Goal: Task Accomplishment & Management: Use online tool/utility

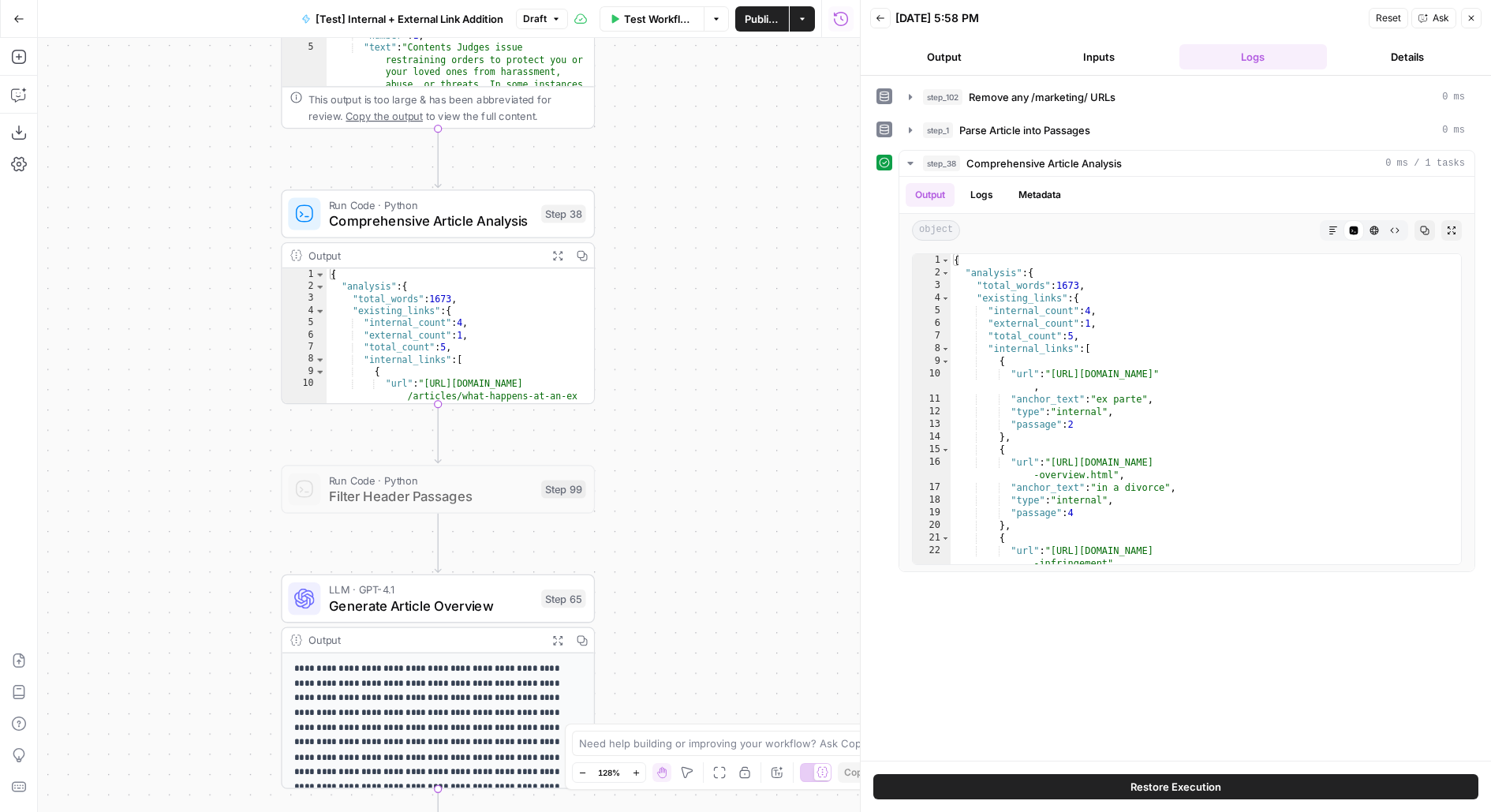
click at [711, 581] on div "true false true false true false Workflow Set Inputs Inputs Run Code · Python R…" at bounding box center [448, 424] width 822 height 774
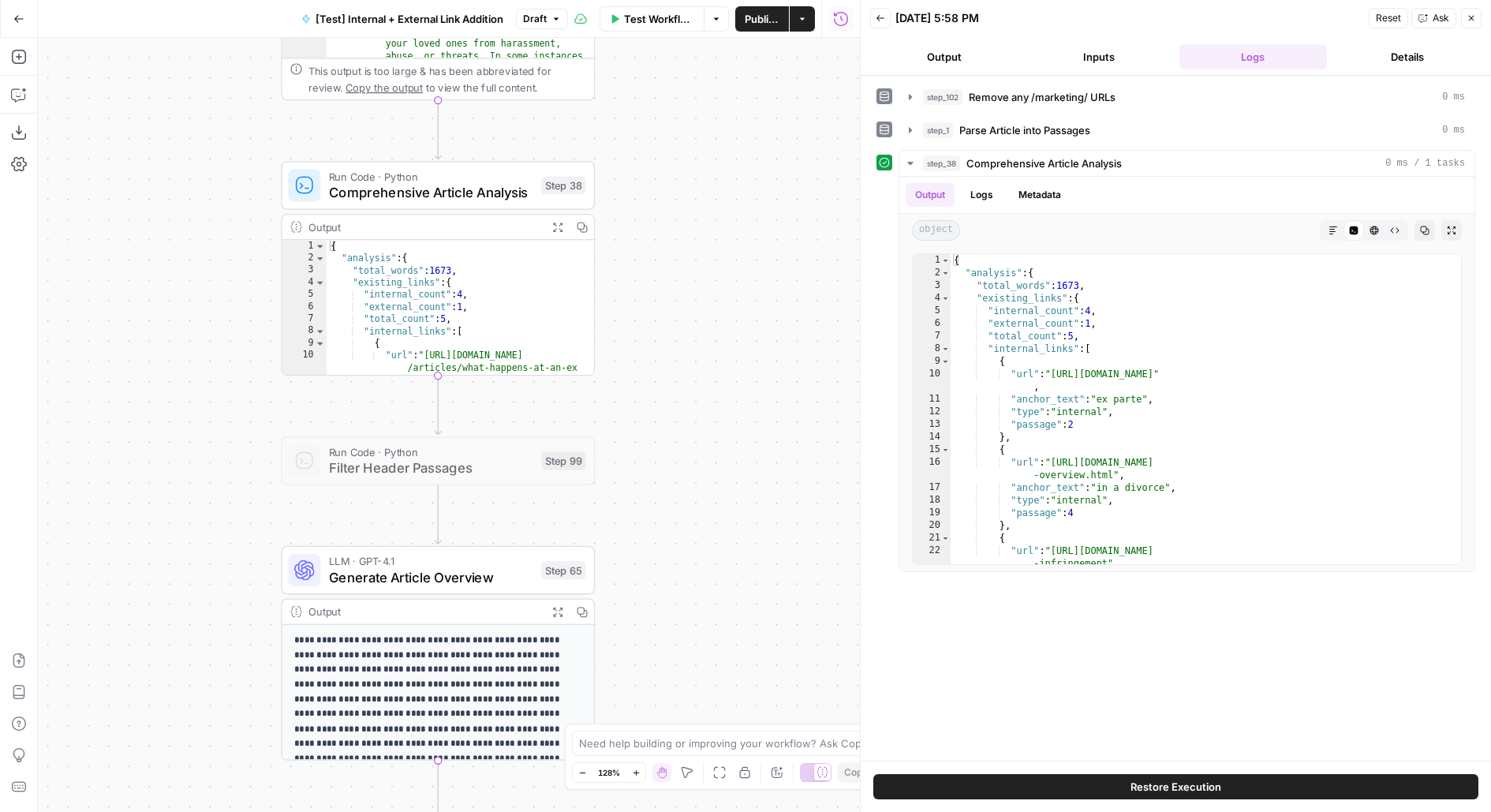
drag, startPoint x: 681, startPoint y: 340, endPoint x: 675, endPoint y: 214, distance: 126.1
click at [679, 217] on div "true false true false true false Workflow Set Inputs Inputs Run Code · Python R…" at bounding box center [448, 424] width 822 height 774
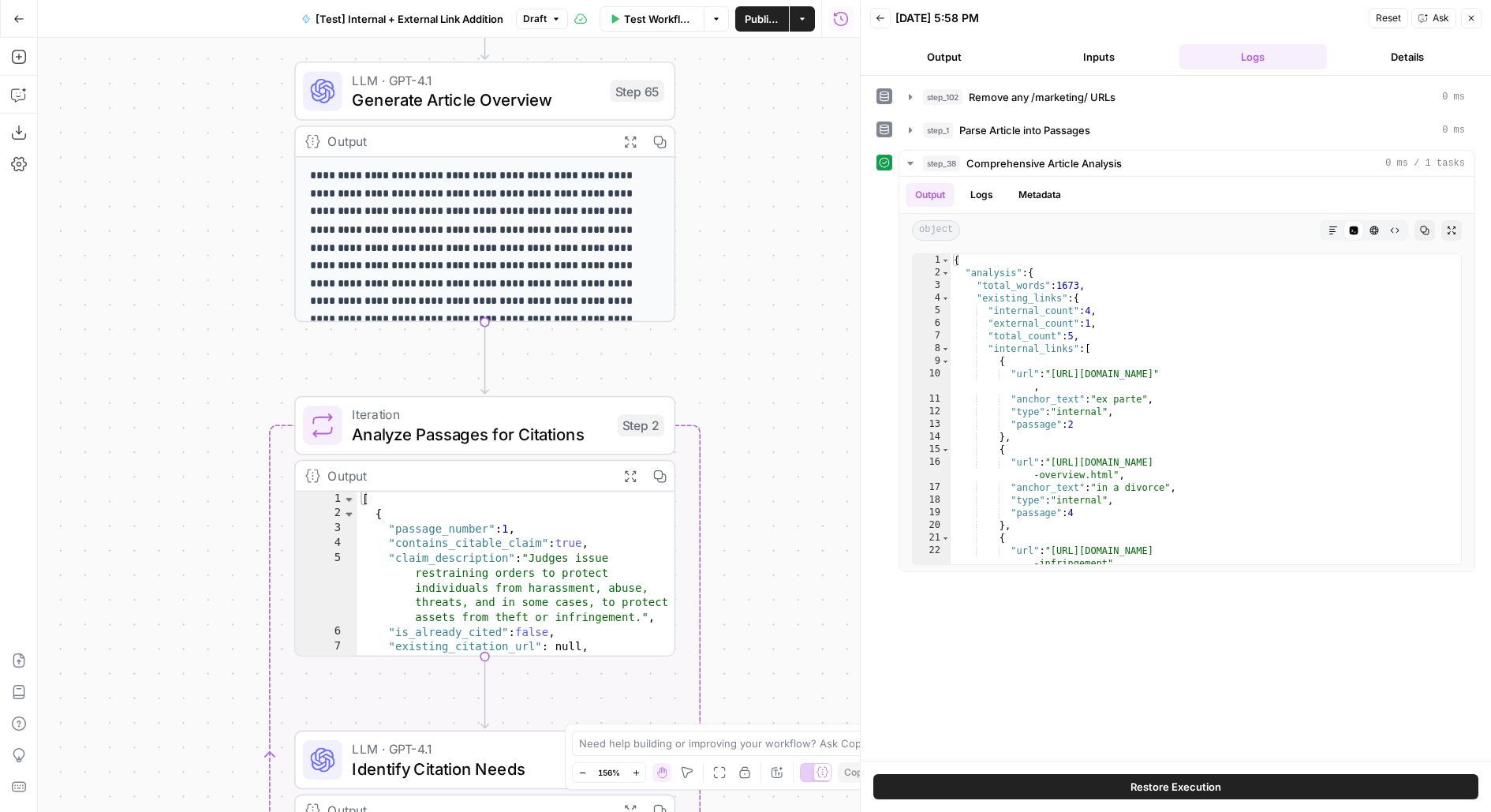
drag, startPoint x: 748, startPoint y: 495, endPoint x: 737, endPoint y: 176, distance: 319.2
click at [737, 155] on div "true false true false true false Workflow Set Inputs Inputs Run Code · Python R…" at bounding box center [448, 424] width 822 height 774
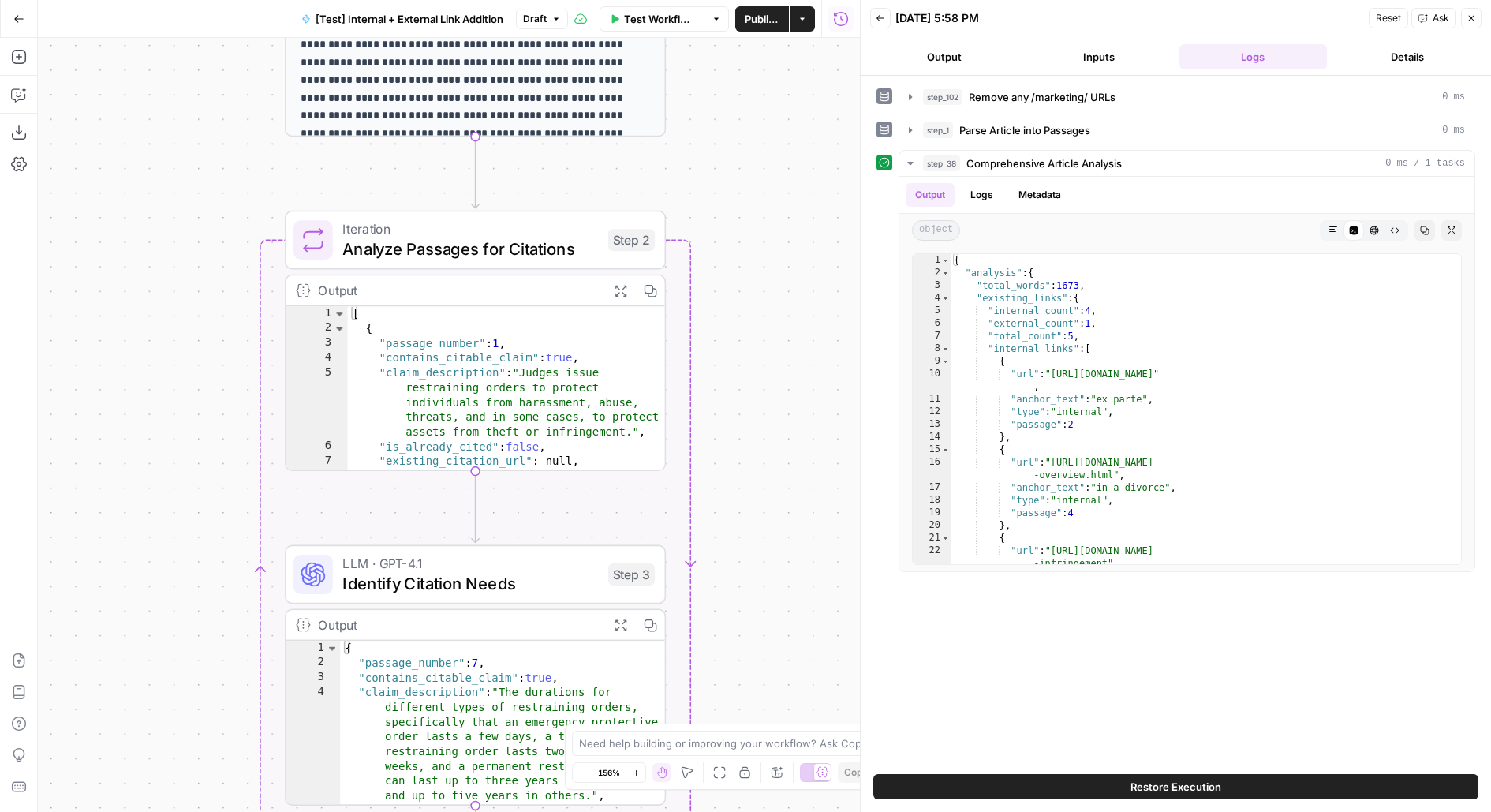
drag, startPoint x: 742, startPoint y: 508, endPoint x: 741, endPoint y: 251, distance: 257.0
click at [742, 251] on div "true false true false true false Workflow Set Inputs Inputs Run Code · Python R…" at bounding box center [448, 424] width 822 height 774
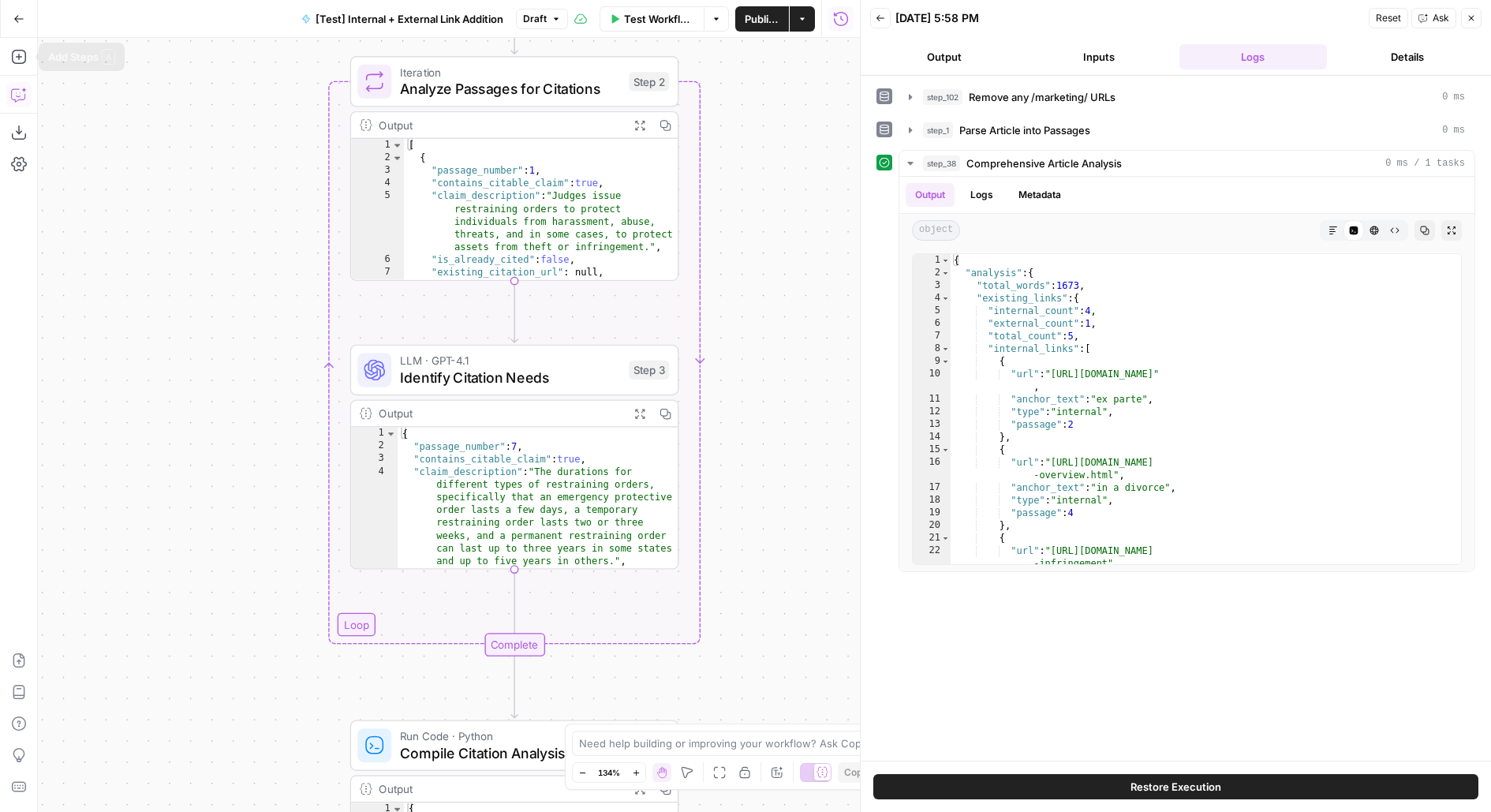
click at [21, 99] on icon "button" at bounding box center [19, 94] width 16 height 16
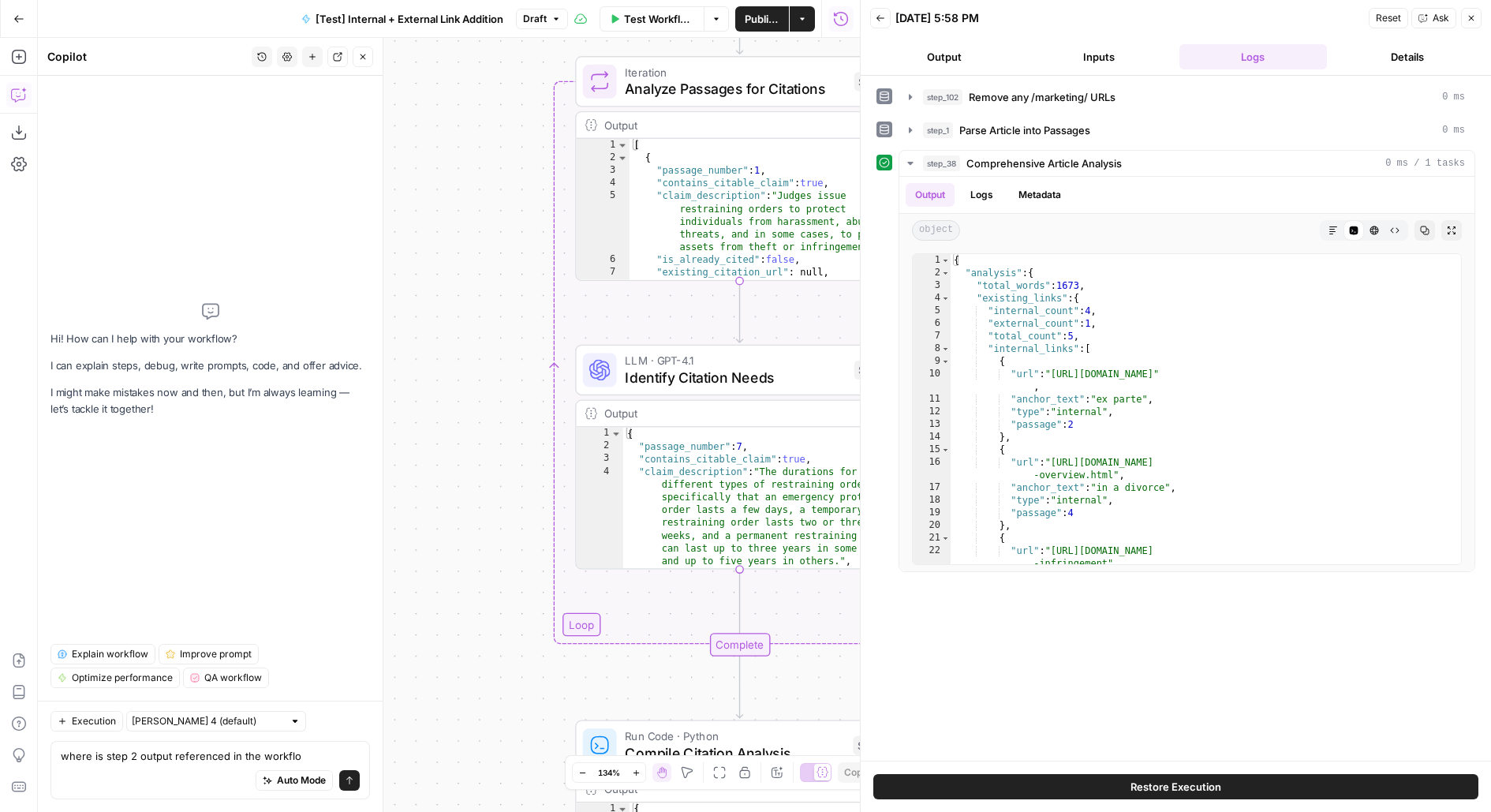
type textarea "where is step 2 output referenced in the workflow"
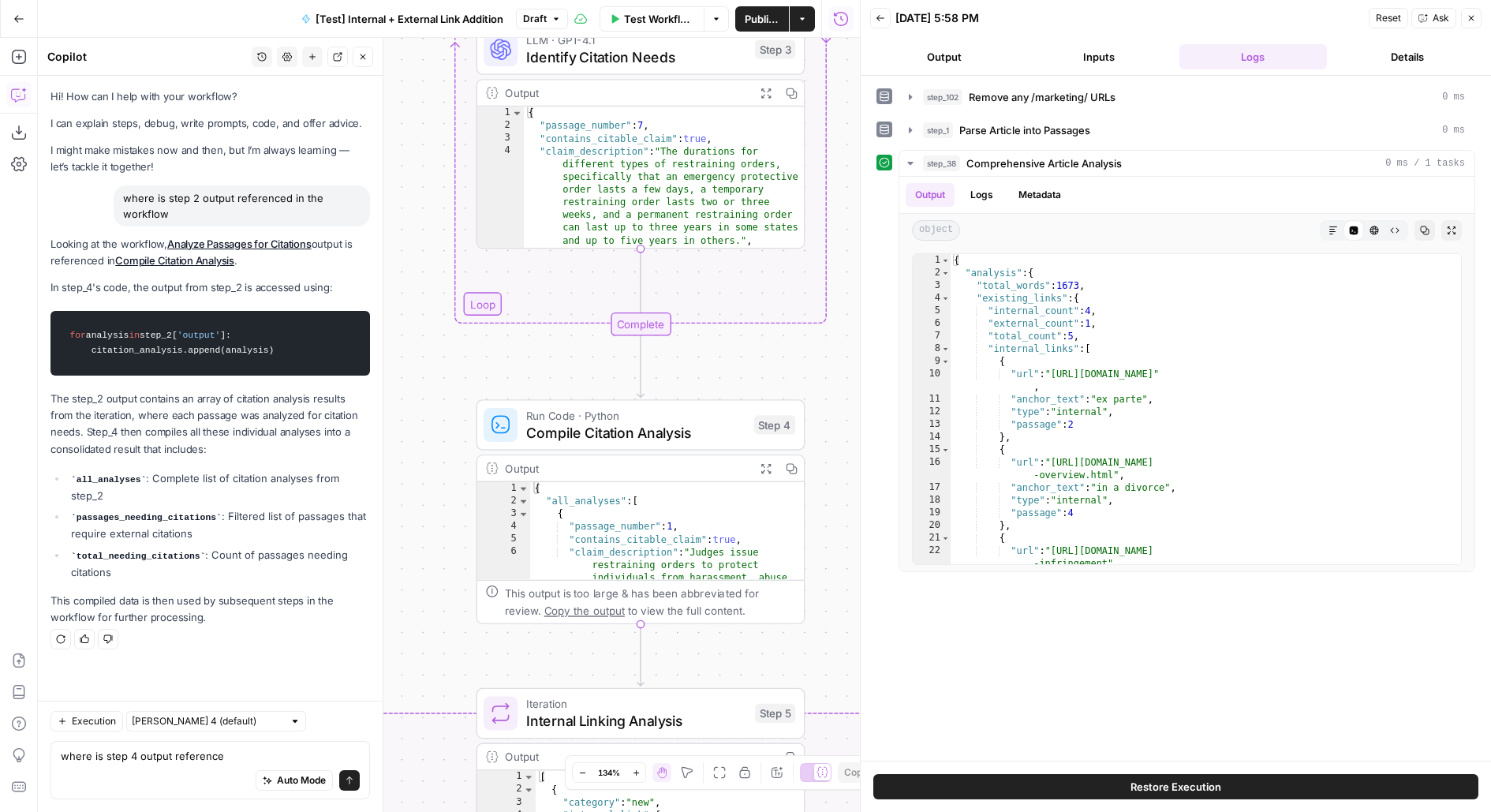
type textarea "where is step 4 output referenced"
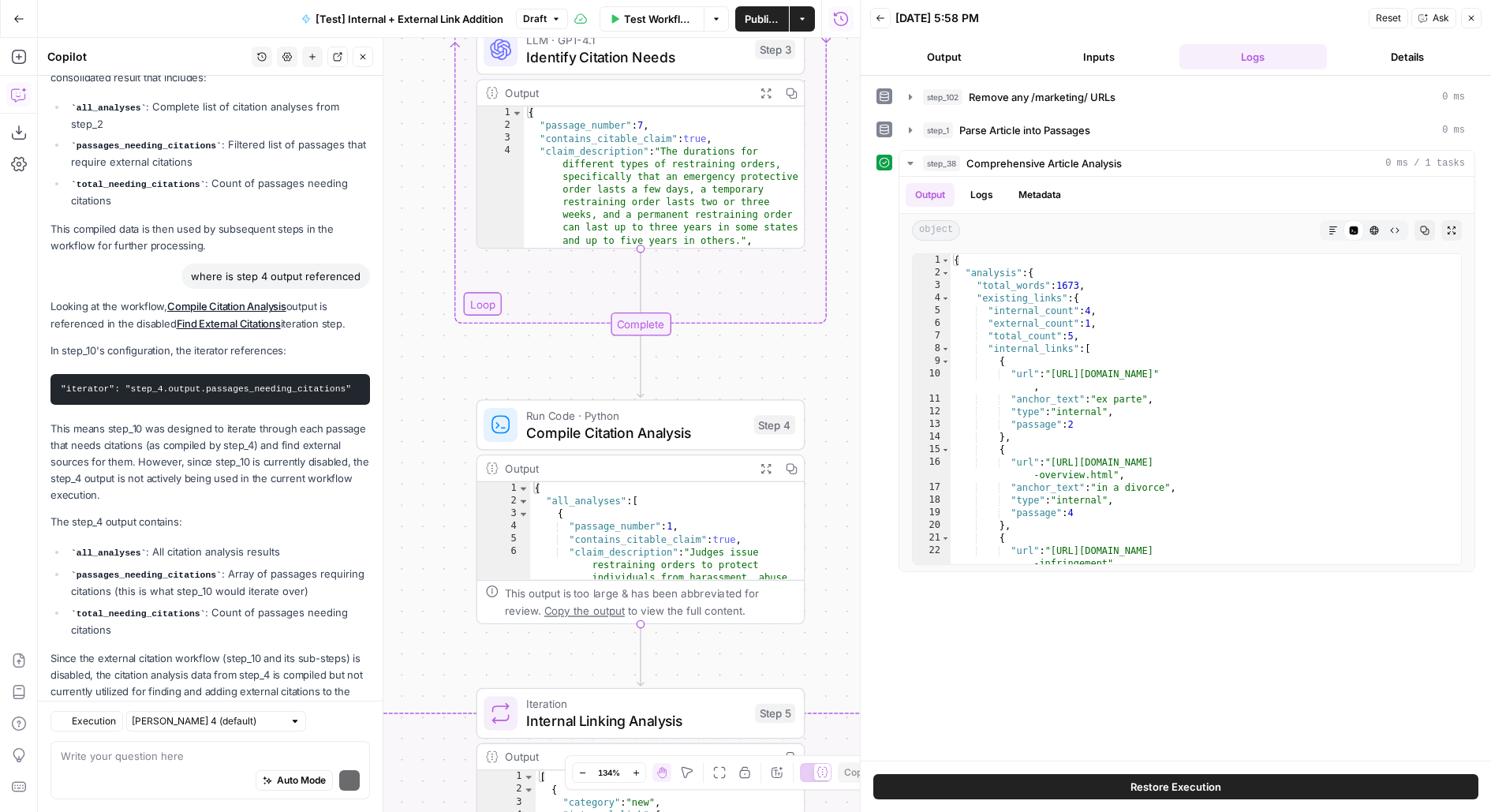
scroll to position [417, 0]
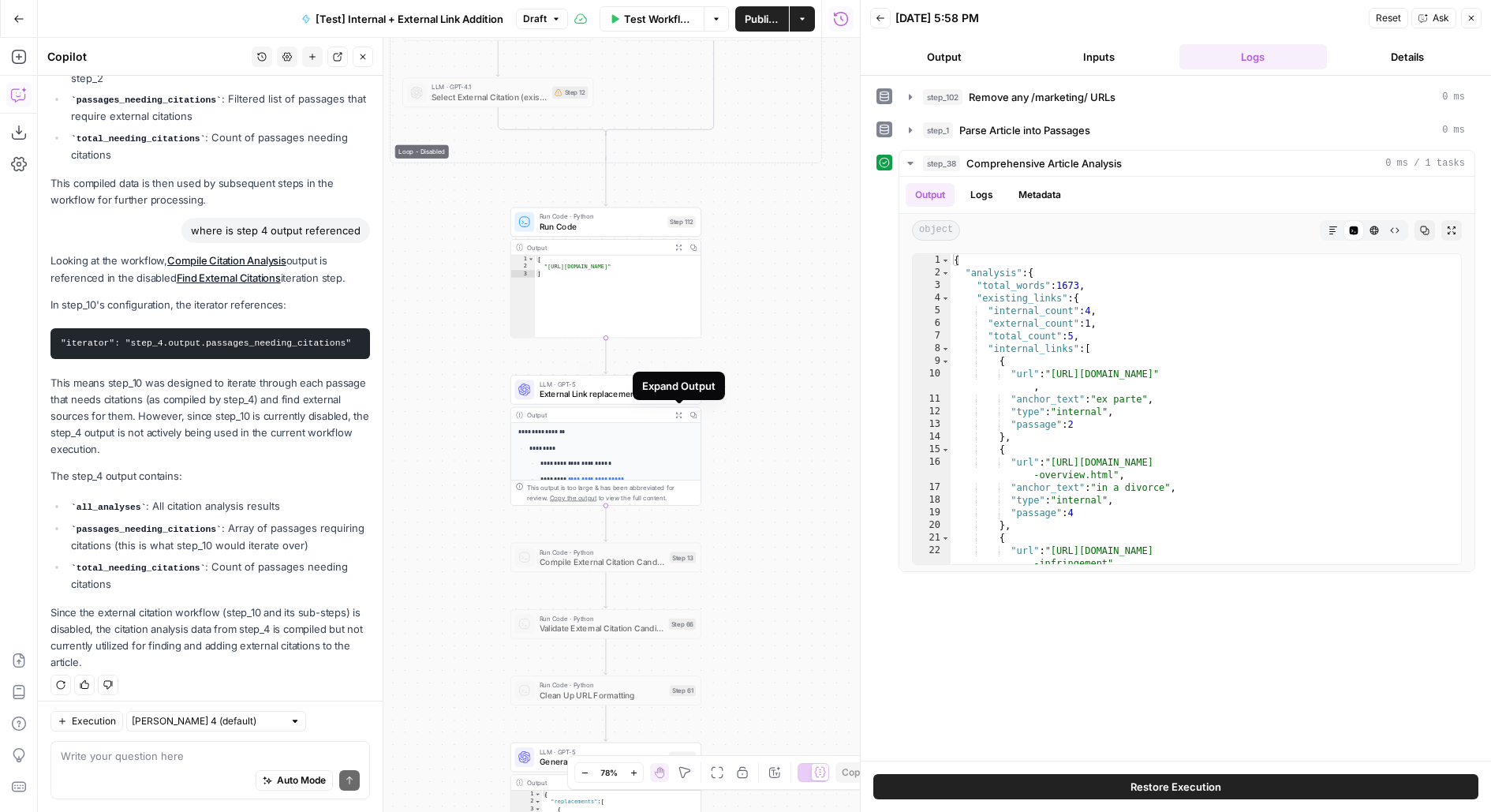
click at [565, 392] on span "External Link replacements" at bounding box center [602, 394] width 125 height 12
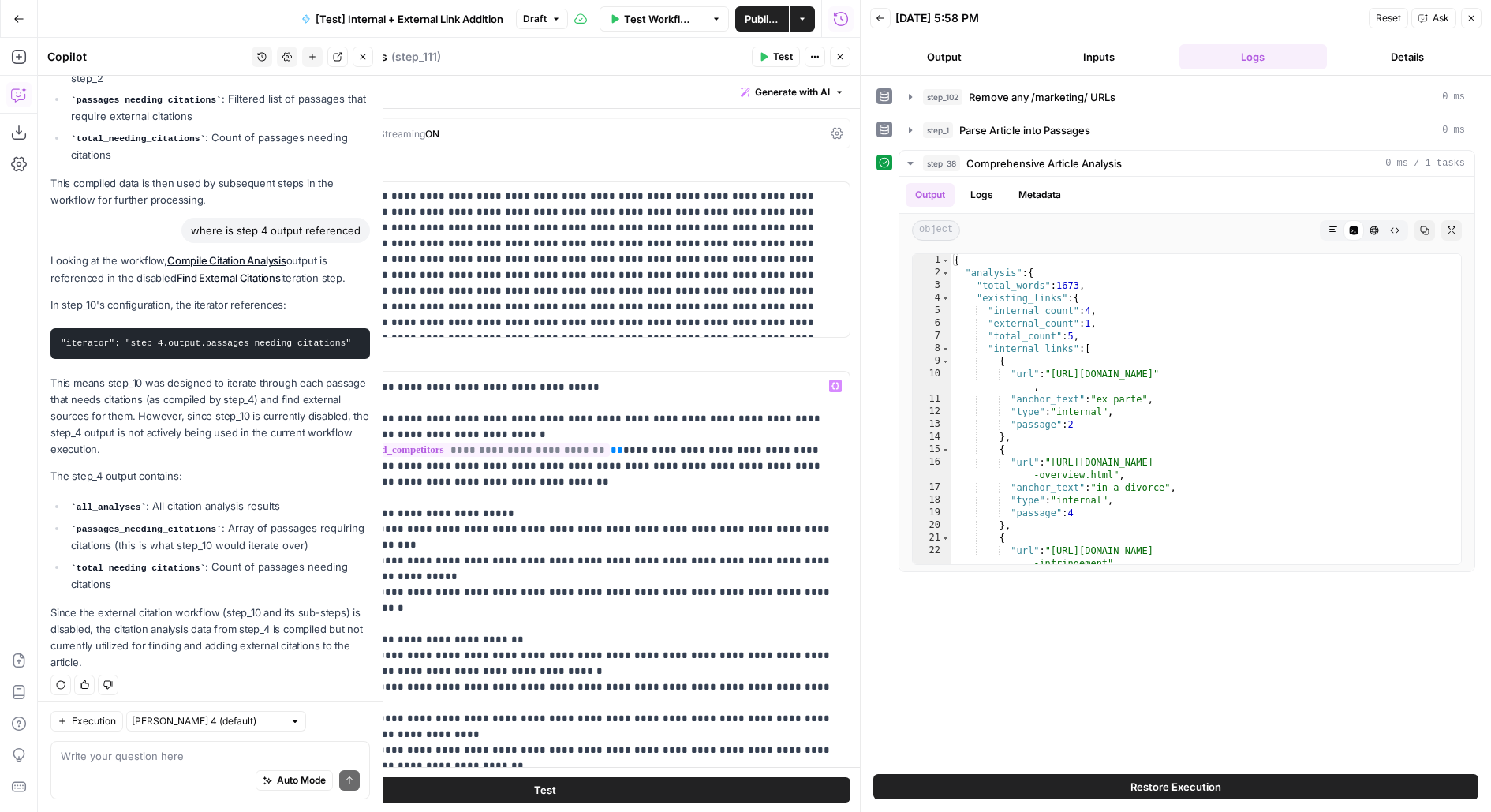
scroll to position [335, 0]
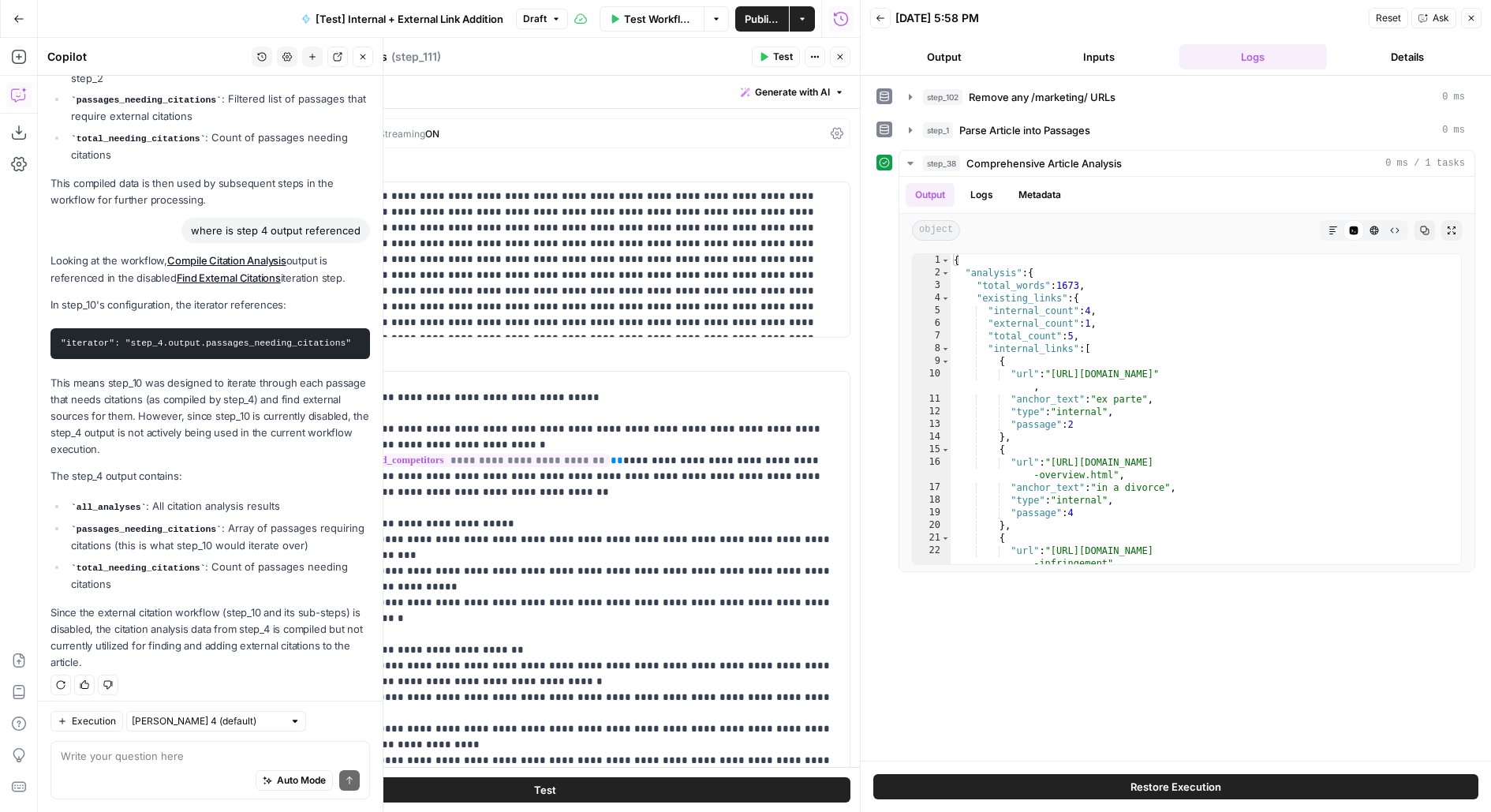
click at [845, 53] on icon "button" at bounding box center [840, 57] width 10 height 10
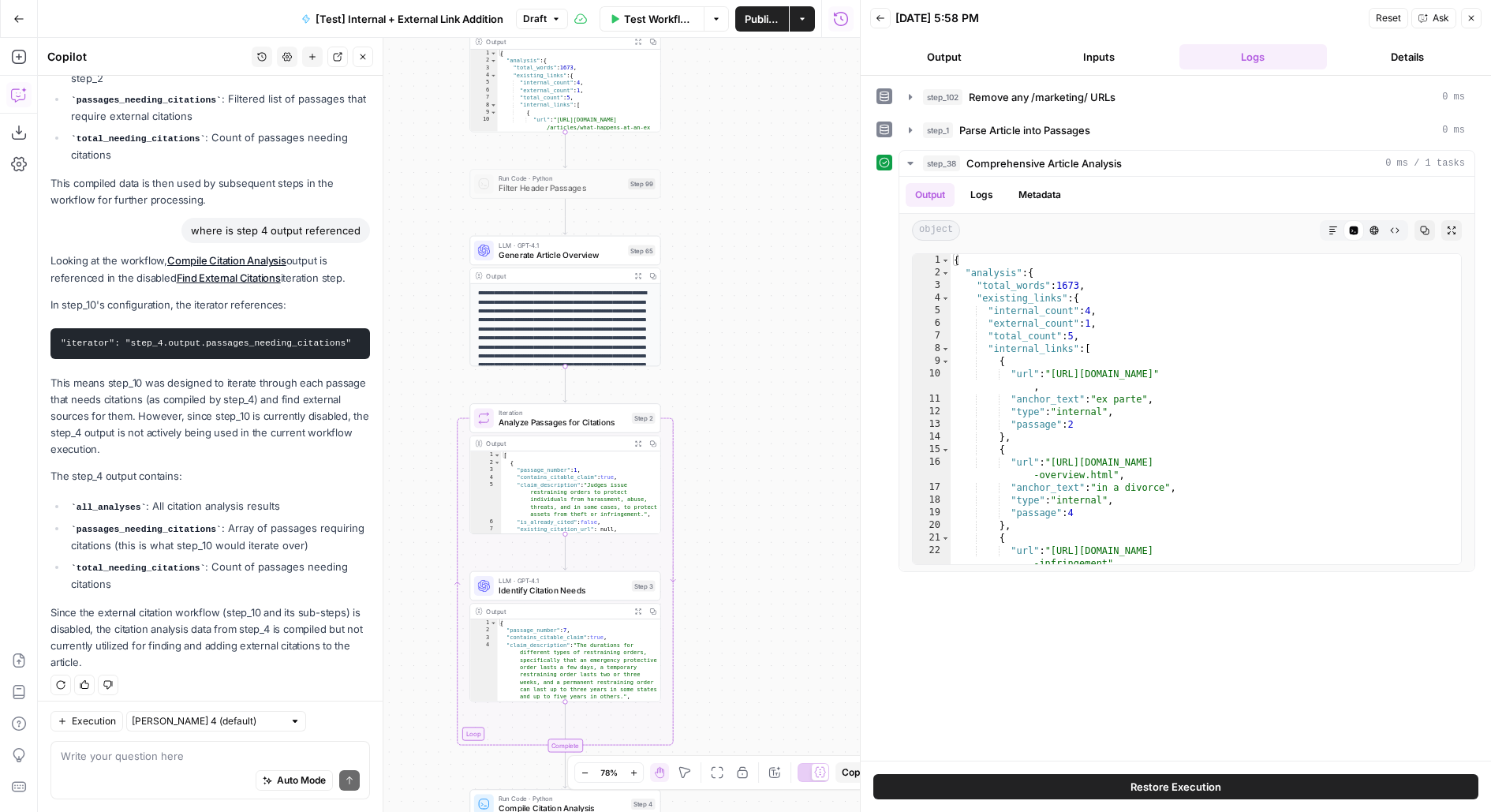
drag, startPoint x: 763, startPoint y: 440, endPoint x: 763, endPoint y: 141, distance: 299.0
click at [763, 143] on div "true false true false true false Workflow Set Inputs Inputs Run Code · Python R…" at bounding box center [448, 424] width 822 height 774
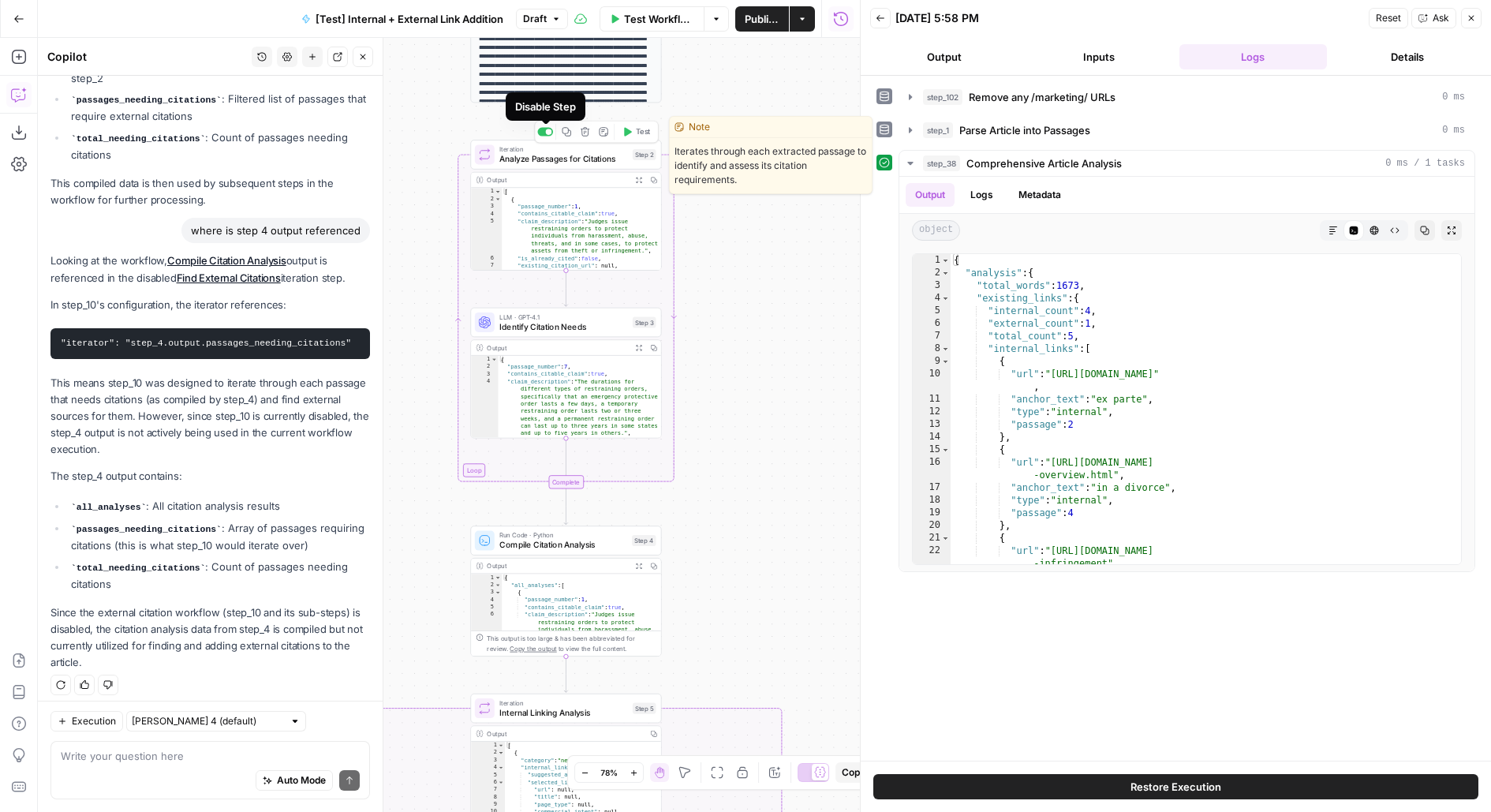
click at [548, 132] on div at bounding box center [549, 131] width 6 height 6
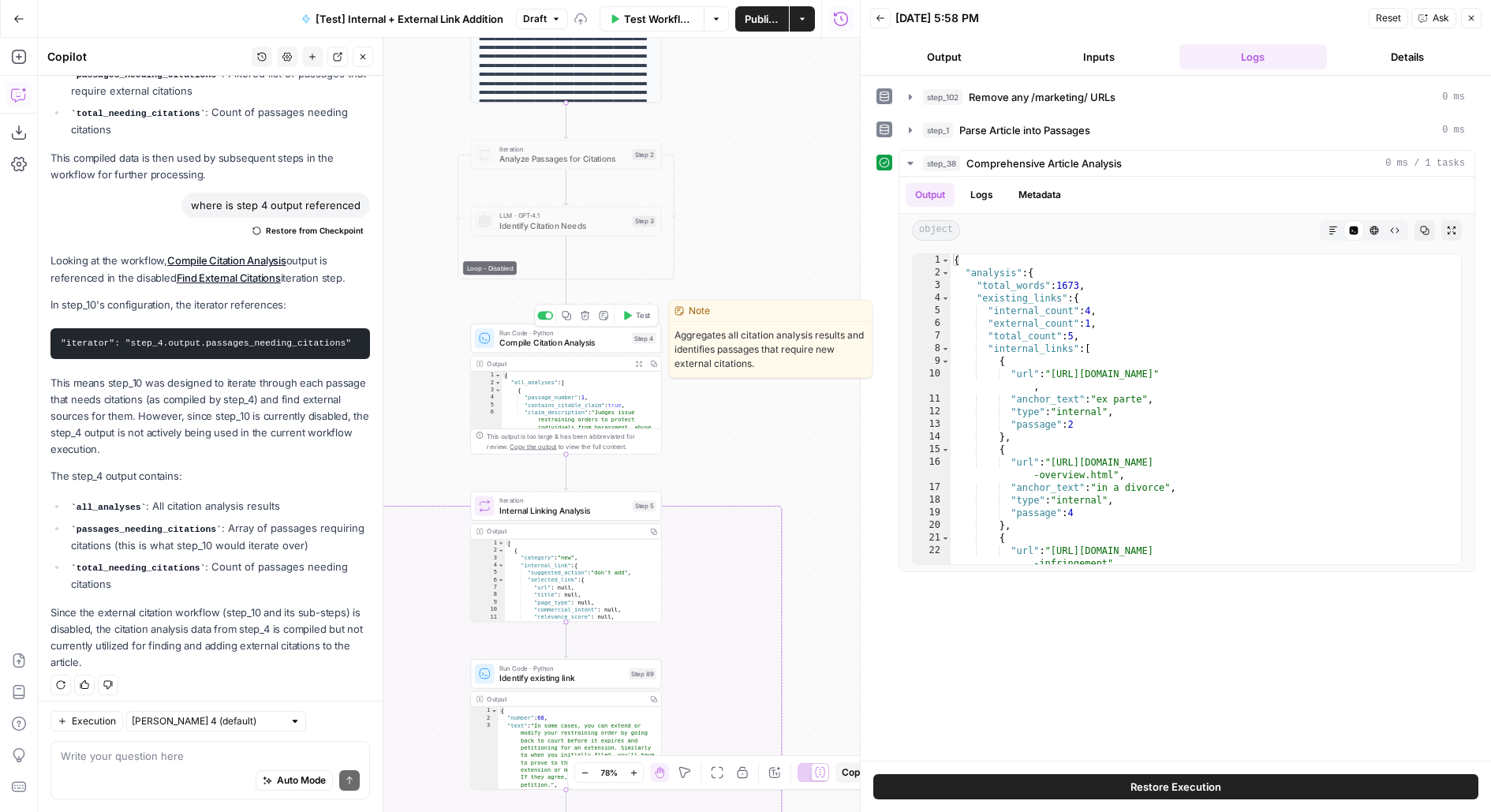
click at [547, 315] on div at bounding box center [549, 315] width 6 height 6
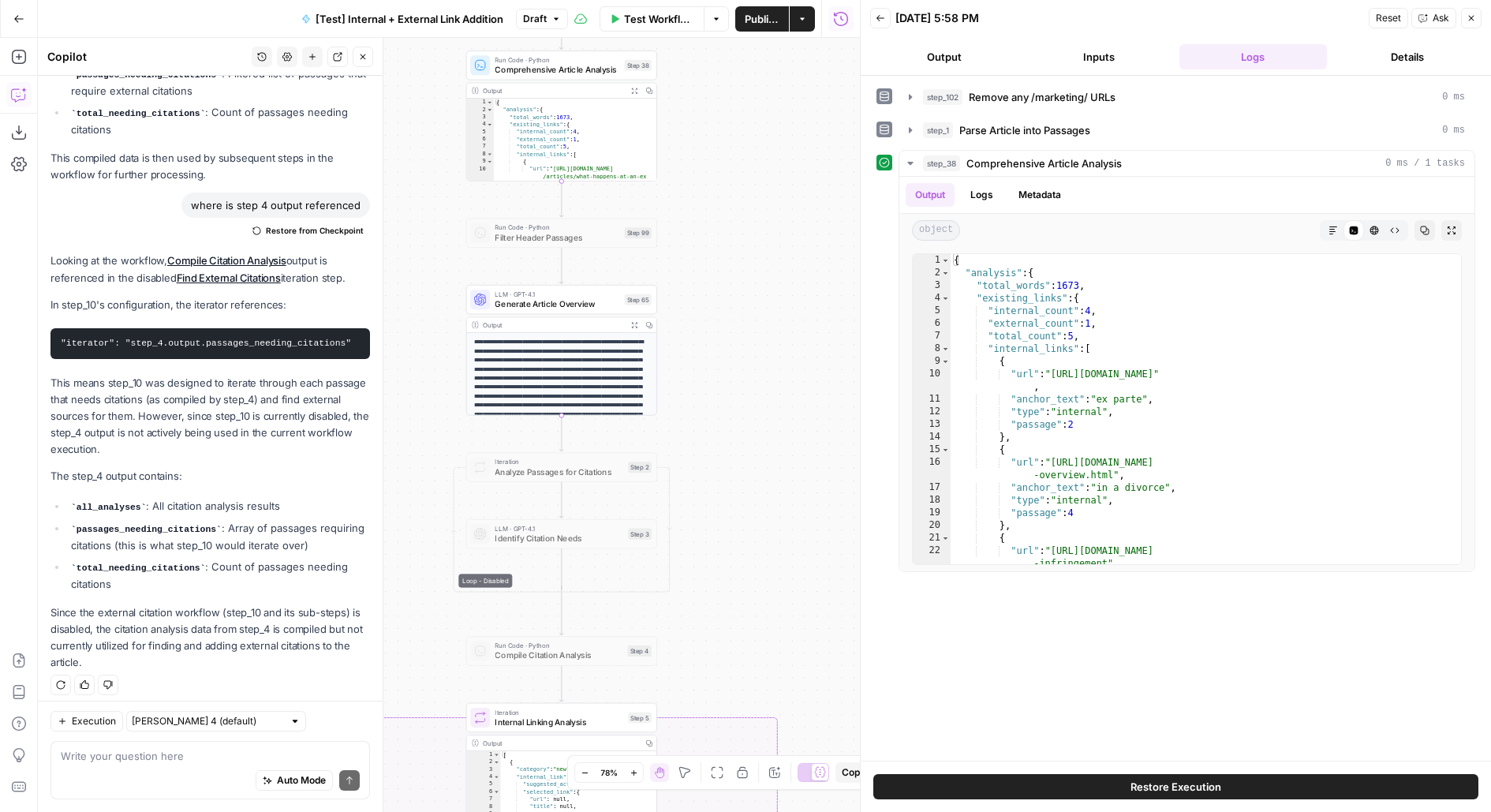
click at [365, 58] on icon "button" at bounding box center [363, 57] width 5 height 5
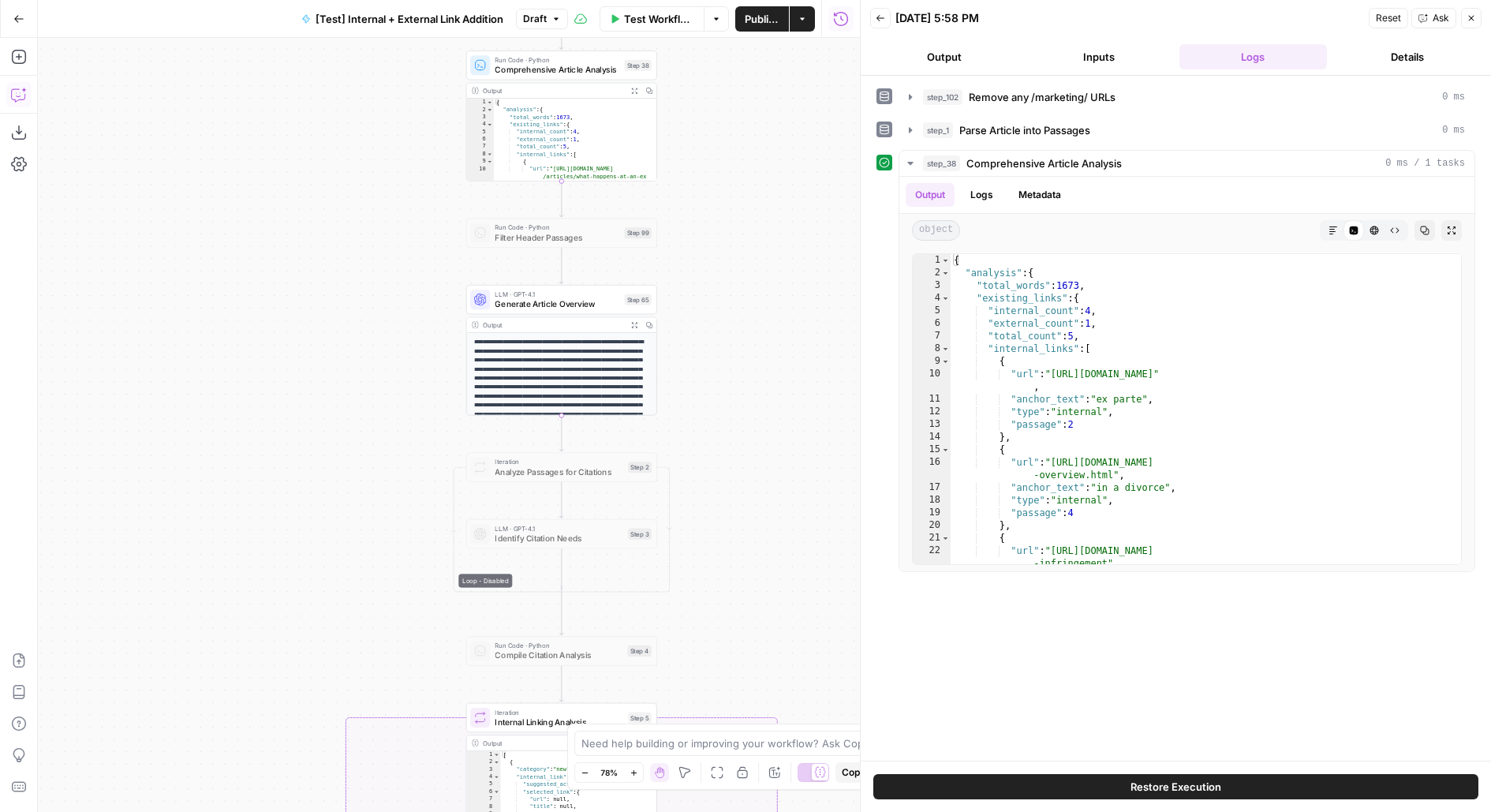
drag, startPoint x: 746, startPoint y: 641, endPoint x: 669, endPoint y: 229, distance: 419.1
click at [671, 230] on div "true false true false true false Workflow Set Inputs Inputs Run Code · Python R…" at bounding box center [448, 424] width 822 height 774
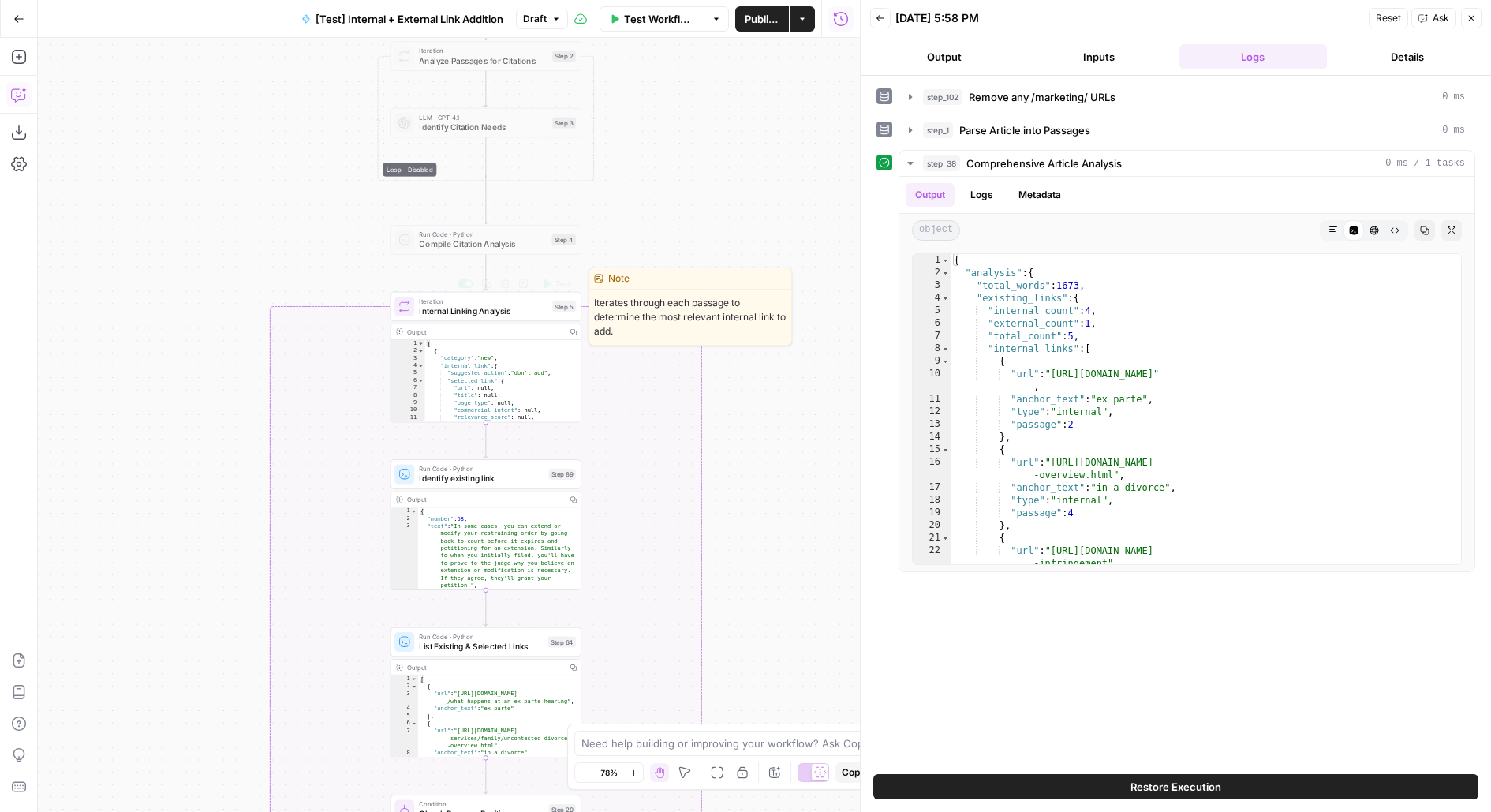
click at [552, 290] on button "Test" at bounding box center [556, 283] width 38 height 16
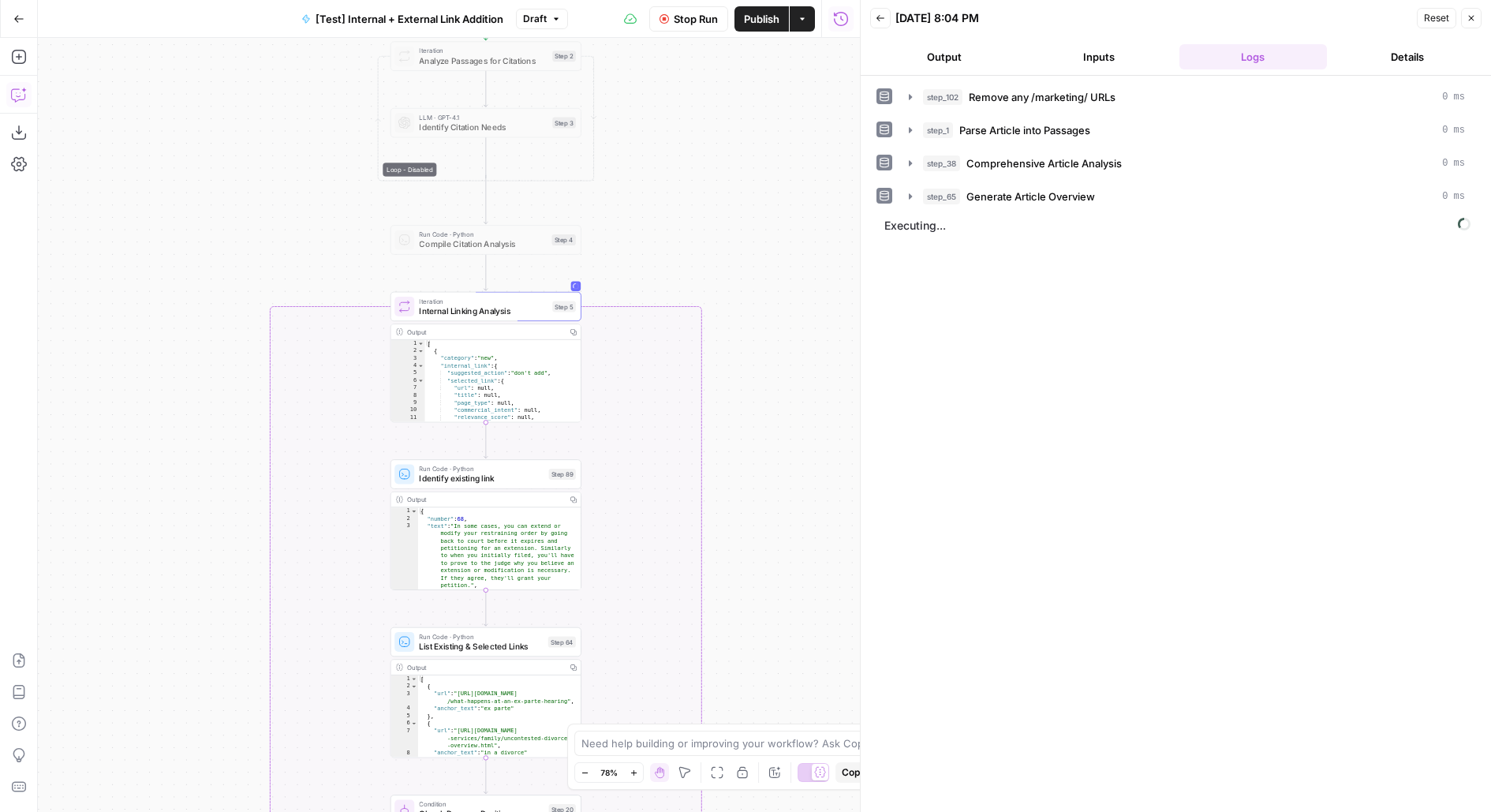
drag, startPoint x: 773, startPoint y: 497, endPoint x: 773, endPoint y: 285, distance: 212.0
click at [774, 286] on div "true false true false true false Workflow Set Inputs Inputs Run Code · Python R…" at bounding box center [448, 424] width 822 height 774
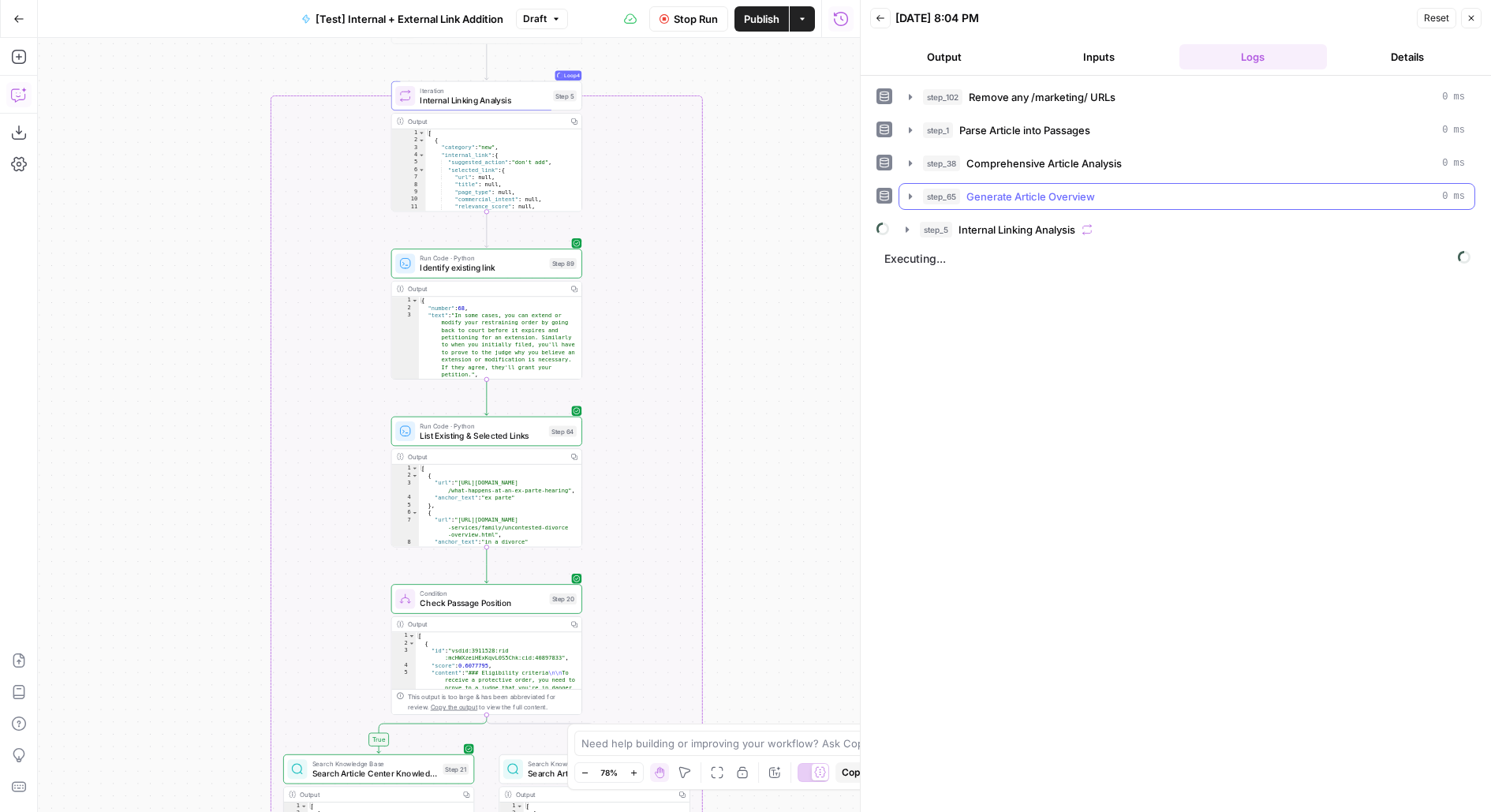
click at [1014, 217] on button "step_5 Internal Linking Analysis" at bounding box center [1185, 229] width 578 height 25
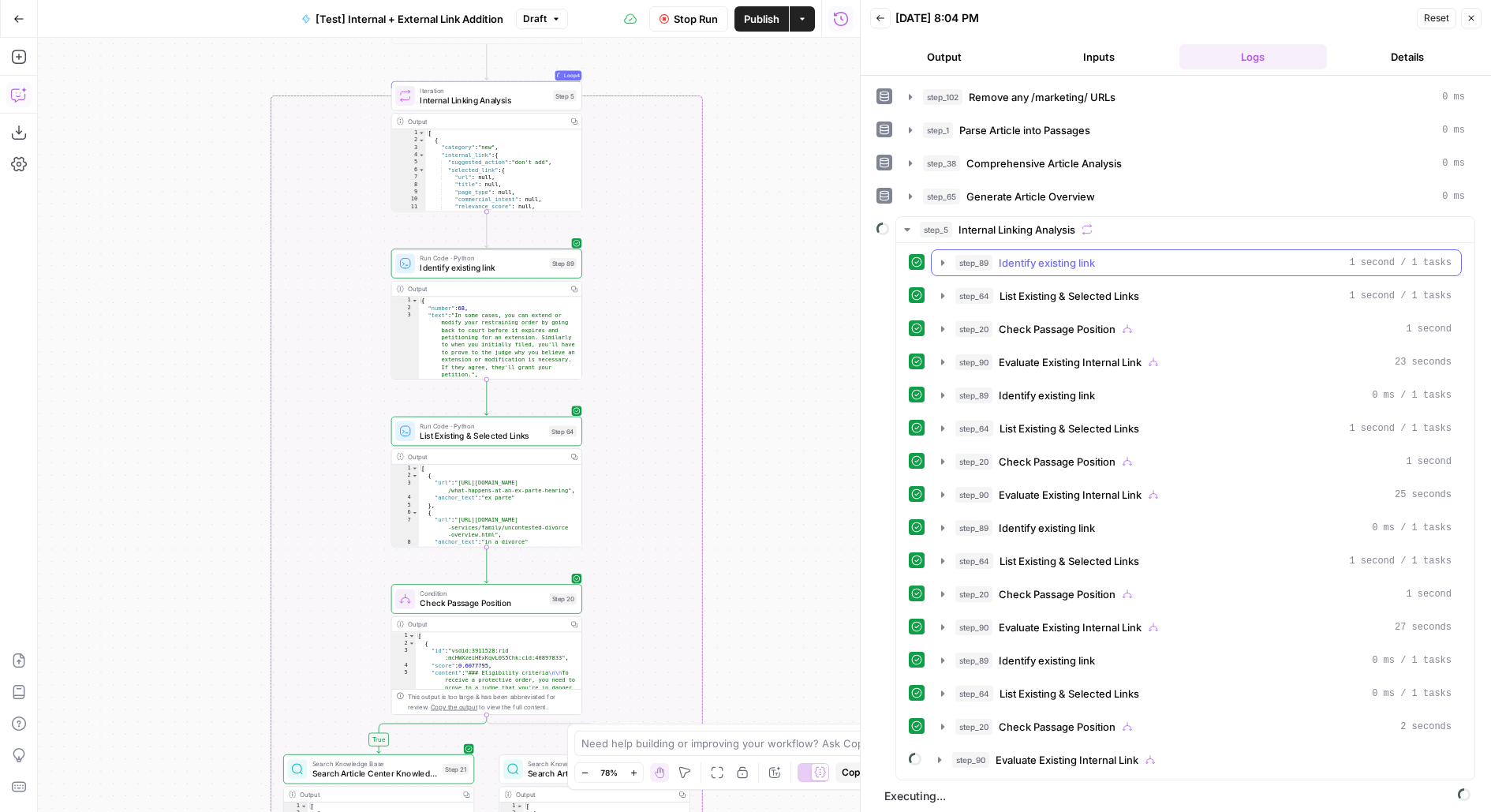
click at [1016, 255] on span "Identify existing link" at bounding box center [1047, 263] width 96 height 16
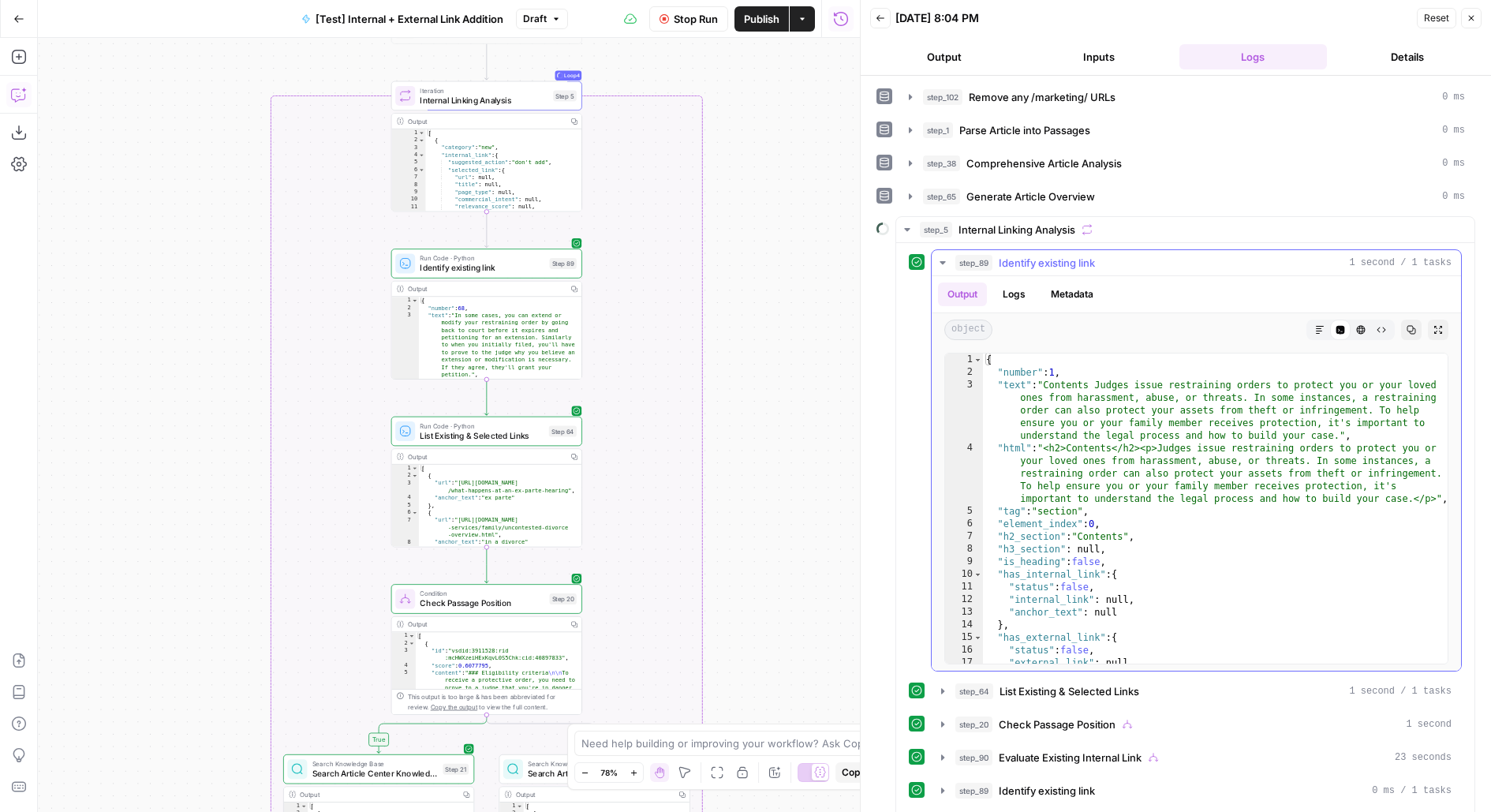
scroll to position [45, 0]
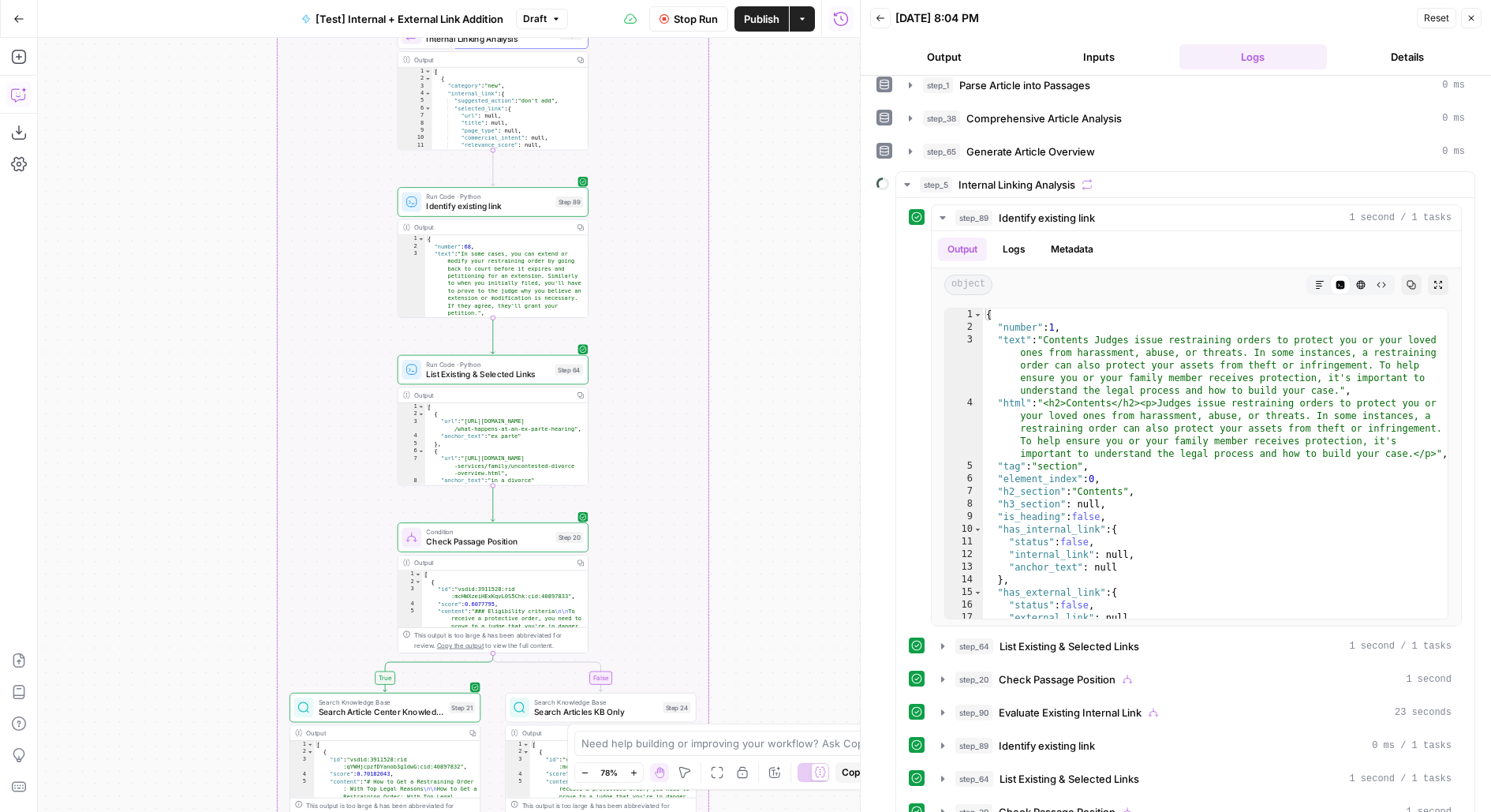
drag, startPoint x: 756, startPoint y: 398, endPoint x: 764, endPoint y: 330, distance: 68.5
click at [764, 330] on div "true false true false true false Workflow Set Inputs Inputs Run Code · Python R…" at bounding box center [448, 424] width 822 height 774
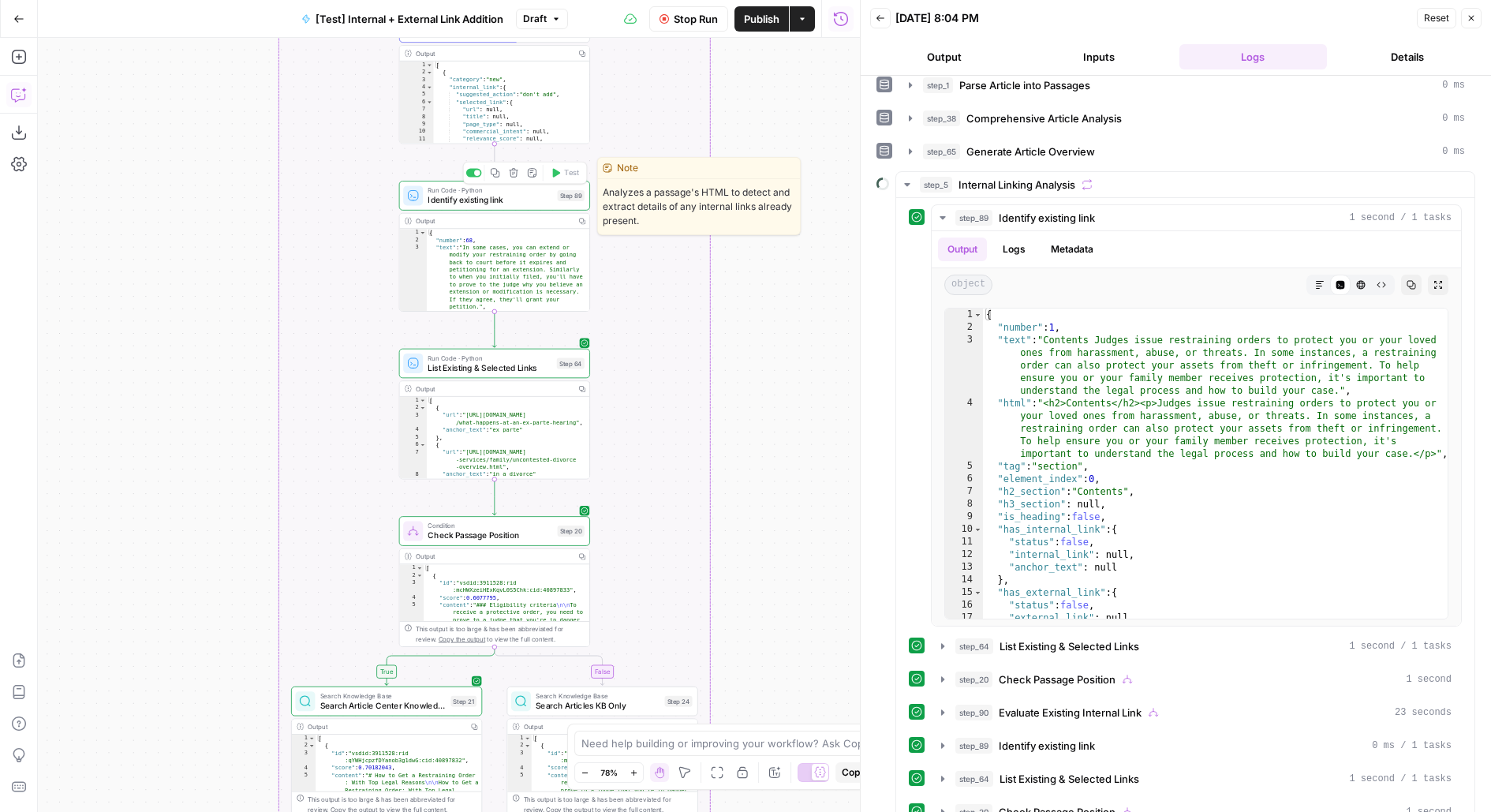
click at [552, 204] on div "Run Code · Python Identify existing link Step 89 Copy step Delete step Edit Not…" at bounding box center [494, 196] width 181 height 21
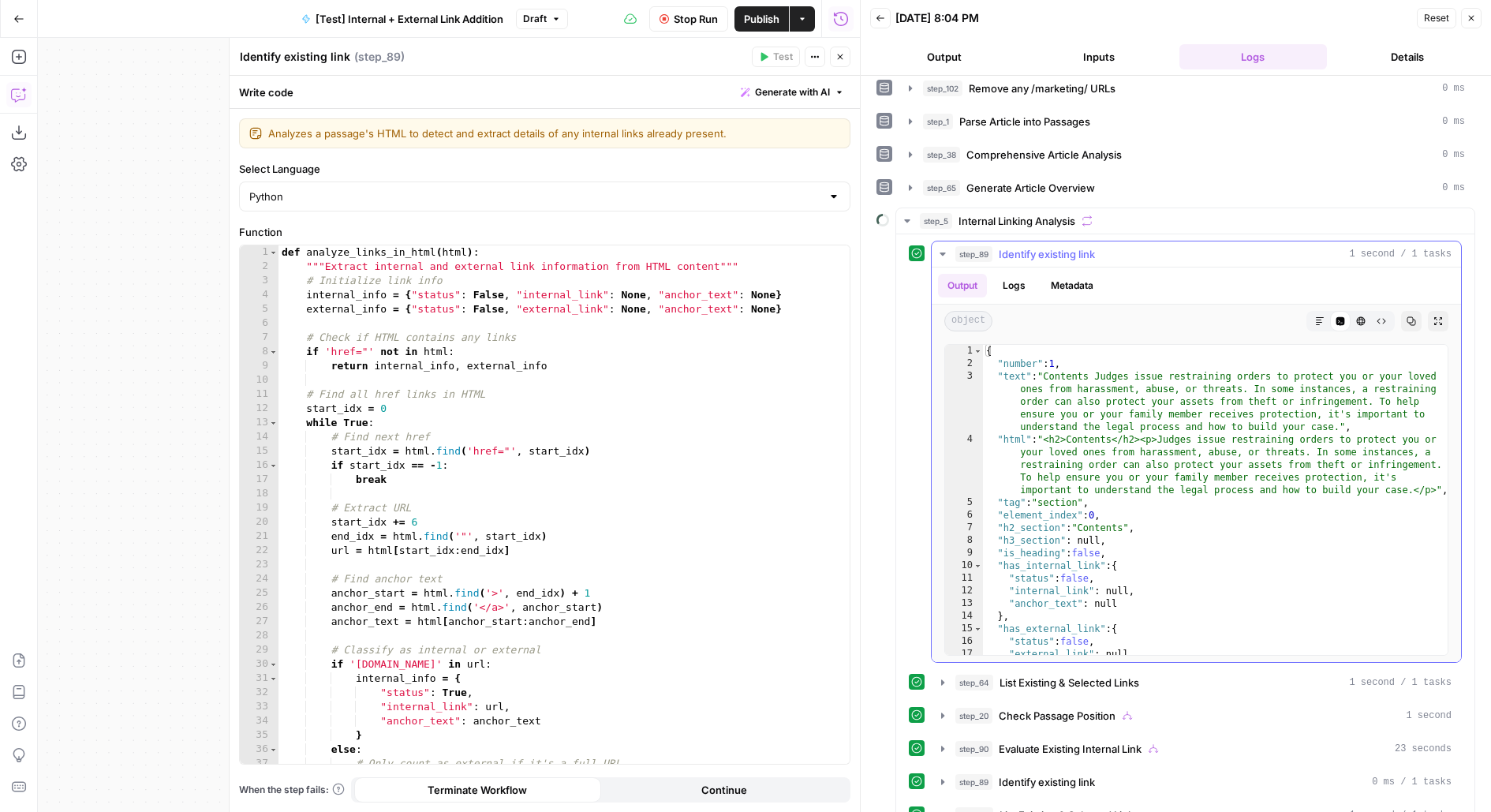
scroll to position [6, 0]
click at [844, 53] on icon "button" at bounding box center [840, 57] width 10 height 10
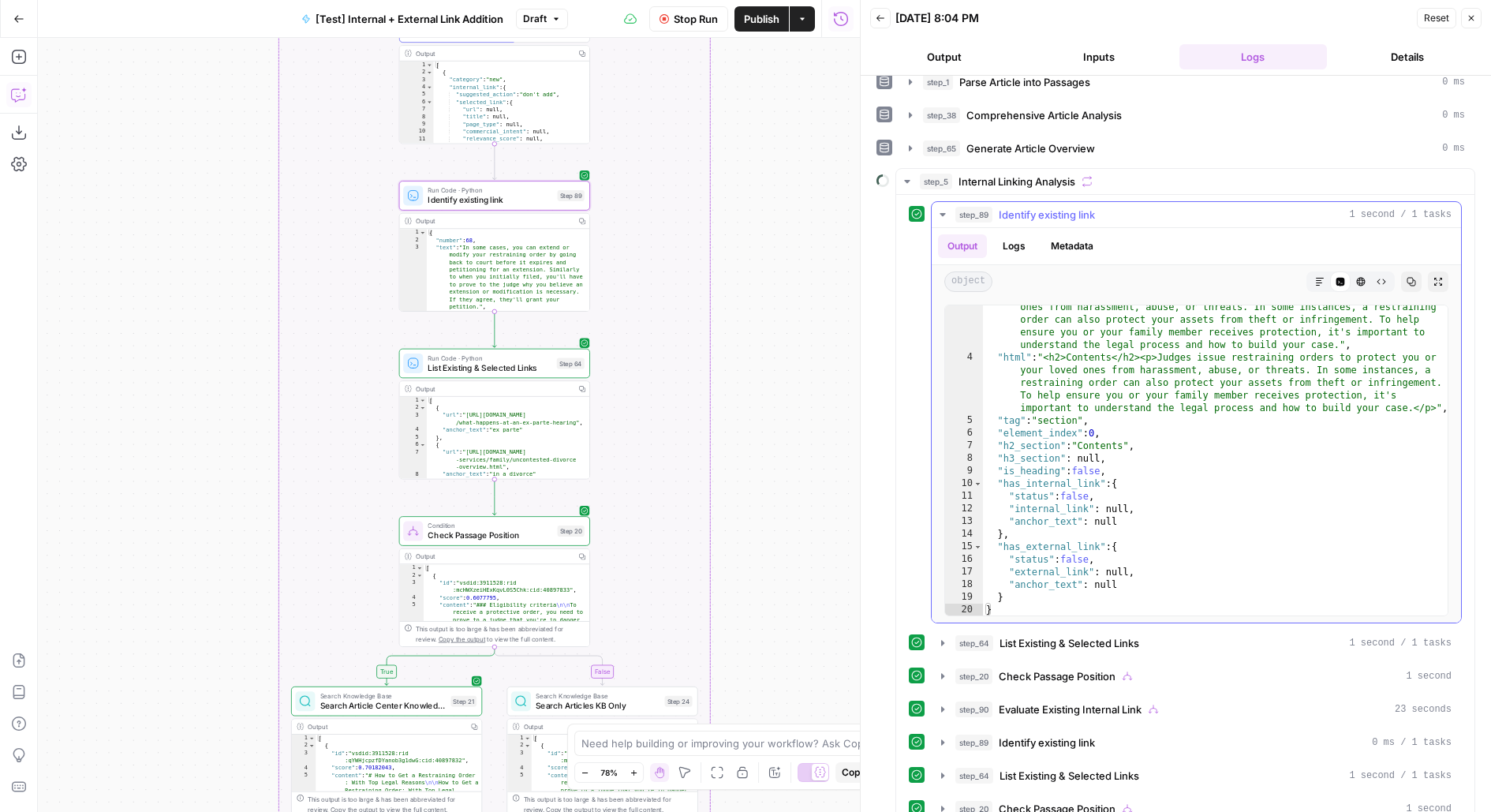
scroll to position [49, 0]
click at [1010, 208] on span "Identify existing link" at bounding box center [1047, 214] width 96 height 16
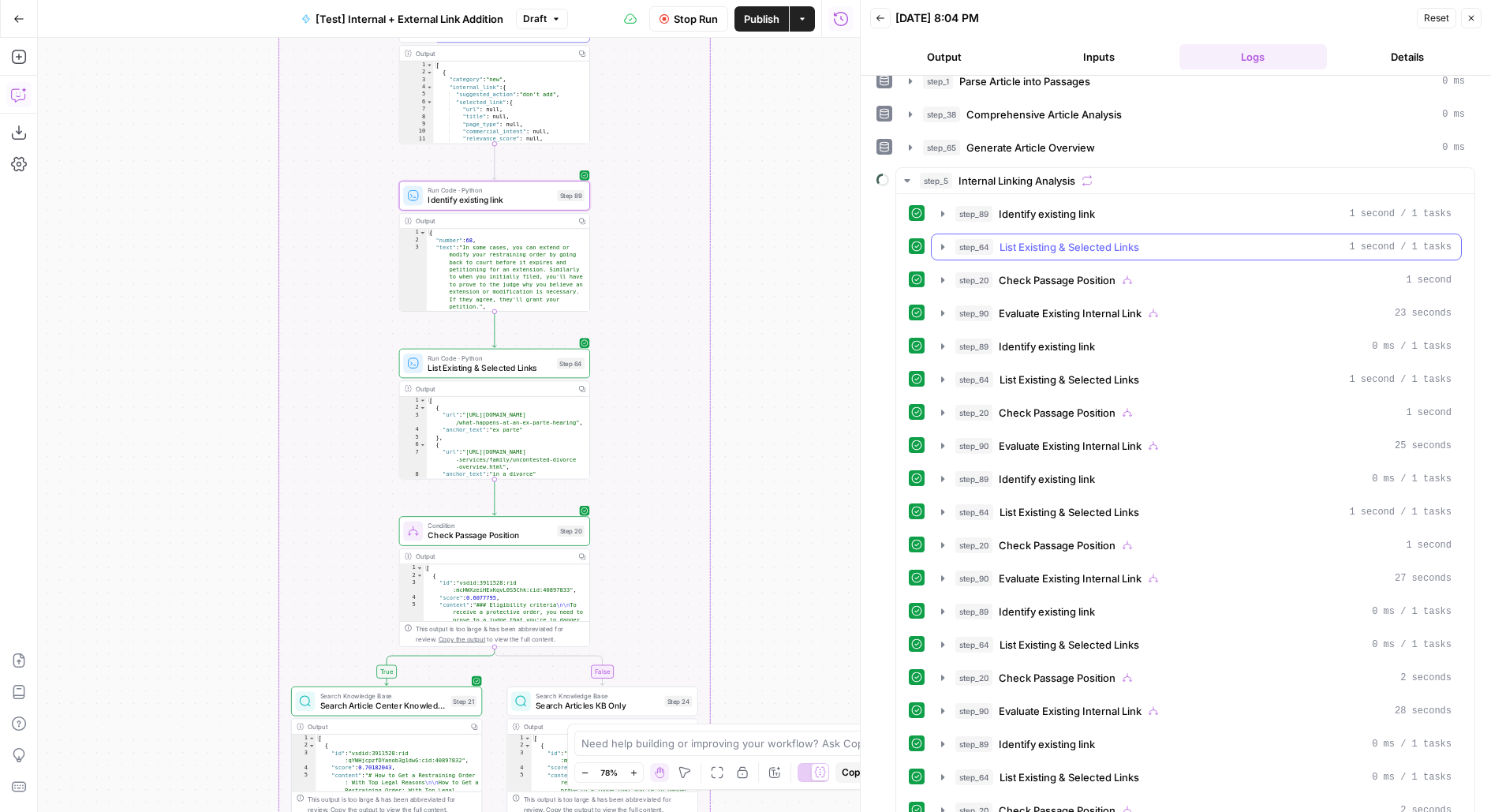
click at [1054, 243] on span "List Existing & Selected Links" at bounding box center [1070, 247] width 140 height 16
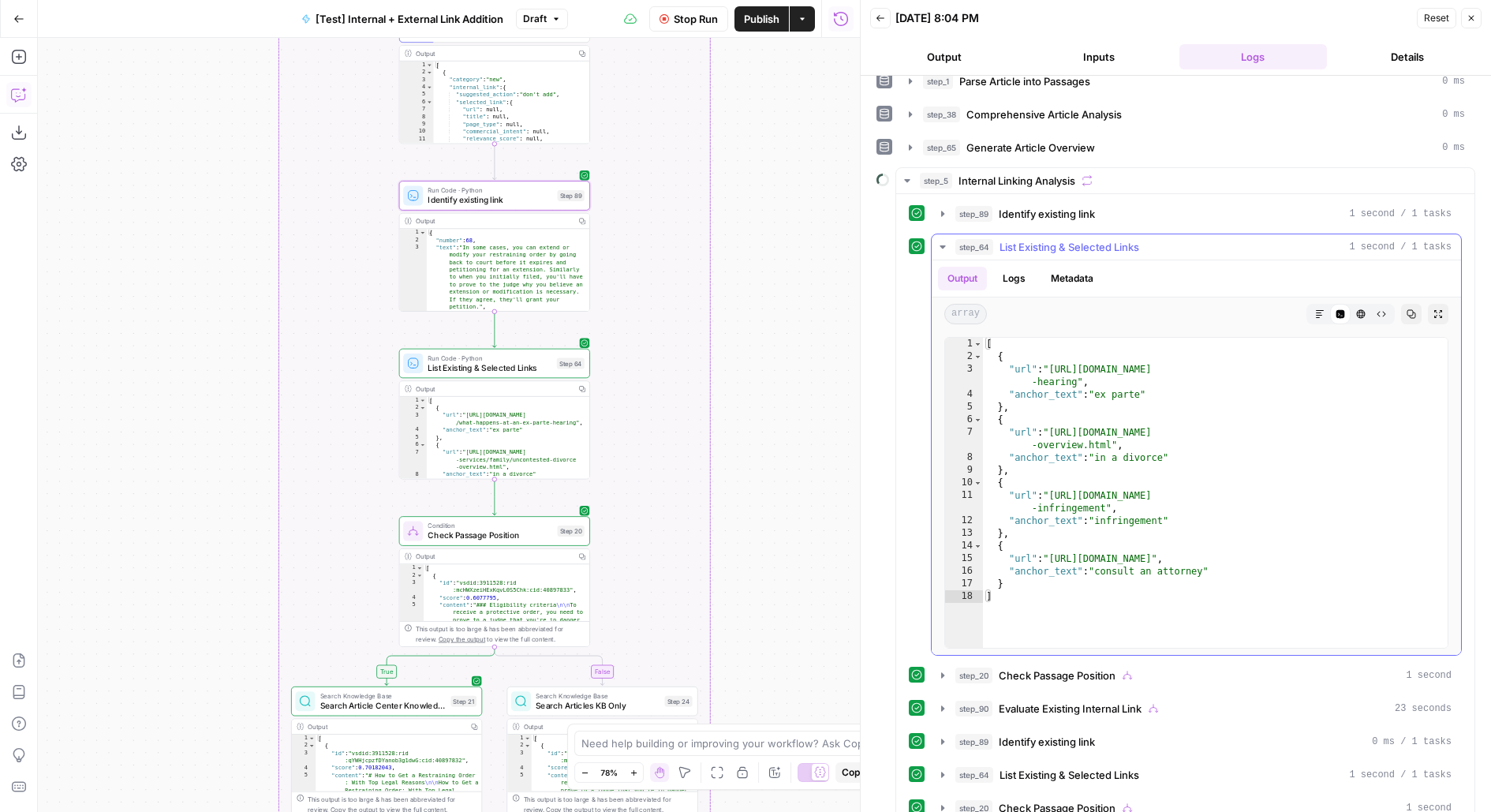
click at [1054, 243] on span "List Existing & Selected Links" at bounding box center [1070, 247] width 140 height 16
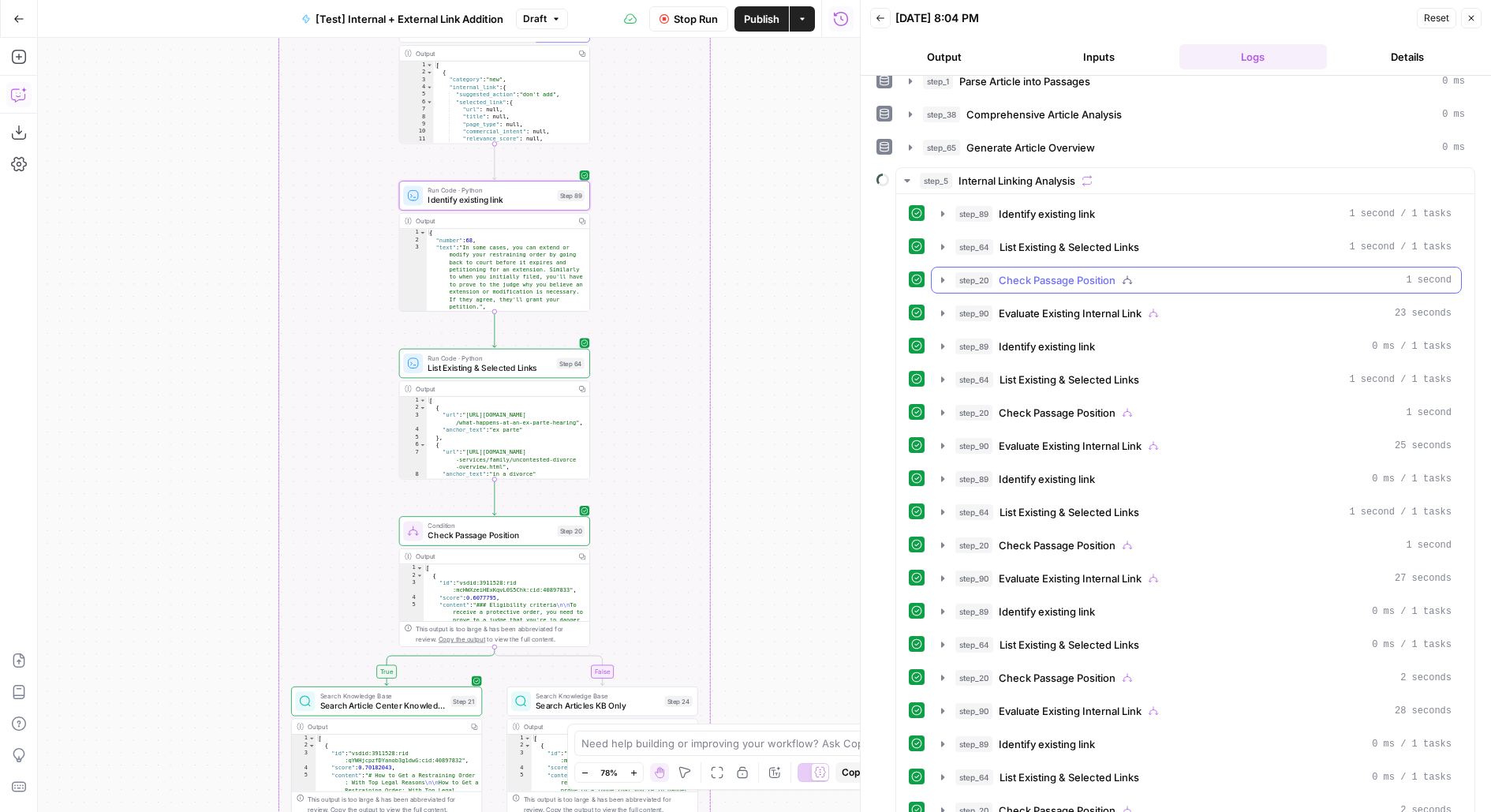
click at [1059, 281] on span "Check Passage Position" at bounding box center [1057, 280] width 117 height 16
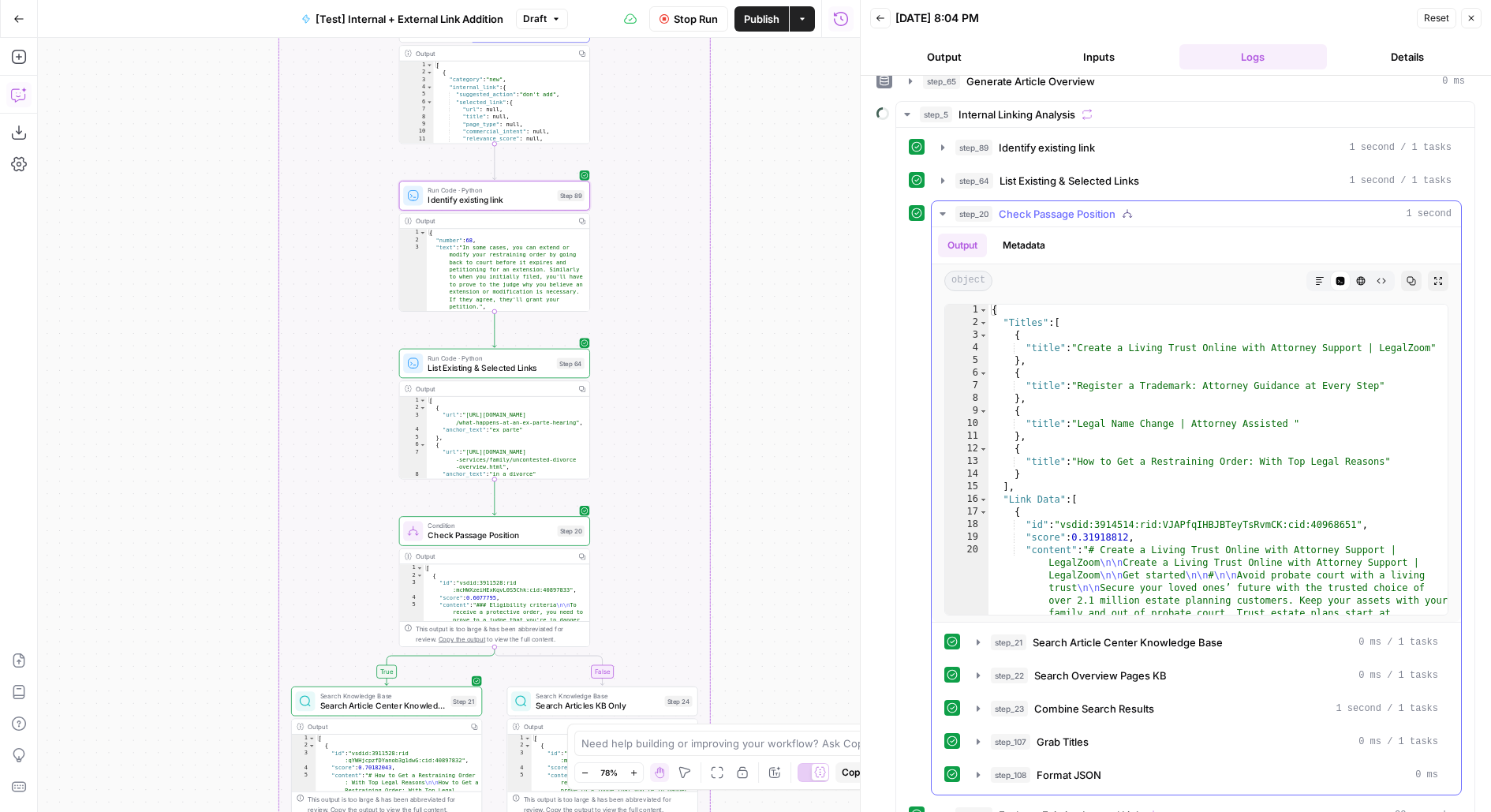
scroll to position [114, 0]
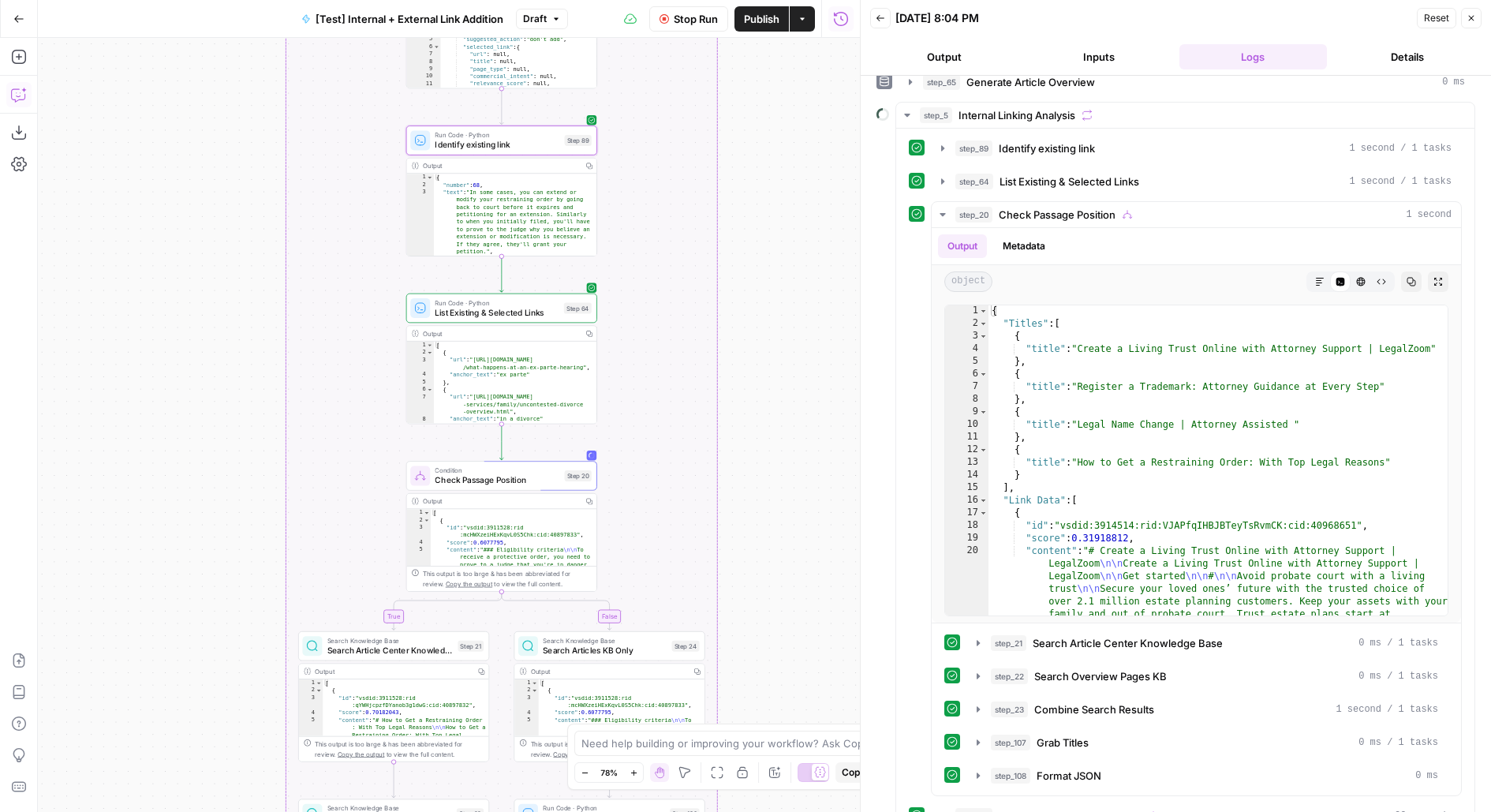
drag, startPoint x: 801, startPoint y: 575, endPoint x: 806, endPoint y: 517, distance: 58.2
click at [806, 518] on div "true false true false true false Workflow Set Inputs Inputs Run Code · Python R…" at bounding box center [448, 424] width 822 height 774
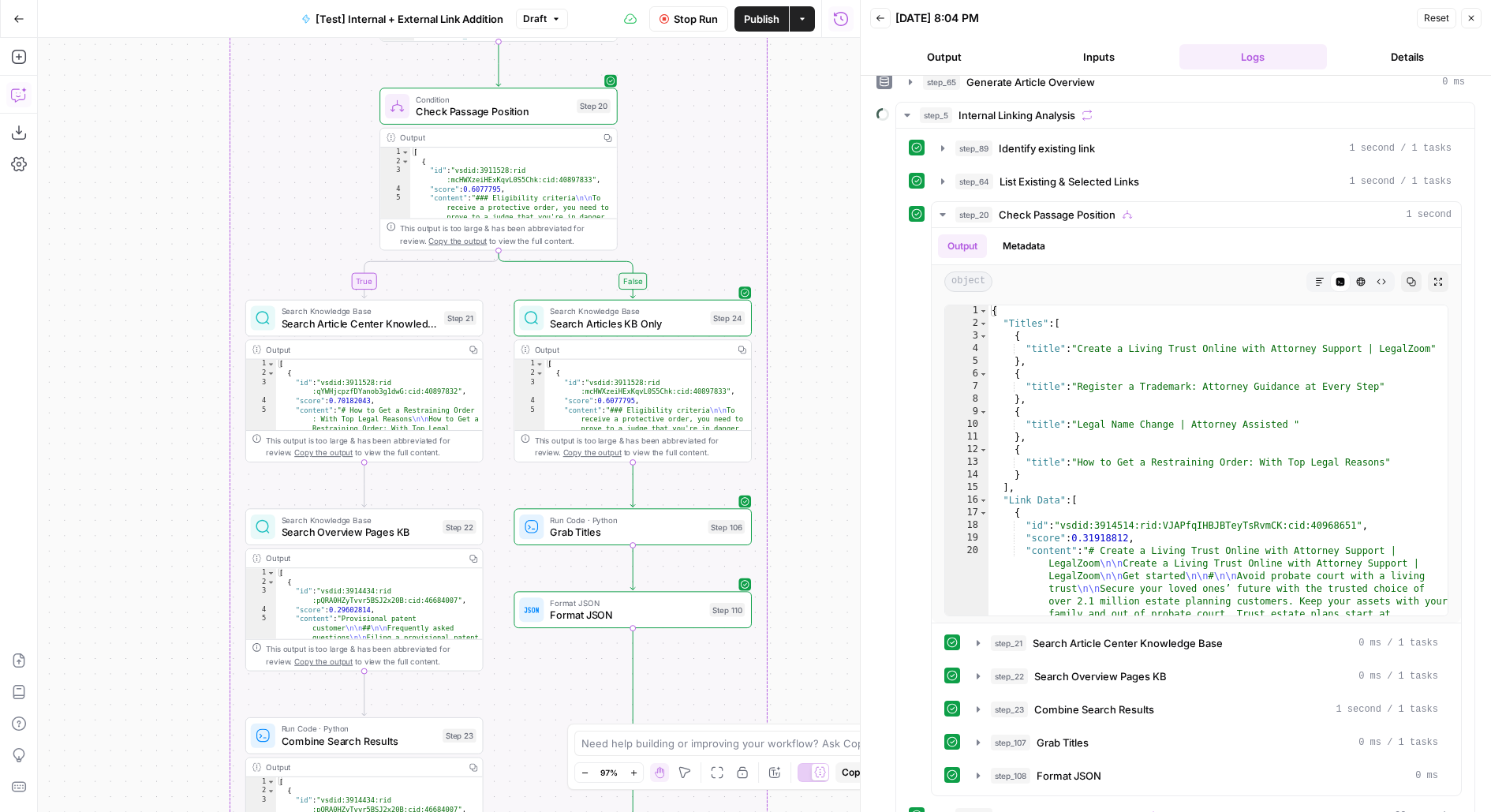
drag, startPoint x: 787, startPoint y: 629, endPoint x: 859, endPoint y: 269, distance: 367.1
click at [859, 269] on body "LegalZoom New Home Browse Insights Opportunities Your Data Flightpath Recent Gr…" at bounding box center [745, 406] width 1491 height 812
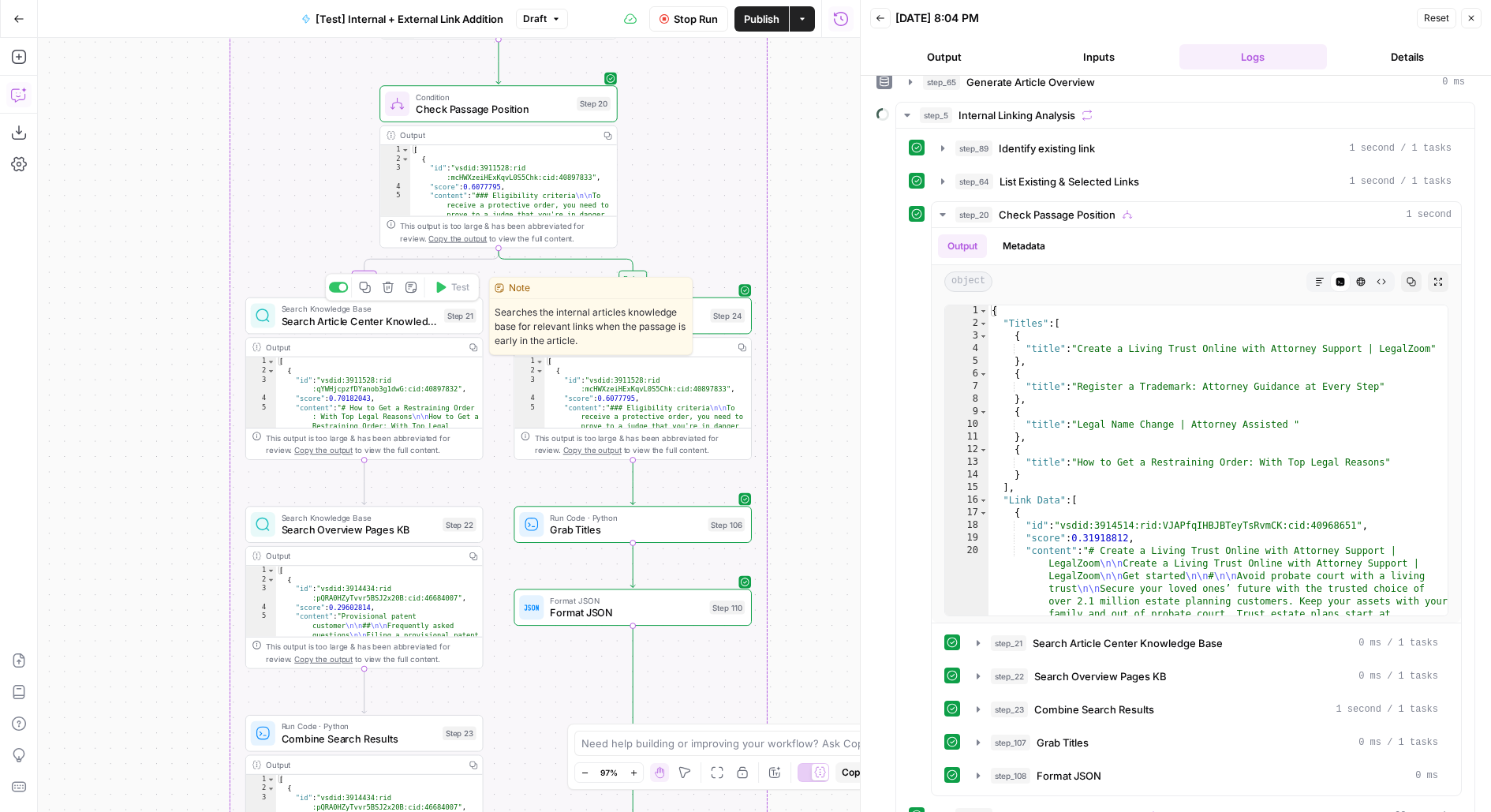
click at [424, 325] on span "Search Article Center Knowledge Base" at bounding box center [359, 320] width 156 height 15
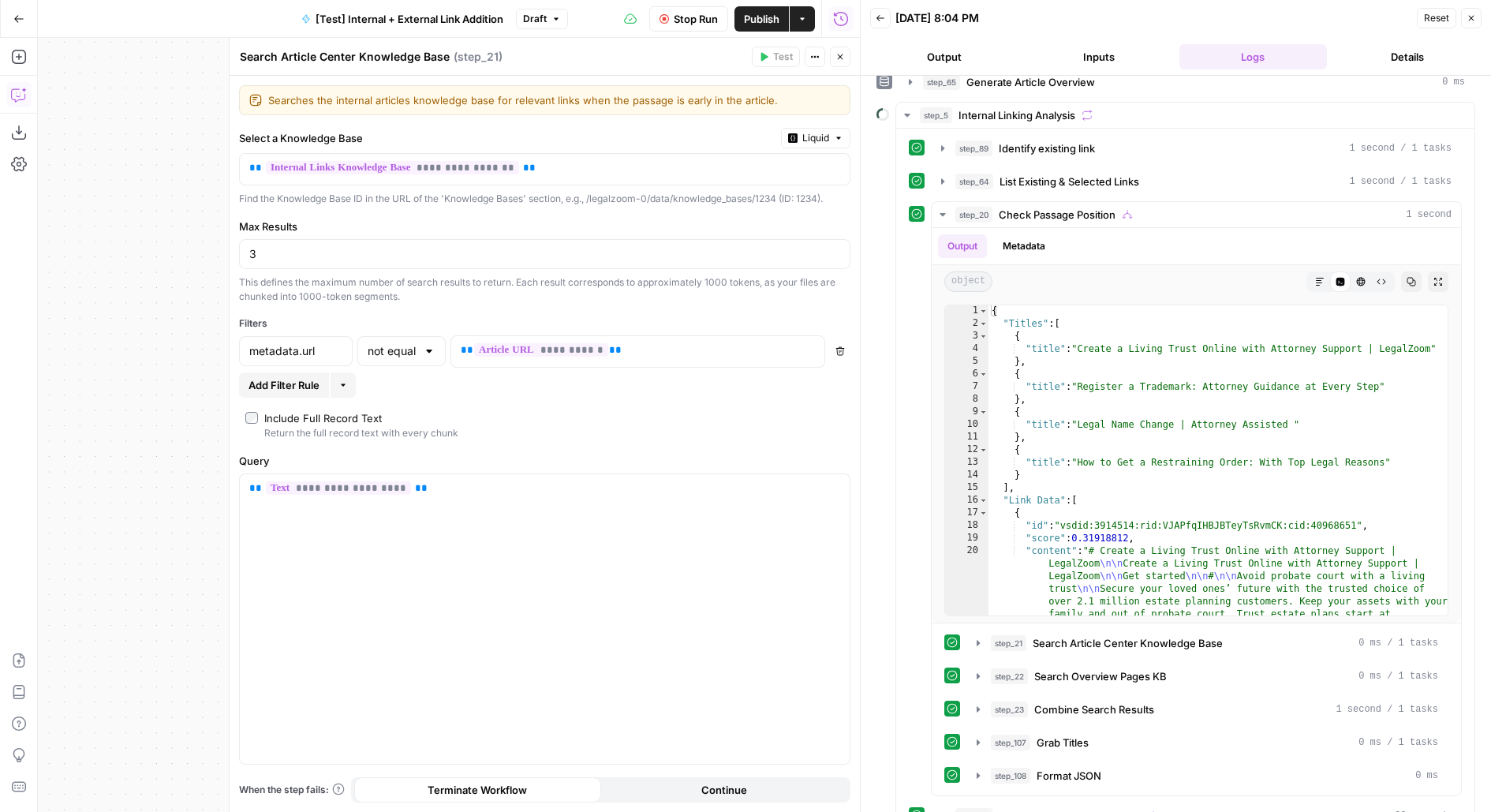
click at [842, 59] on icon "button" at bounding box center [840, 57] width 10 height 10
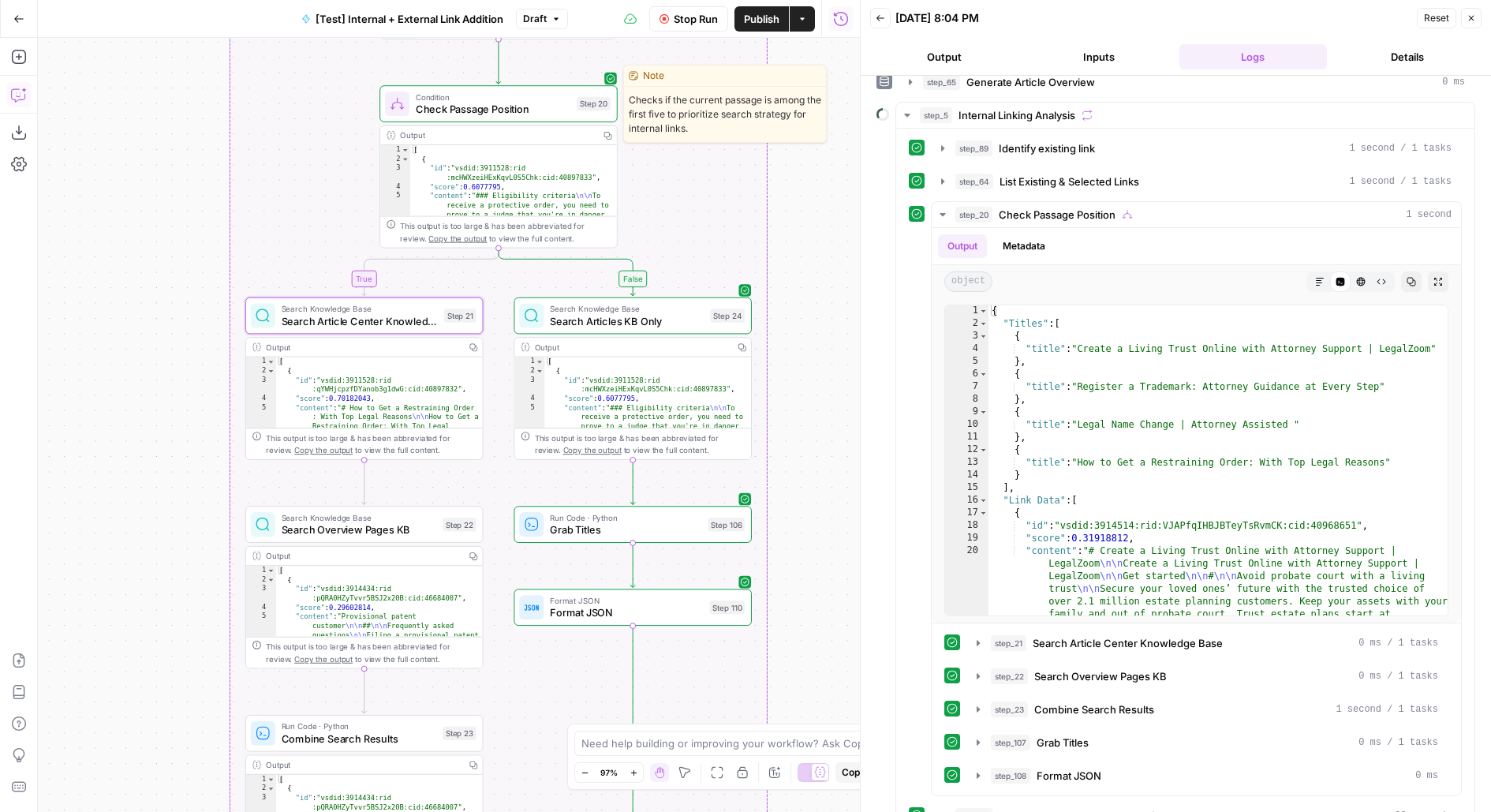
click at [552, 104] on span "Check Passage Position" at bounding box center [494, 109] width 155 height 15
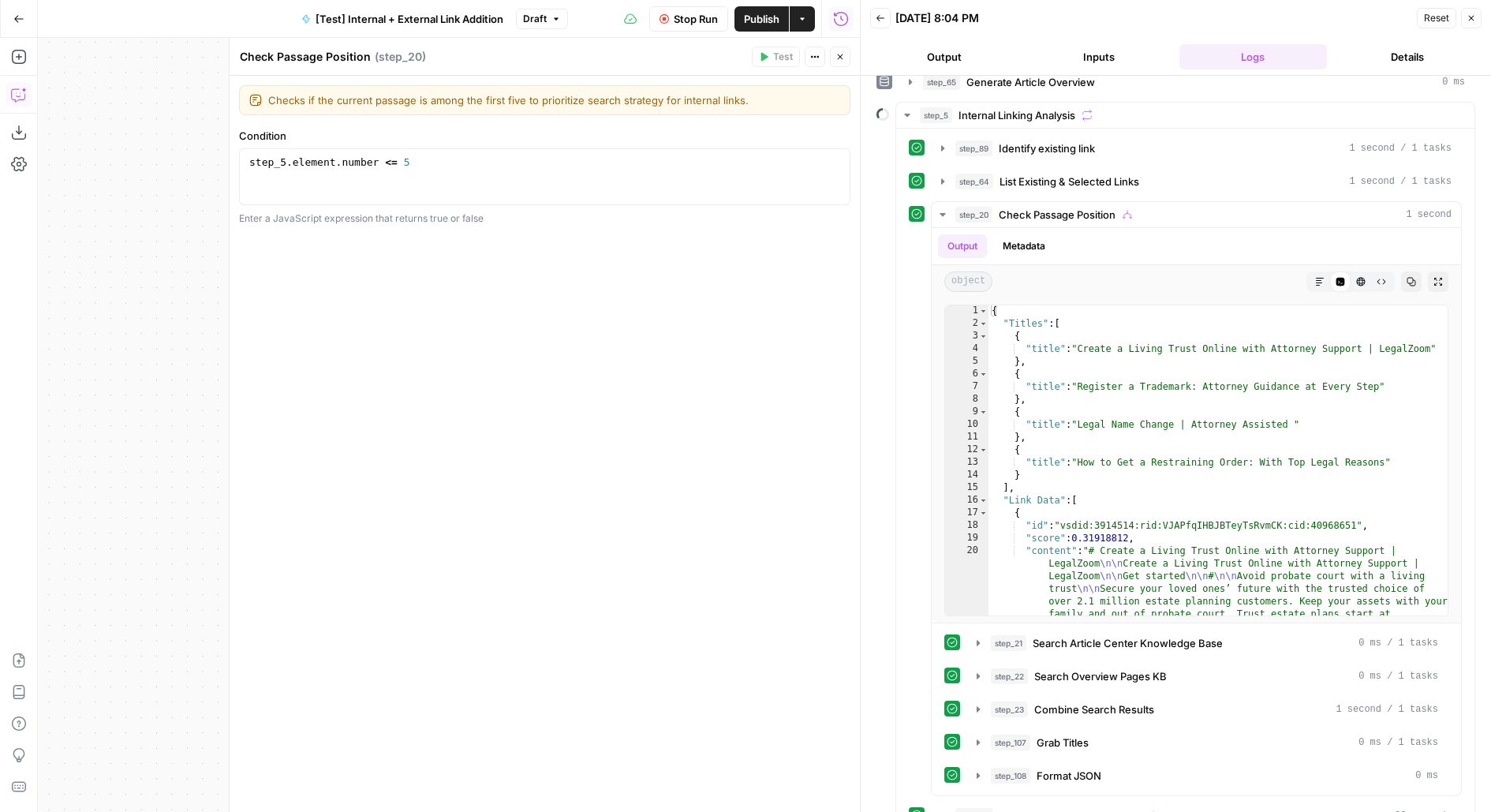
click at [455, 164] on div "step_5 . element . number <= 5" at bounding box center [544, 190] width 598 height 71
type textarea "**********"
click at [430, 496] on div "**********" at bounding box center [544, 444] width 631 height 736
click at [843, 60] on icon "button" at bounding box center [840, 57] width 10 height 10
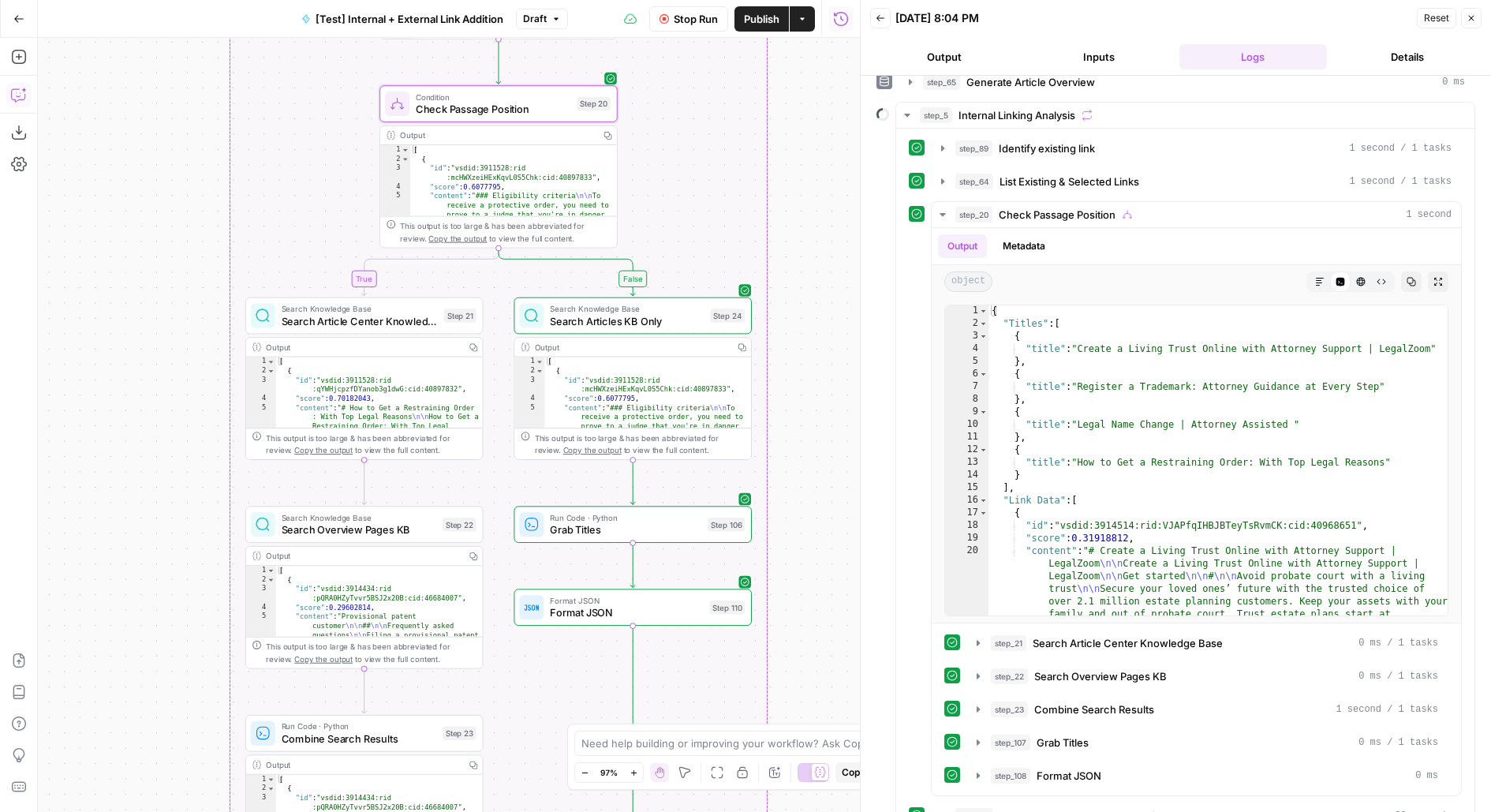
click at [425, 319] on span "Search Article Center Knowledge Base" at bounding box center [359, 320] width 156 height 15
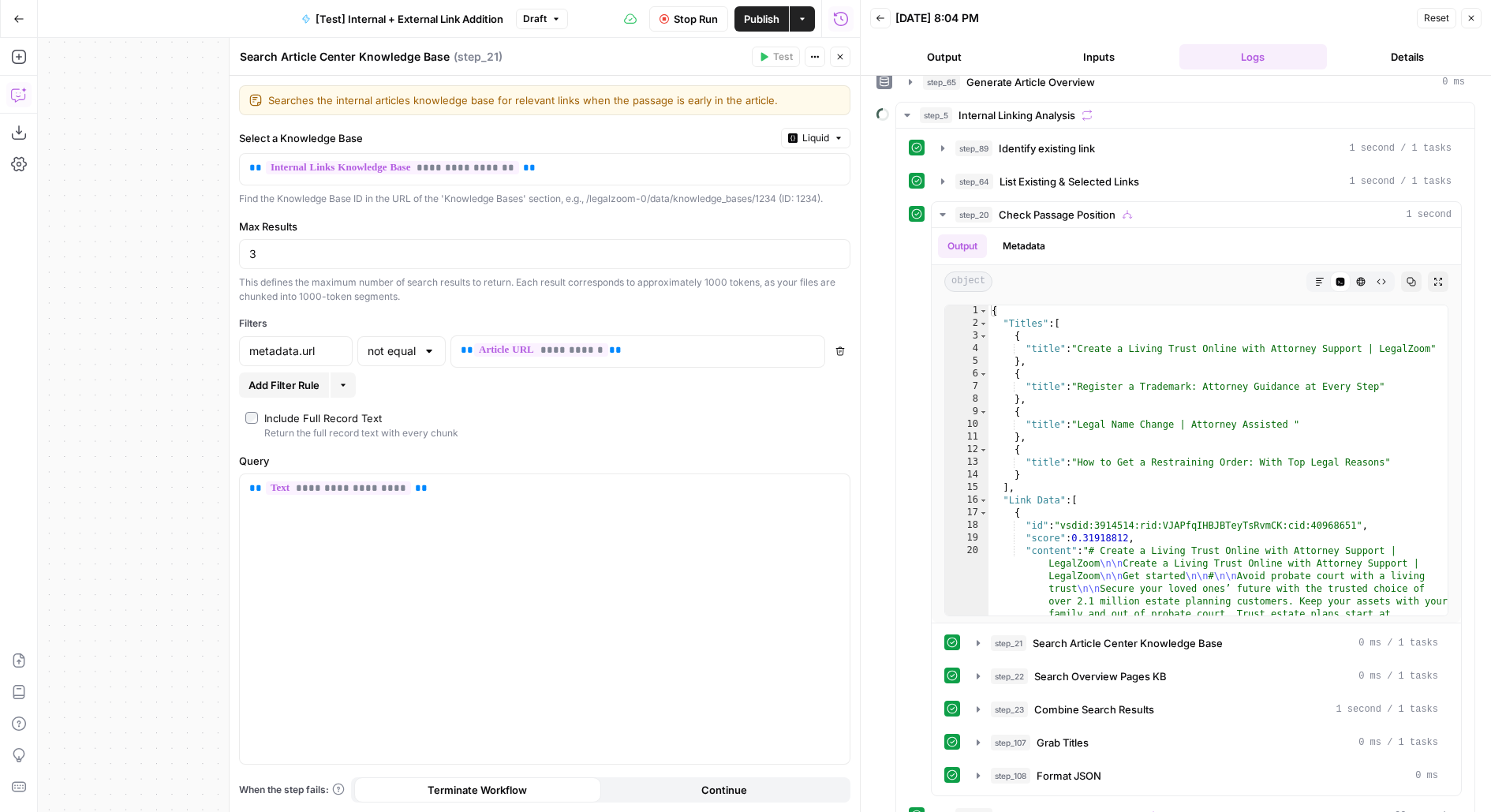
click at [841, 59] on icon "button" at bounding box center [840, 57] width 10 height 10
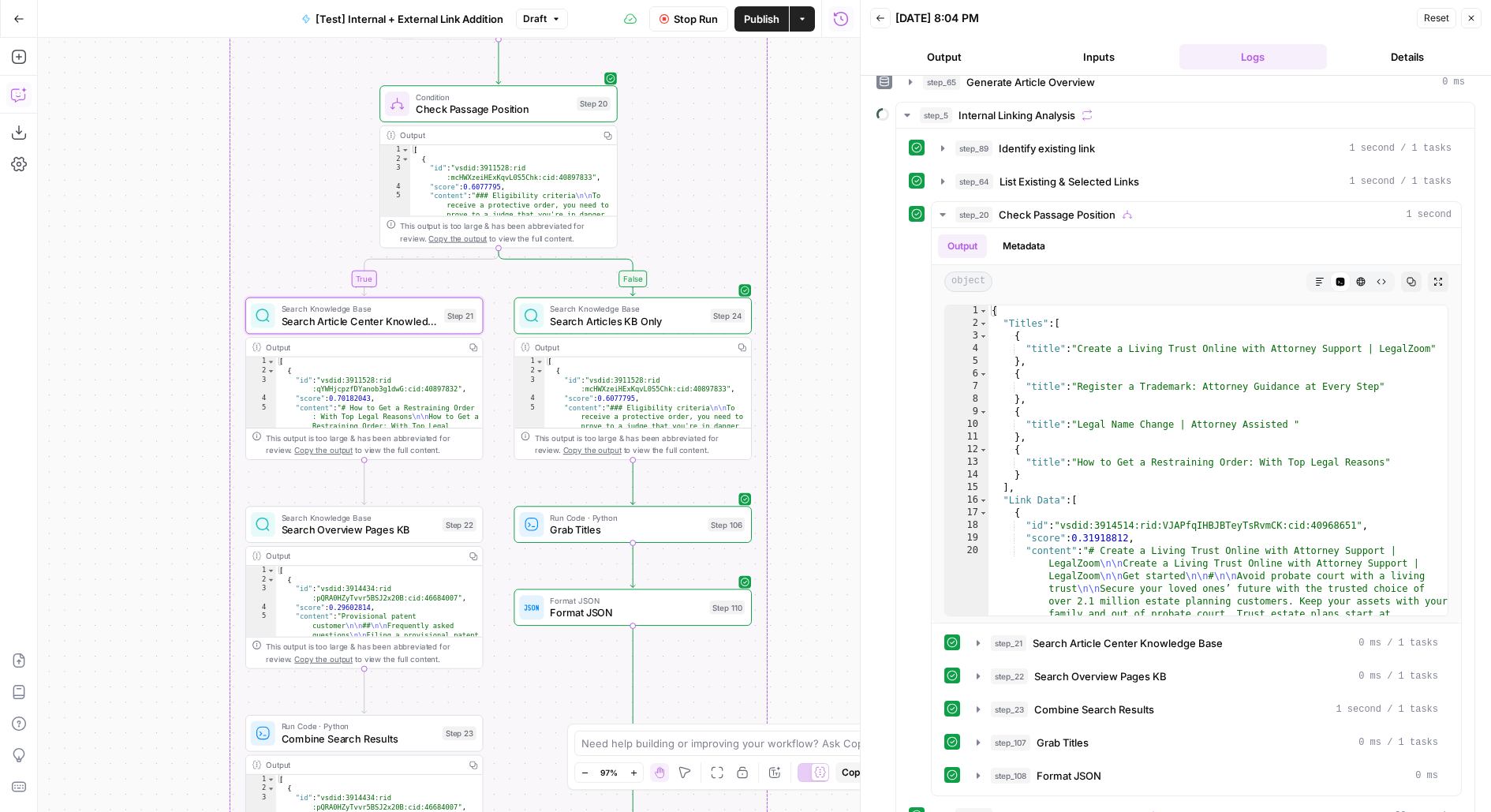
click at [705, 14] on span "Stop Run" at bounding box center [695, 19] width 44 height 16
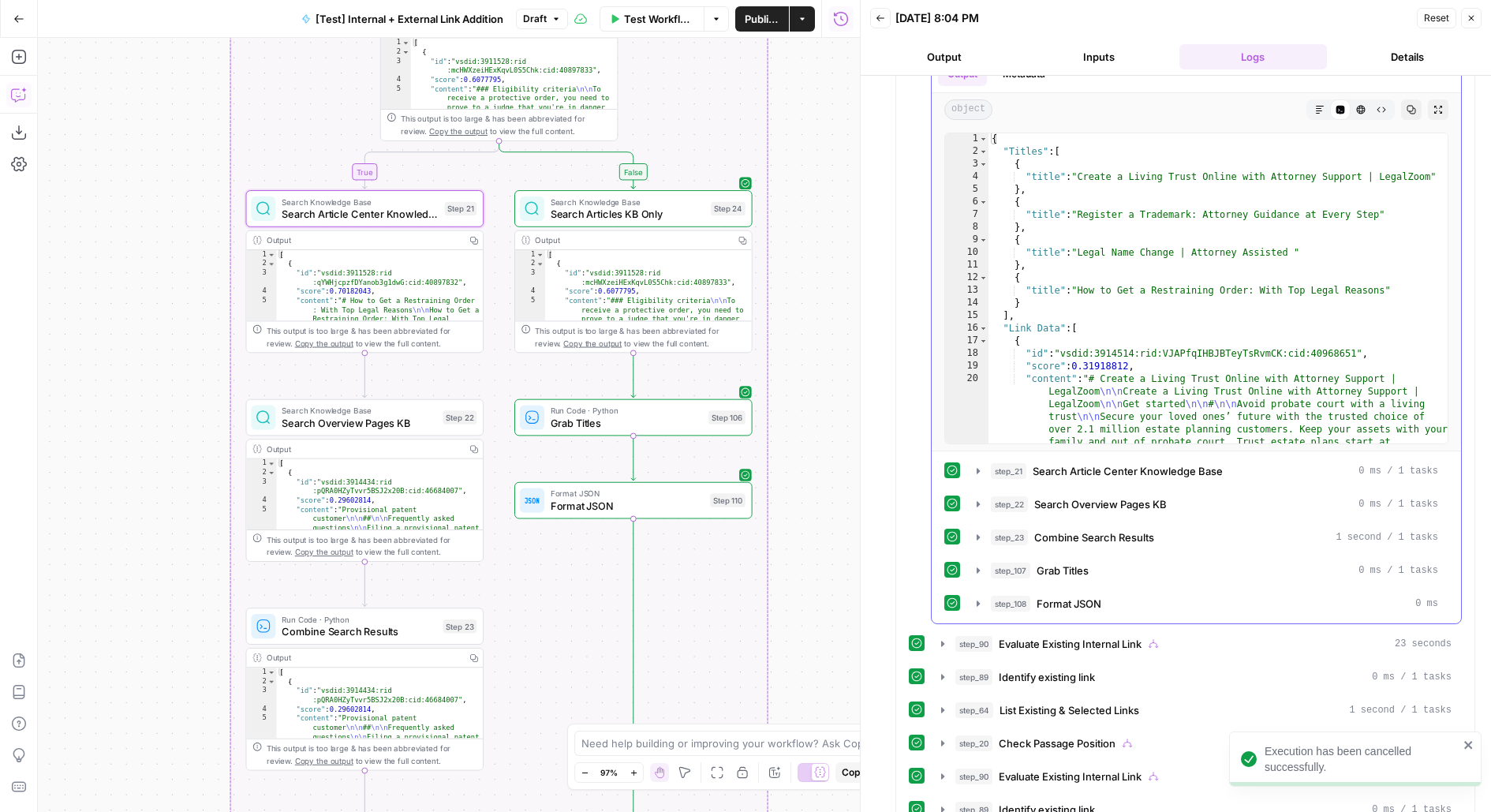
scroll to position [322, 0]
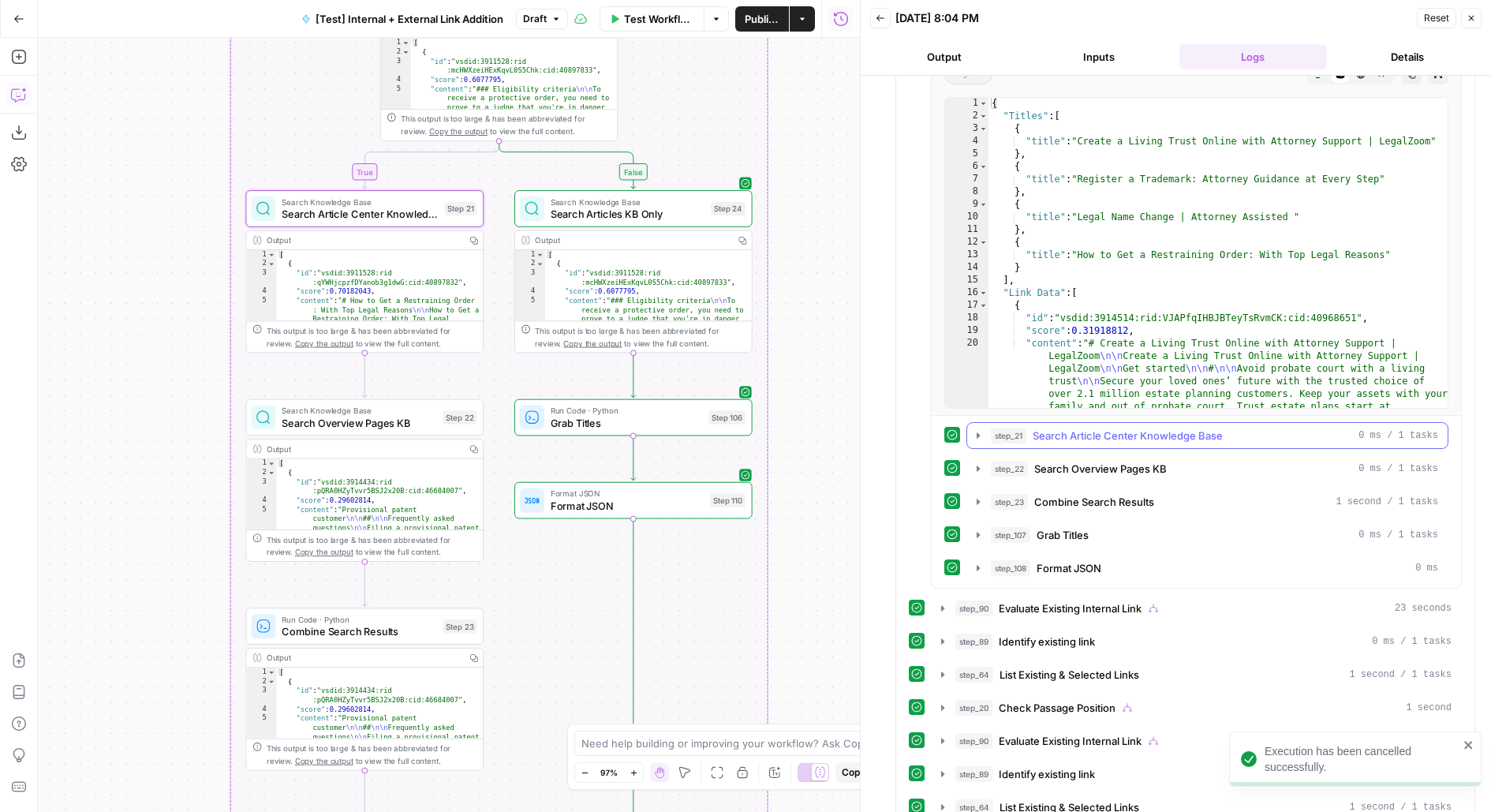
click at [1131, 427] on span "Search Article Center Knowledge Base" at bounding box center [1128, 435] width 190 height 16
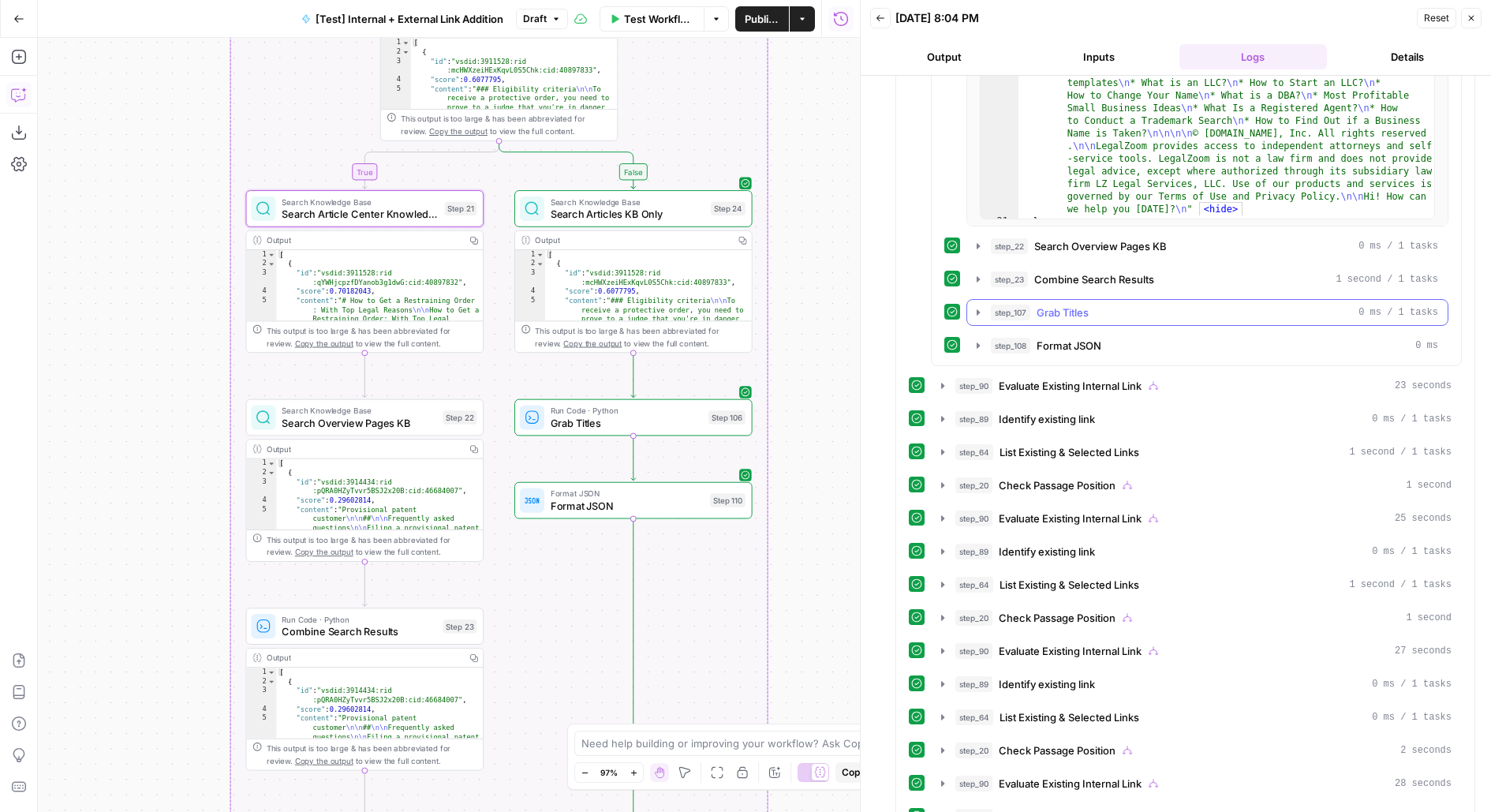
scroll to position [985, 0]
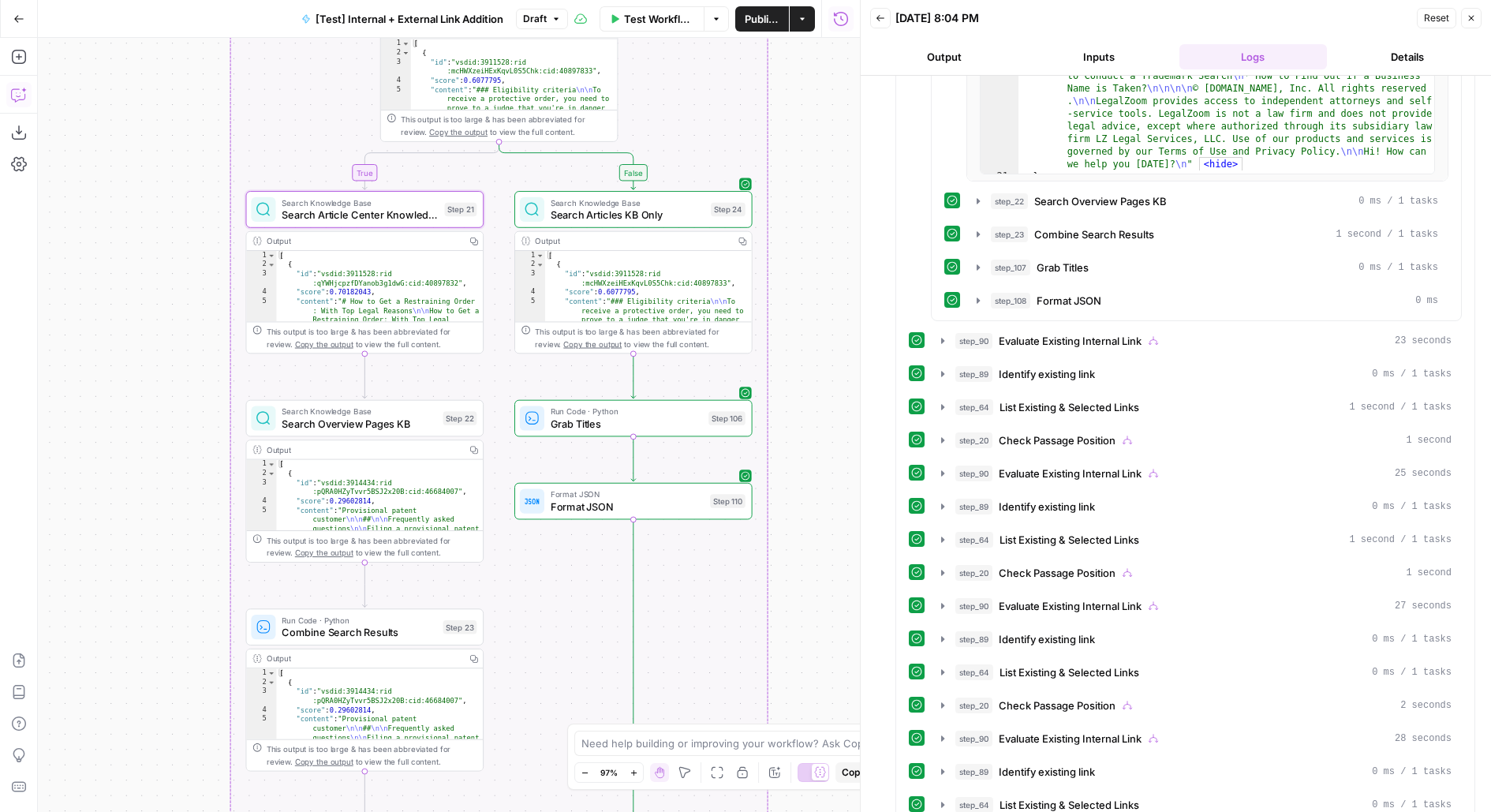
drag, startPoint x: 823, startPoint y: 270, endPoint x: 824, endPoint y: 177, distance: 93.0
click at [824, 214] on div "true false true false true false Workflow Set Inputs Inputs Run Code · Python R…" at bounding box center [448, 424] width 822 height 774
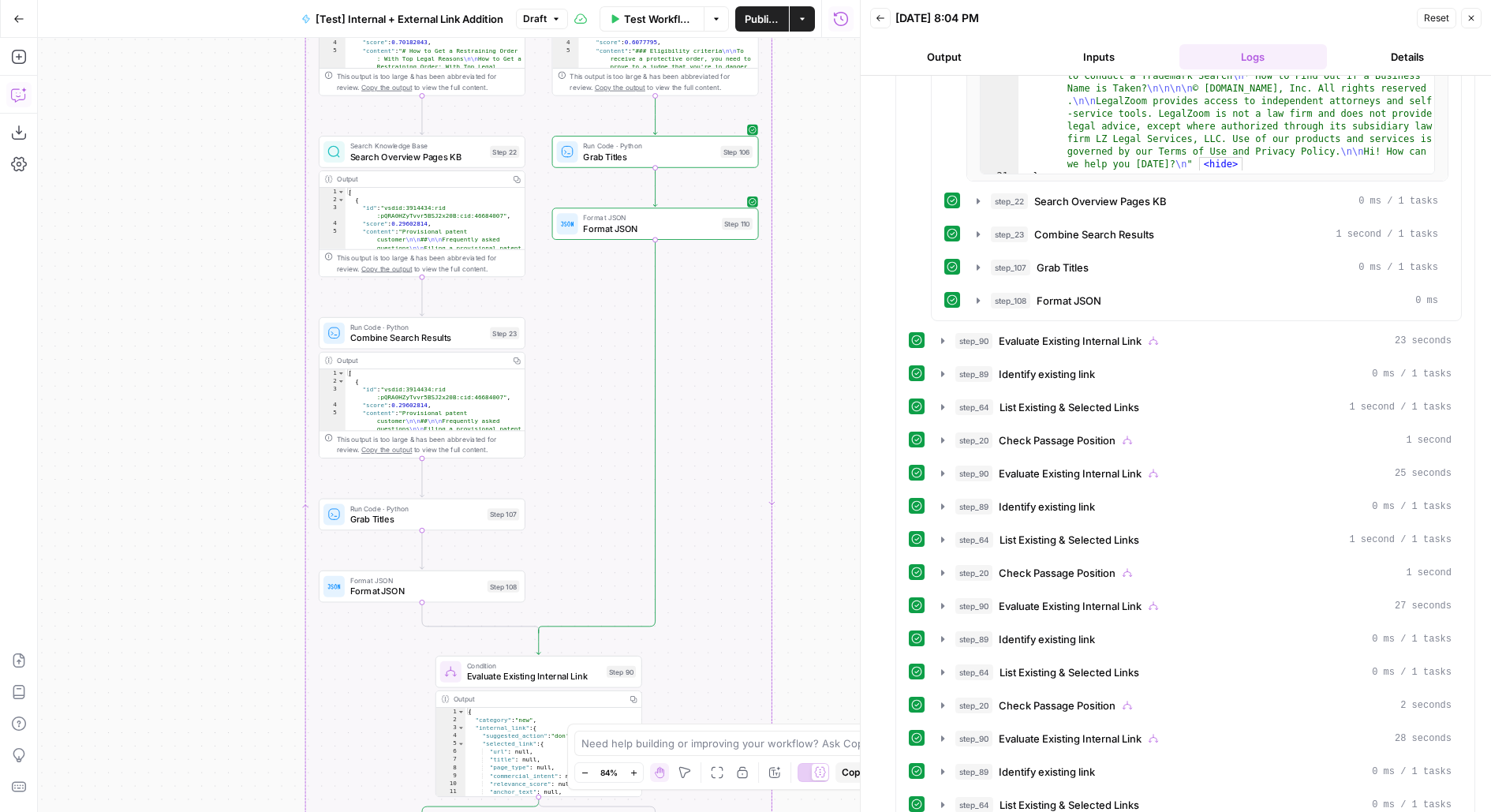
click at [768, 26] on span "Publish" at bounding box center [763, 19] width 35 height 16
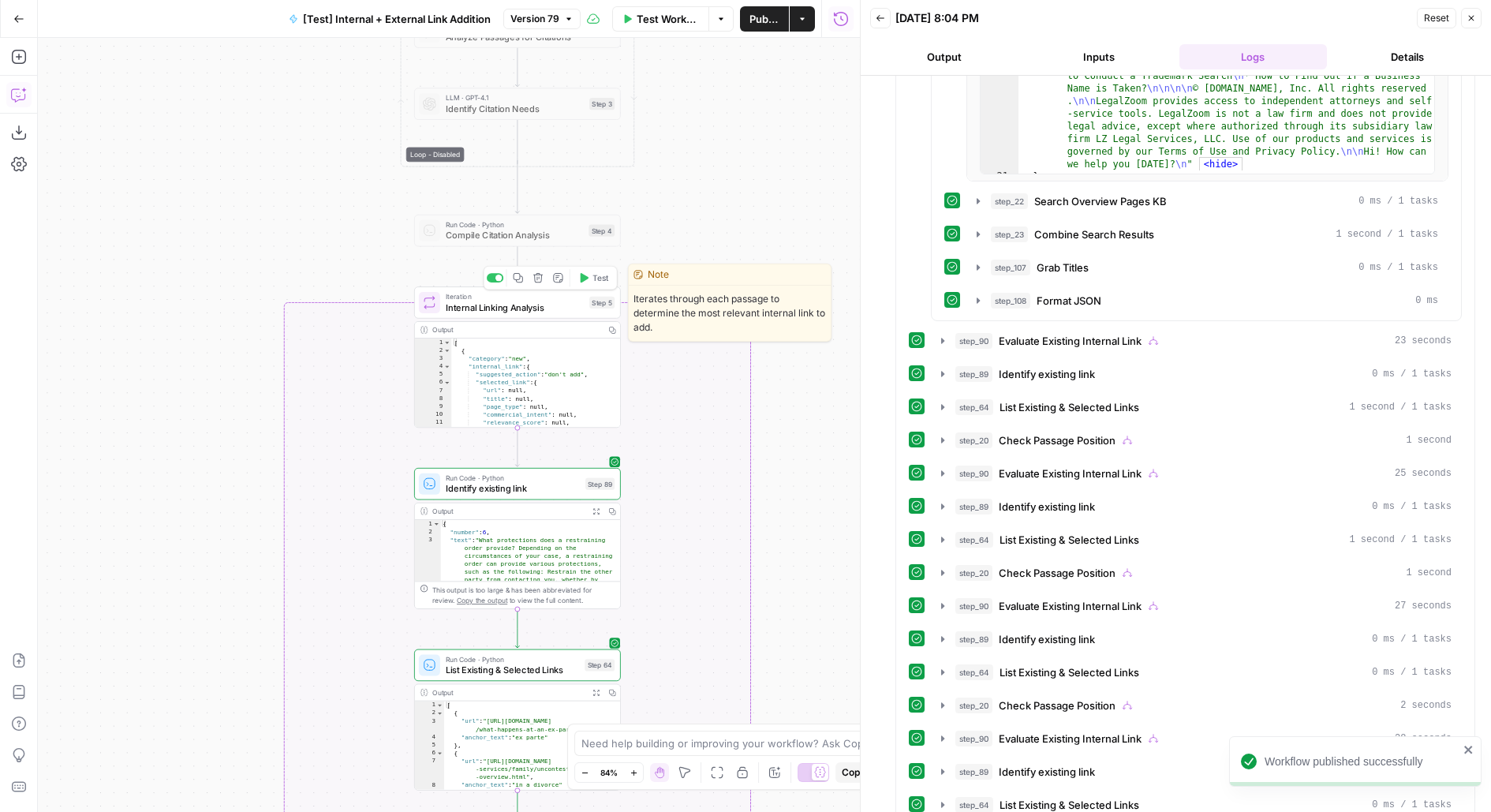
click at [597, 270] on button "Test" at bounding box center [593, 277] width 41 height 17
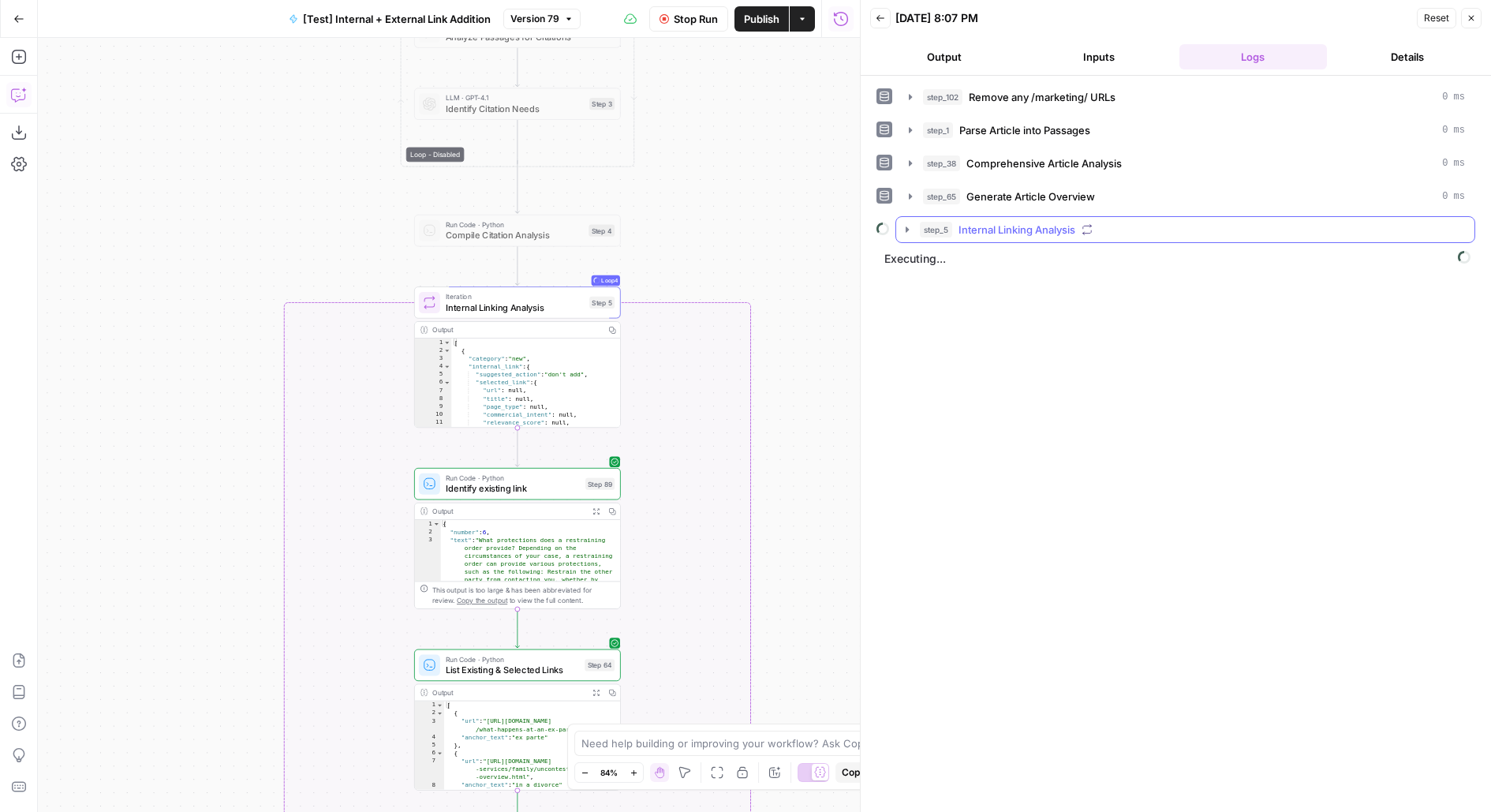
click at [1101, 227] on div "step_5 Internal Linking Analysis" at bounding box center [1192, 229] width 545 height 16
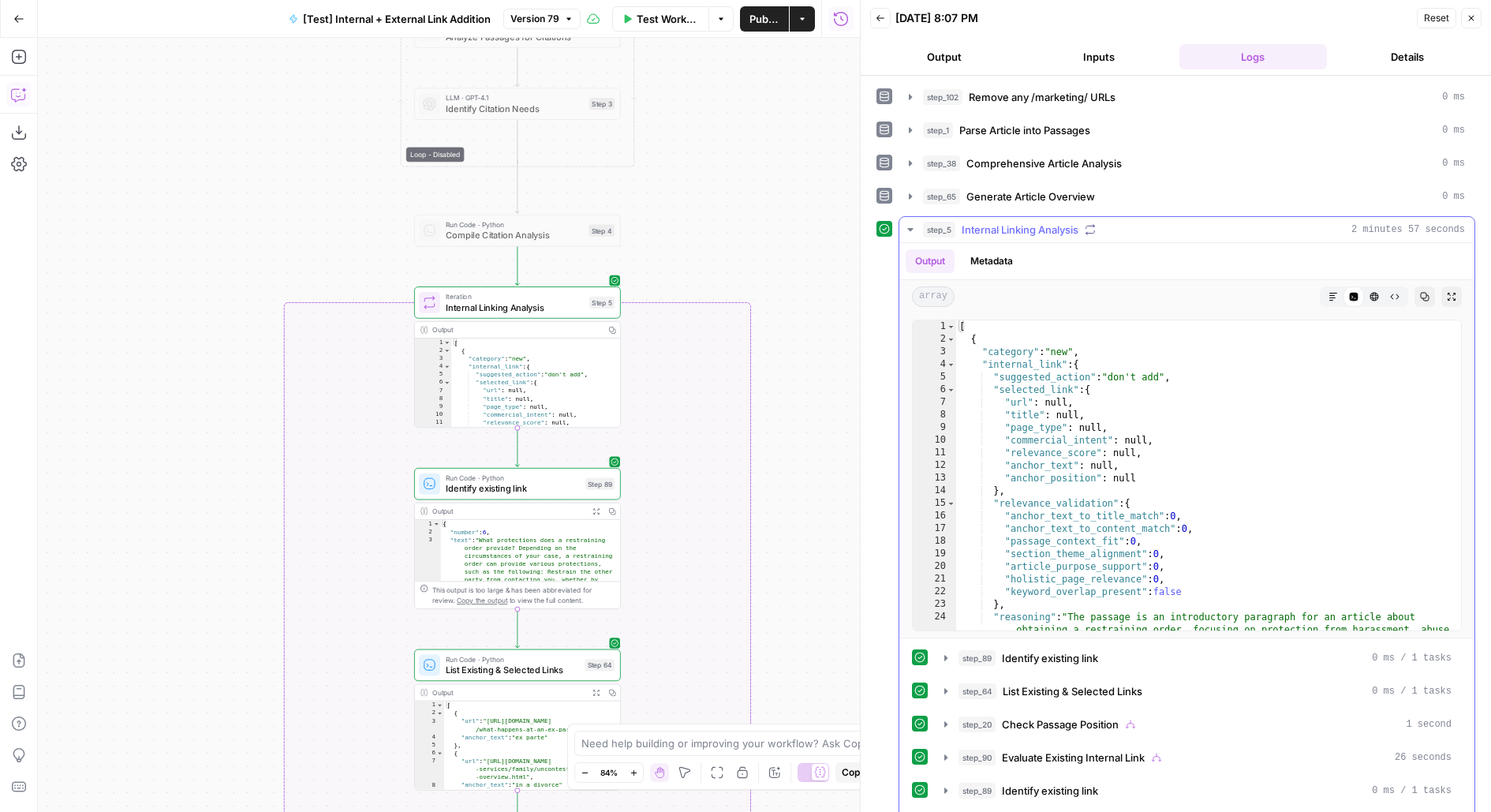
click at [1101, 227] on div "step_5 Internal Linking Analysis 2 minutes 57 seconds" at bounding box center [1193, 229] width 542 height 16
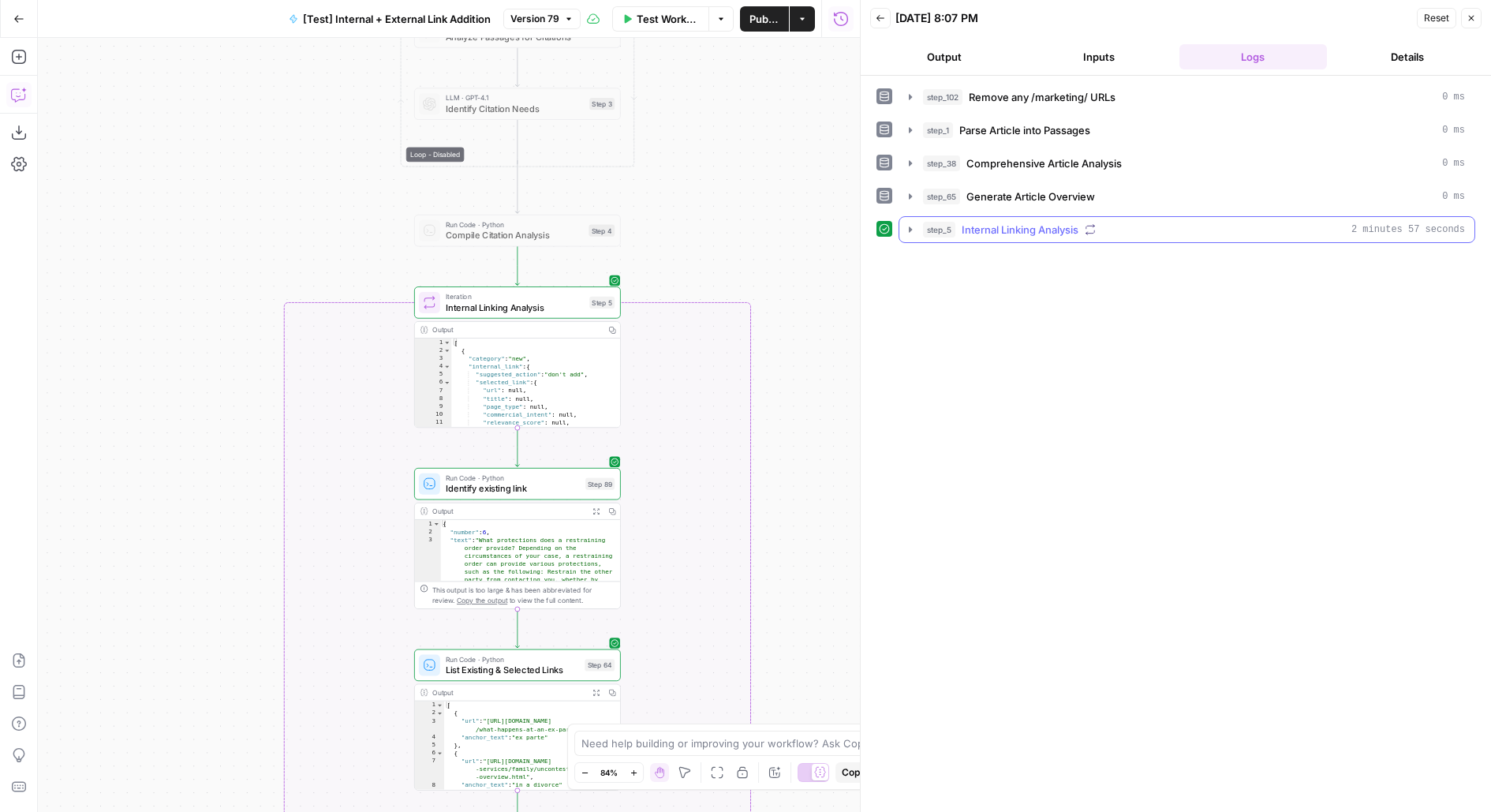
click at [1101, 227] on div "step_5 Internal Linking Analysis 2 minutes 57 seconds" at bounding box center [1193, 229] width 542 height 16
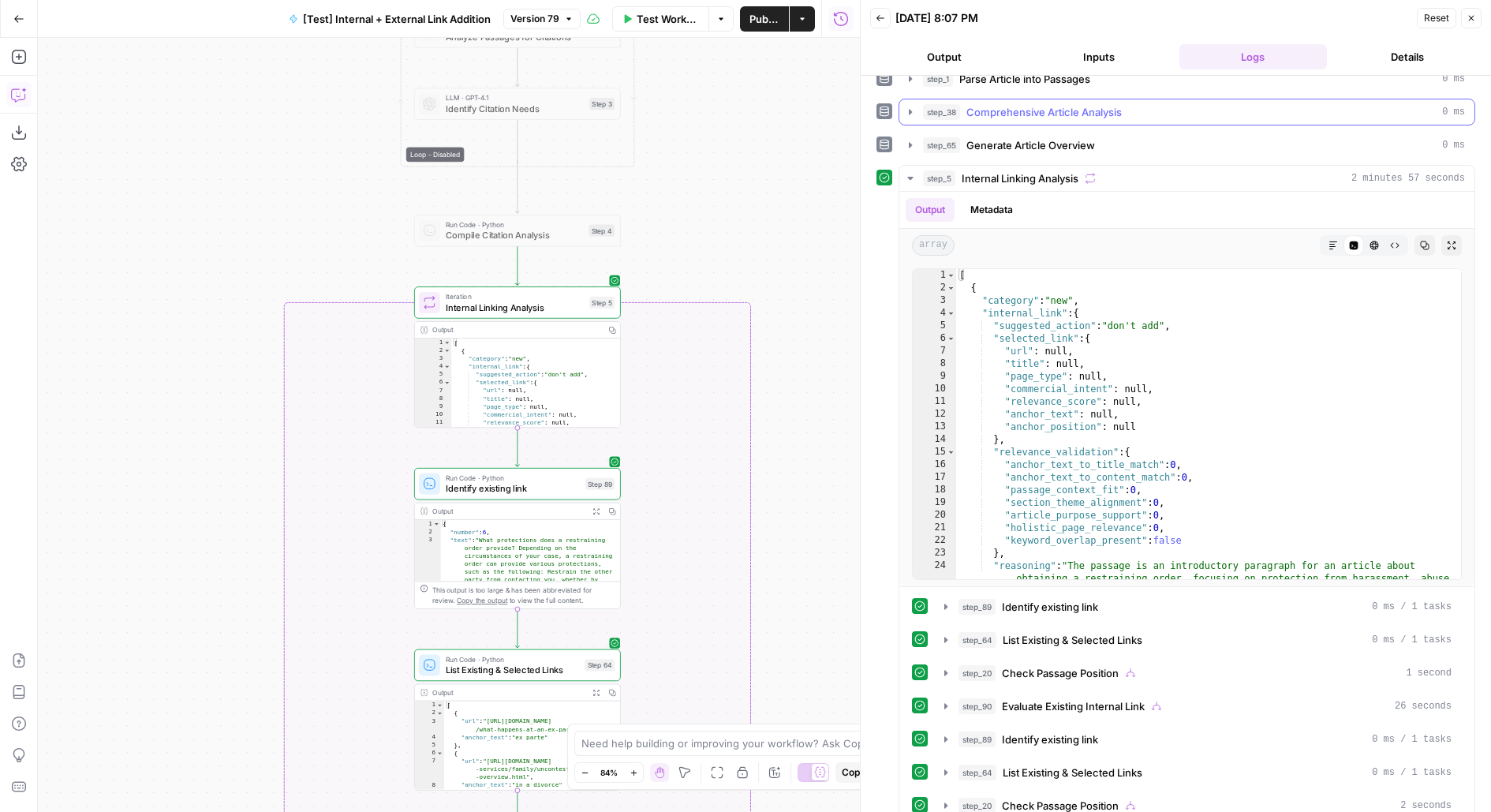
scroll to position [69, 0]
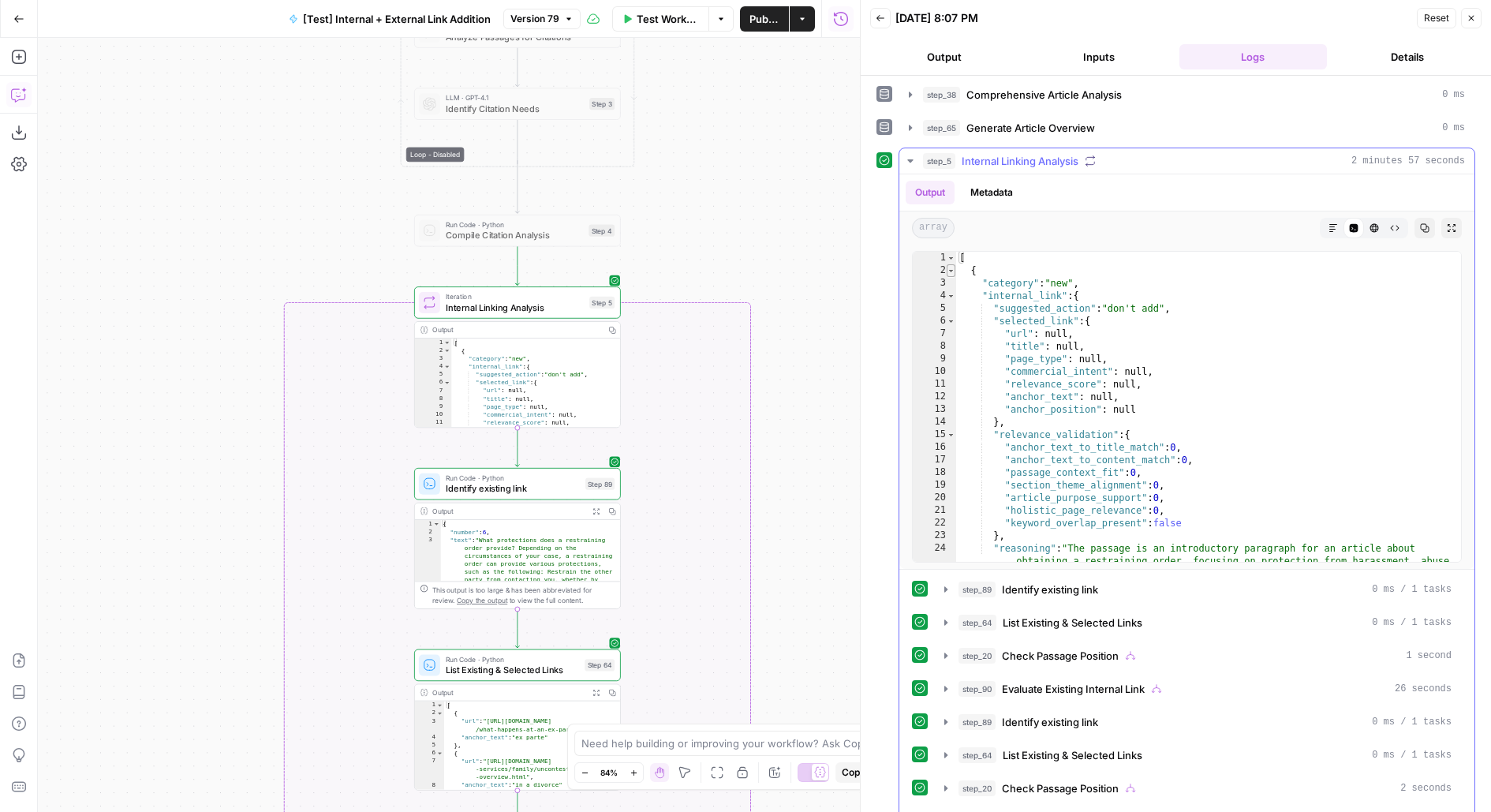
click at [947, 270] on span "Toggle code folding, rows 2 through 43" at bounding box center [951, 270] width 9 height 12
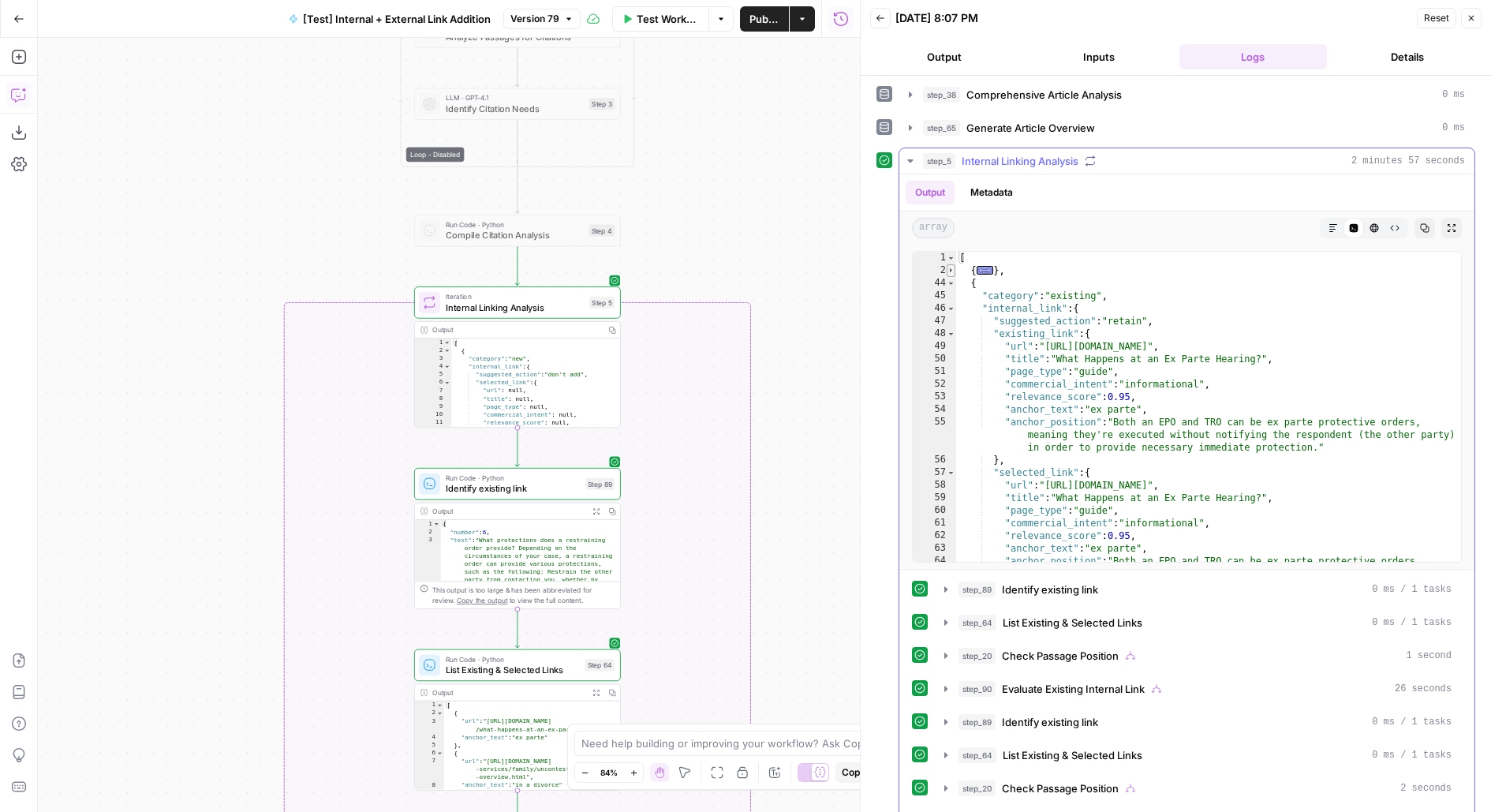
click at [947, 270] on span "Toggle code folding, rows 2 through 43" at bounding box center [951, 270] width 9 height 12
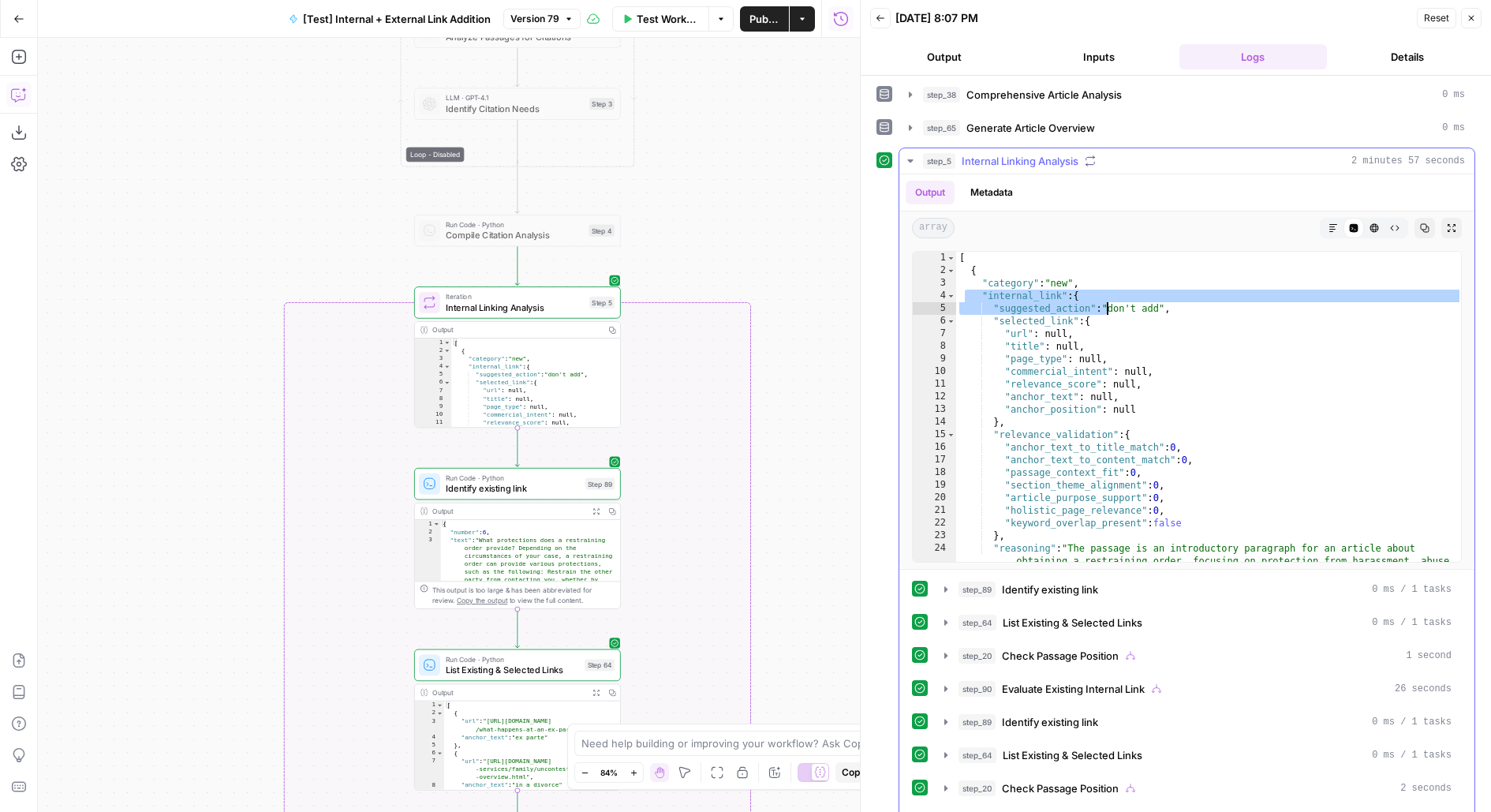
drag, startPoint x: 963, startPoint y: 286, endPoint x: 1104, endPoint y: 295, distance: 141.3
click at [1104, 295] on div "[ { "category" : "new" , "internal_link" : { "suggested_action" : "don't add" ,…" at bounding box center [1209, 475] width 507 height 449
click at [1116, 298] on div "[ { "category" : "new" , "internal_link" : { "suggested_action" : "don't add" ,…" at bounding box center [1209, 475] width 507 height 449
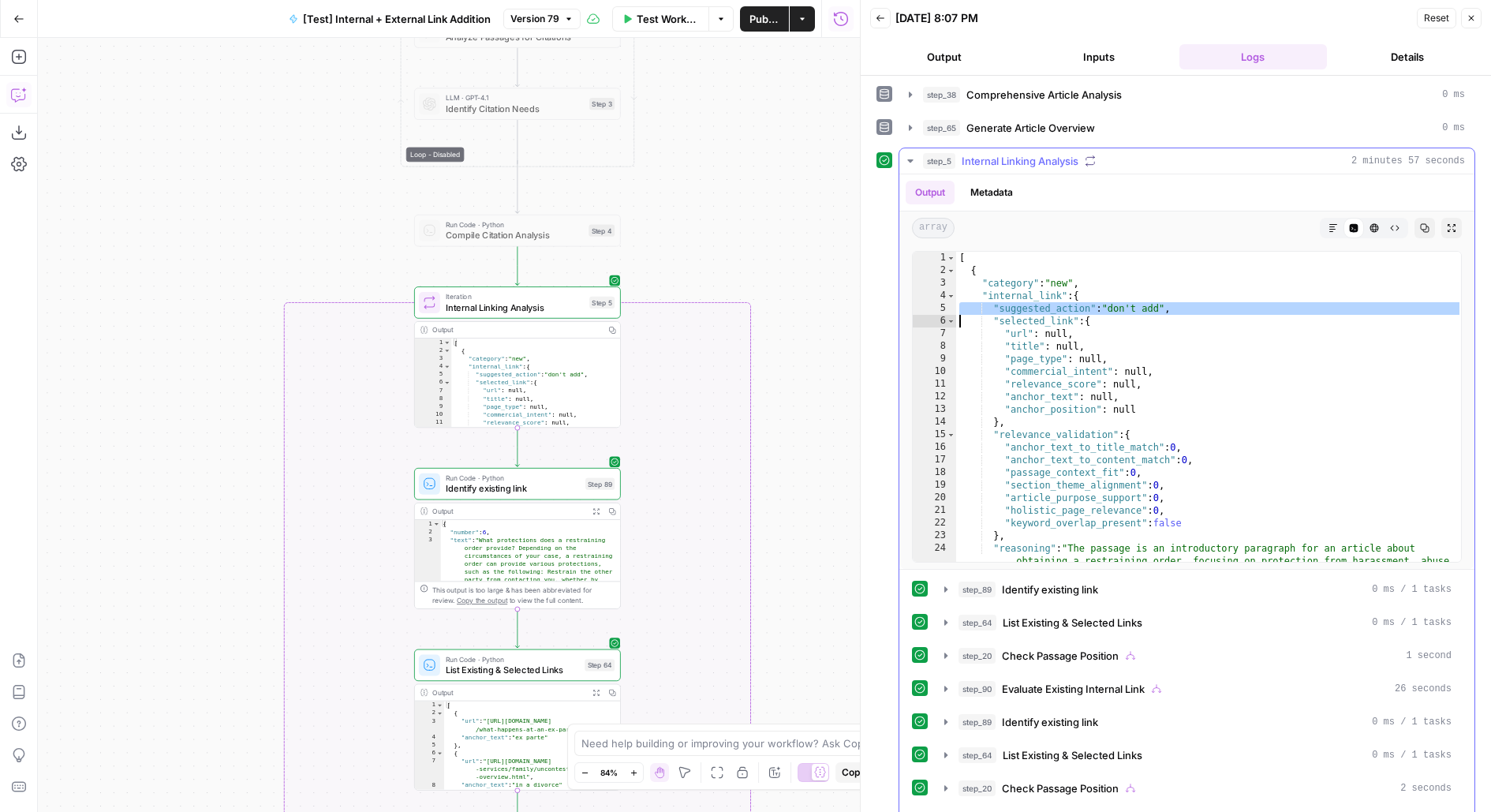
click at [1116, 298] on div "[ { "category" : "new" , "internal_link" : { "suggested_action" : "don't add" ,…" at bounding box center [1209, 475] width 507 height 449
click at [1088, 324] on div "[ { "category" : "new" , "internal_link" : { "suggested_action" : "don't add" ,…" at bounding box center [1209, 475] width 507 height 449
type textarea "**********"
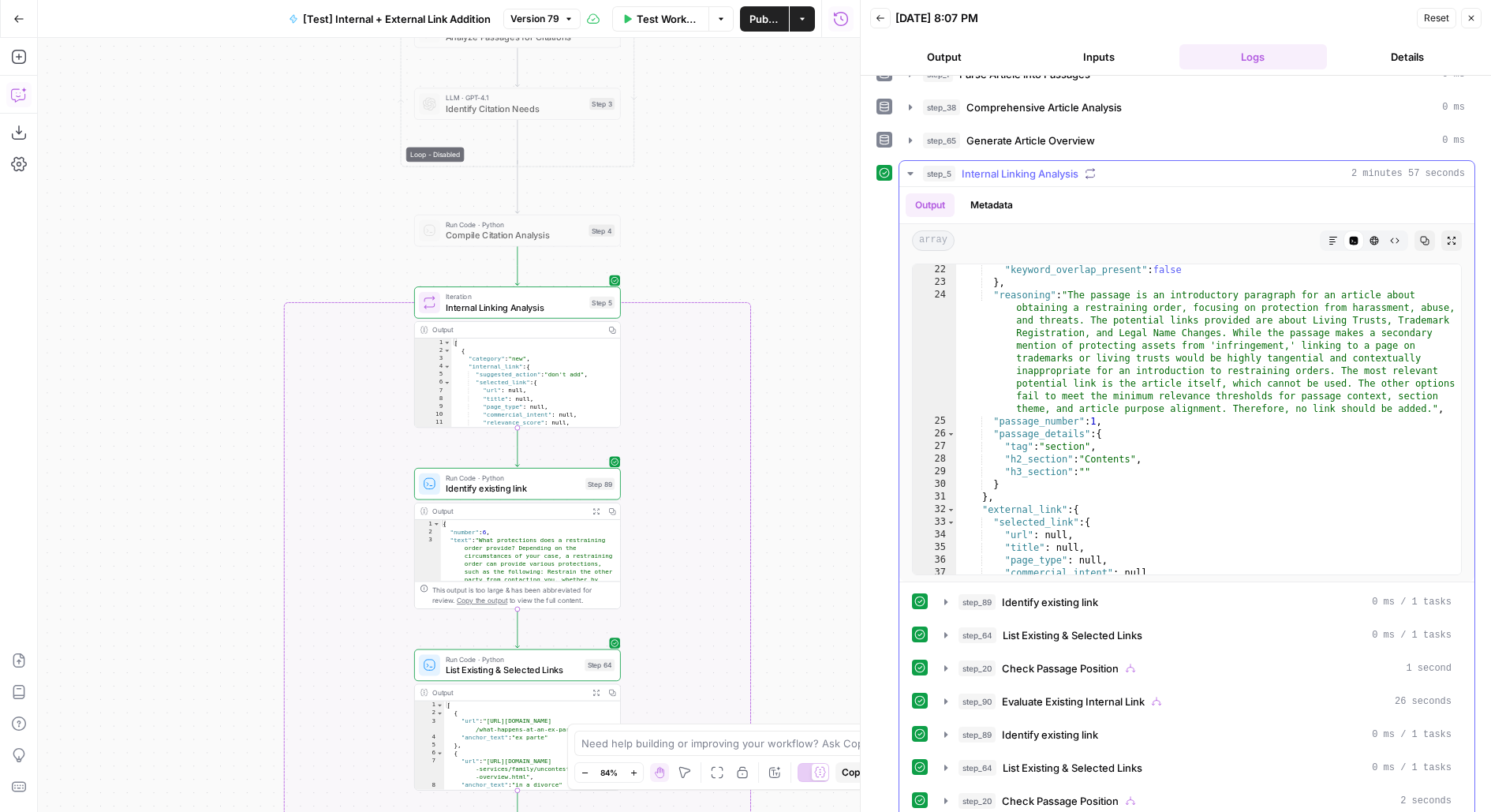
scroll to position [256, 0]
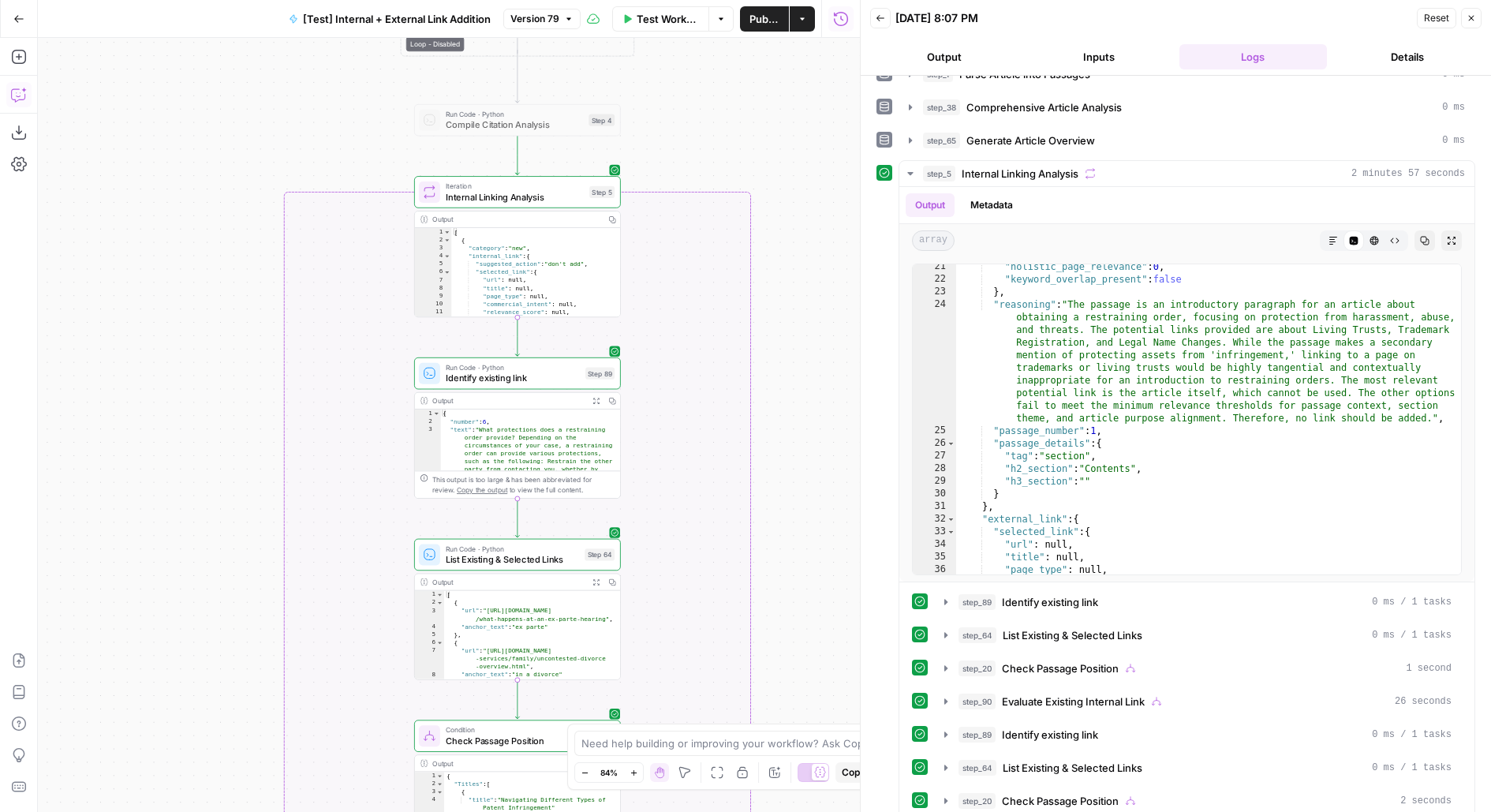
drag, startPoint x: 760, startPoint y: 490, endPoint x: 760, endPoint y: 361, distance: 129.0
click at [760, 361] on div "true false true false true false Workflow Set Inputs Inputs Run Code · Python R…" at bounding box center [448, 424] width 822 height 774
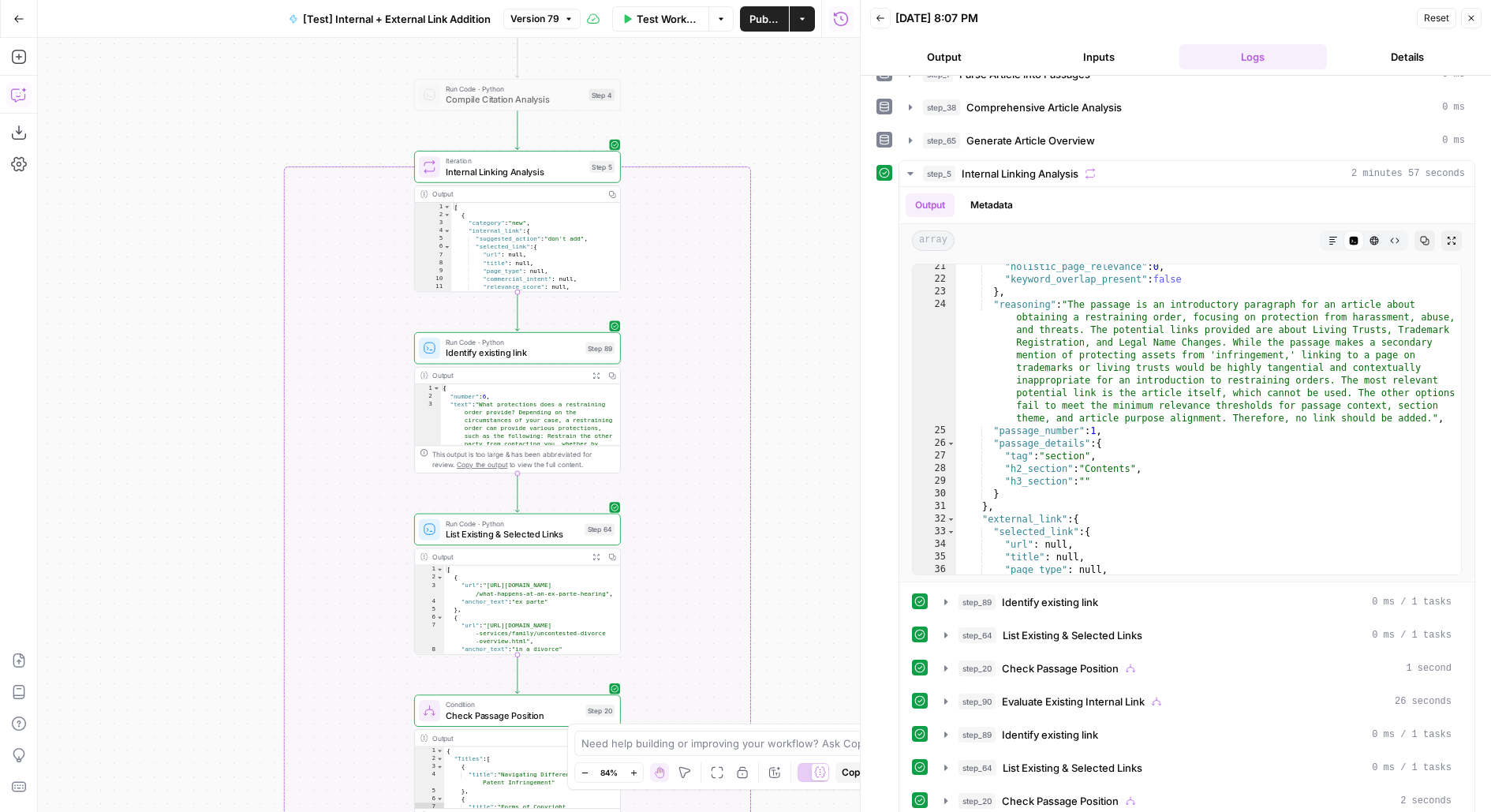
drag, startPoint x: 819, startPoint y: 543, endPoint x: 824, endPoint y: 270, distance: 273.0
click at [824, 270] on div "true false true false true false Workflow Set Inputs Inputs Run Code · Python R…" at bounding box center [448, 424] width 822 height 774
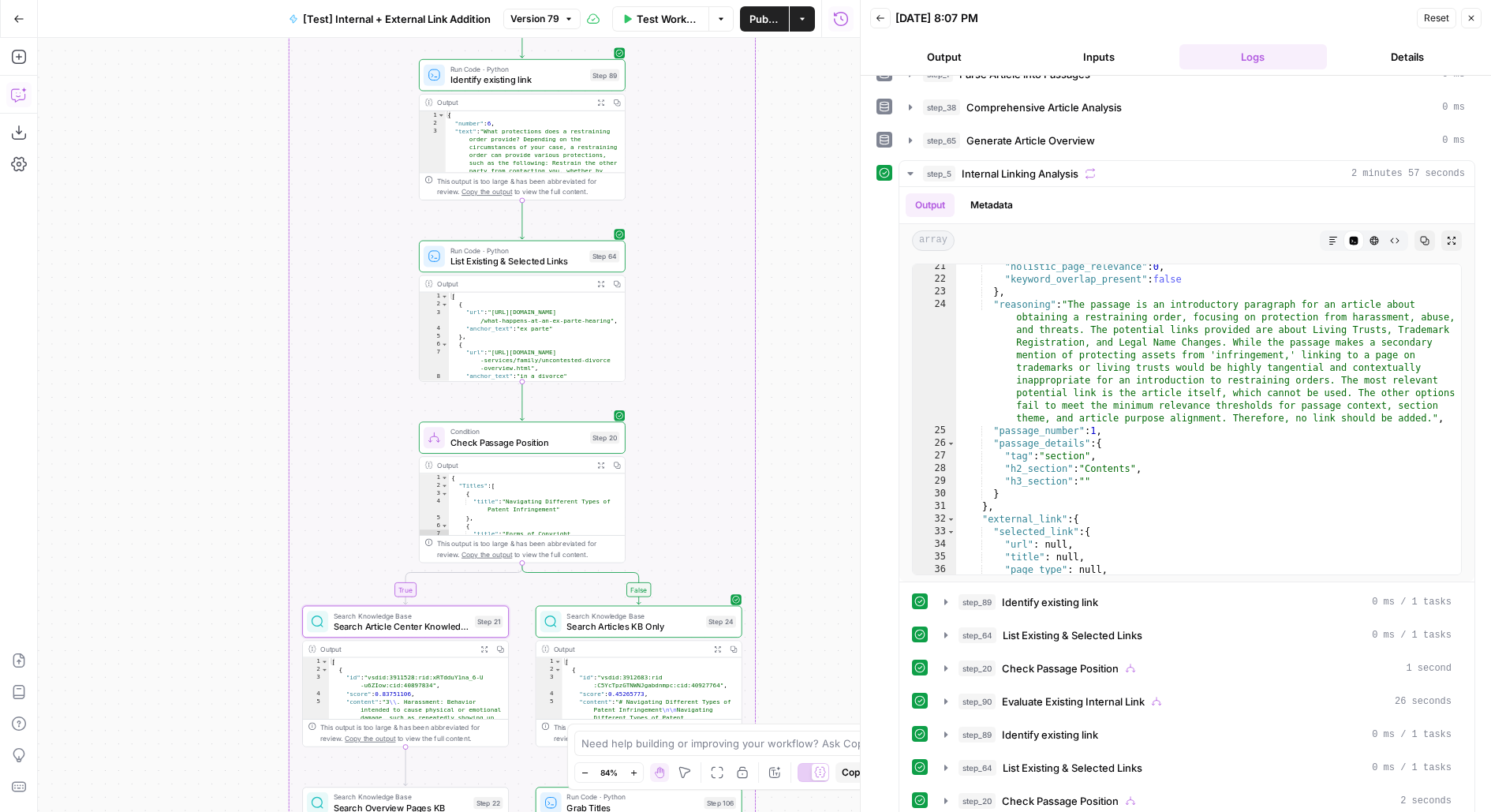
drag, startPoint x: 816, startPoint y: 562, endPoint x: 816, endPoint y: 186, distance: 376.0
click at [816, 187] on div "true false true false true false Workflow Set Inputs Inputs Run Code · Python R…" at bounding box center [448, 424] width 822 height 774
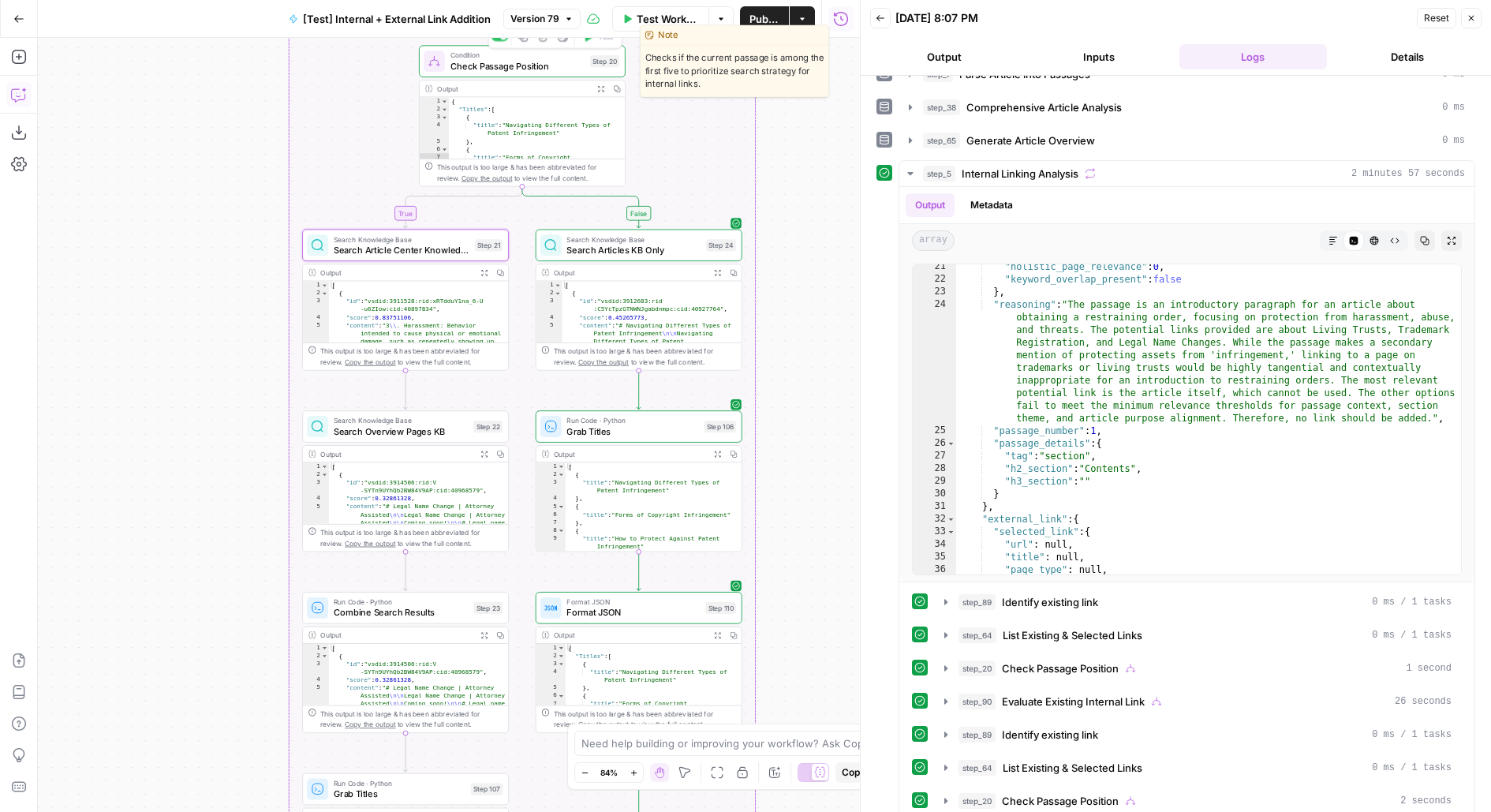
click at [549, 70] on span "Check Passage Position" at bounding box center [517, 65] width 135 height 13
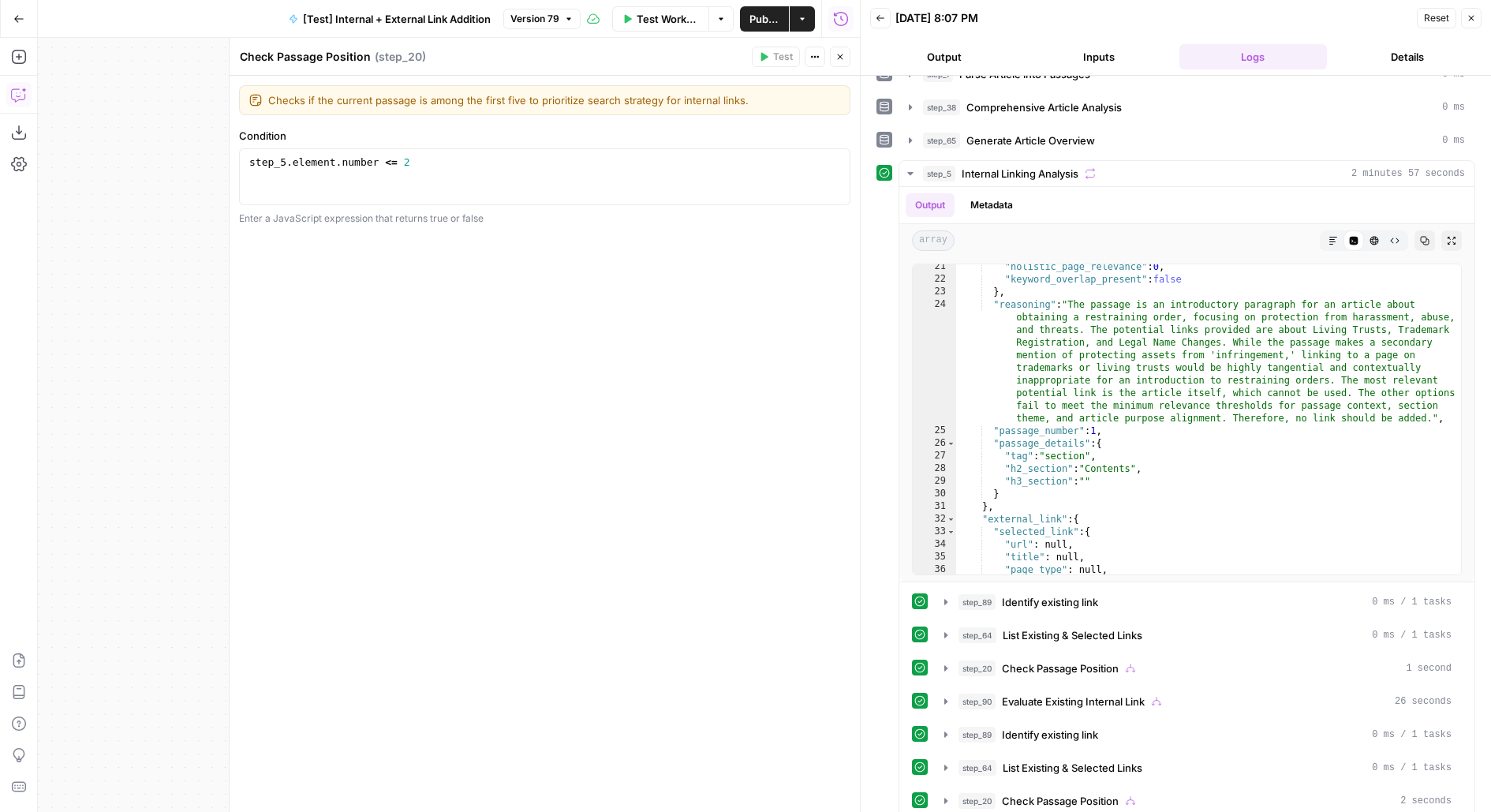
click at [845, 55] on icon "button" at bounding box center [840, 57] width 10 height 10
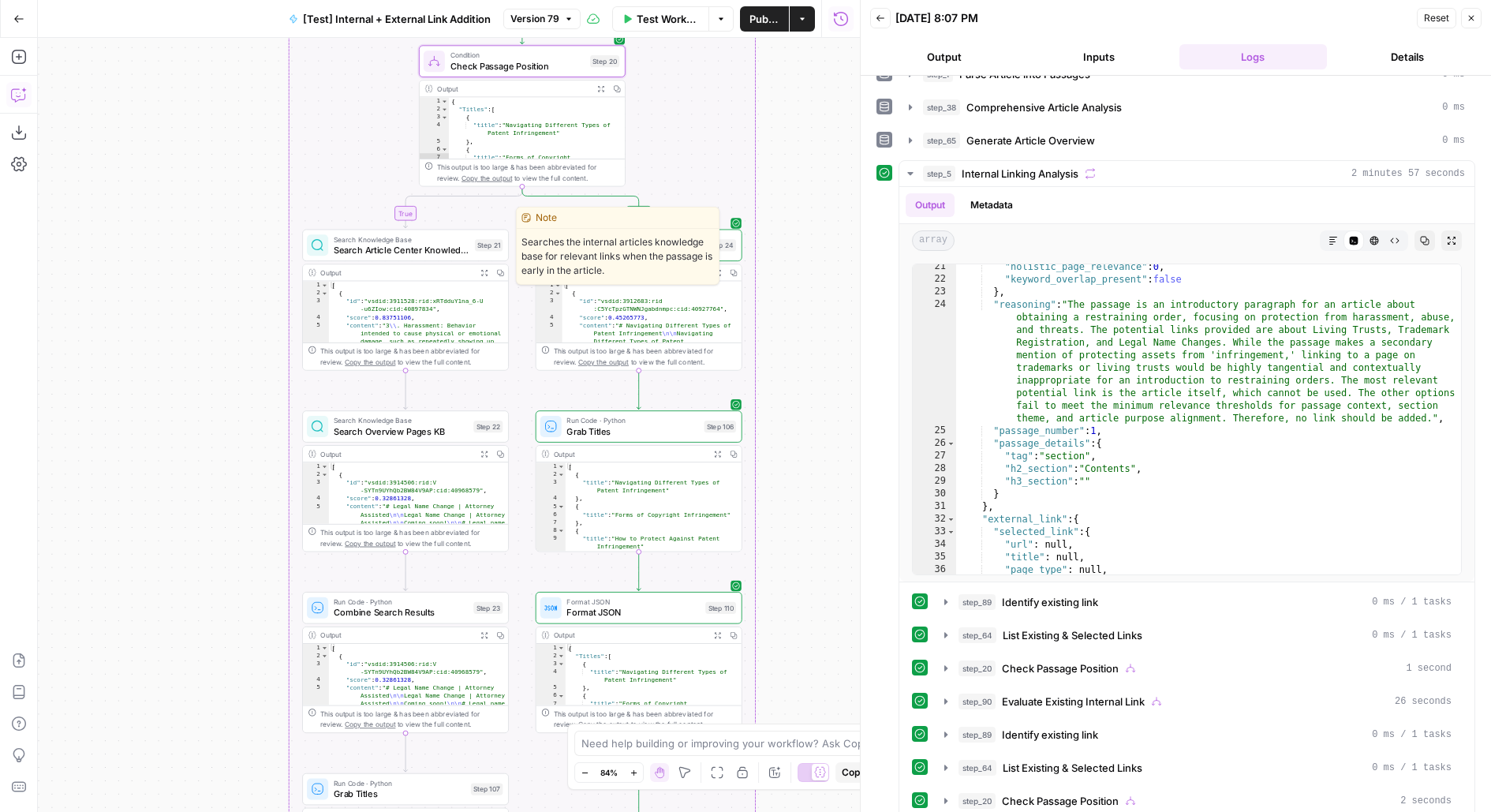
click at [466, 257] on div "Search Knowledge Base Search Article Center Knowledge Base Step 21 Copy step De…" at bounding box center [405, 245] width 207 height 32
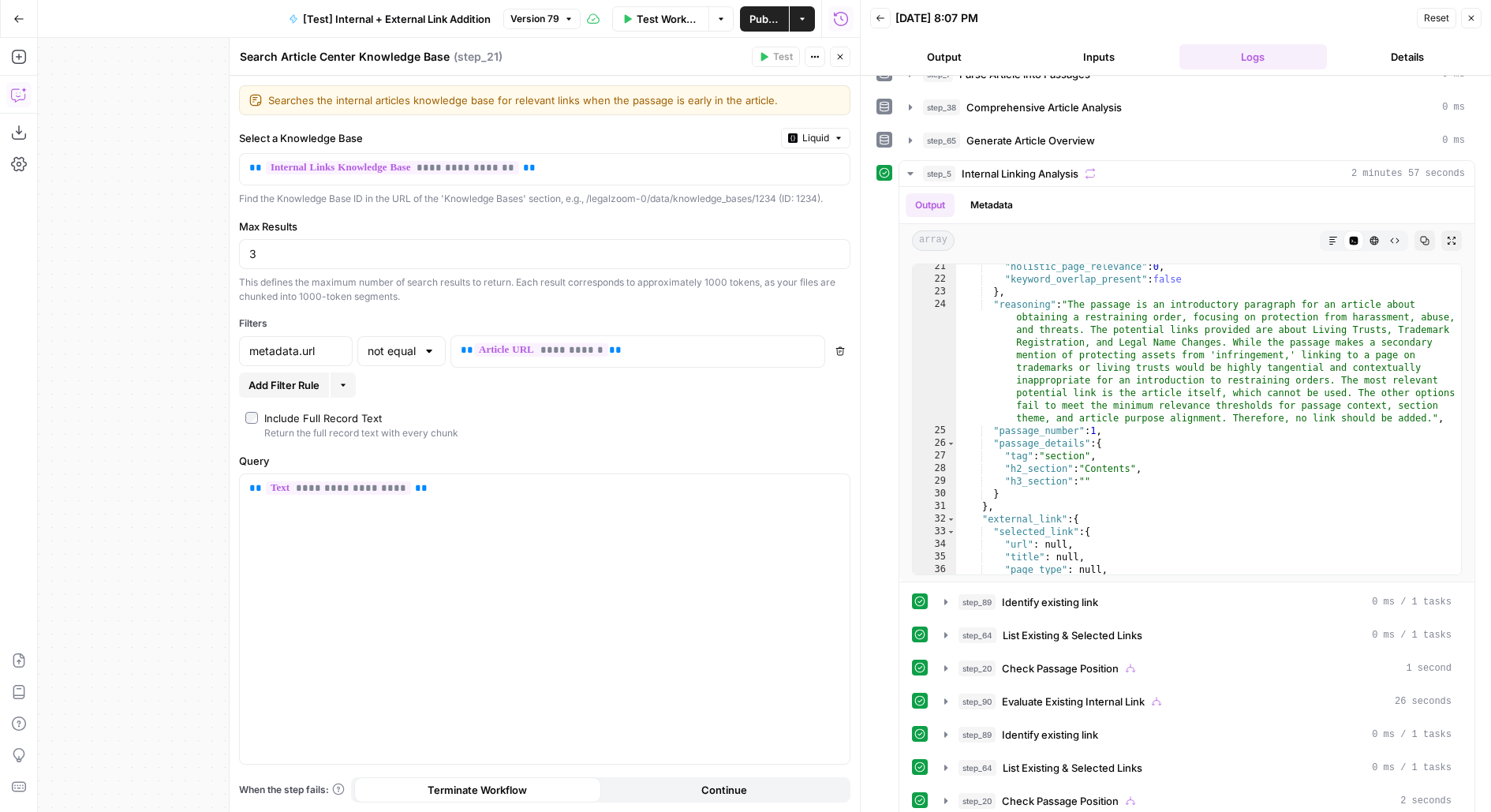
click at [845, 73] on header "Search Article Center Knowledge Base Search Article Center Knowledge Base ( ste…" at bounding box center [544, 56] width 631 height 38
click at [840, 53] on icon "button" at bounding box center [840, 57] width 10 height 10
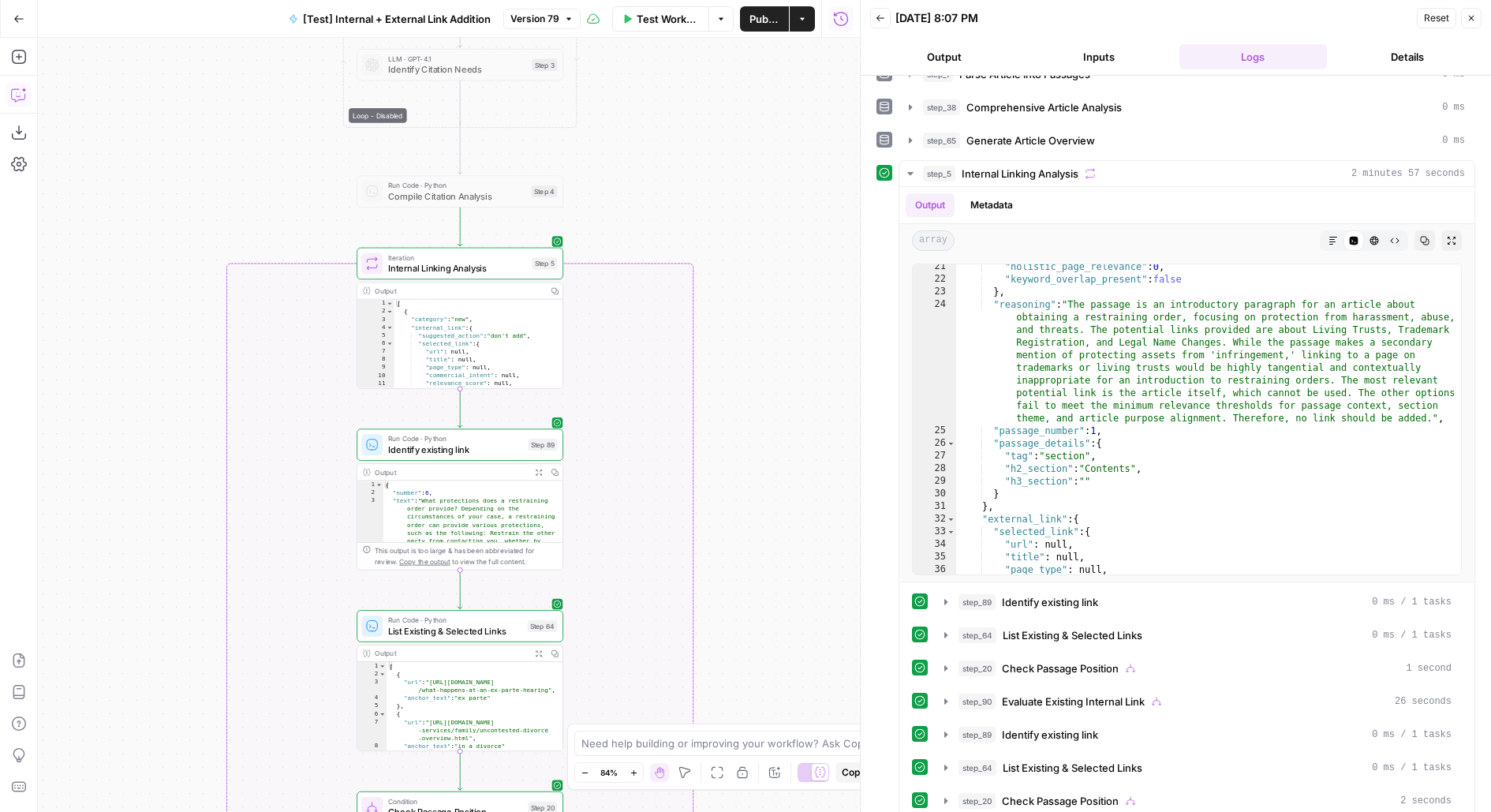
drag, startPoint x: 750, startPoint y: 282, endPoint x: 750, endPoint y: 235, distance: 47.0
click at [750, 236] on div "true false true false true false Workflow Set Inputs Inputs Run Code · Python R…" at bounding box center [448, 424] width 822 height 774
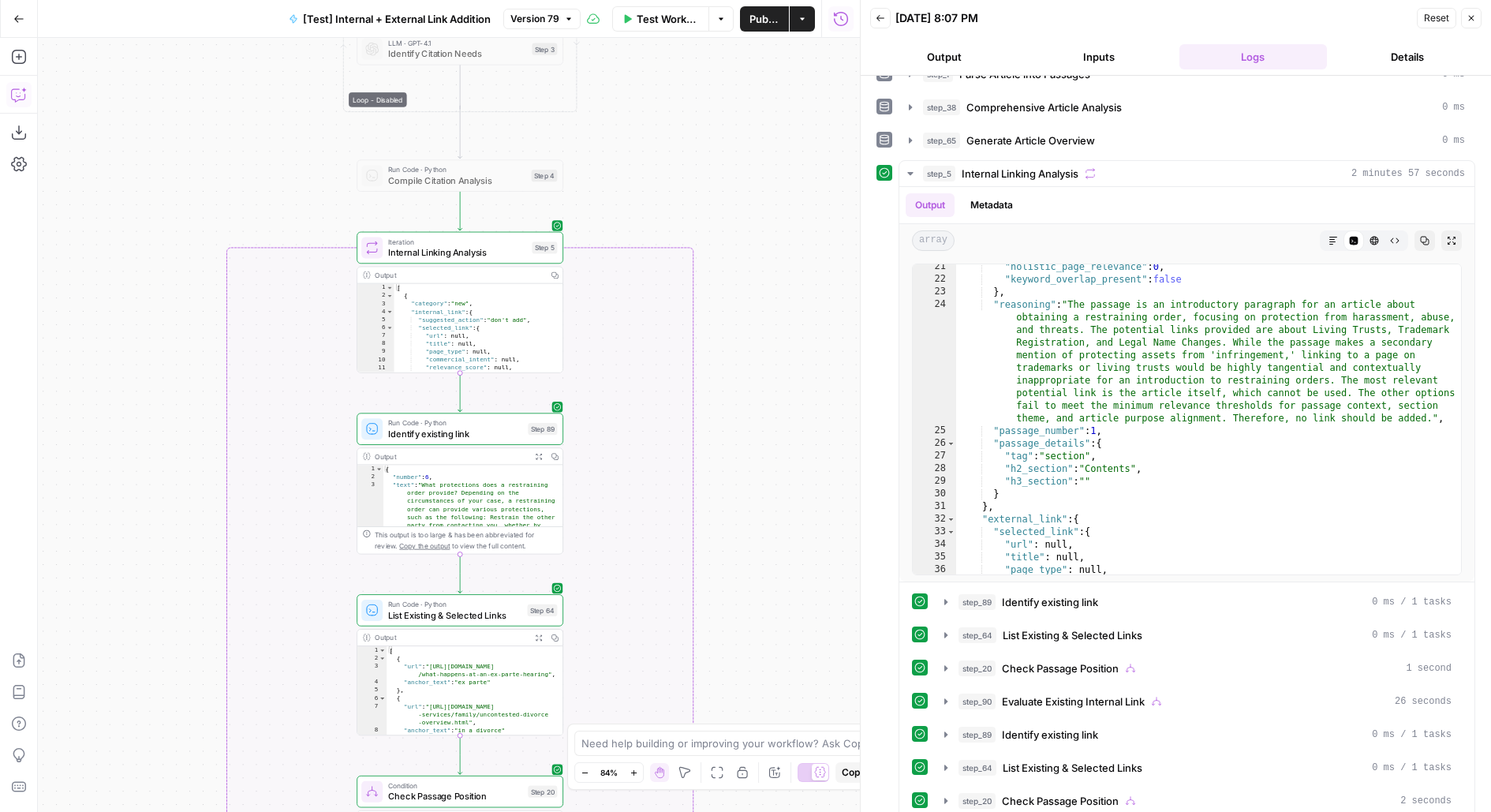
click at [449, 255] on span "Internal Linking Analysis" at bounding box center [457, 251] width 139 height 13
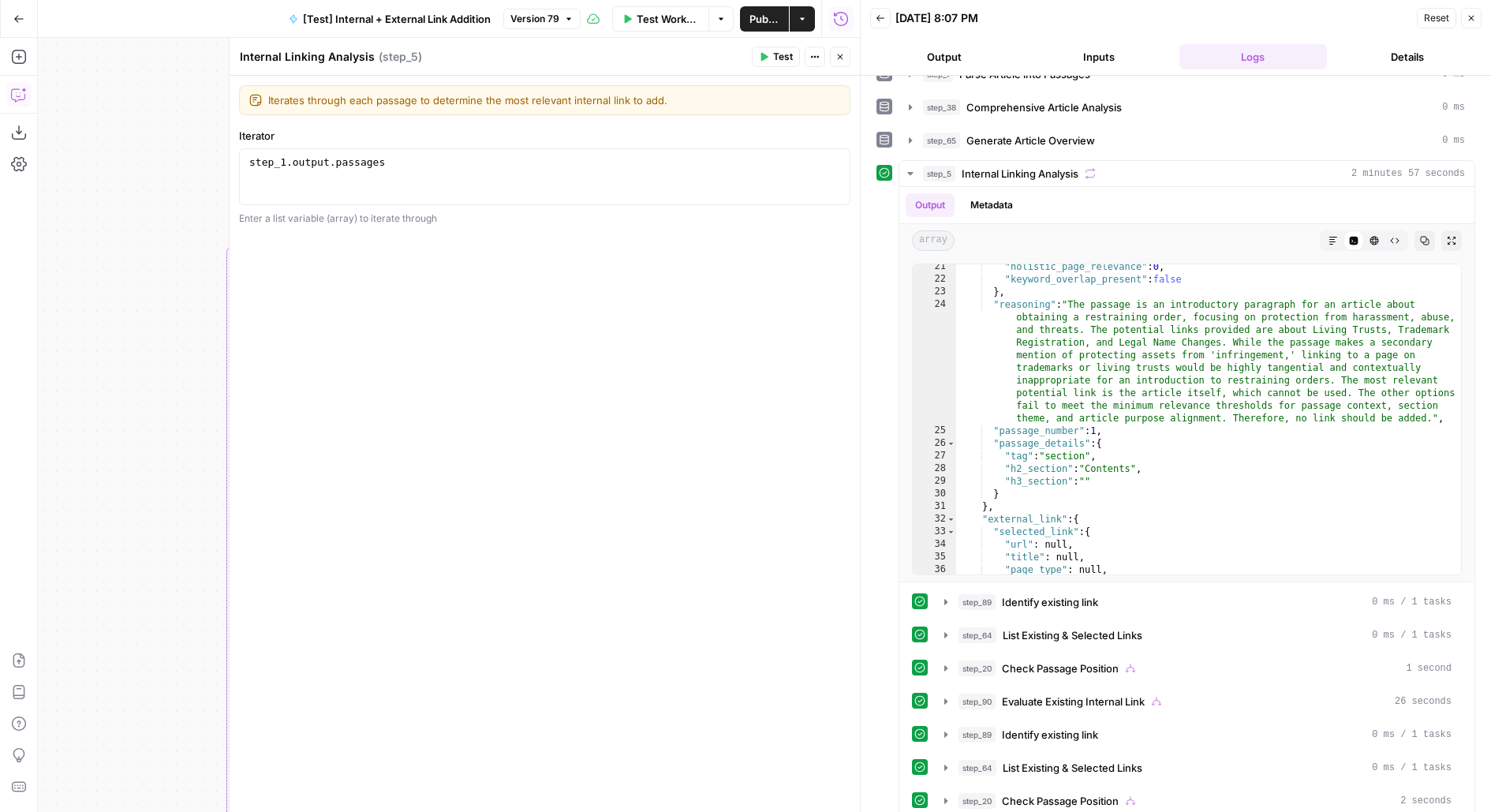
click at [842, 56] on icon "button" at bounding box center [840, 57] width 10 height 10
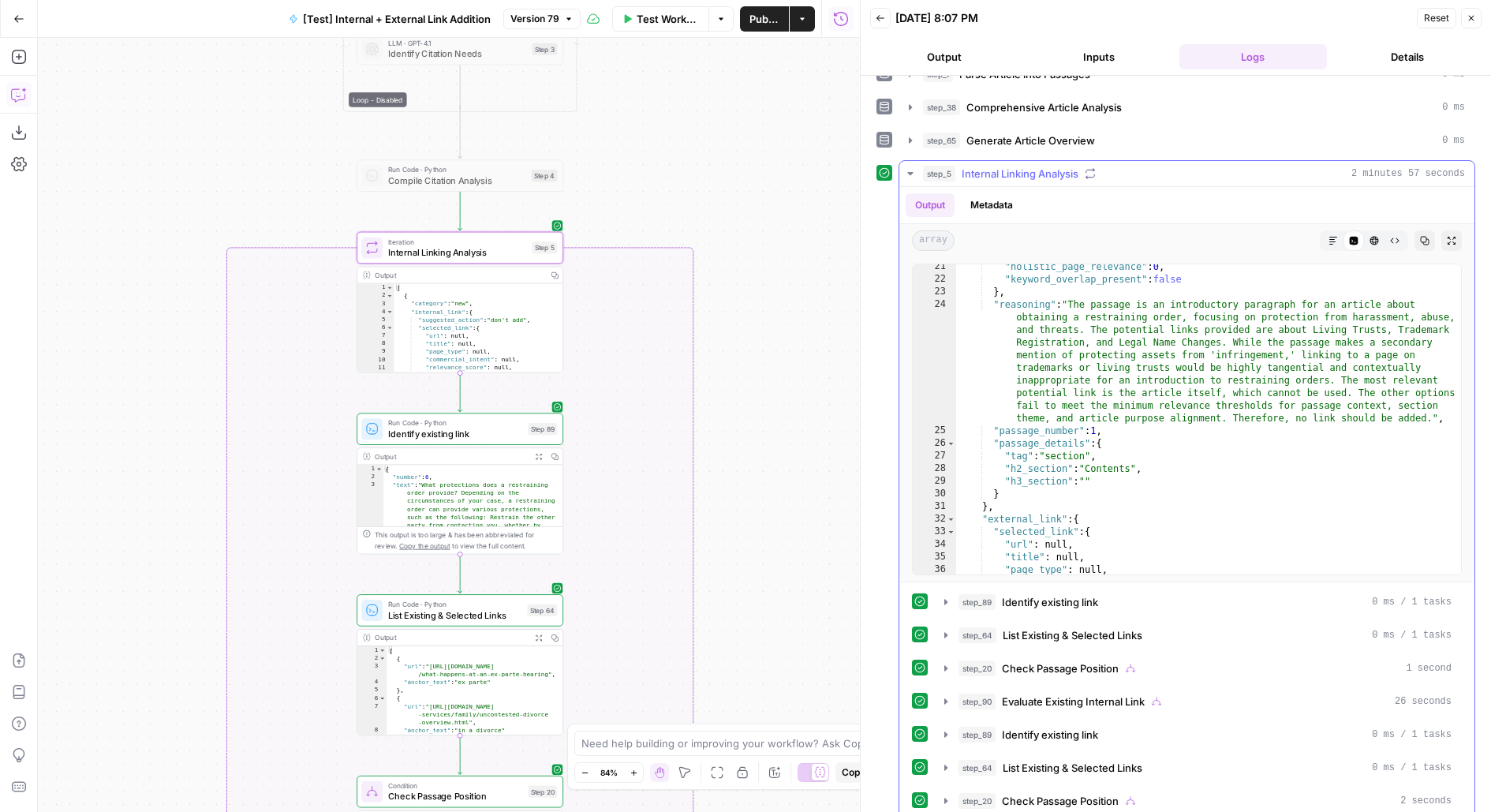
scroll to position [0, 0]
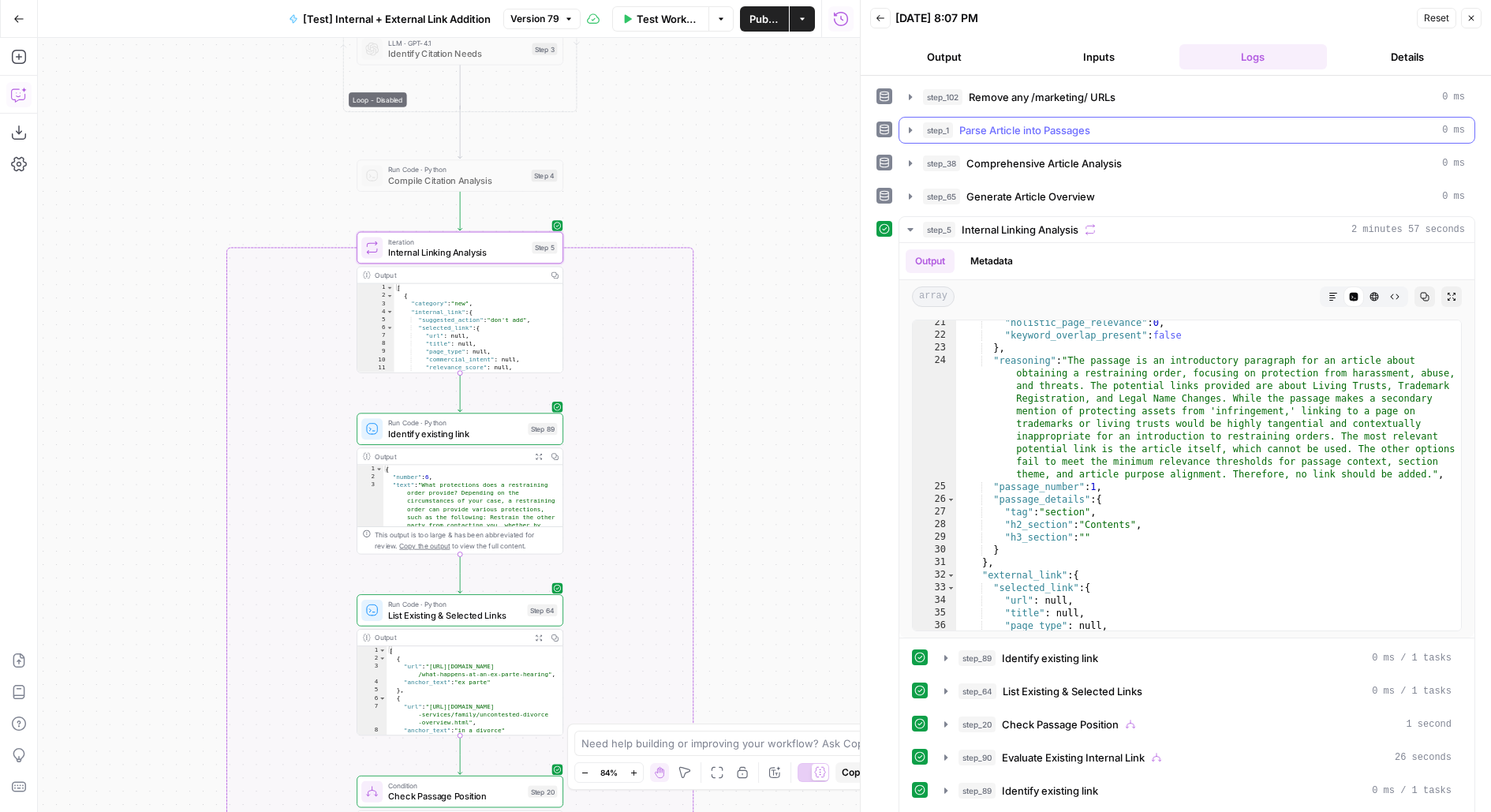
click at [1076, 122] on span "Parse Article into Passages" at bounding box center [1025, 130] width 131 height 16
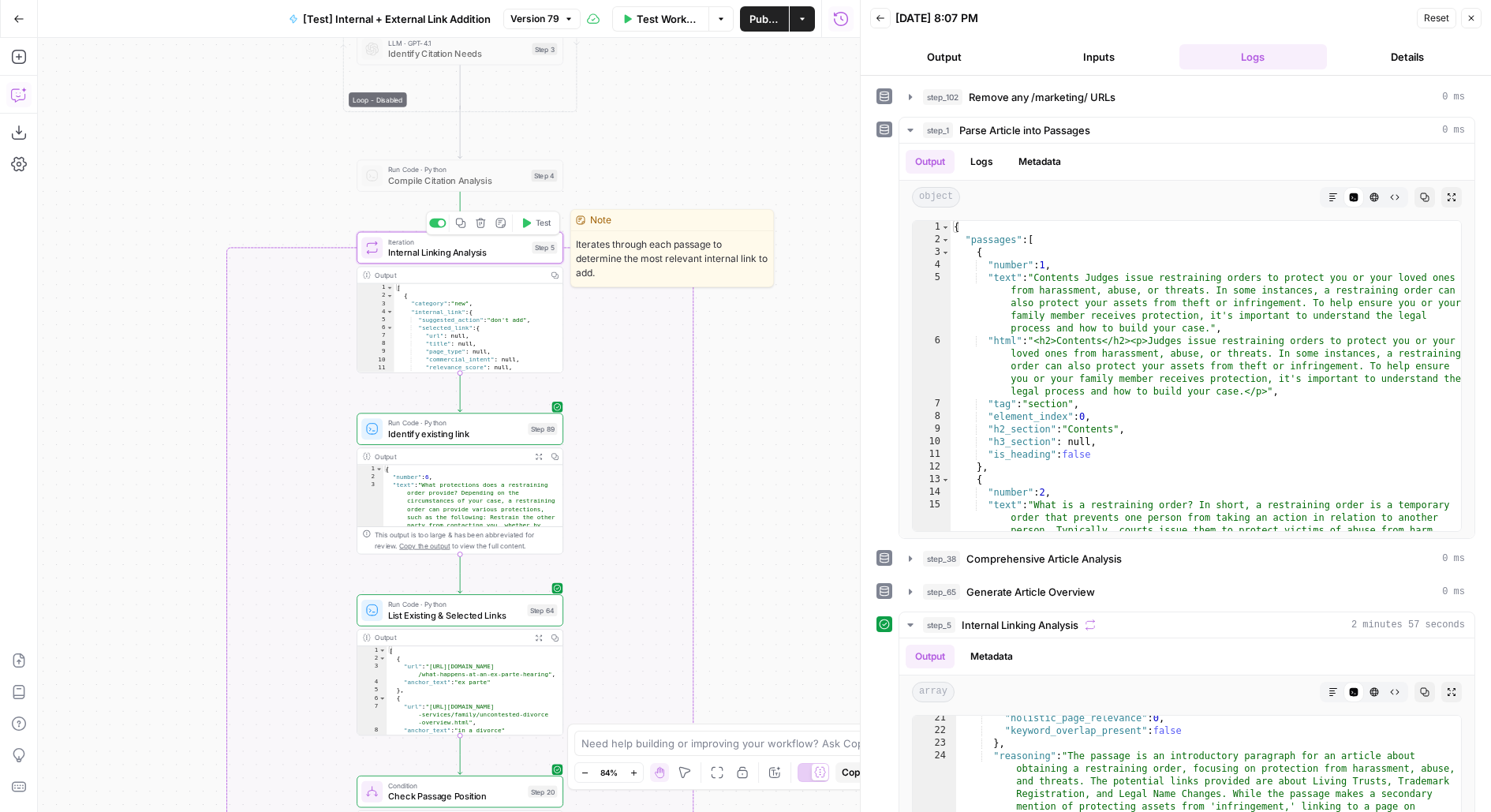
click at [423, 258] on span "Internal Linking Analysis" at bounding box center [457, 251] width 139 height 13
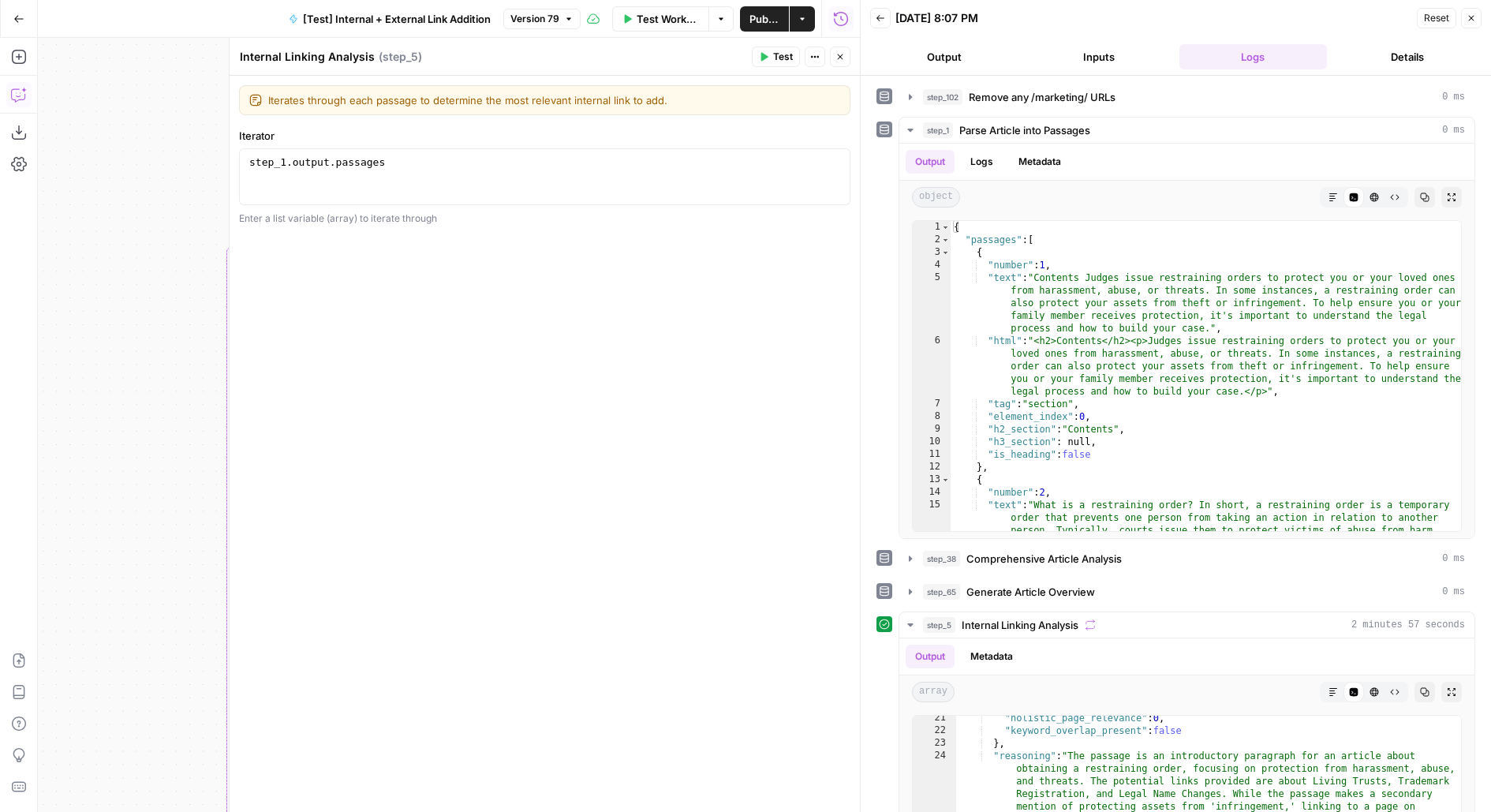
click at [845, 59] on button "Close" at bounding box center [840, 57] width 21 height 21
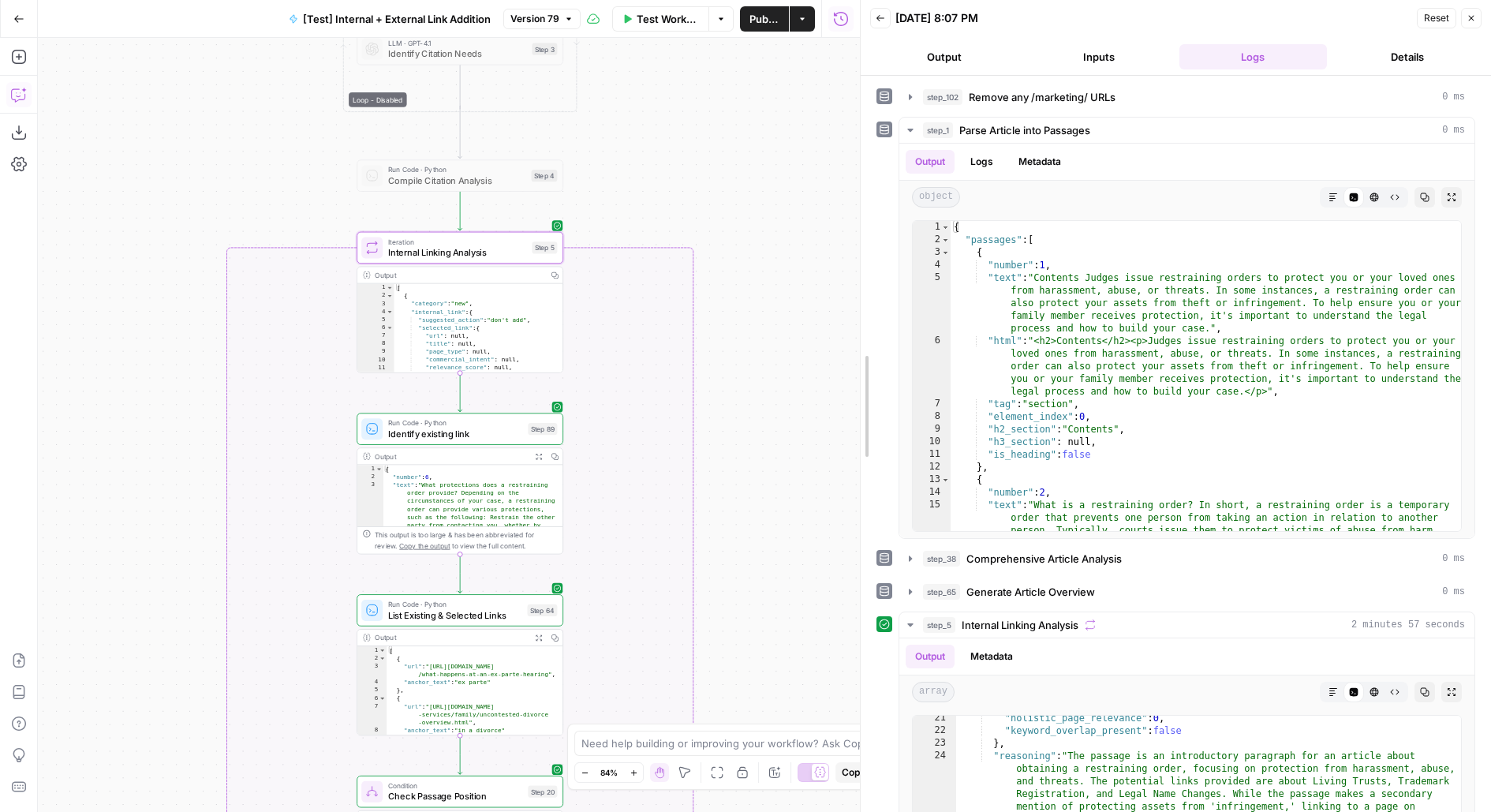
drag, startPoint x: 862, startPoint y: 439, endPoint x: 858, endPoint y: 168, distance: 271.0
click at [858, 174] on div at bounding box center [861, 406] width 16 height 812
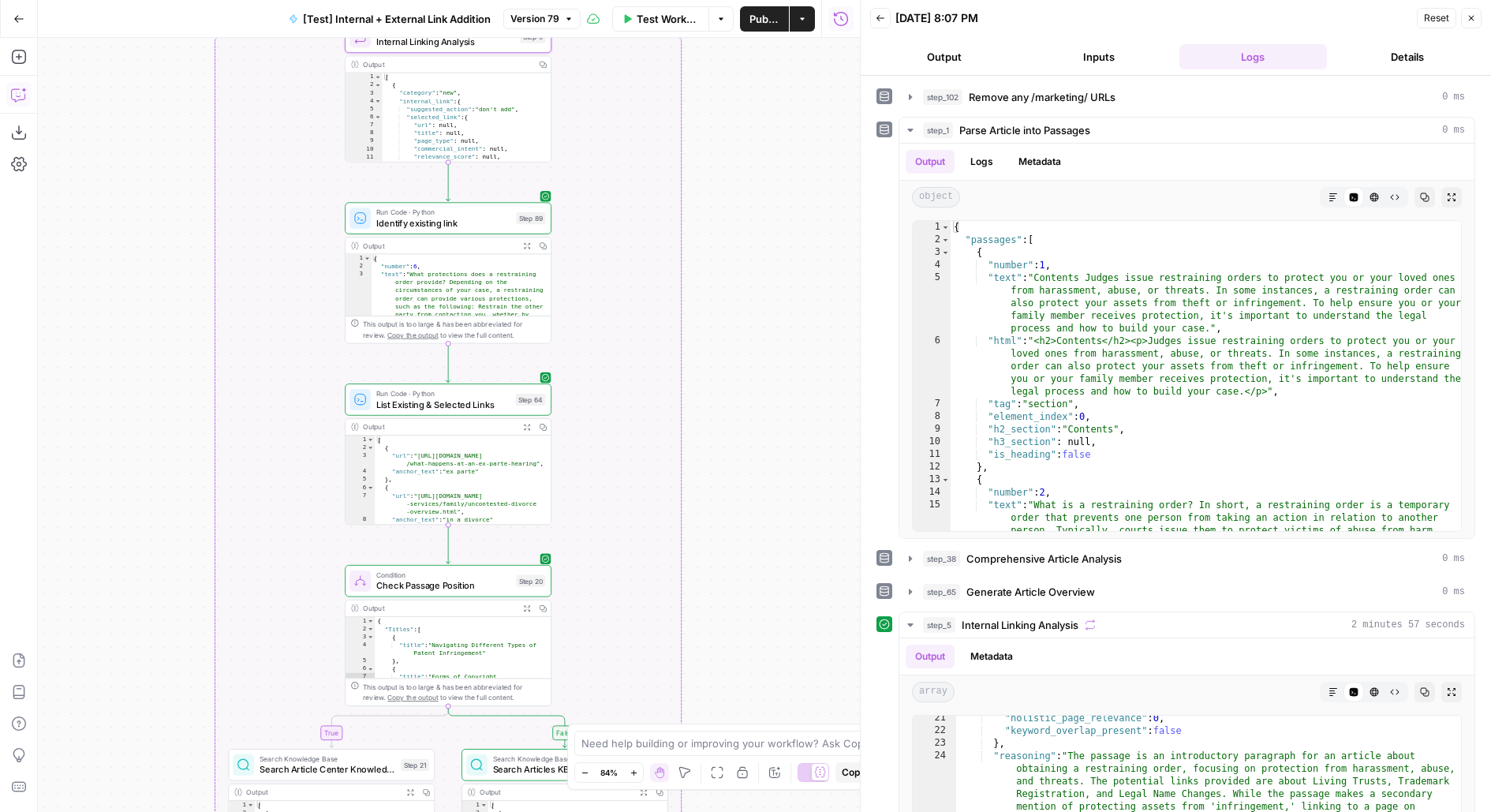
drag, startPoint x: 817, startPoint y: 473, endPoint x: 805, endPoint y: 197, distance: 276.3
click at [805, 210] on div "true false true false true false Workflow Set Inputs Inputs Run Code · Python R…" at bounding box center [448, 424] width 822 height 774
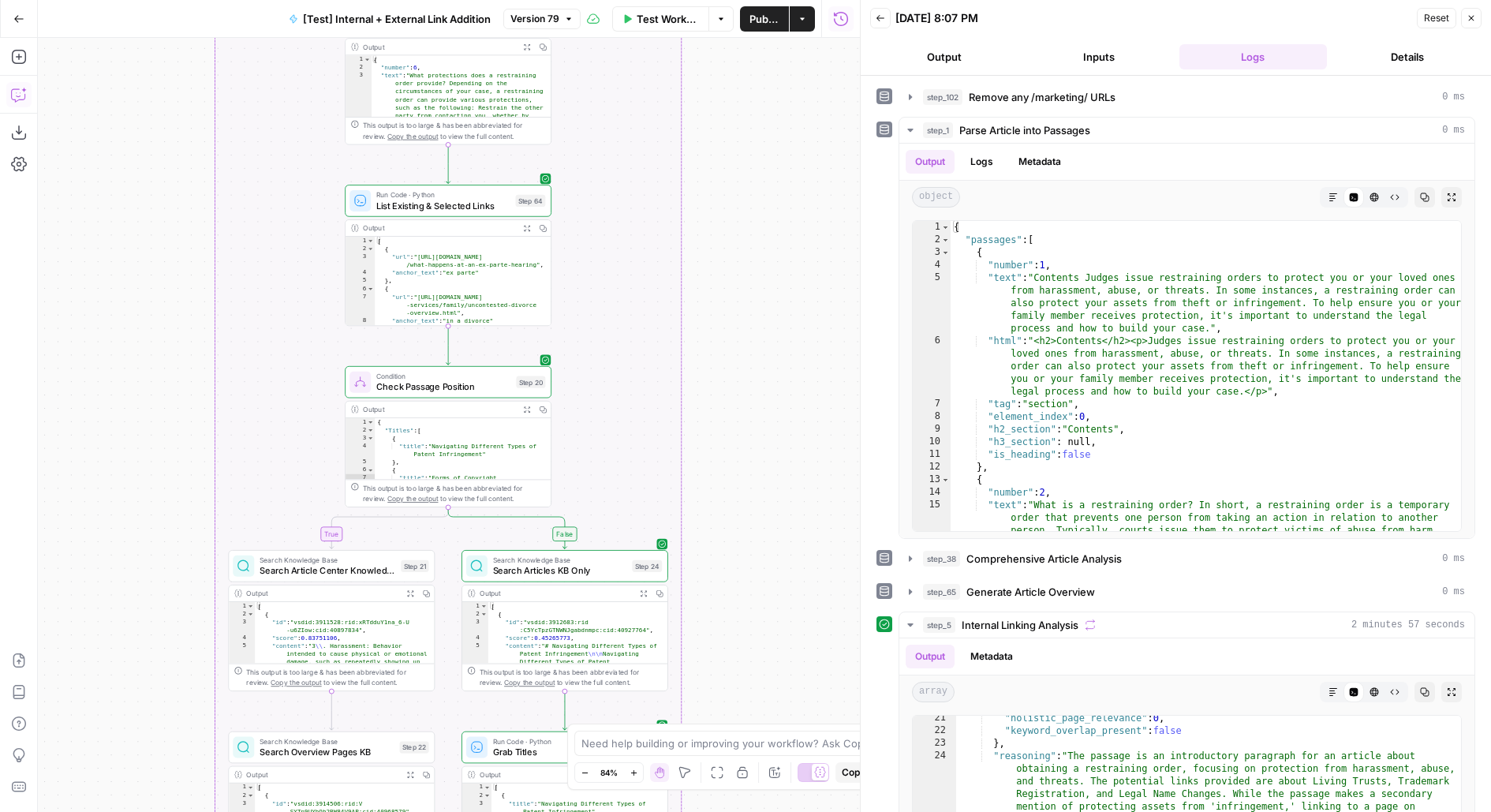
drag, startPoint x: 805, startPoint y: 358, endPoint x: 811, endPoint y: 128, distance: 230.1
click at [810, 147] on div "true false true false true false Workflow Set Inputs Inputs Run Code · Python R…" at bounding box center [448, 424] width 822 height 774
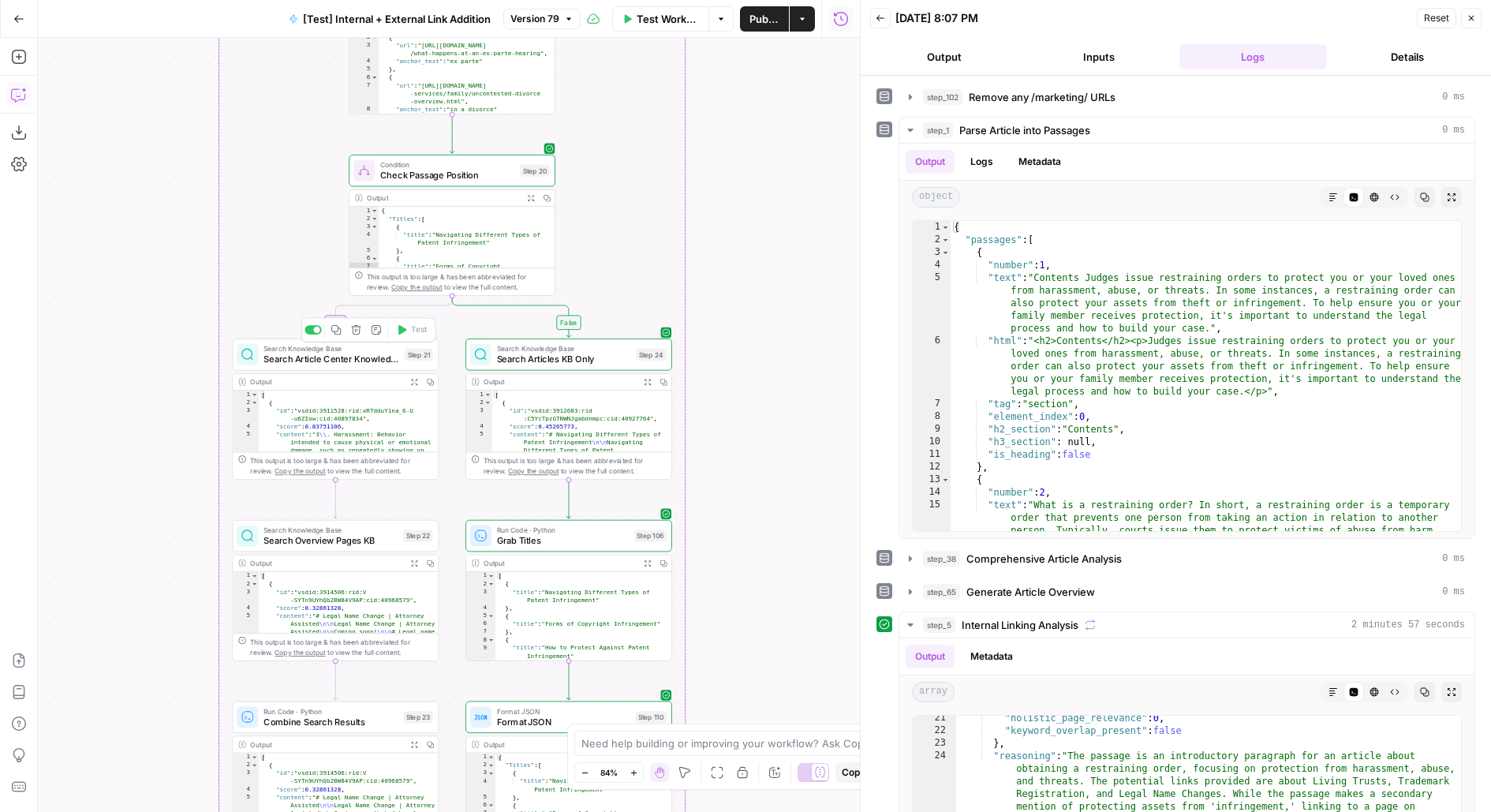
click at [388, 356] on span "Search Article Center Knowledge Base" at bounding box center [332, 358] width 136 height 13
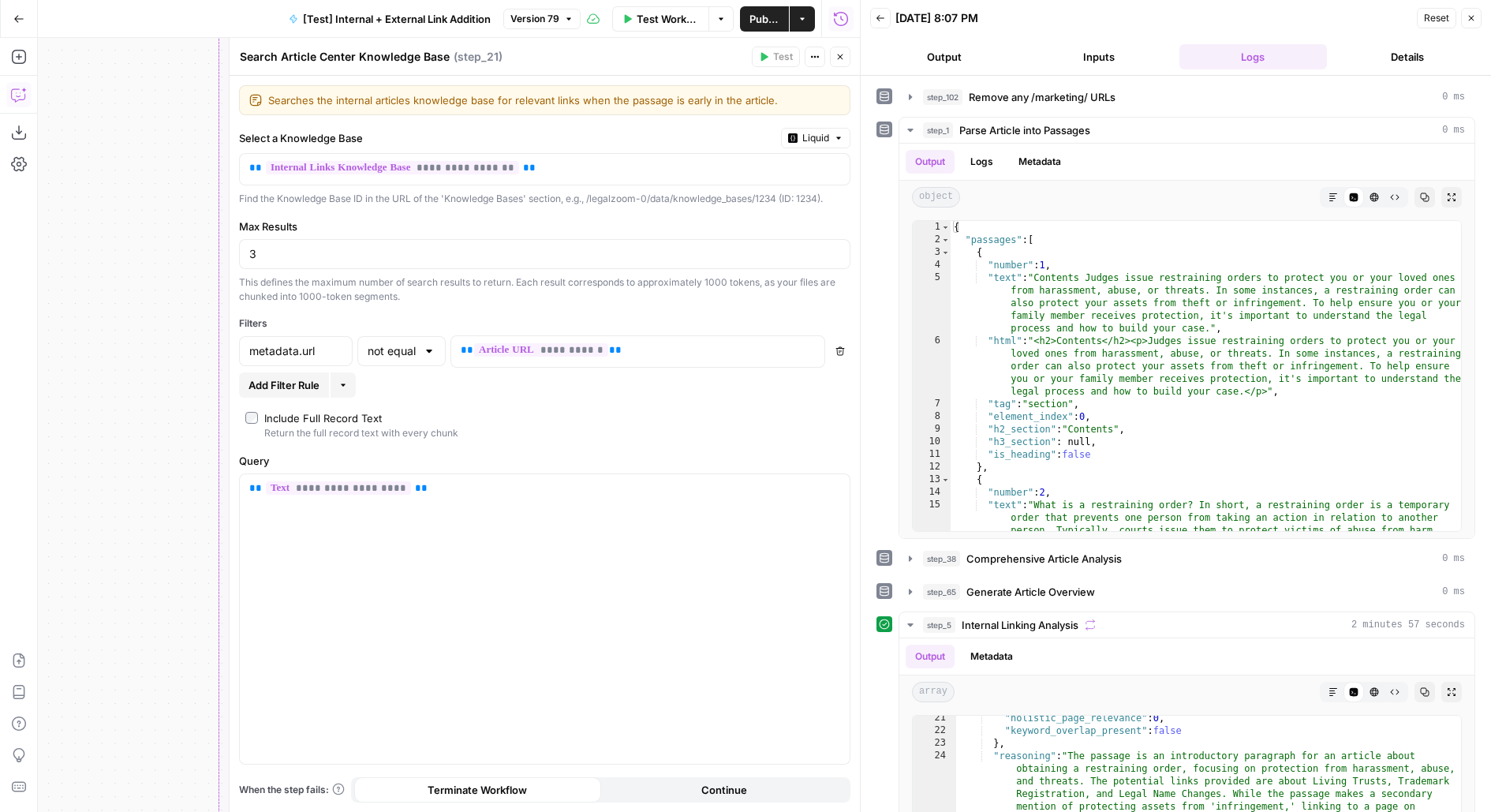
click at [1132, 62] on button "Inputs" at bounding box center [1099, 57] width 148 height 25
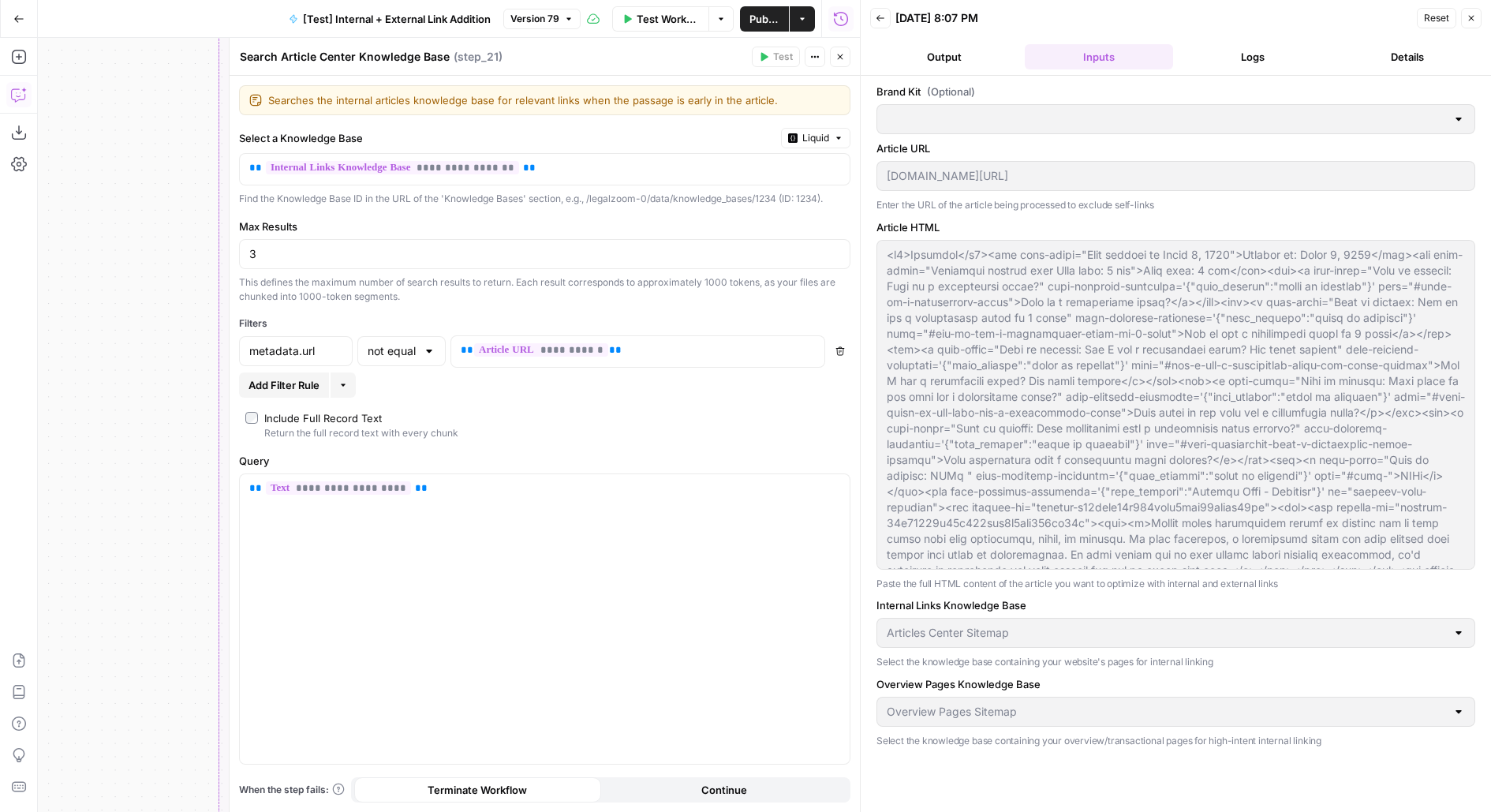
type input "LegalZoom - LLC"
click at [1224, 52] on button "Logs" at bounding box center [1254, 57] width 148 height 25
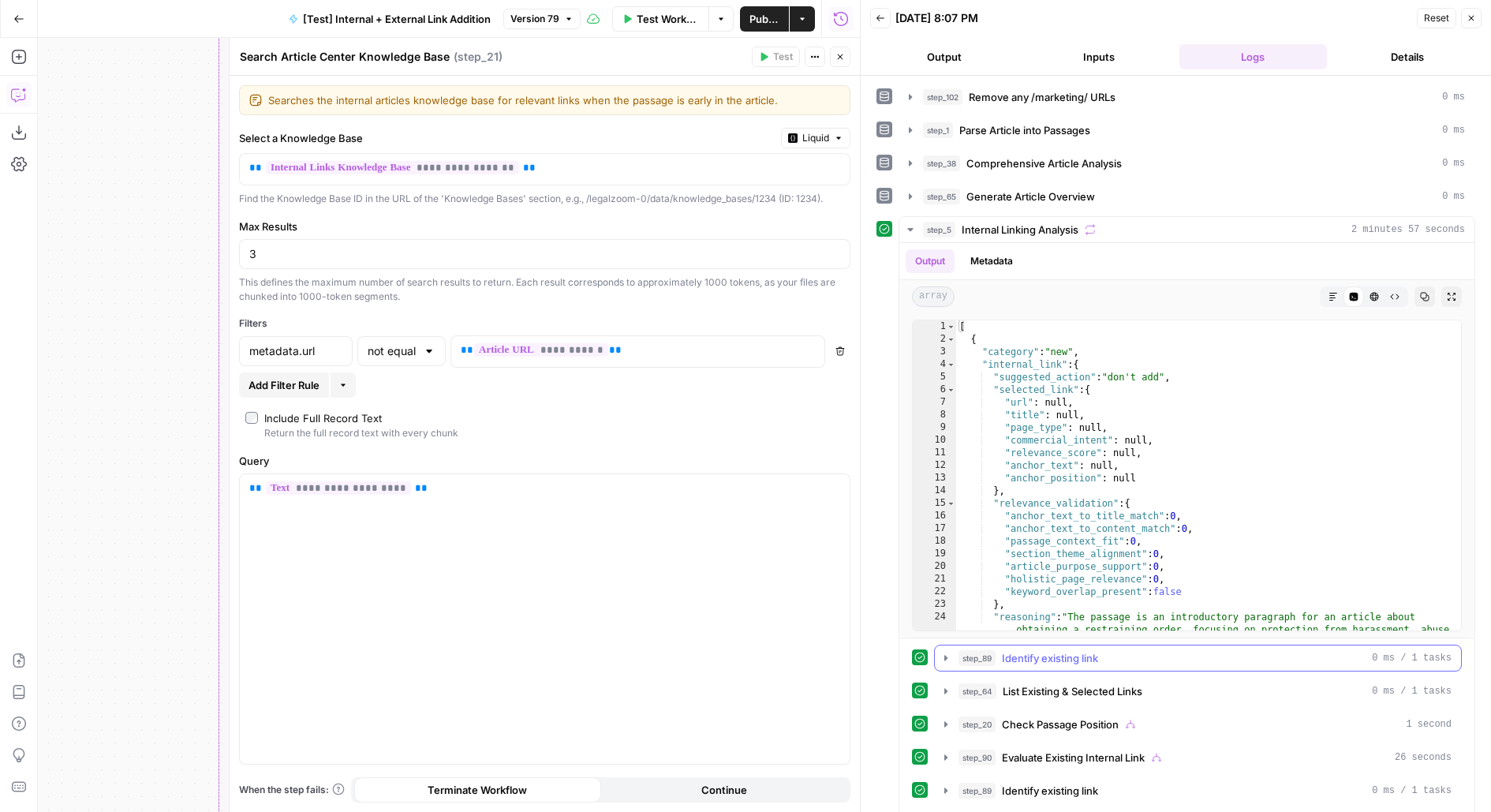
click at [1145, 655] on div "step_89 Identify existing link 0 ms / 1 tasks" at bounding box center [1205, 658] width 493 height 16
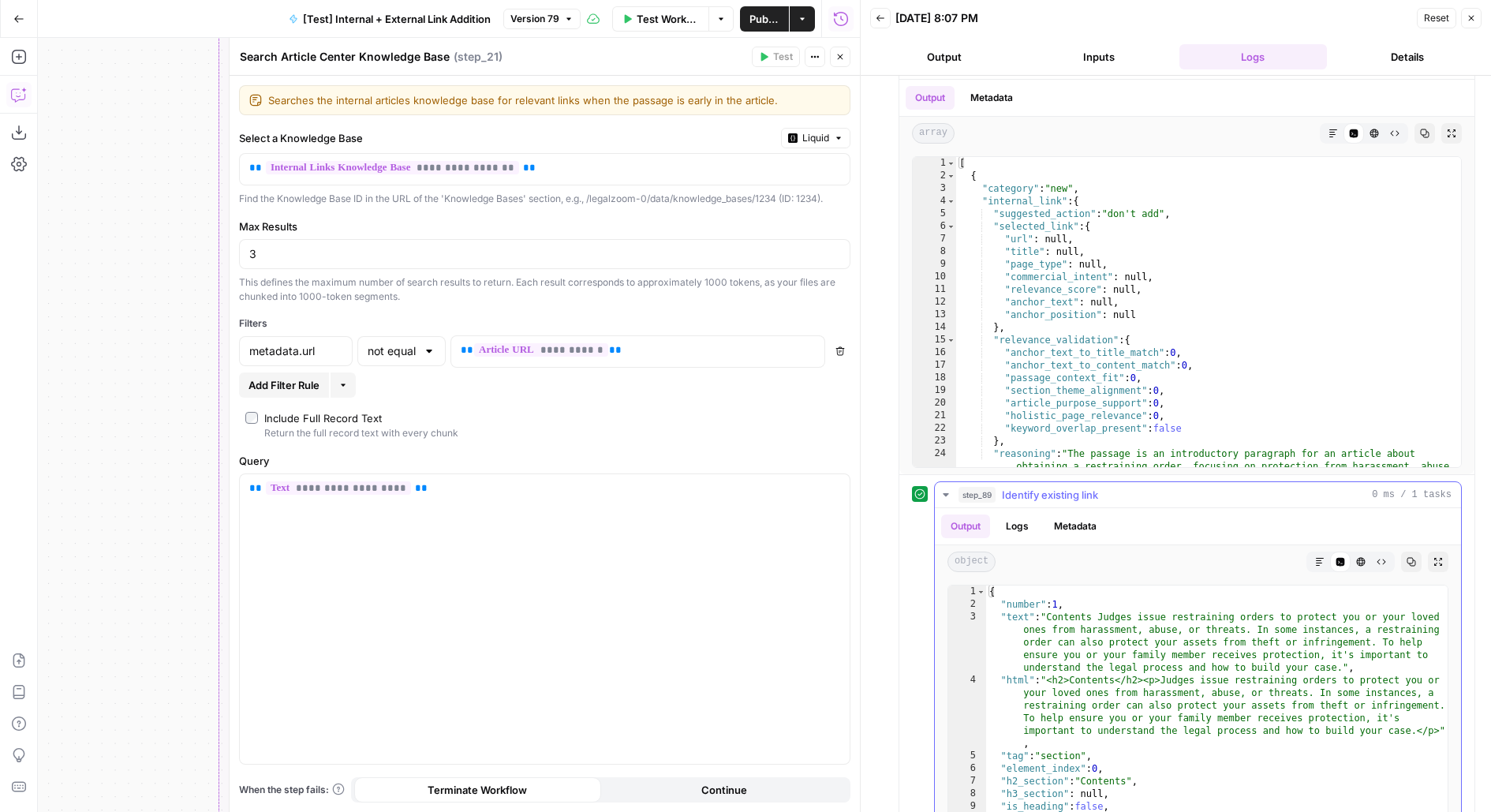
scroll to position [197, 0]
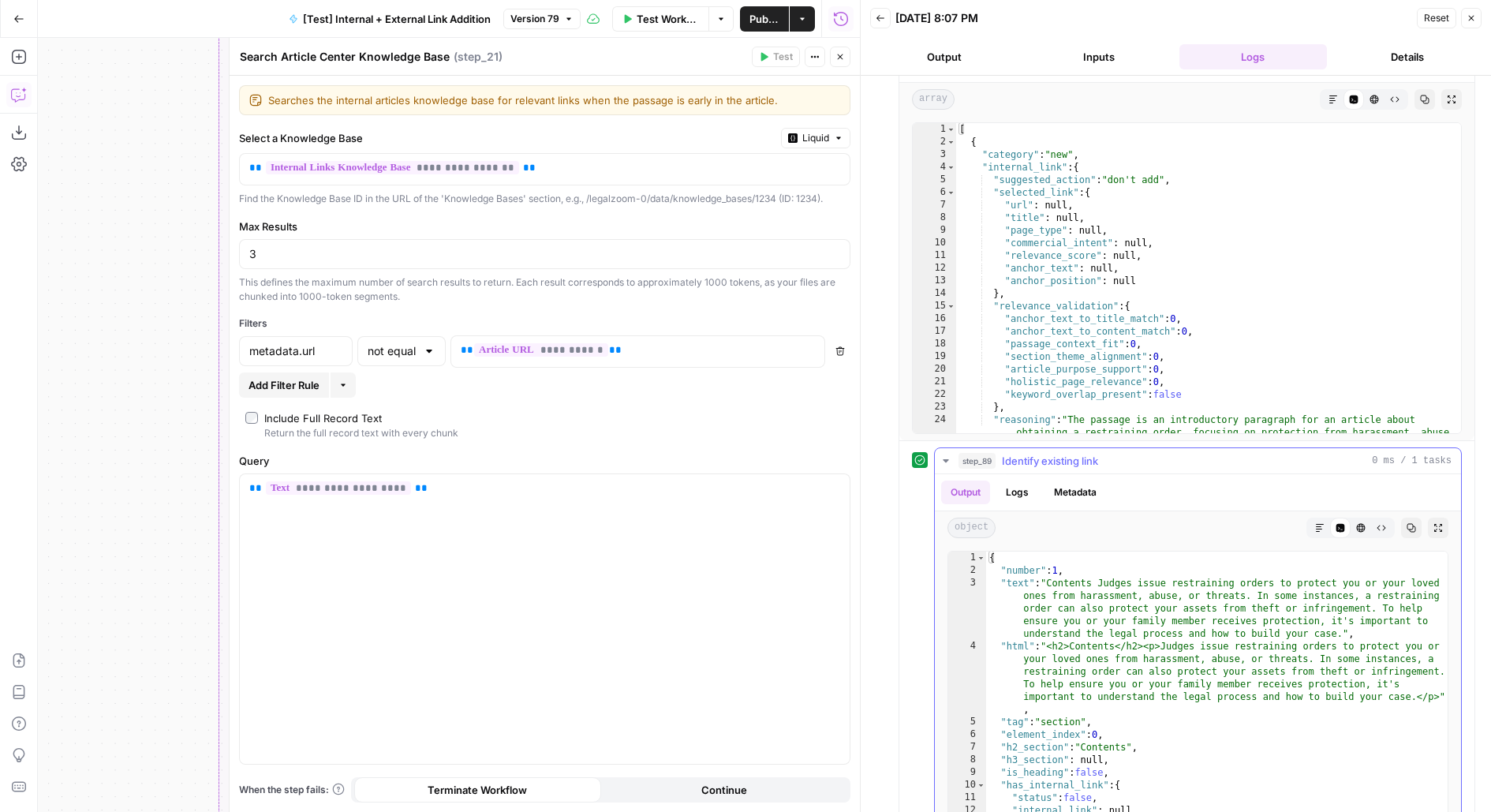
click at [1091, 454] on span "Identify existing link" at bounding box center [1050, 461] width 96 height 16
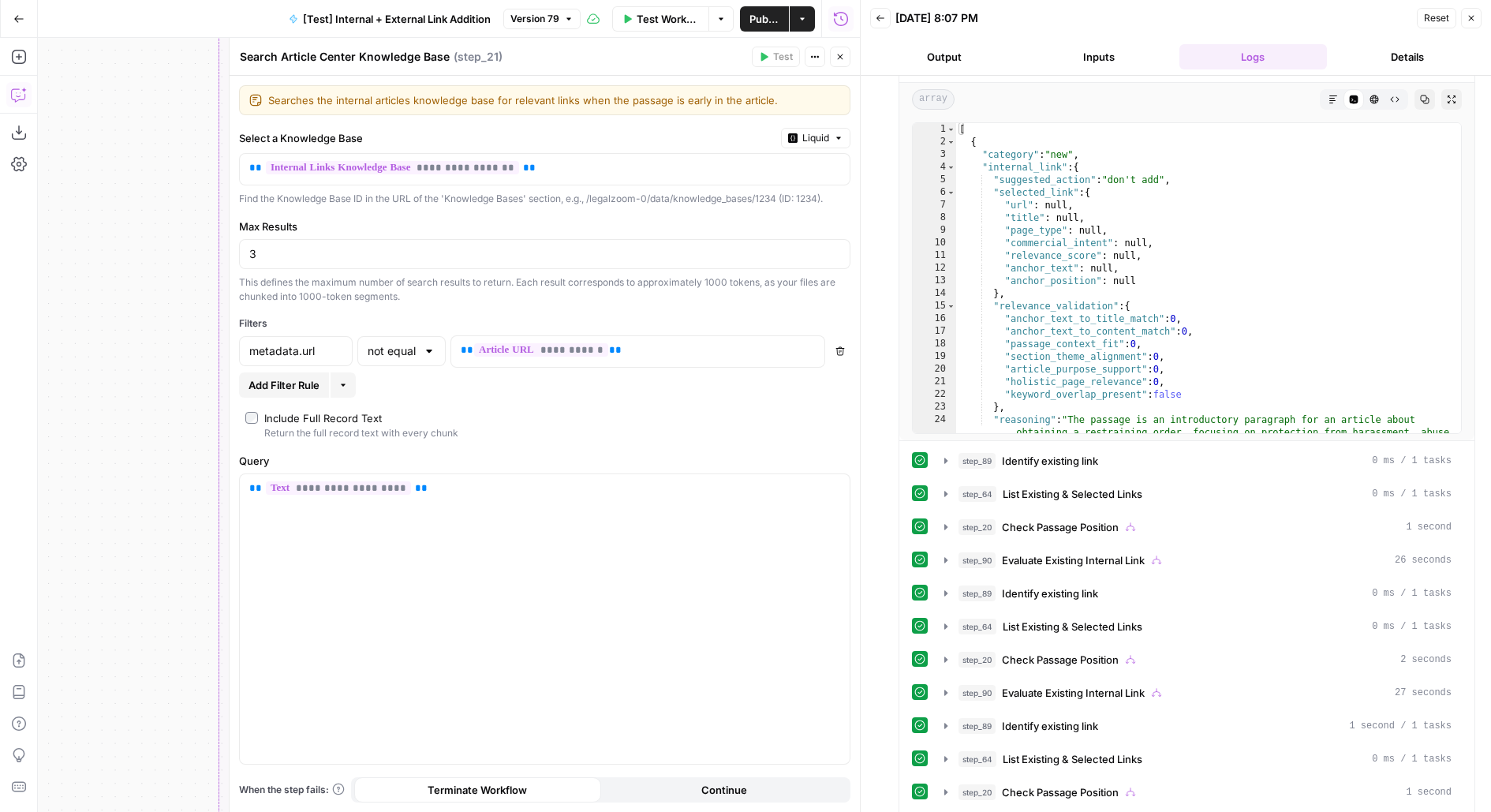
click at [848, 62] on button "Close" at bounding box center [840, 57] width 21 height 21
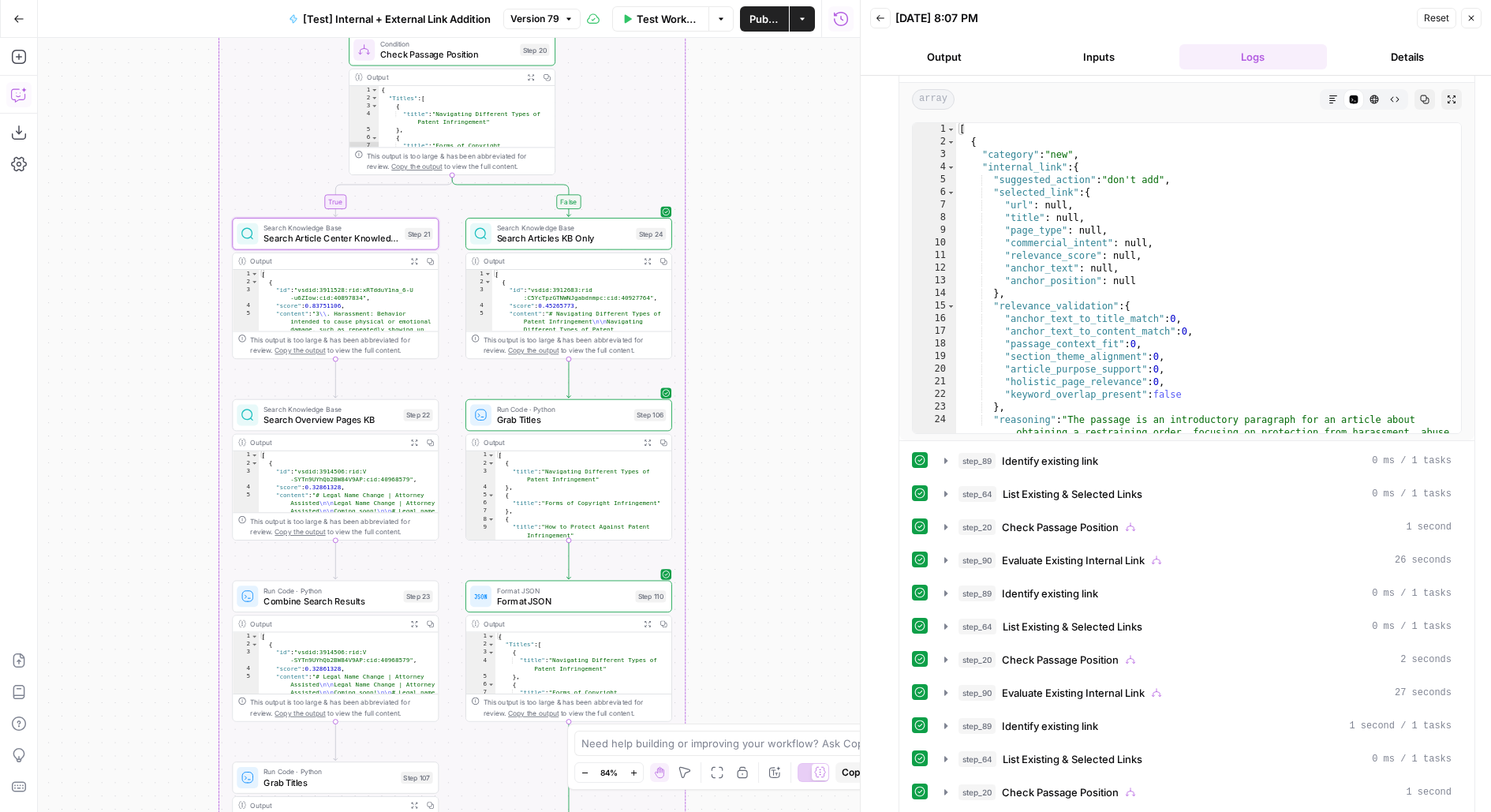
drag, startPoint x: 788, startPoint y: 435, endPoint x: 788, endPoint y: 304, distance: 131.0
click at [788, 305] on div "true false true false true false Workflow Set Inputs Inputs Run Code · Python R…" at bounding box center [448, 424] width 822 height 774
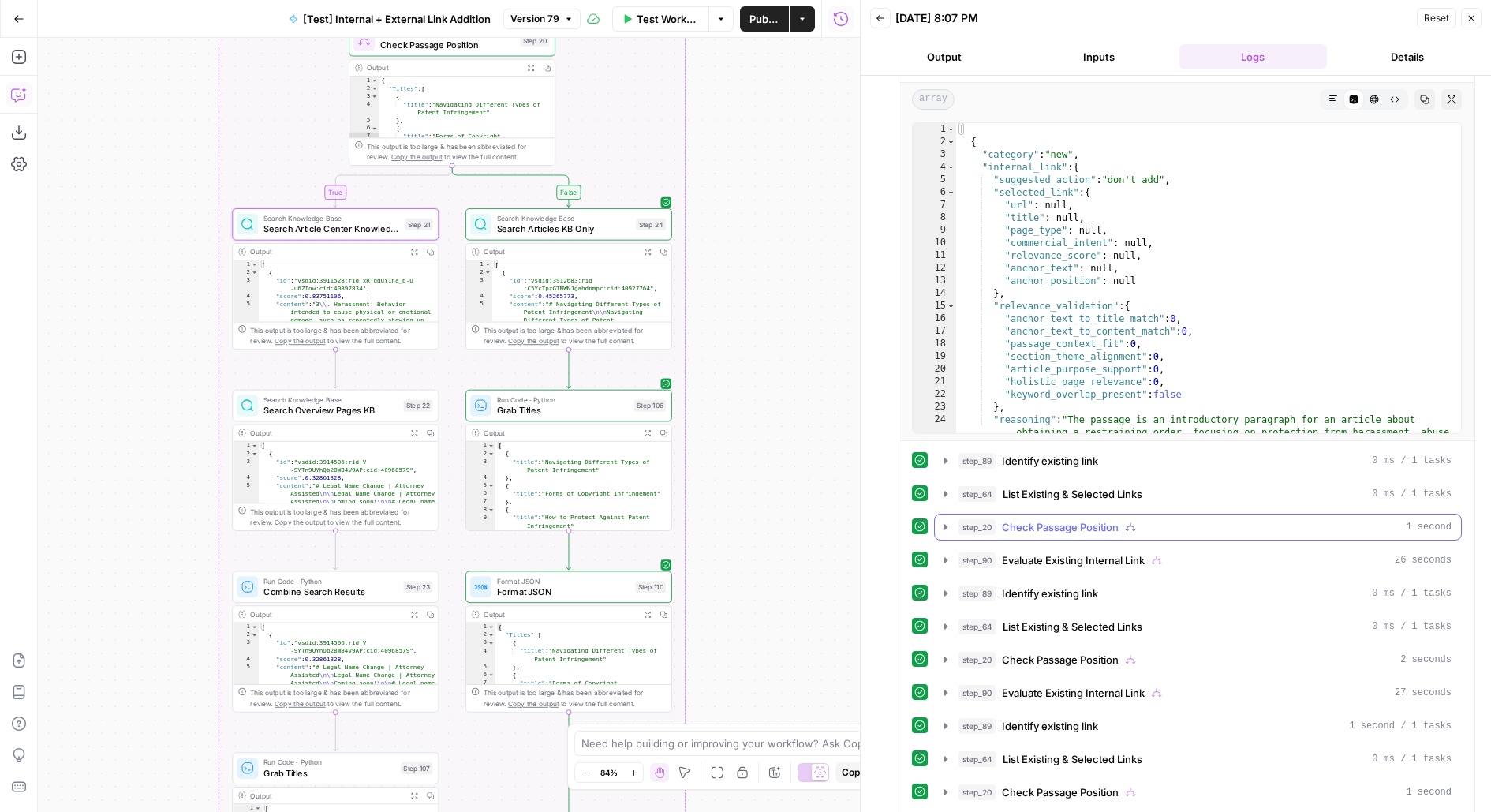
scroll to position [138, 0]
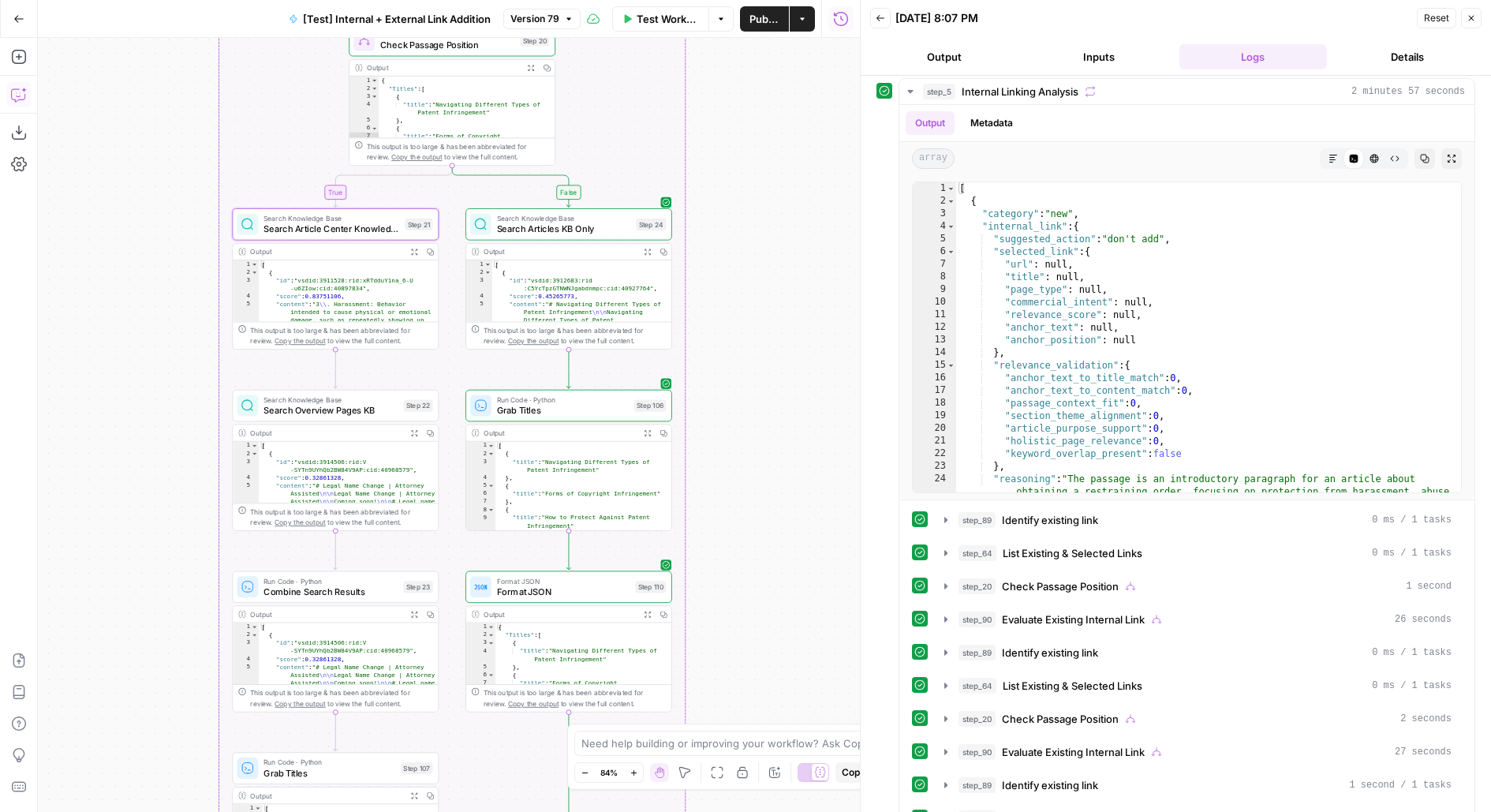
drag, startPoint x: 763, startPoint y: 549, endPoint x: 768, endPoint y: 188, distance: 361.0
click at [768, 189] on div "true false true false true false Workflow Set Inputs Inputs Run Code · Python R…" at bounding box center [448, 424] width 822 height 774
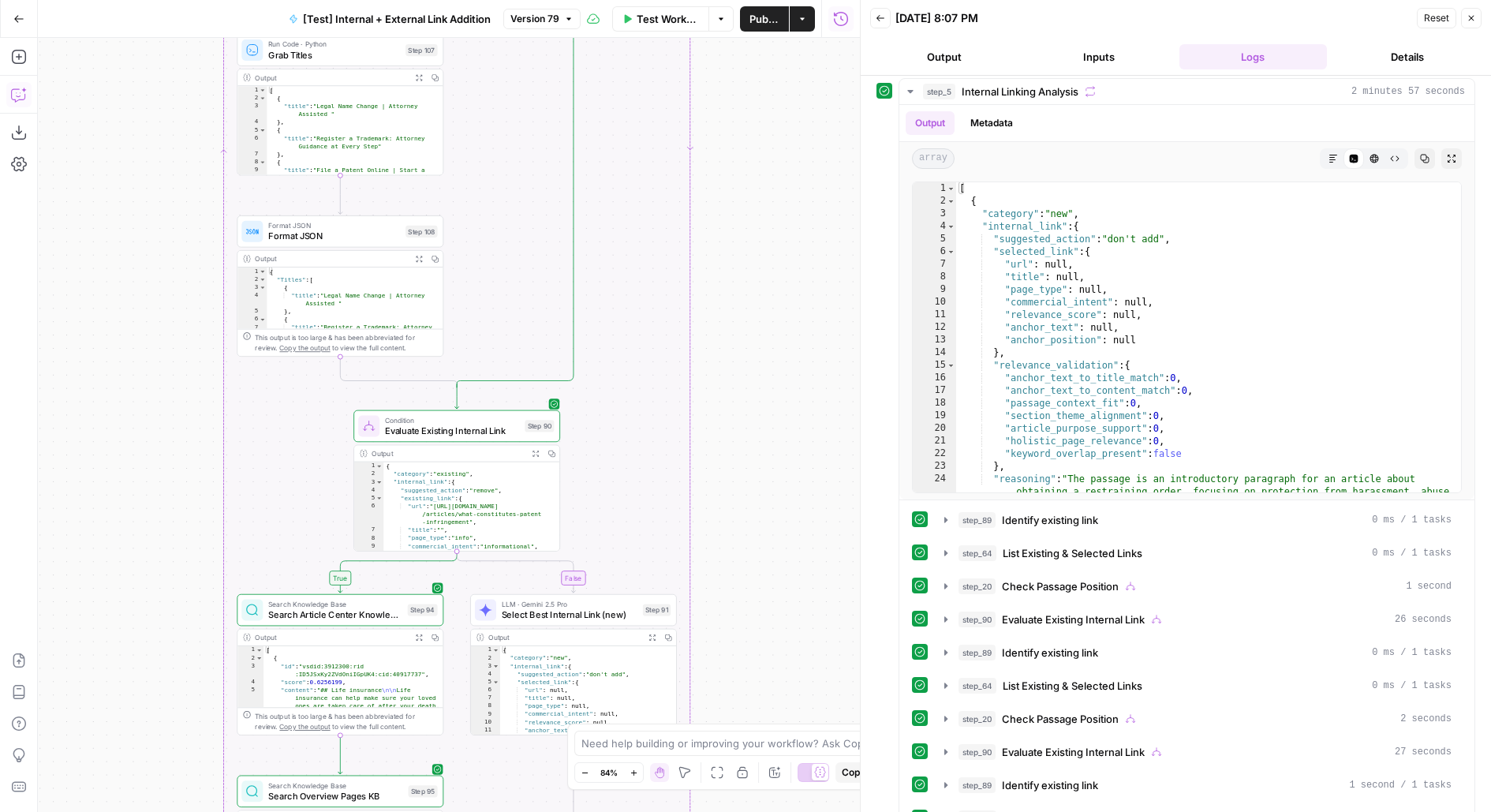
drag, startPoint x: 769, startPoint y: 489, endPoint x: 767, endPoint y: 224, distance: 265.0
click at [769, 194] on div "true false true false true false Workflow Set Inputs Inputs Run Code · Python R…" at bounding box center [448, 424] width 822 height 774
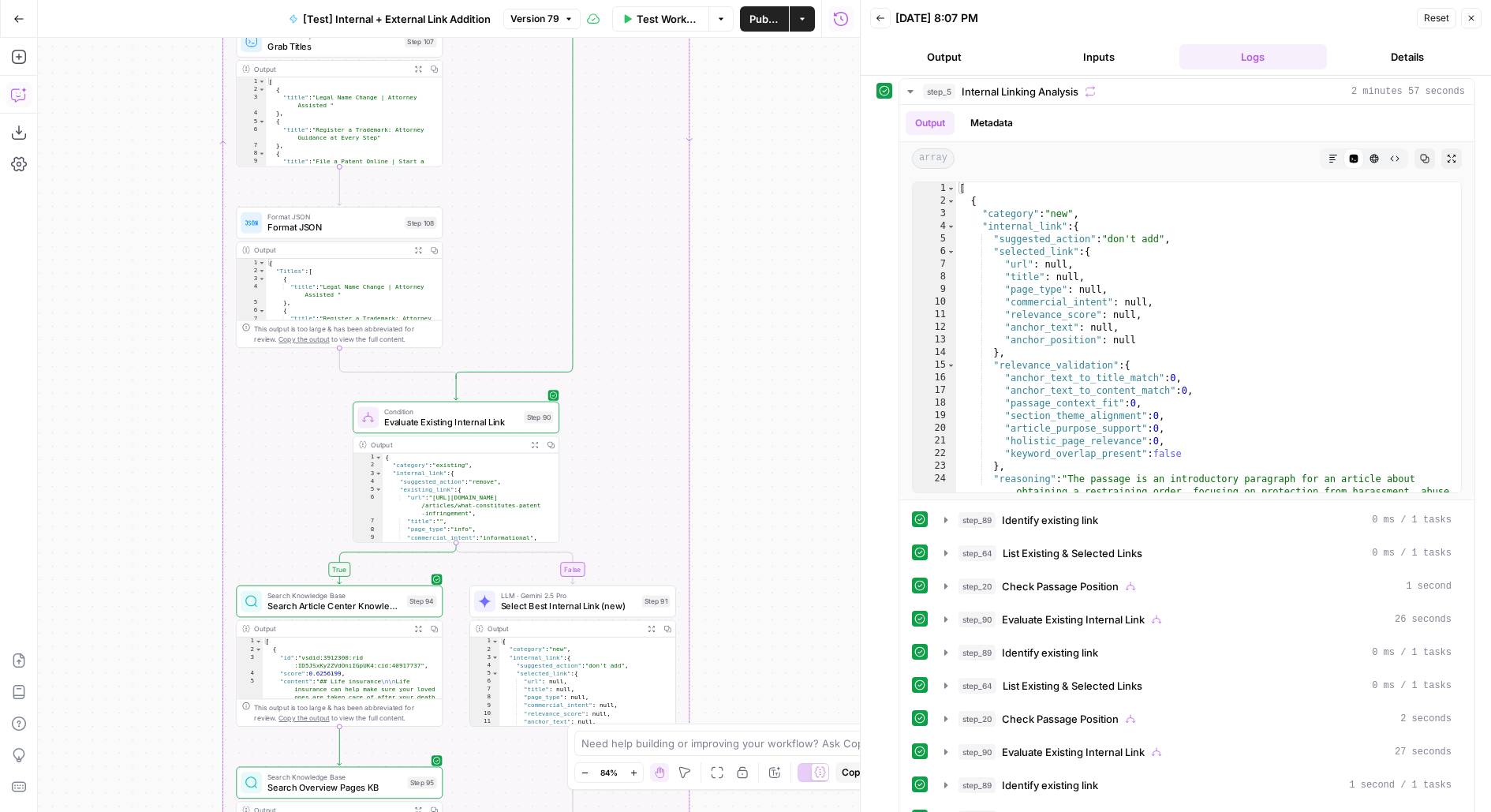
click at [807, 36] on div "Go Back [Test] Internal + External Link Addition Version 79 Test Workflow Optio…" at bounding box center [430, 406] width 860 height 812
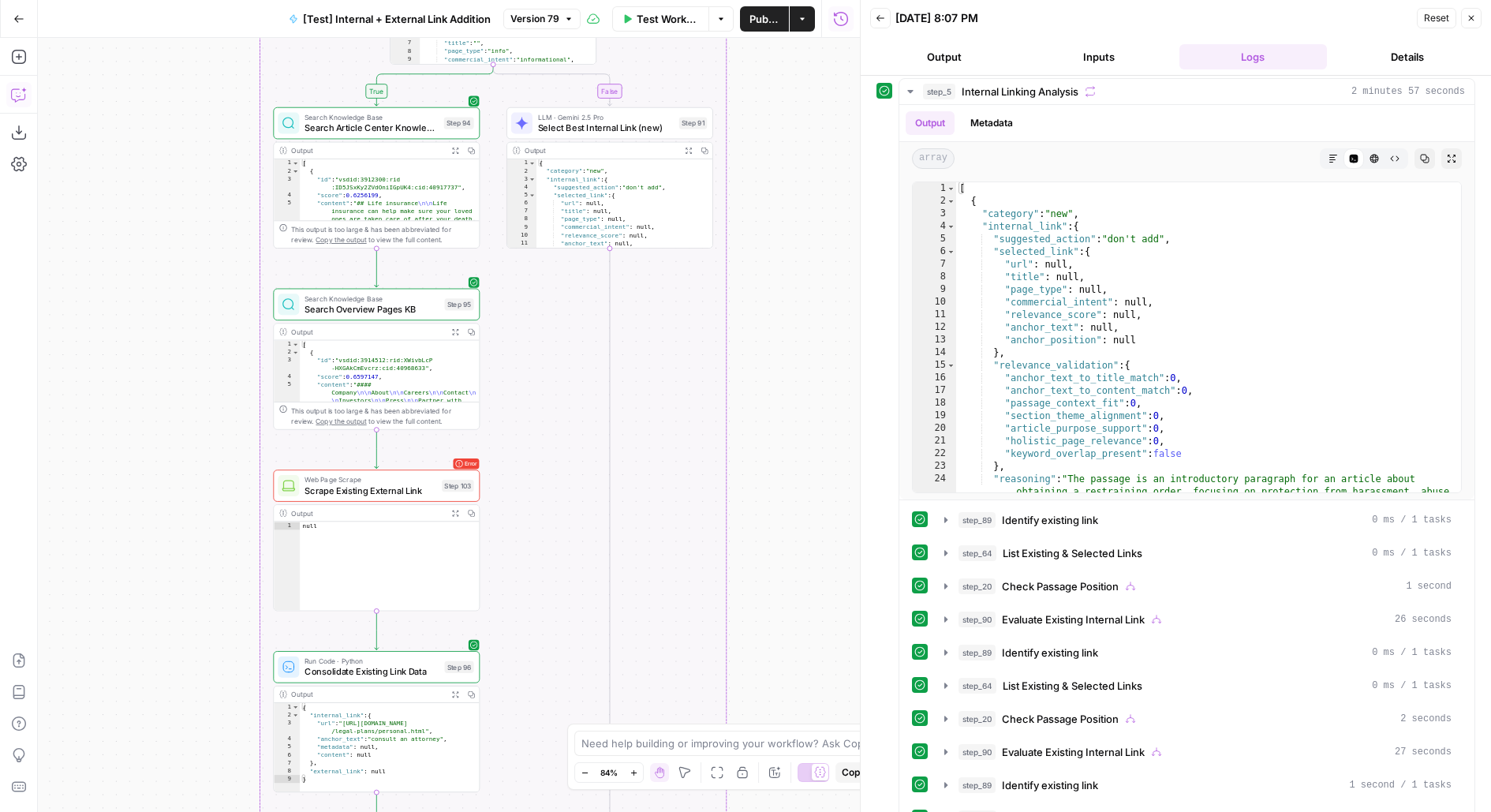
drag, startPoint x: 790, startPoint y: 544, endPoint x: 791, endPoint y: 173, distance: 371.0
click at [790, 185] on div "true false true false true false Workflow Set Inputs Inputs Run Code · Python R…" at bounding box center [448, 424] width 822 height 774
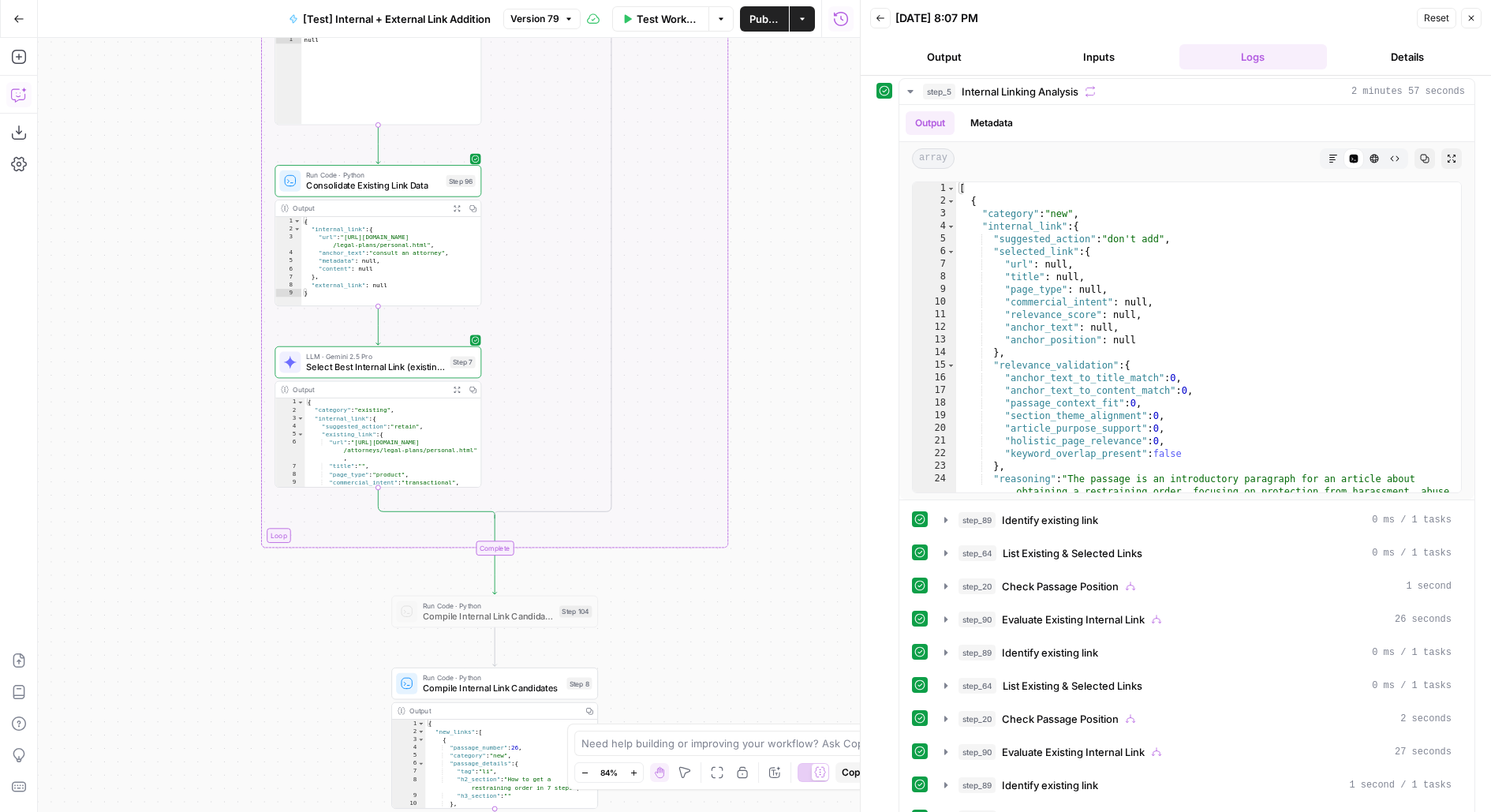
drag, startPoint x: 801, startPoint y: 527, endPoint x: 801, endPoint y: 331, distance: 196.0
click at [802, 331] on div "true false true false true false Workflow Set Inputs Inputs Run Code · Python R…" at bounding box center [448, 424] width 822 height 774
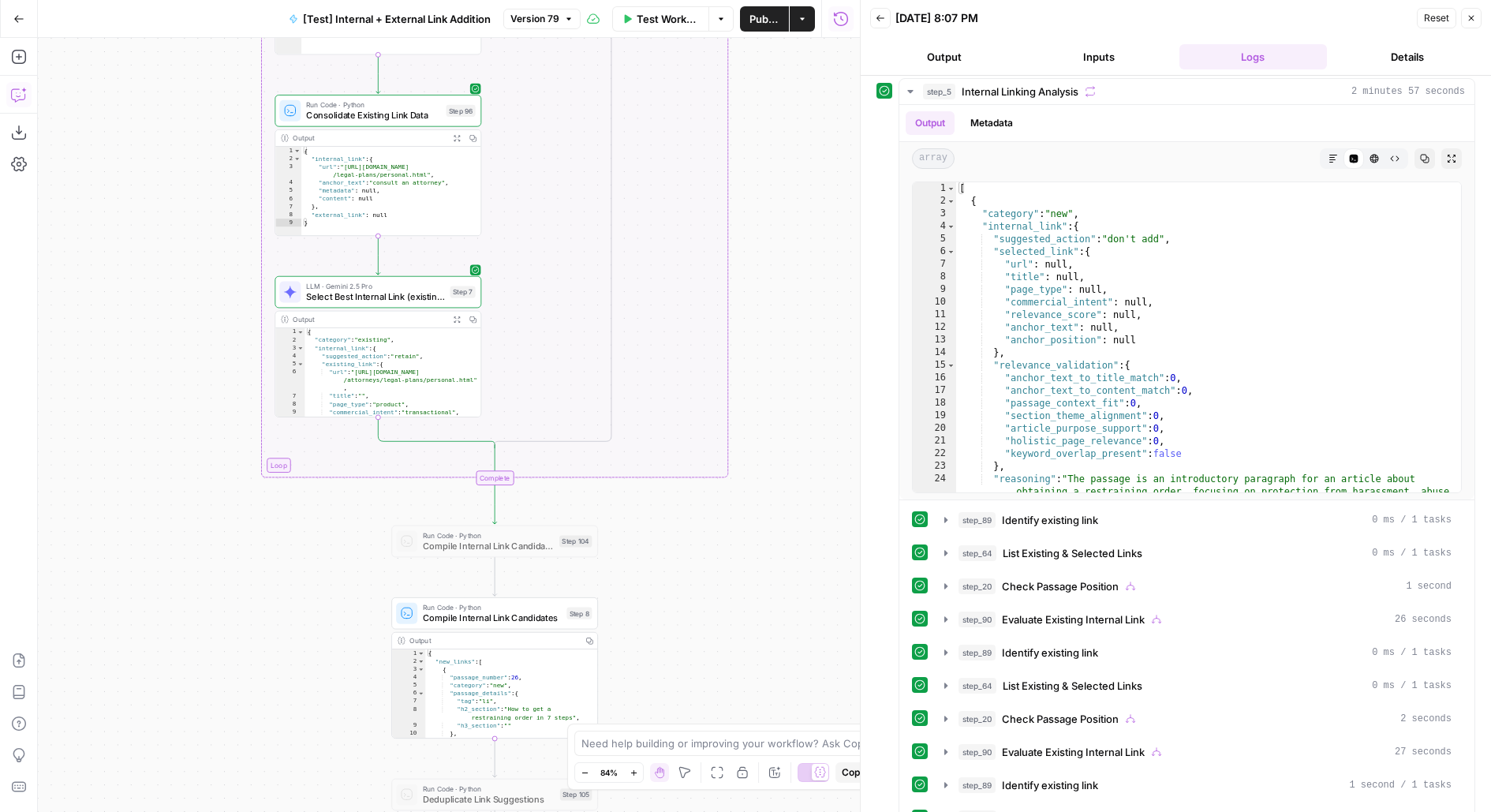
click at [359, 316] on div "Output" at bounding box center [369, 319] width 153 height 11
click at [373, 294] on span "Select Best Internal Link (existing)" at bounding box center [375, 297] width 139 height 13
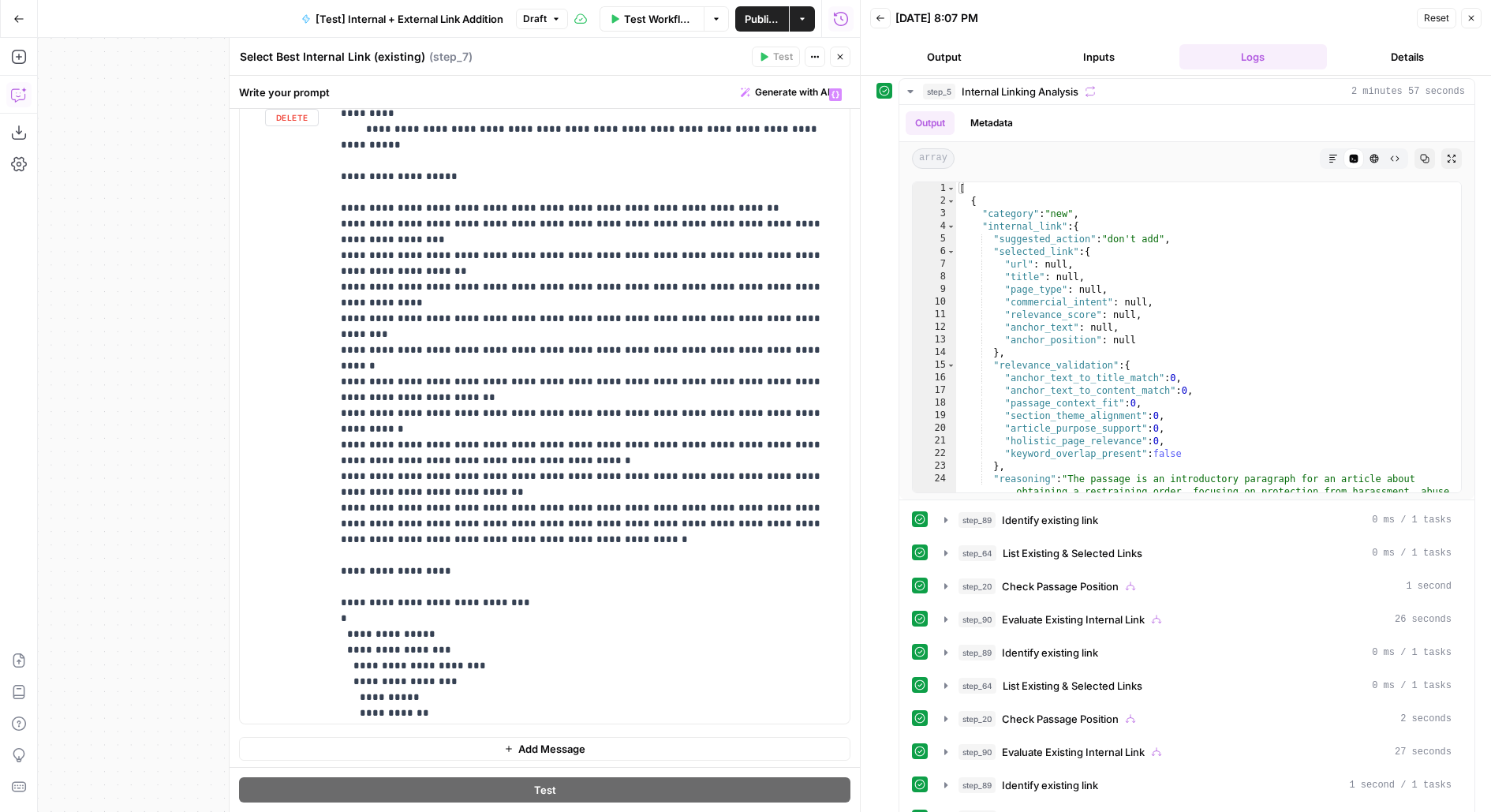
scroll to position [7162, 0]
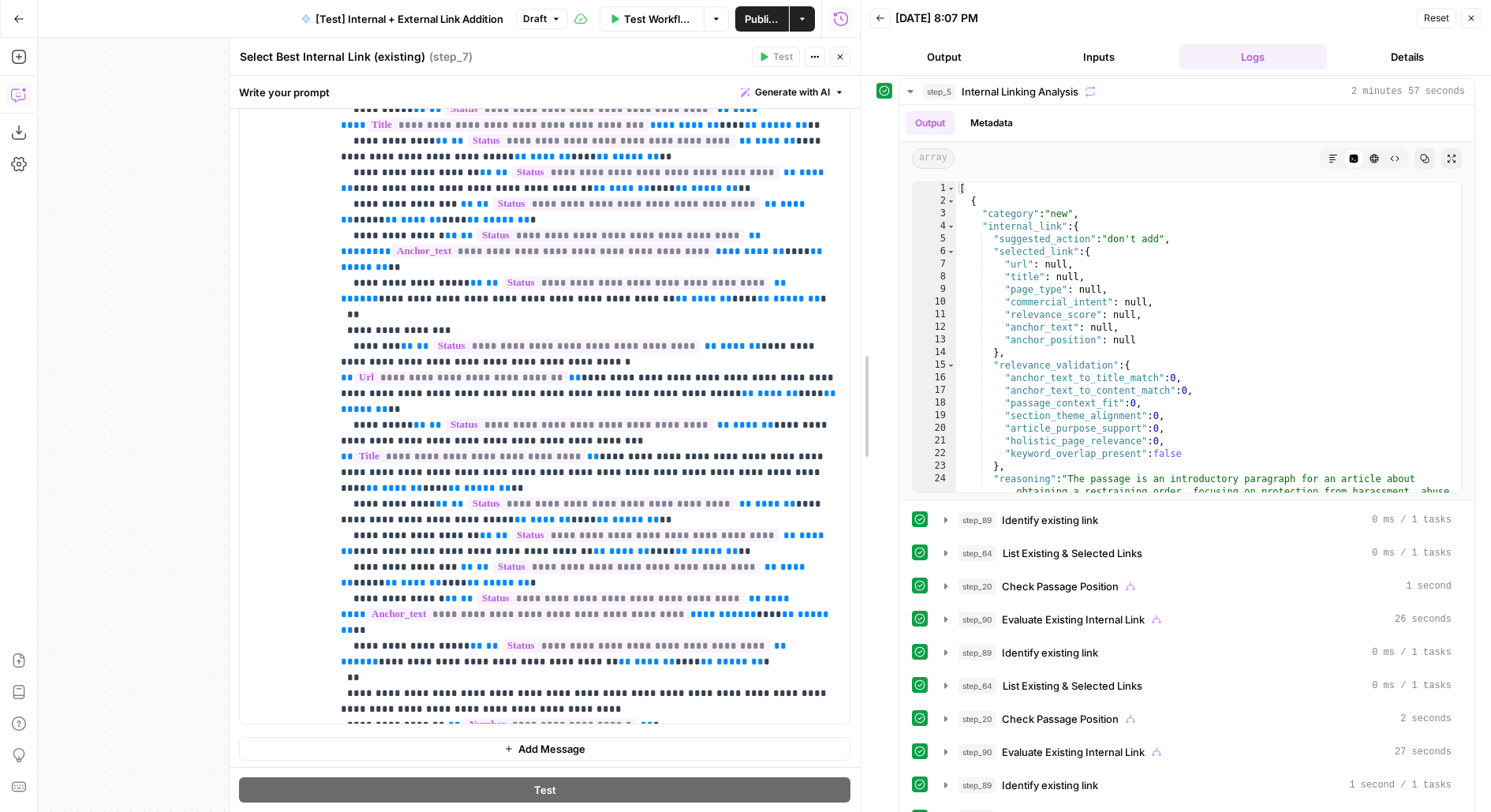
drag, startPoint x: 859, startPoint y: 333, endPoint x: 797, endPoint y: 333, distance: 62.0
click at [798, 334] on body "LegalZoom New Home Browse Insights Opportunities Your Data Flightpath Recent Gr…" at bounding box center [745, 406] width 1491 height 812
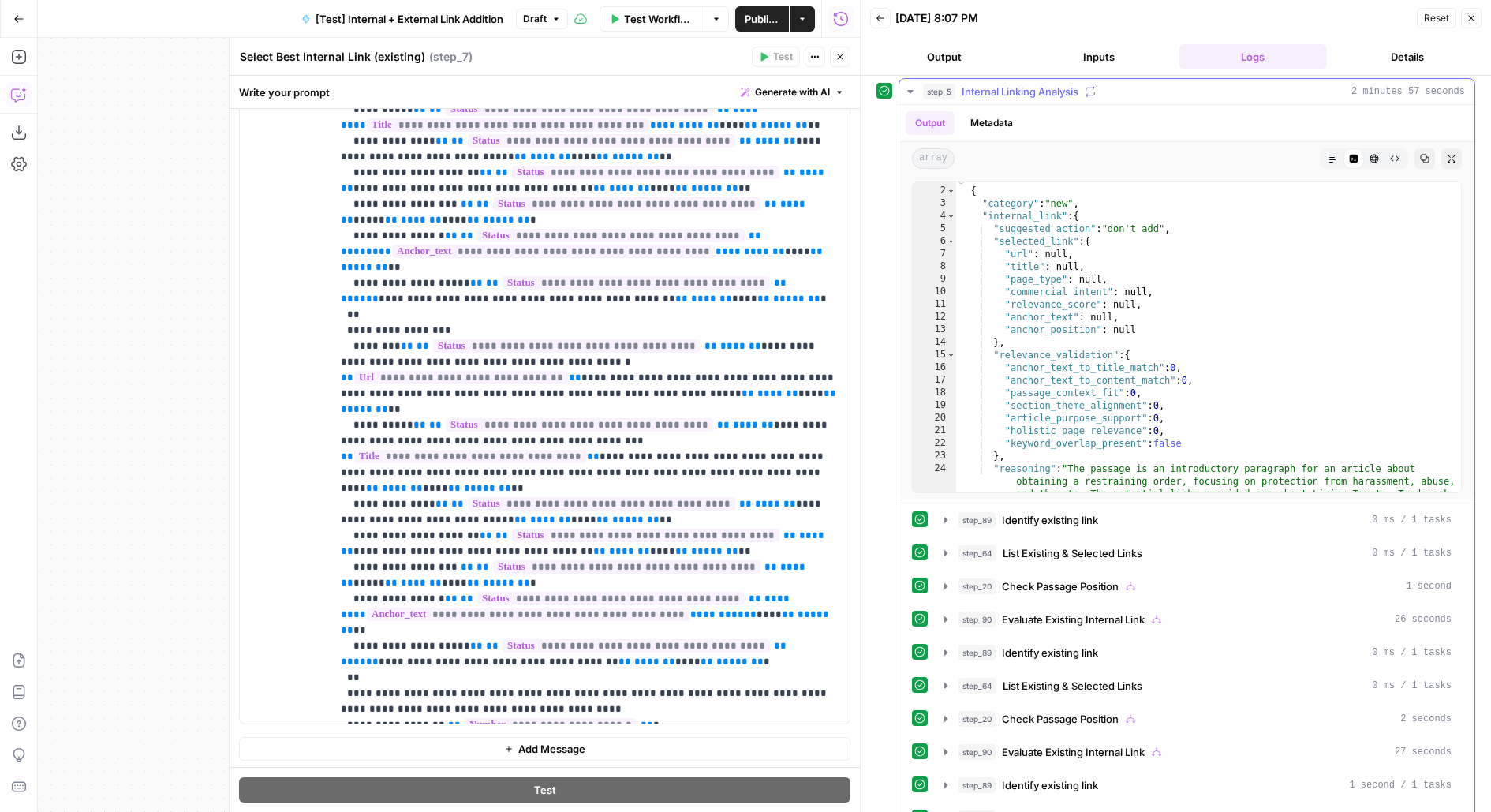
scroll to position [0, 0]
click at [1447, 159] on icon "button" at bounding box center [1452, 158] width 10 height 10
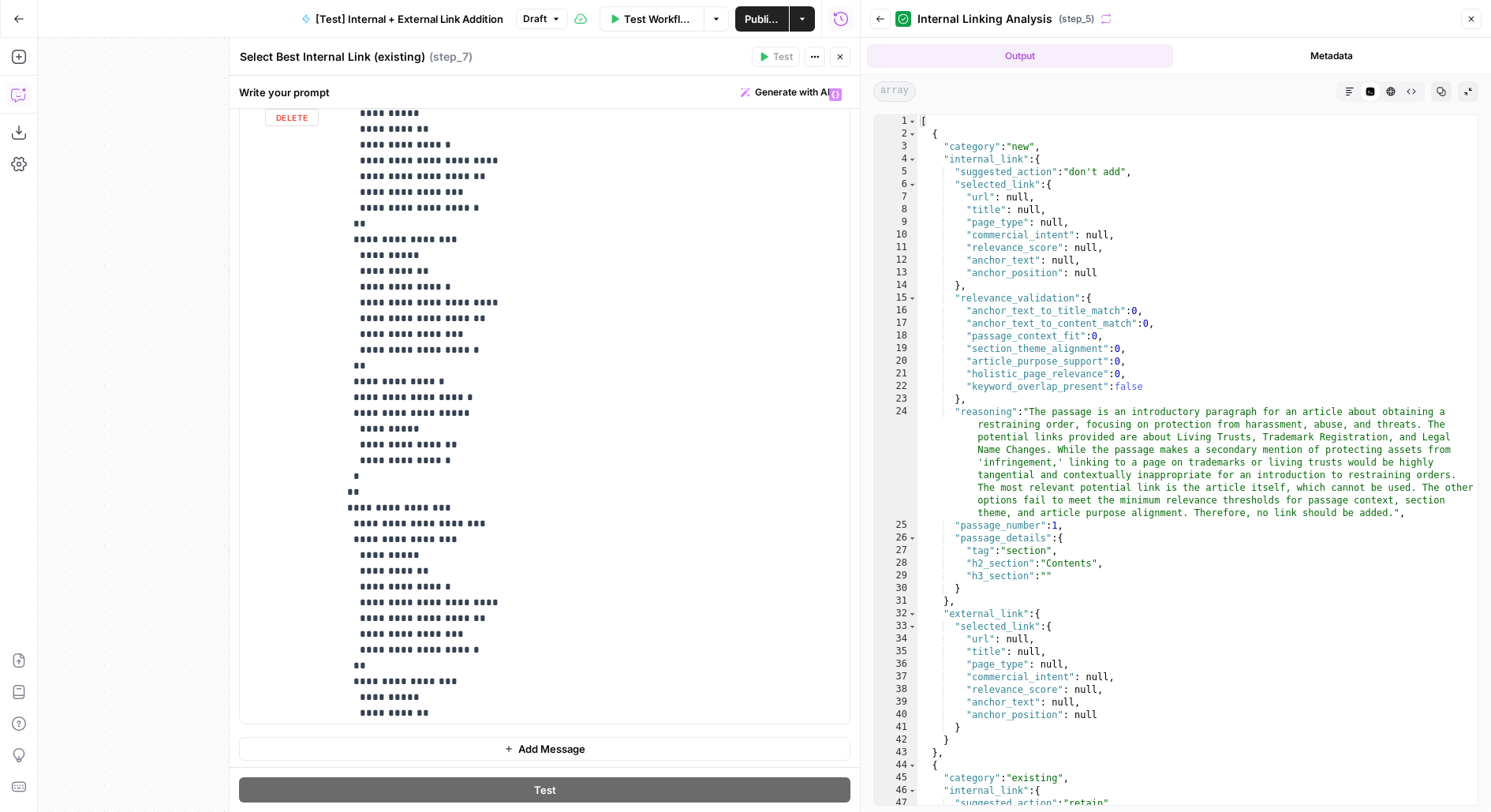
scroll to position [6211, 0]
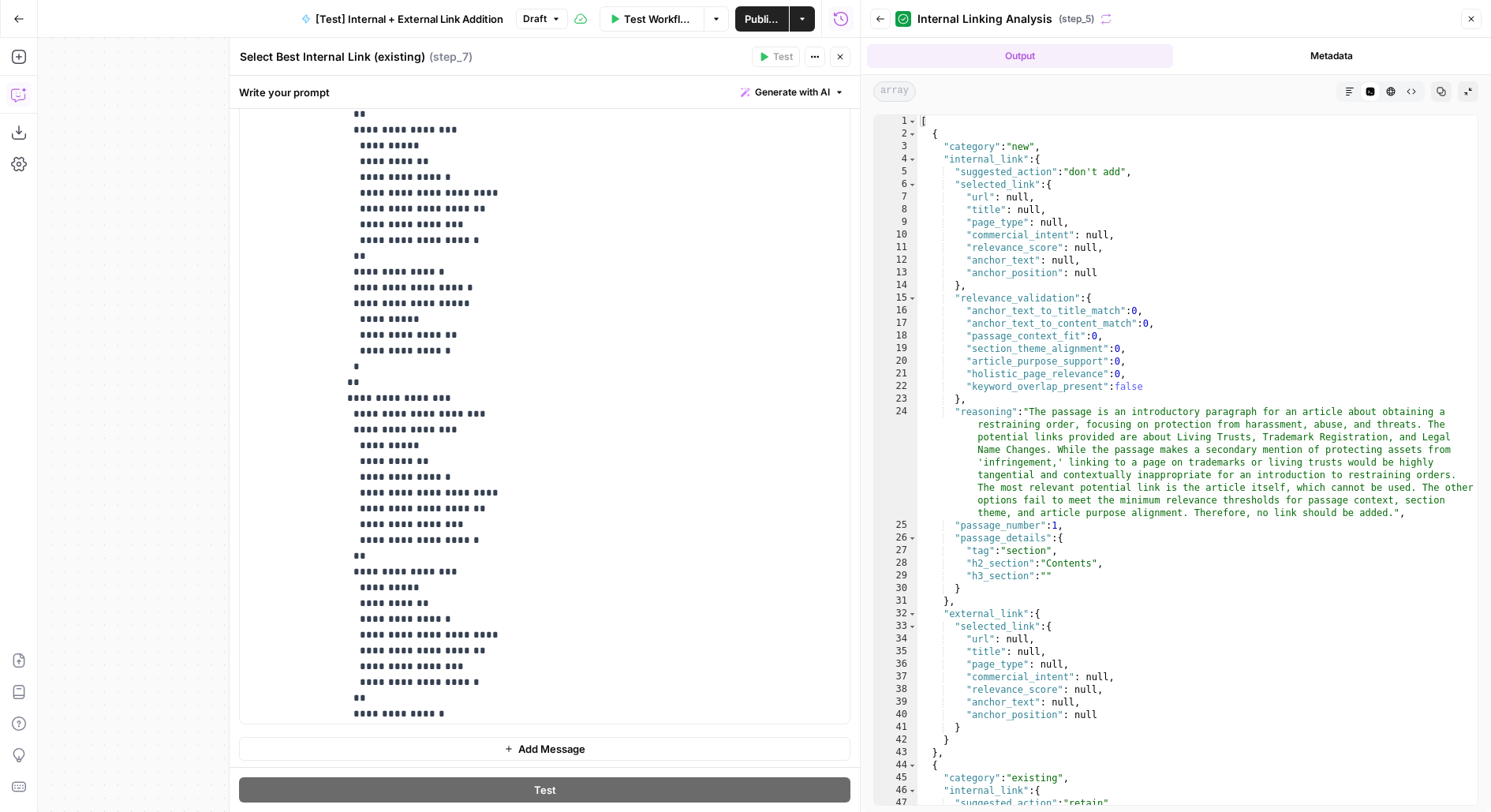
click at [845, 58] on button "Close" at bounding box center [840, 57] width 21 height 21
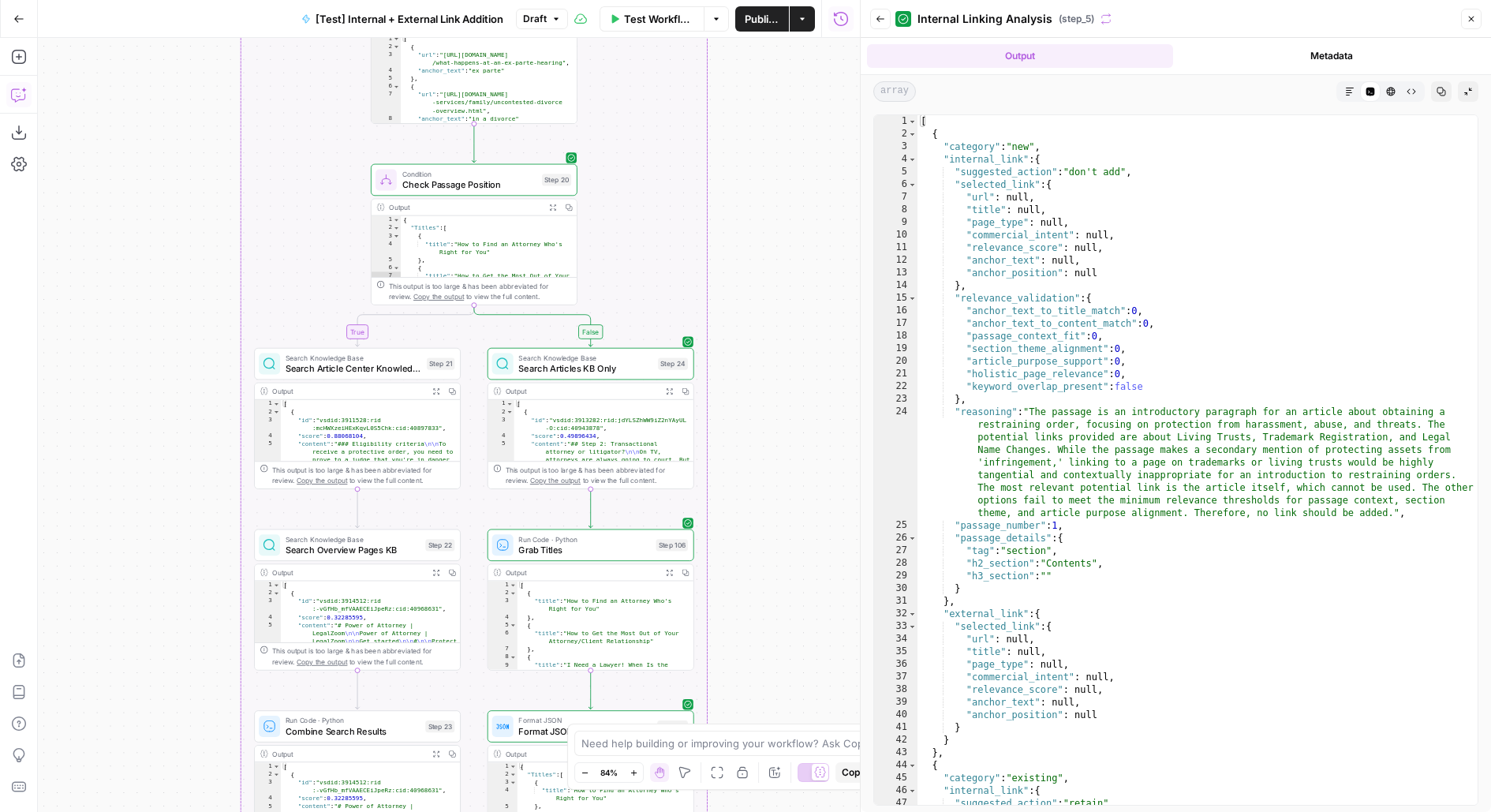
click at [376, 372] on span "Search Article Center Knowledge Base" at bounding box center [353, 368] width 136 height 13
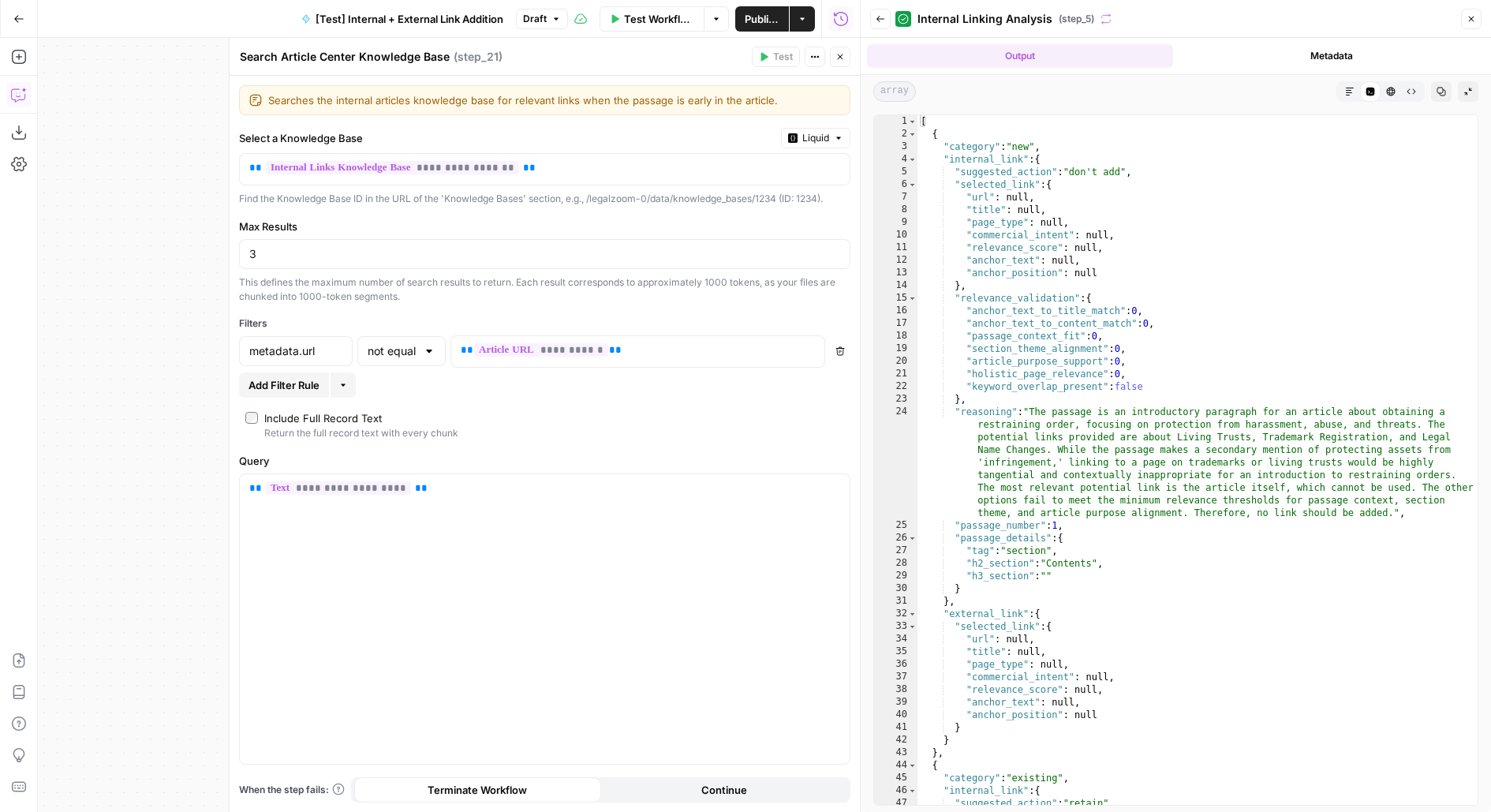
click at [885, 19] on span "Back" at bounding box center [885, 19] width 1 height 1
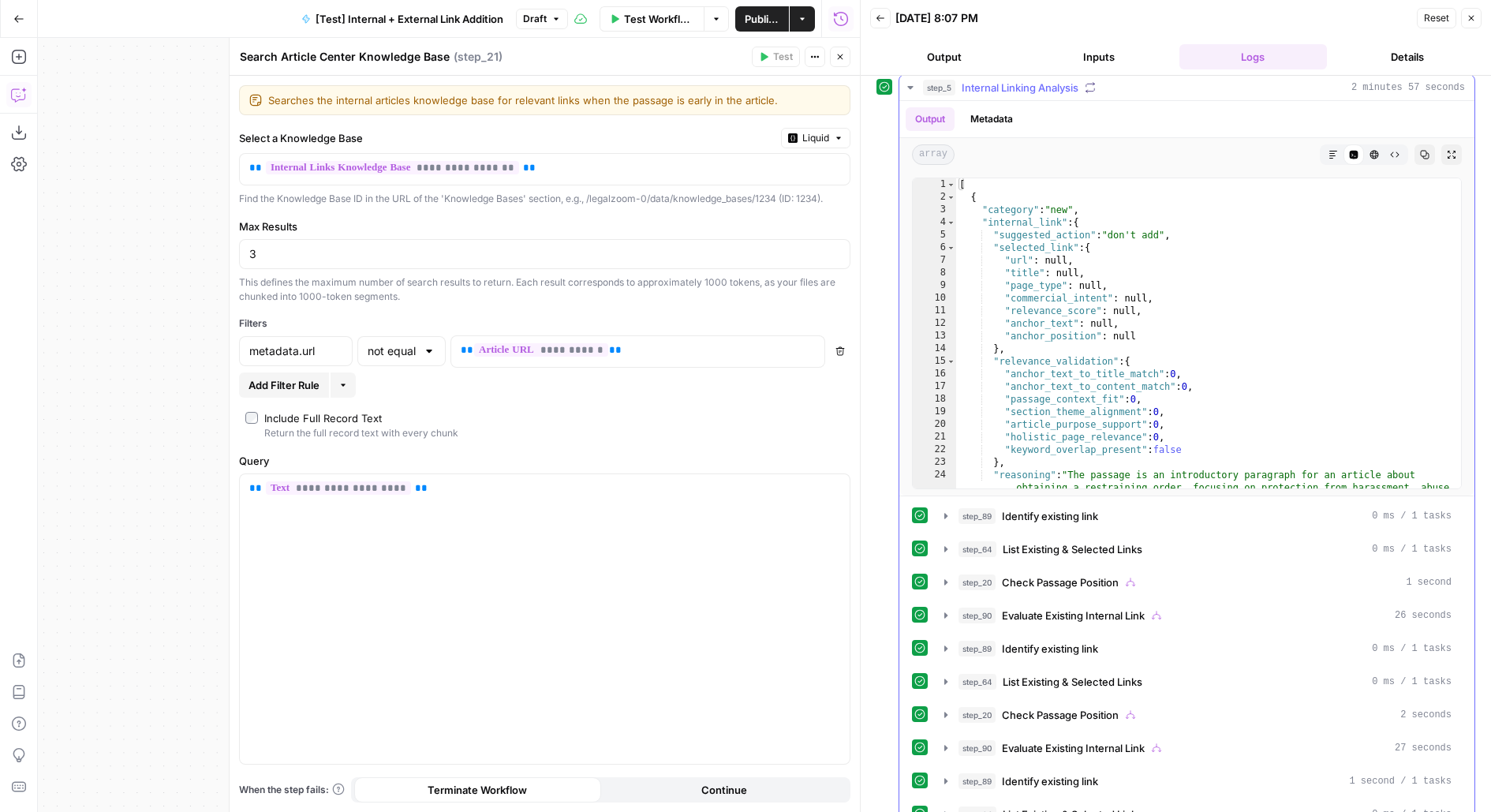
scroll to position [150, 0]
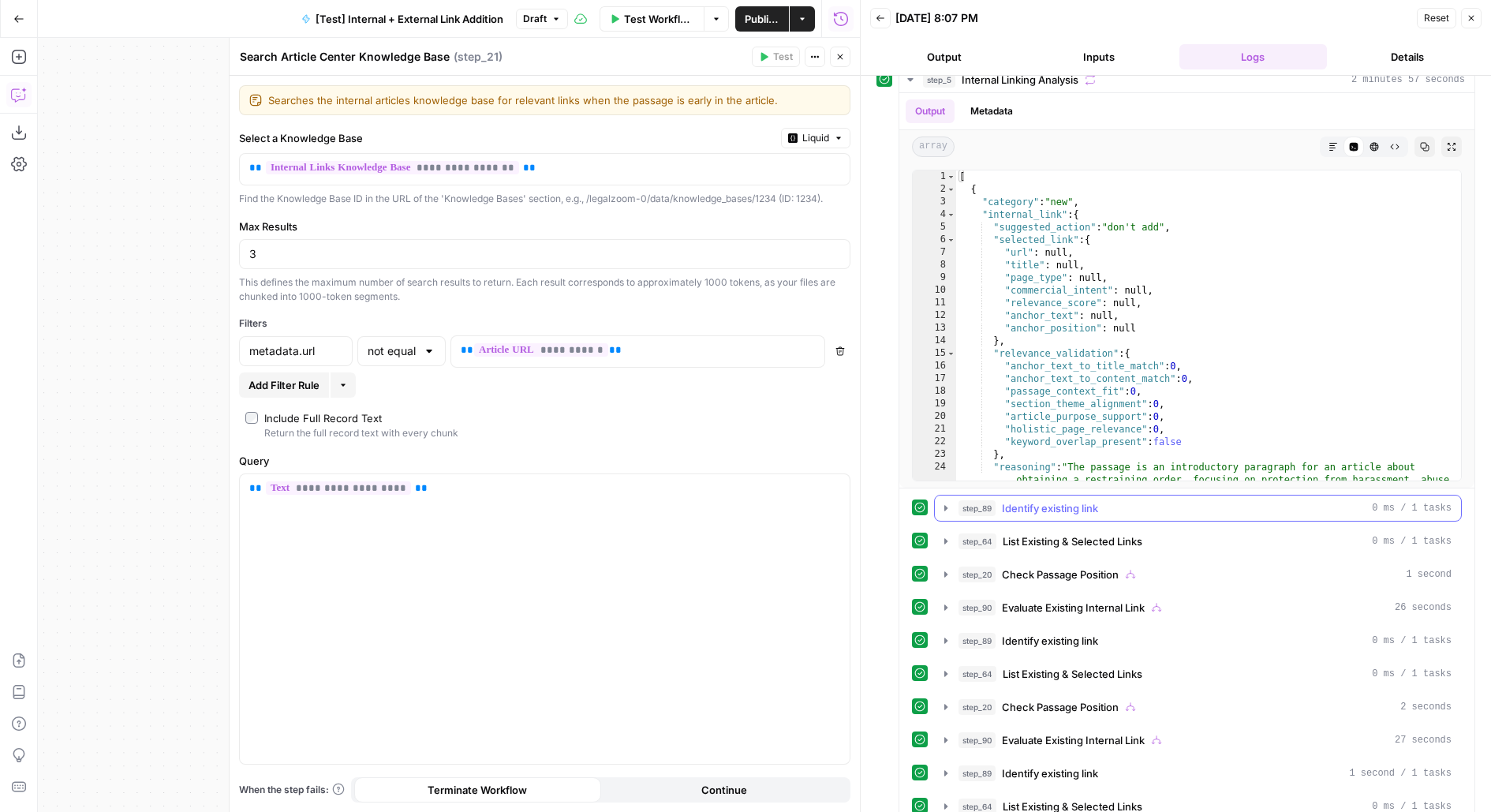
click at [1027, 495] on button "step_89 Identify existing link 0 ms / 1 tasks" at bounding box center [1198, 508] width 526 height 25
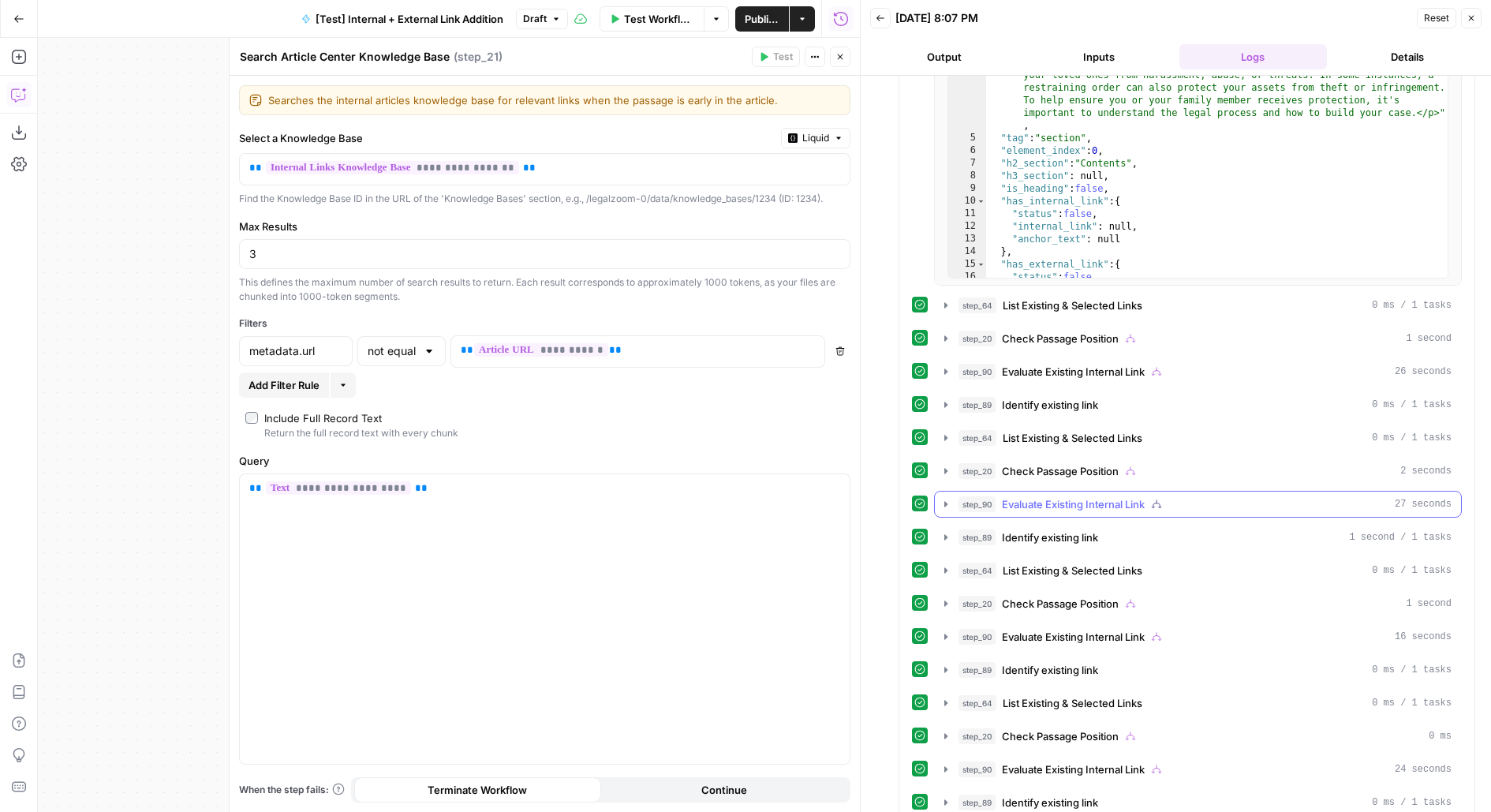
scroll to position [787, 0]
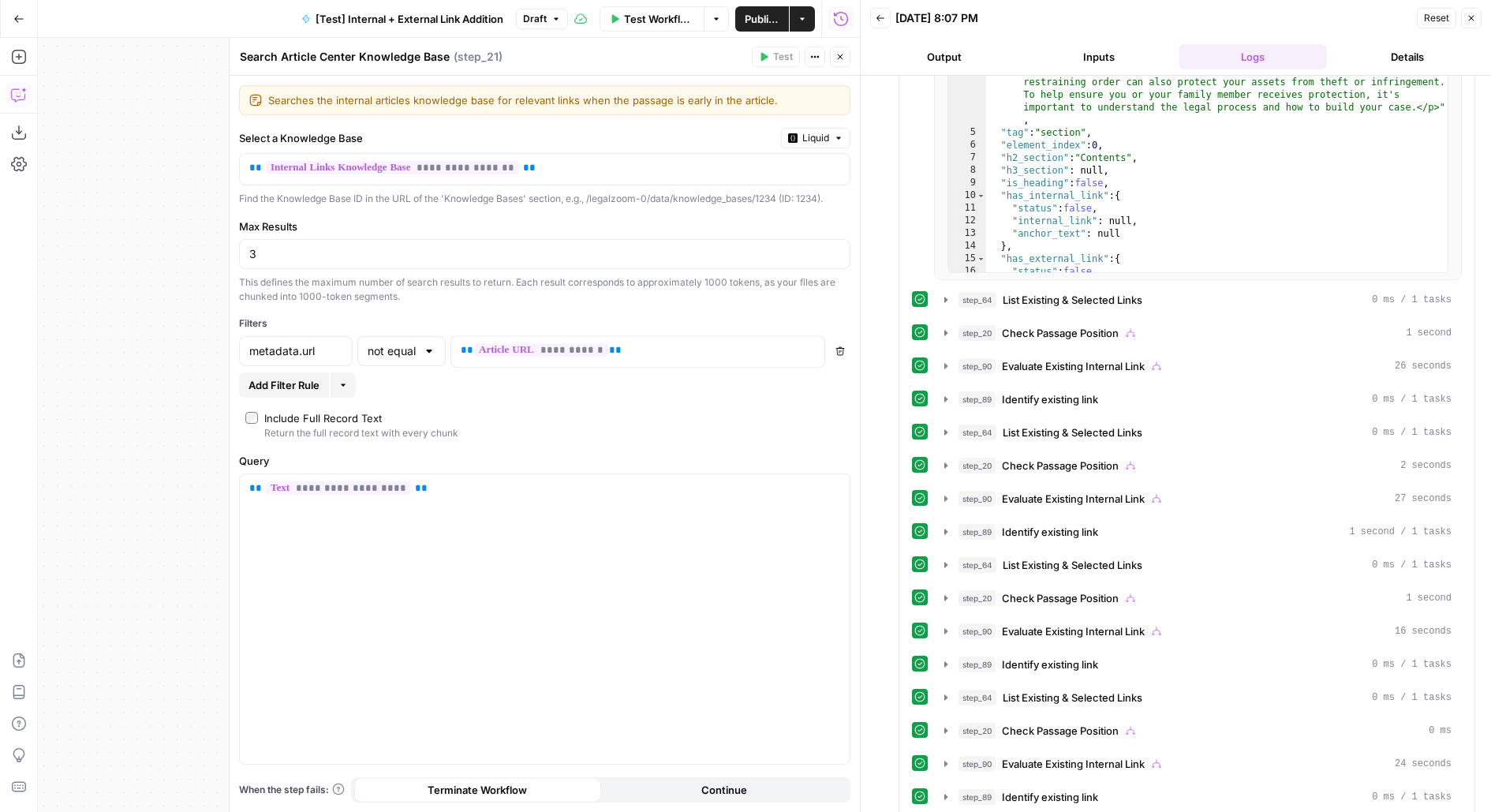
click at [843, 51] on button "Close" at bounding box center [840, 57] width 21 height 21
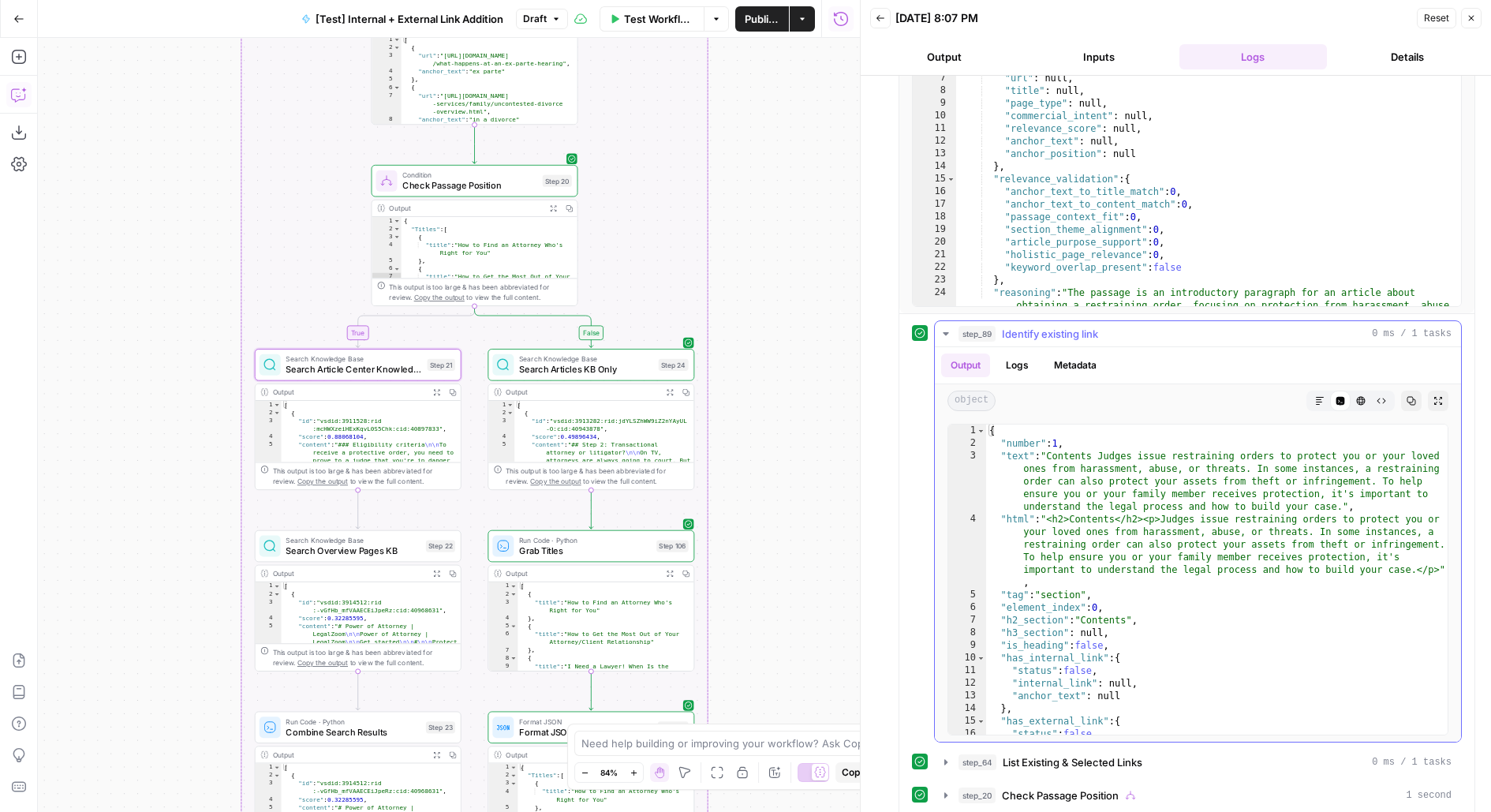
scroll to position [427, 0]
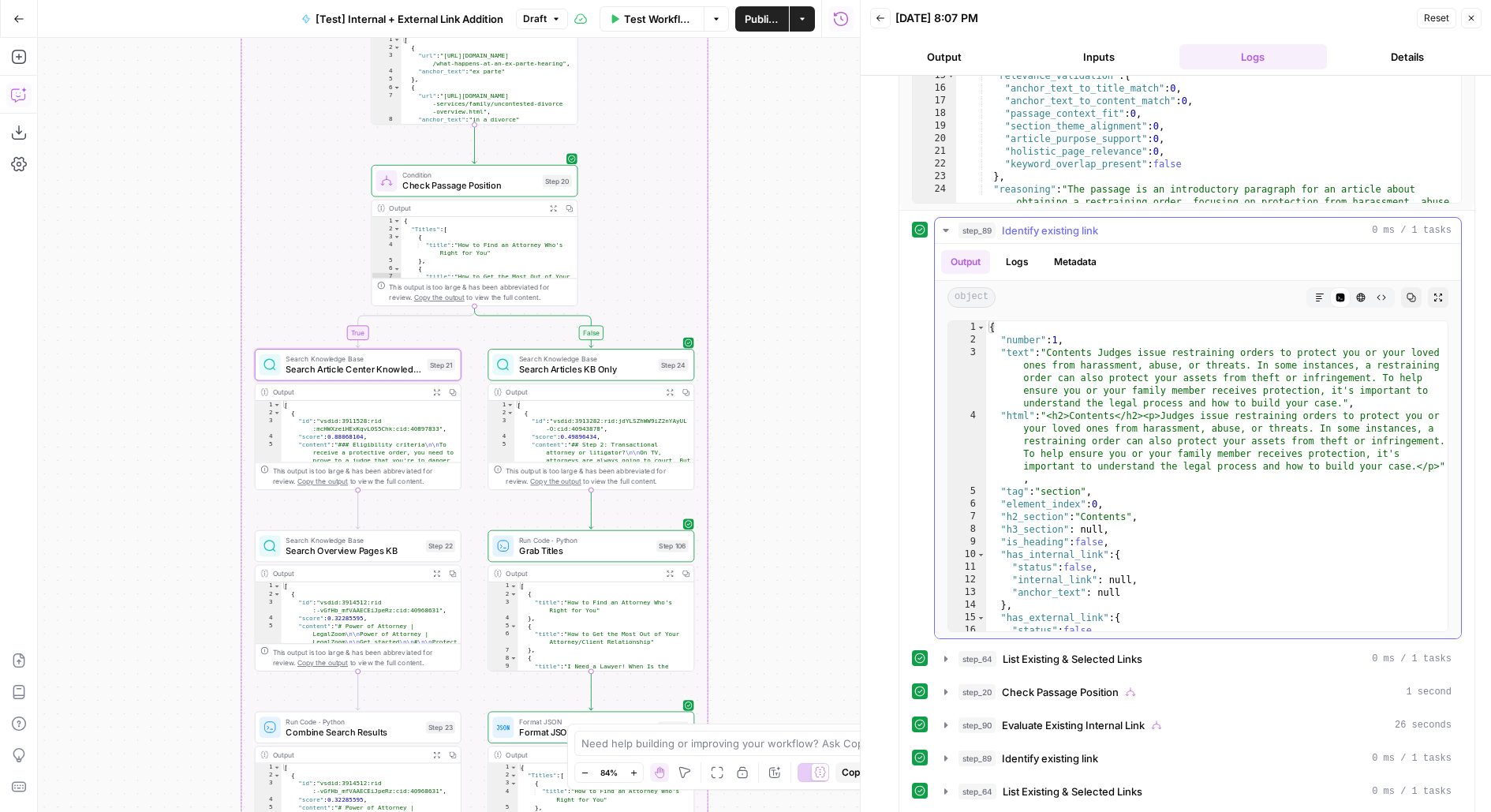
click at [994, 222] on span "step_89" at bounding box center [977, 230] width 38 height 16
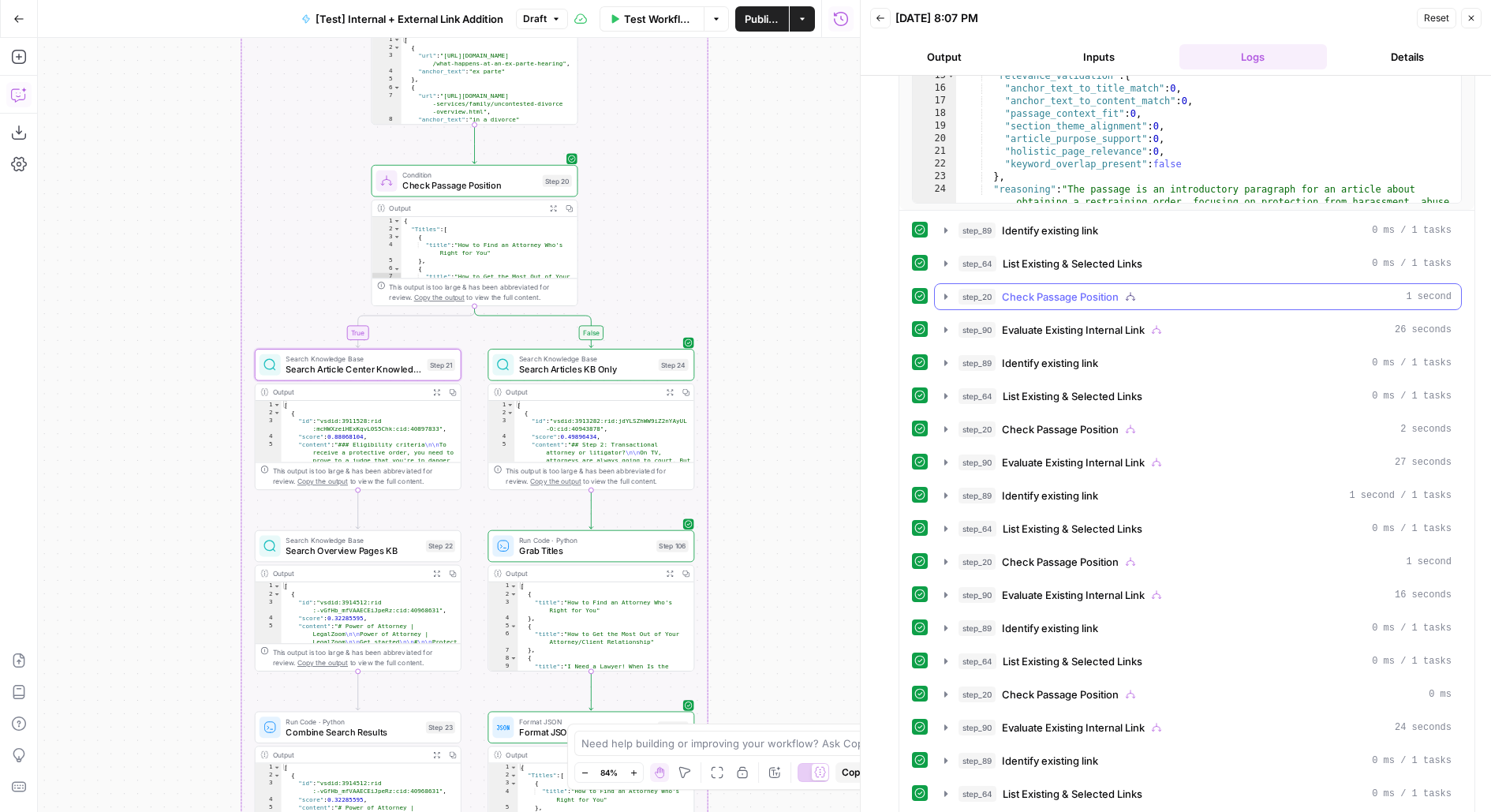
click at [1018, 293] on span "Check Passage Position" at bounding box center [1060, 297] width 117 height 16
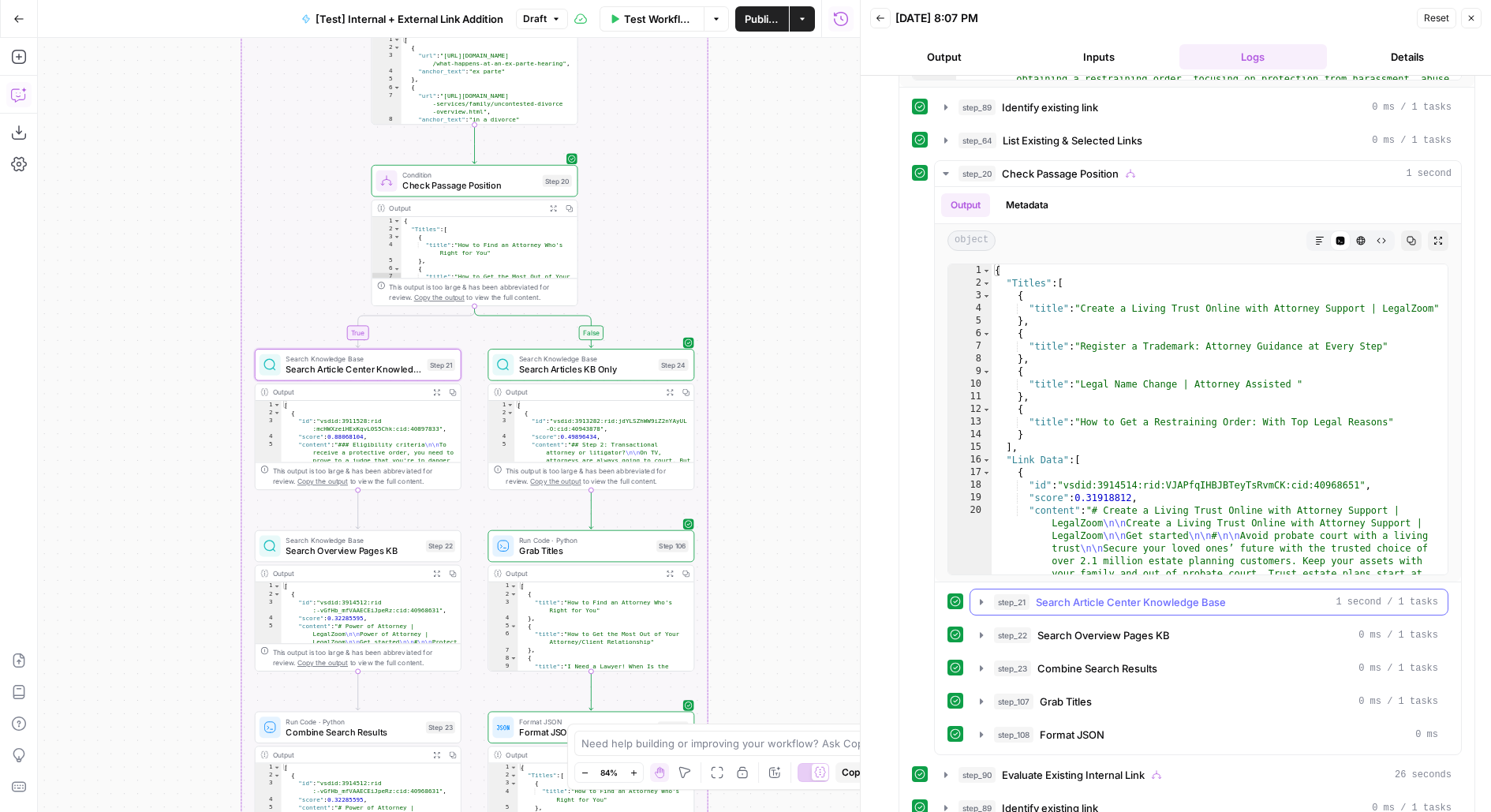
click at [1064, 601] on span "Search Article Center Knowledge Base" at bounding box center [1131, 602] width 190 height 16
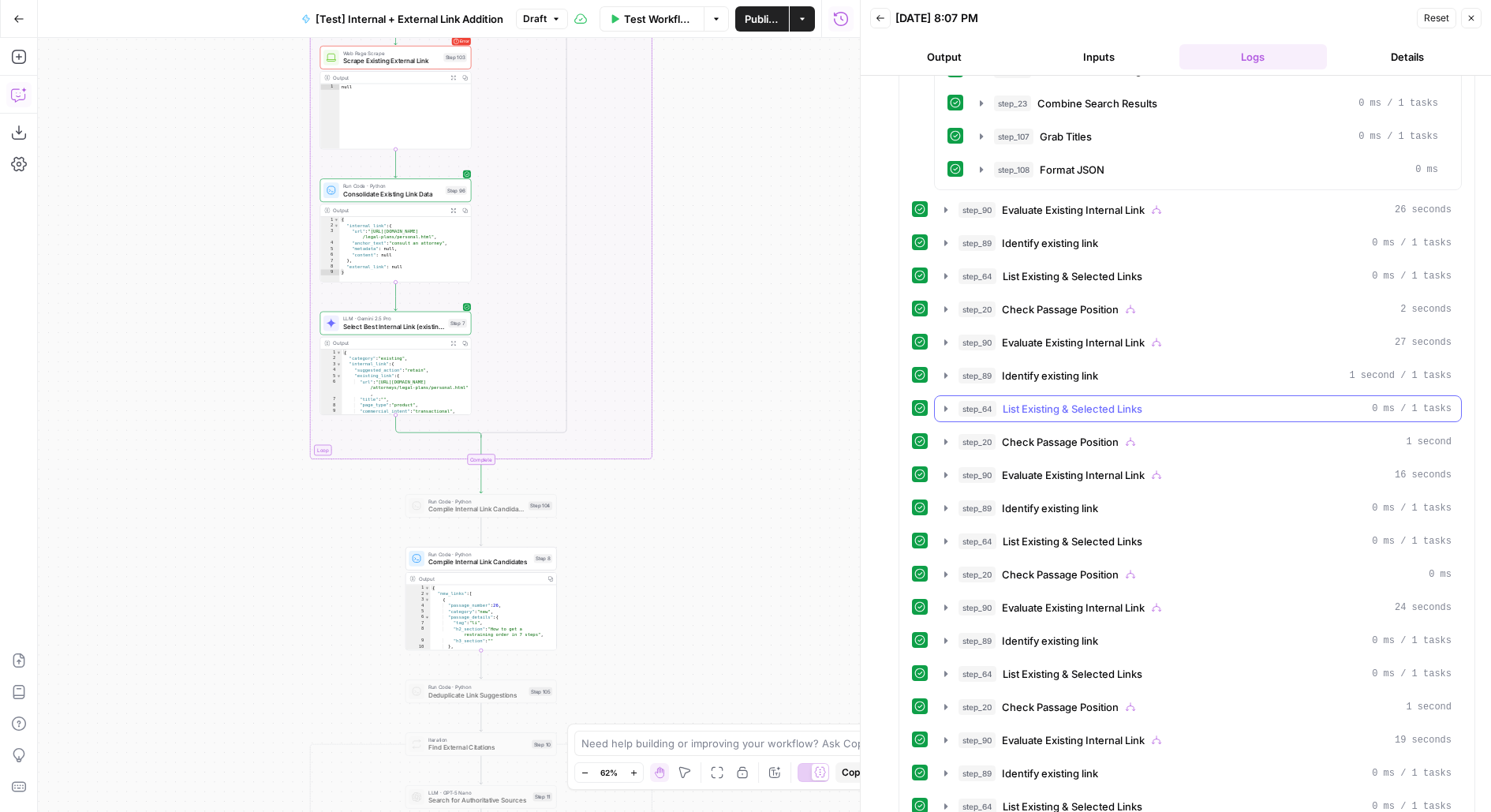
scroll to position [1706, 0]
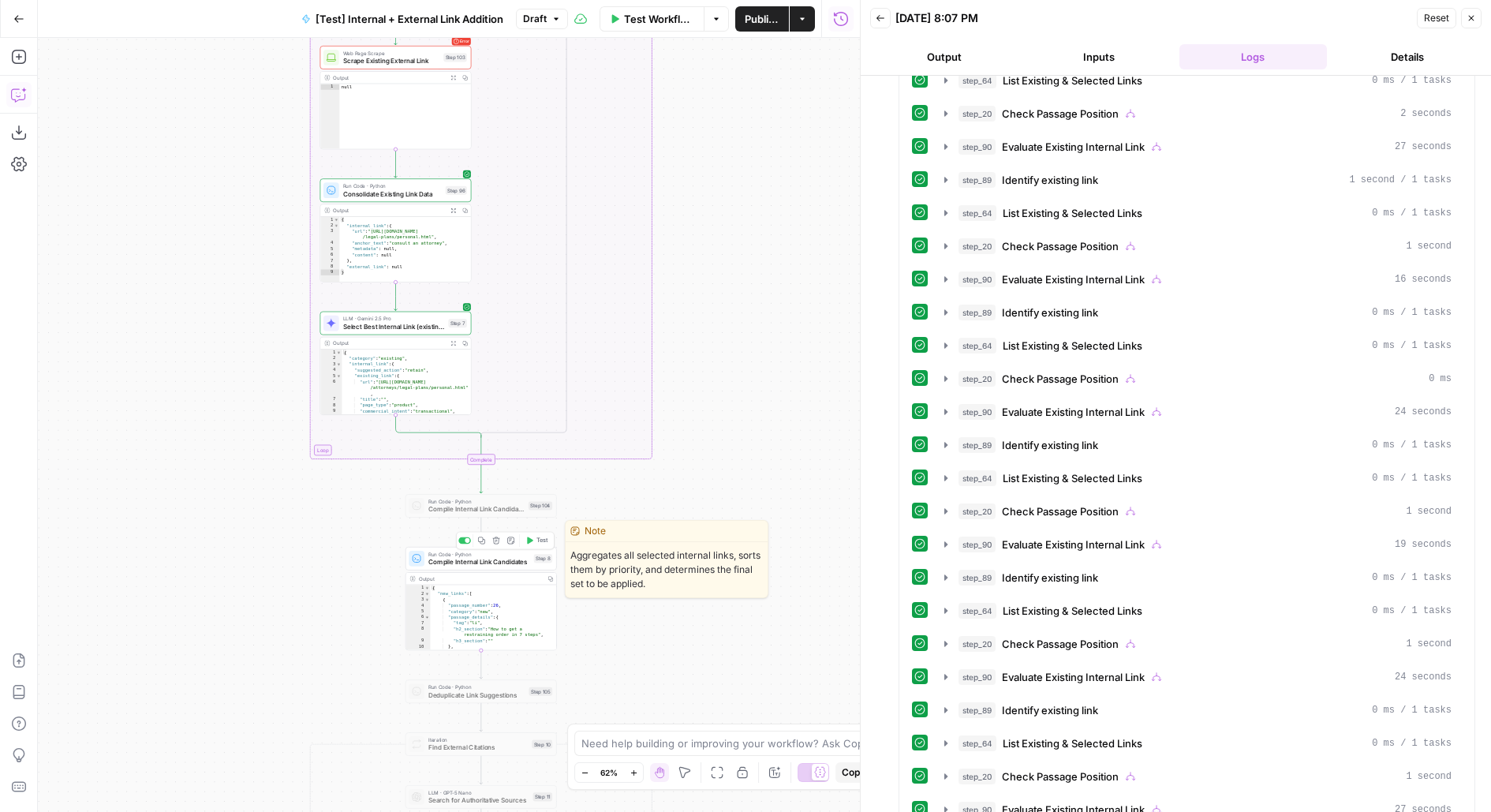
click at [542, 537] on span "Test" at bounding box center [543, 540] width 12 height 9
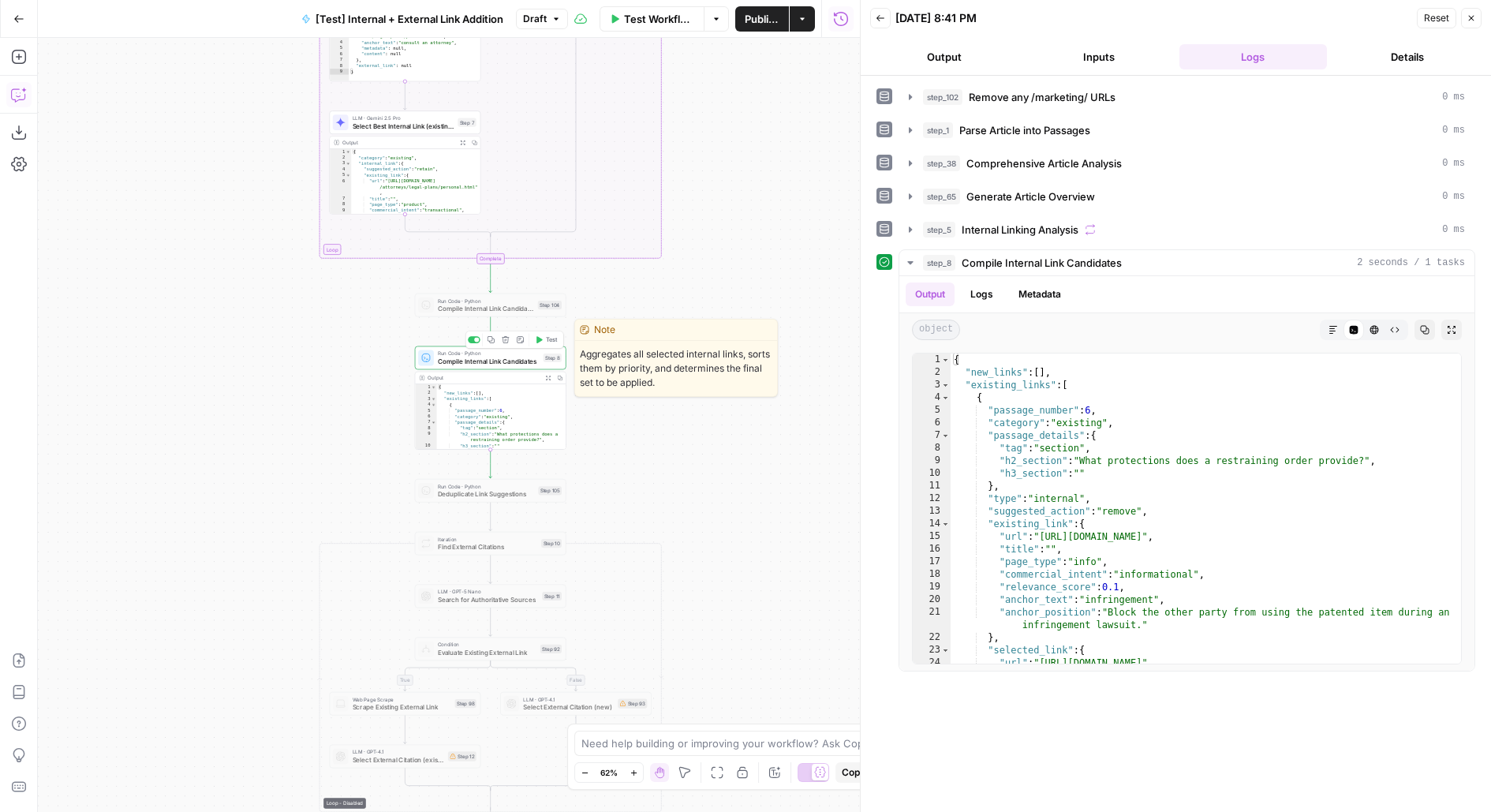
click at [551, 343] on span "Test" at bounding box center [552, 339] width 12 height 9
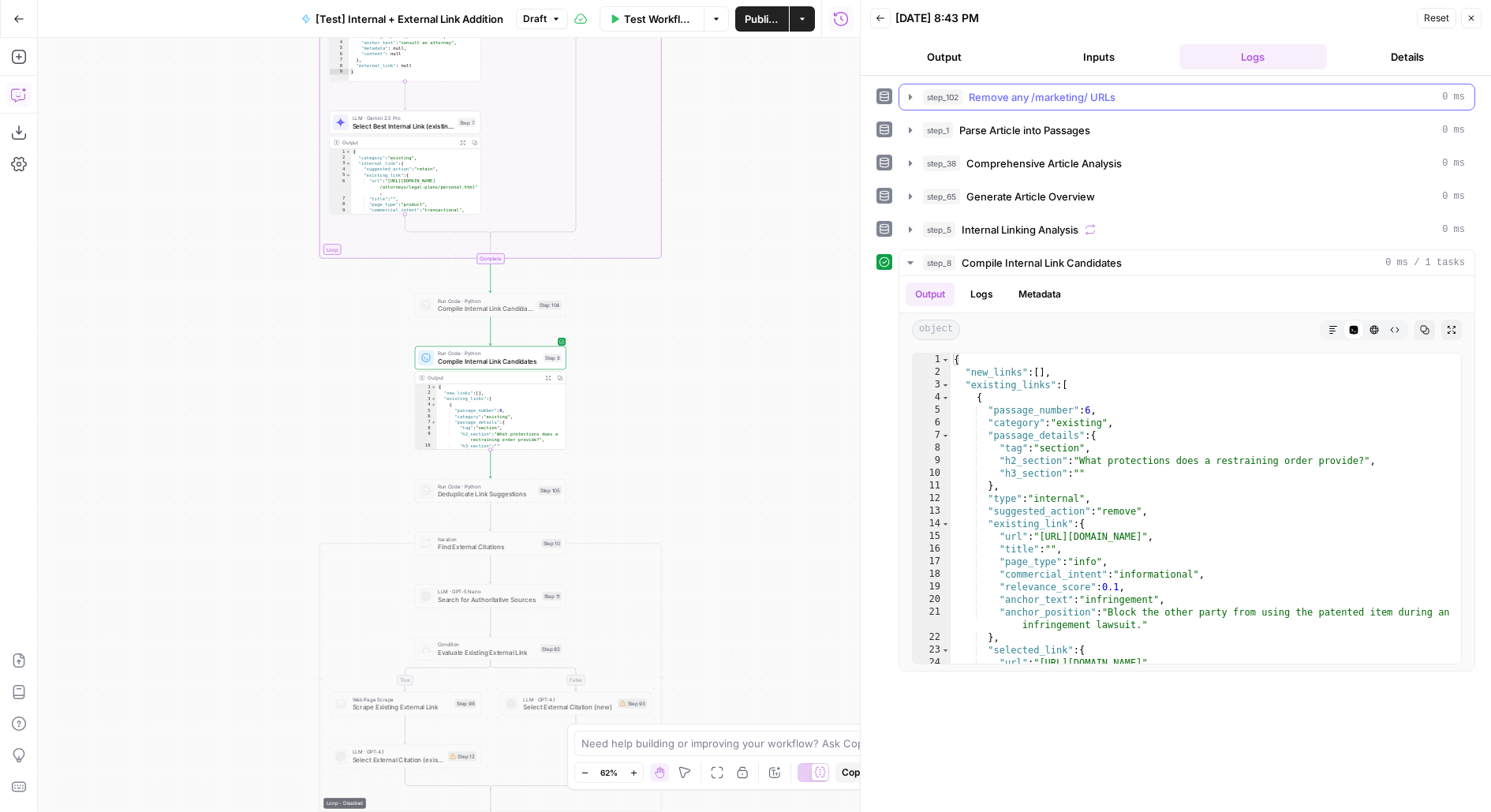
click at [1080, 95] on span "Remove any /marketing/ URLs" at bounding box center [1042, 97] width 147 height 16
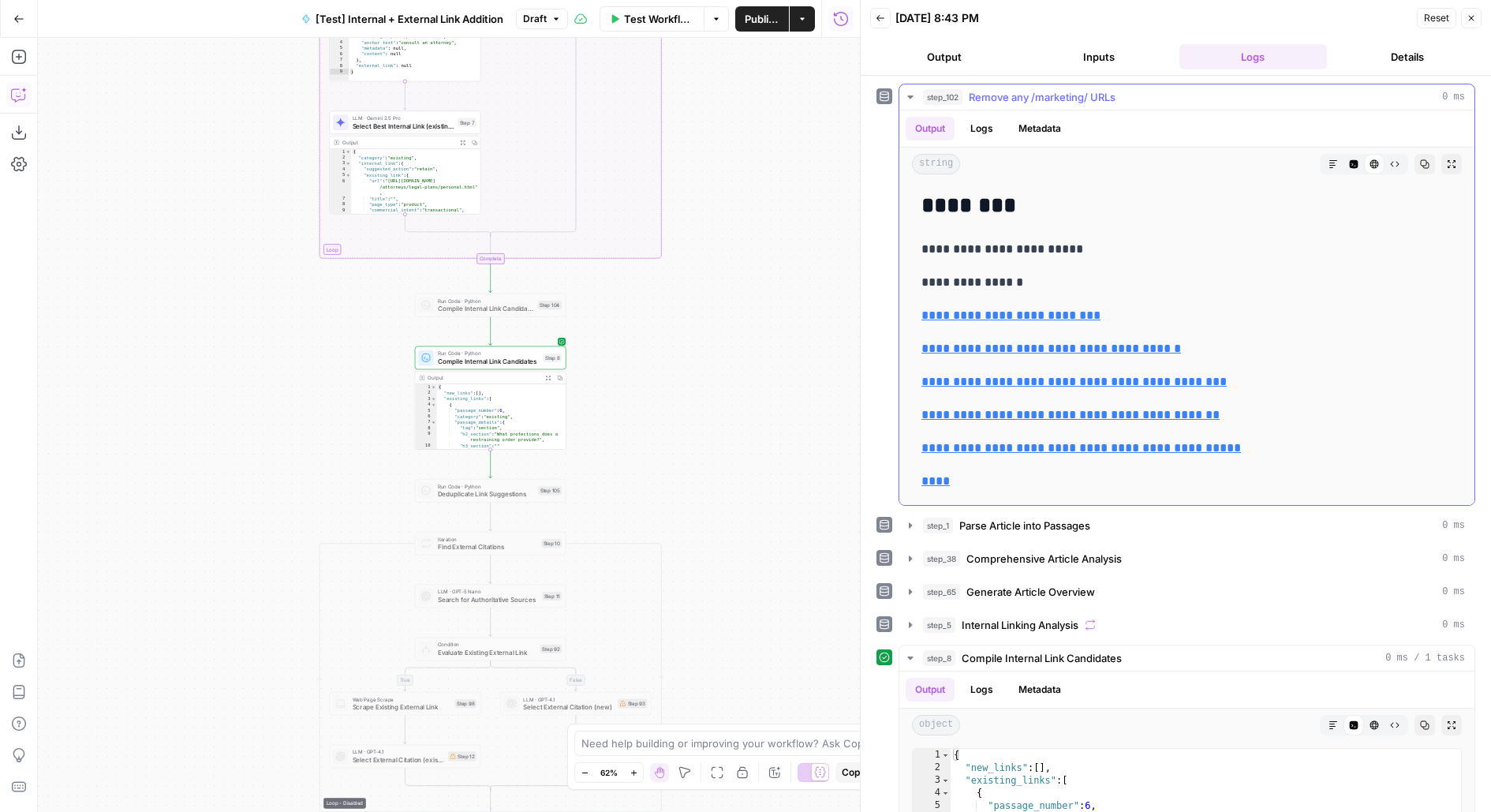
click at [1080, 96] on span "Remove any /marketing/ URLs" at bounding box center [1042, 97] width 147 height 16
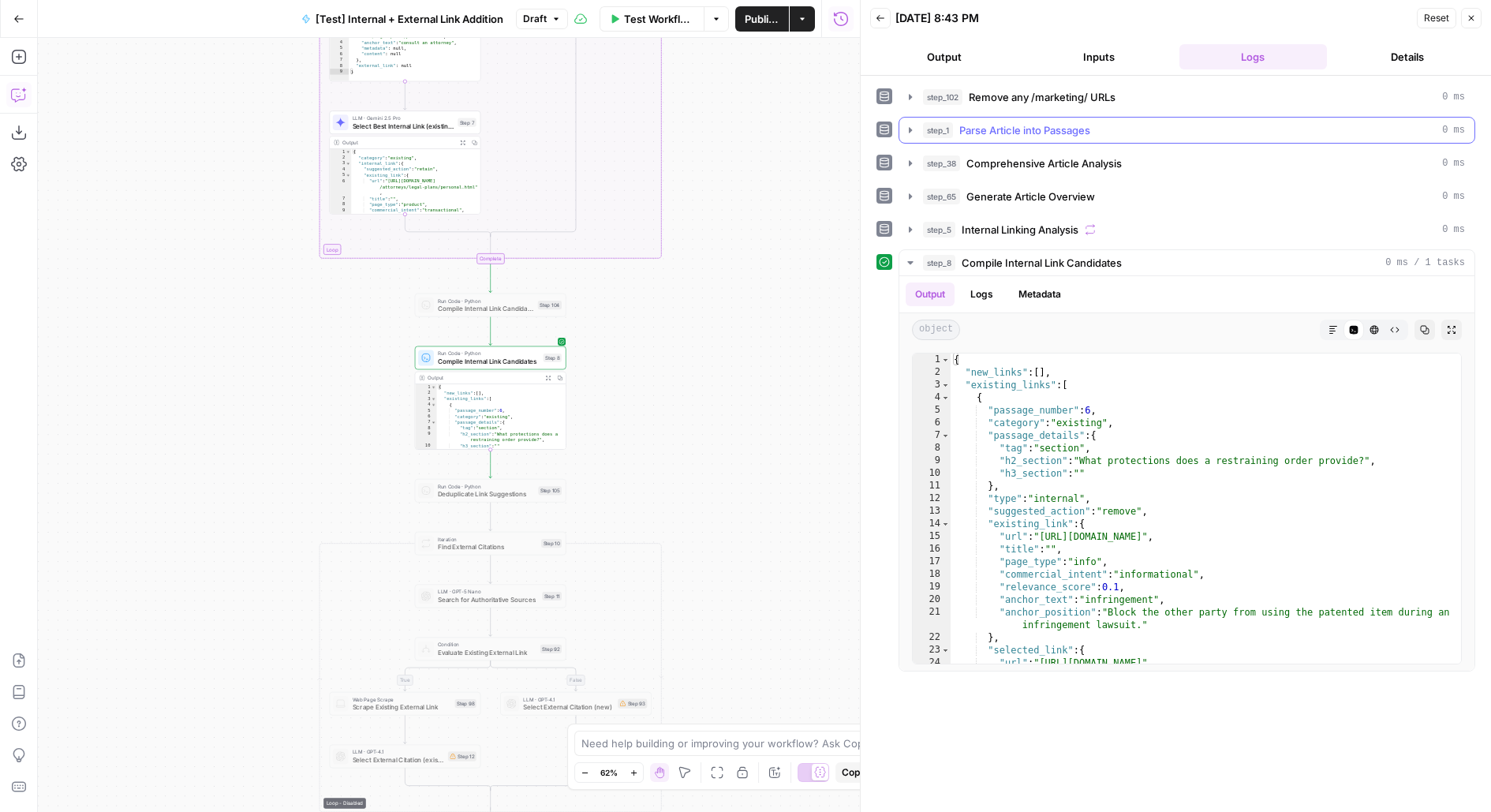
click at [1079, 133] on span "Parse Article into Passages" at bounding box center [1025, 130] width 131 height 16
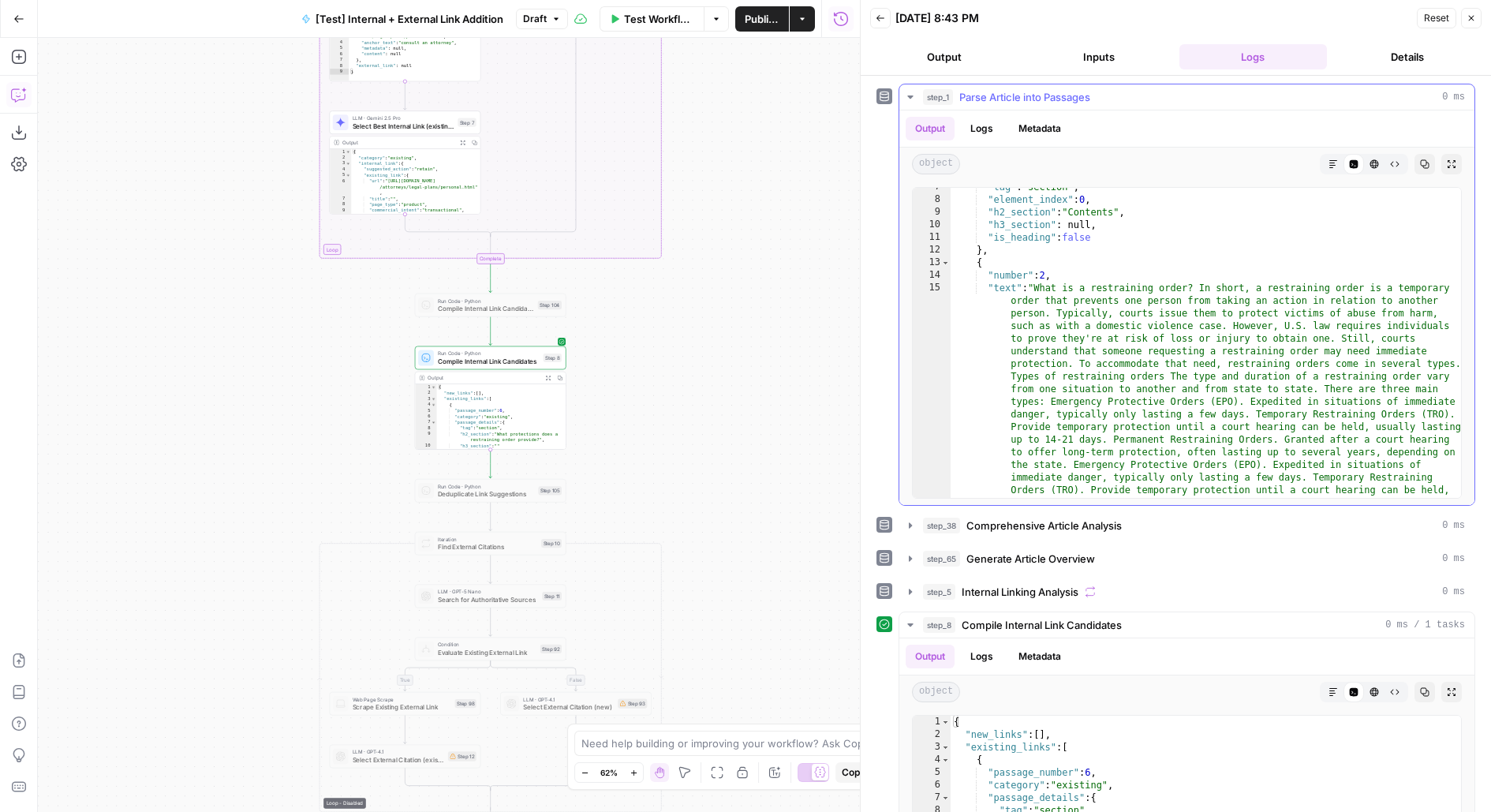
scroll to position [0, 0]
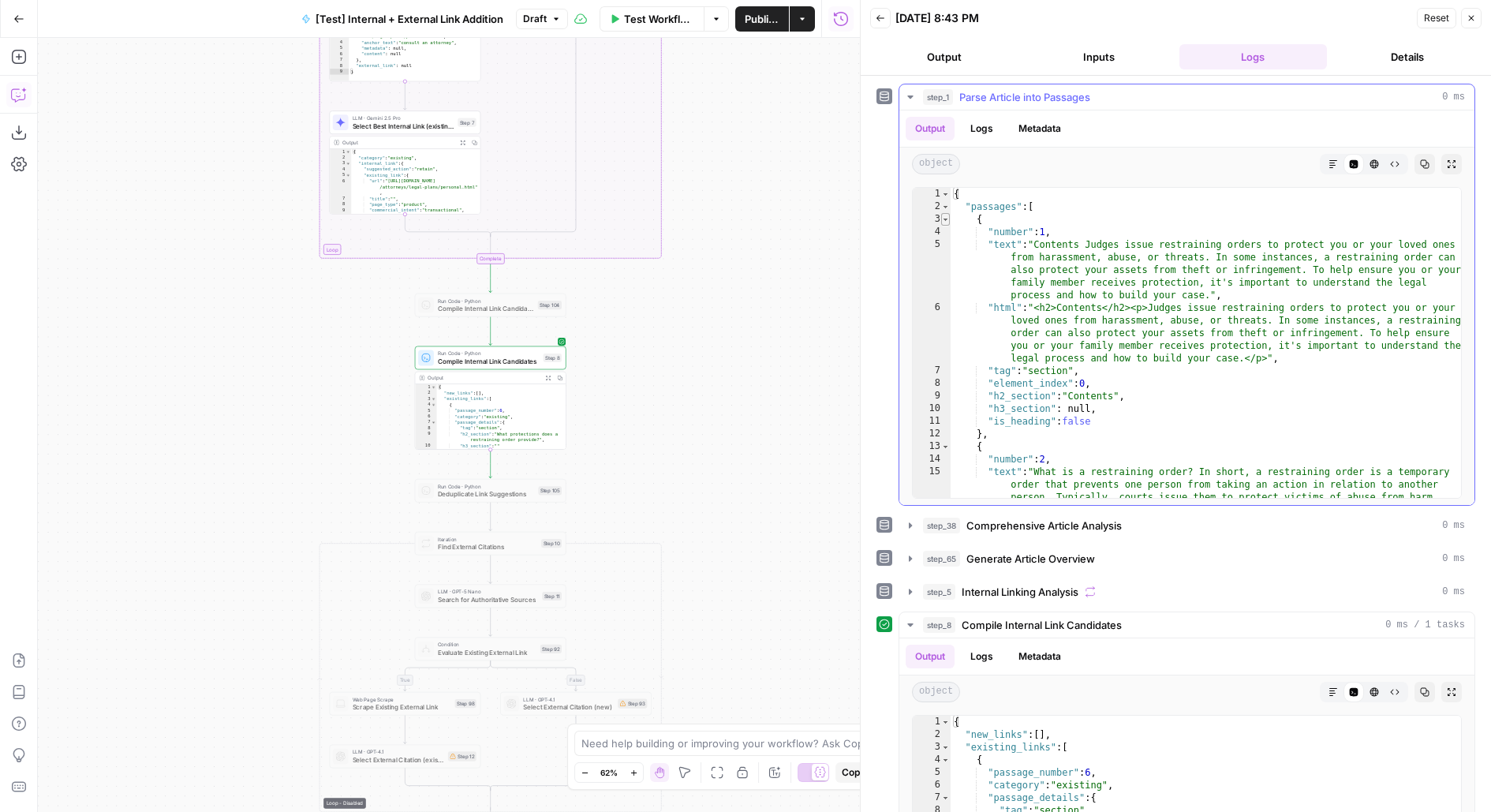
type textarea "*"
click at [941, 215] on span "Toggle code folding, rows 3 through 12" at bounding box center [946, 219] width 9 height 12
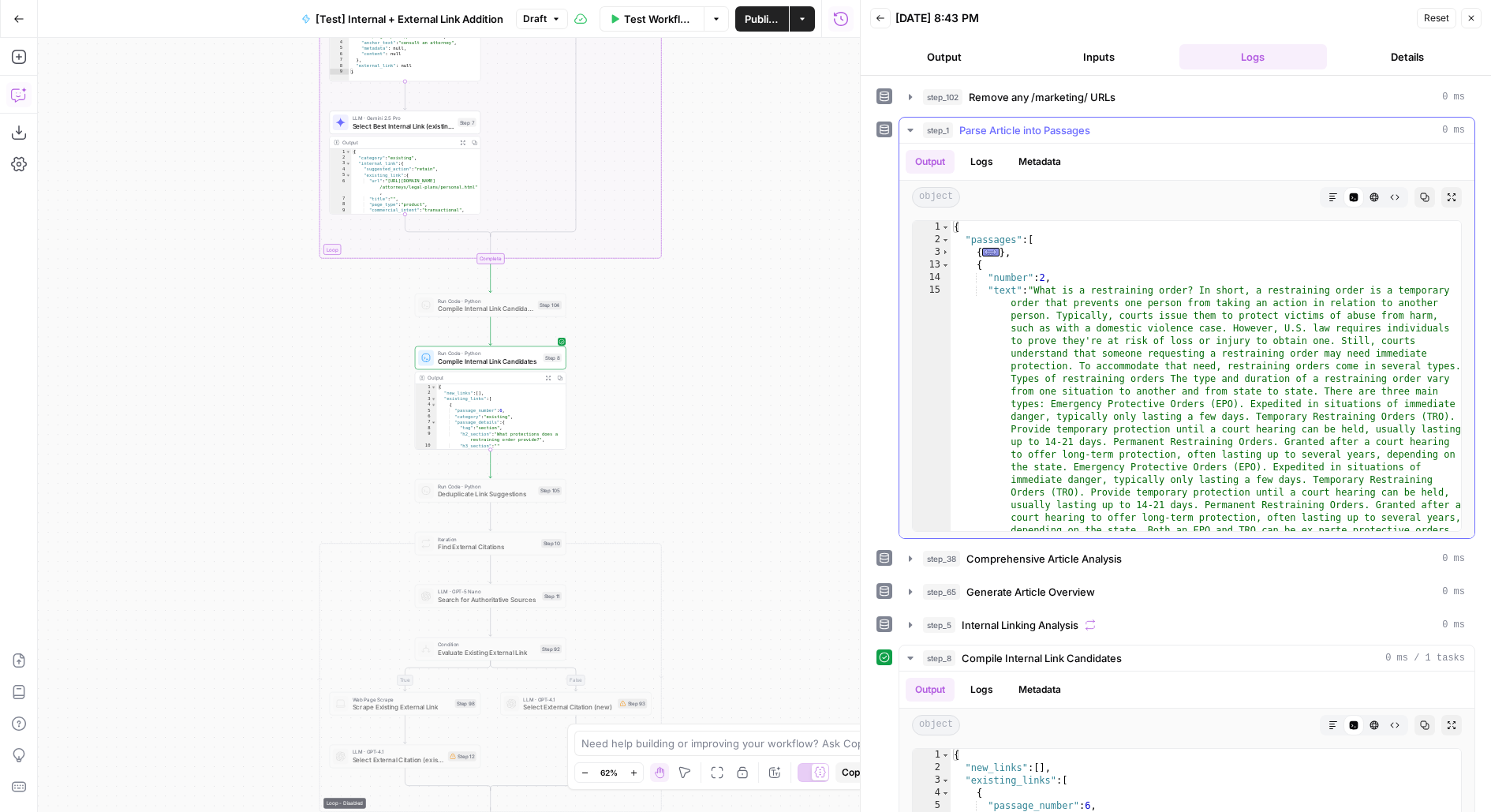
click at [966, 130] on span "Parse Article into Passages" at bounding box center [1025, 130] width 131 height 16
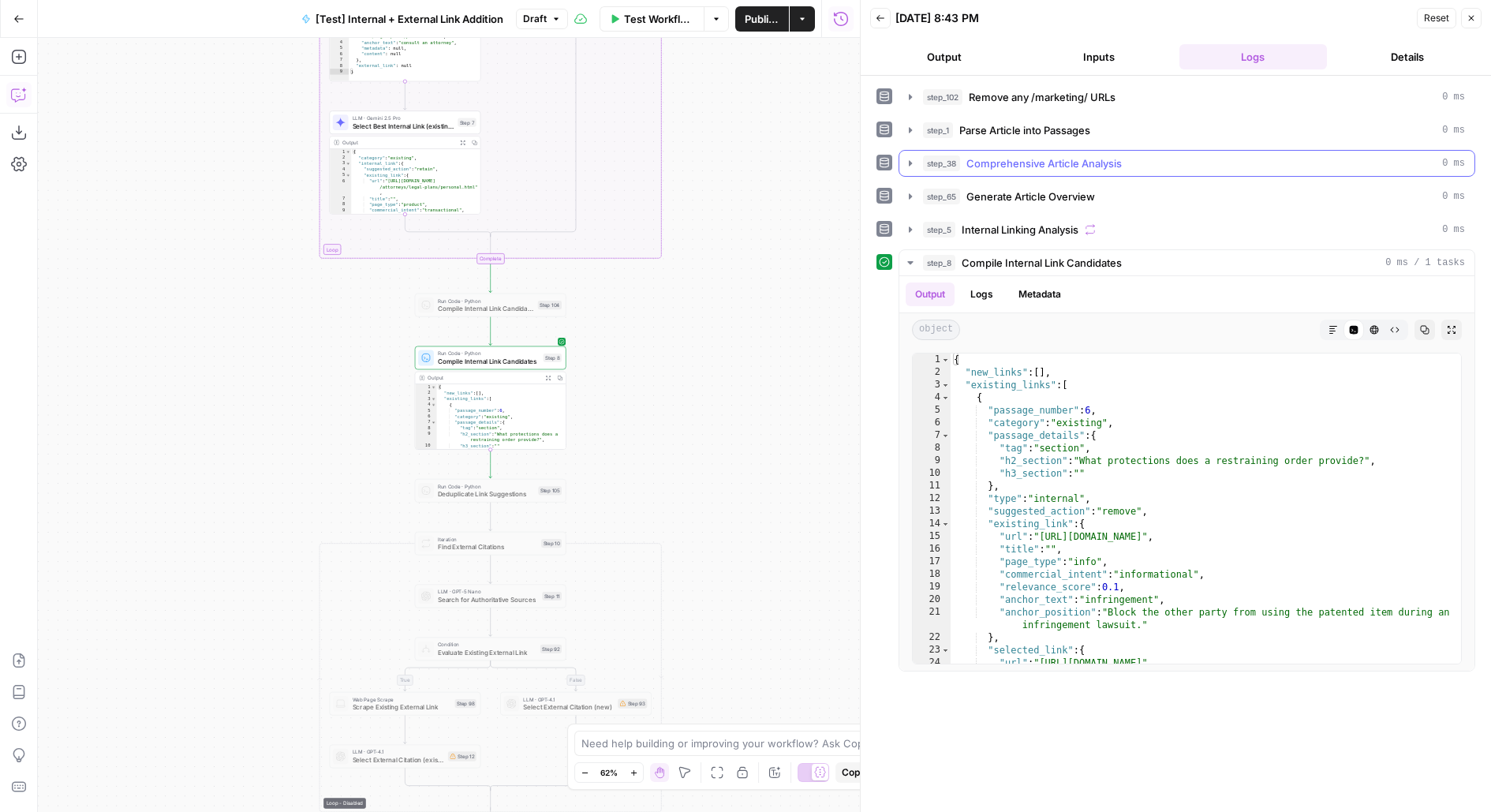
click at [977, 160] on span "Comprehensive Article Analysis" at bounding box center [1044, 163] width 155 height 16
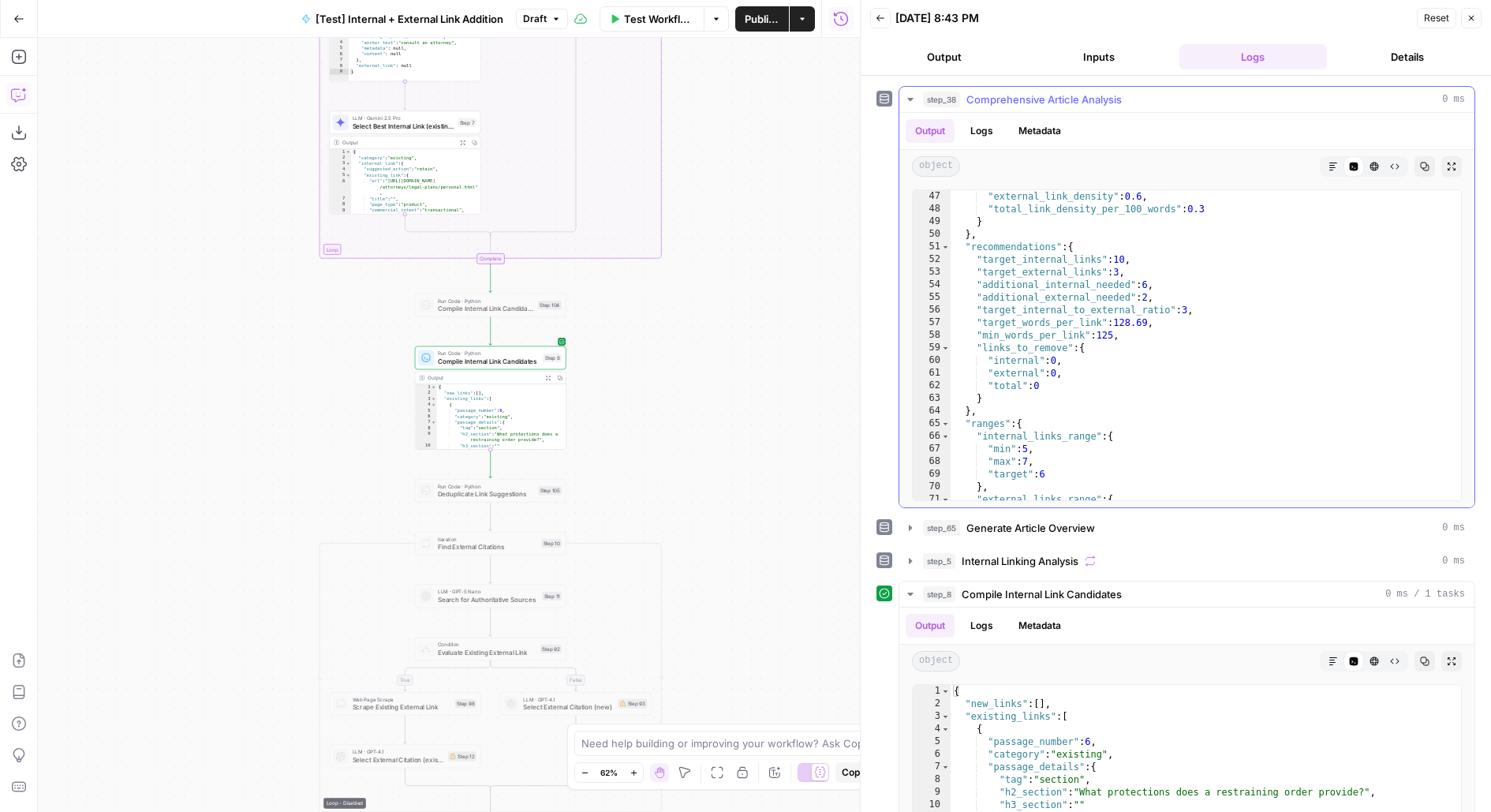
scroll to position [619, 0]
type textarea "**********"
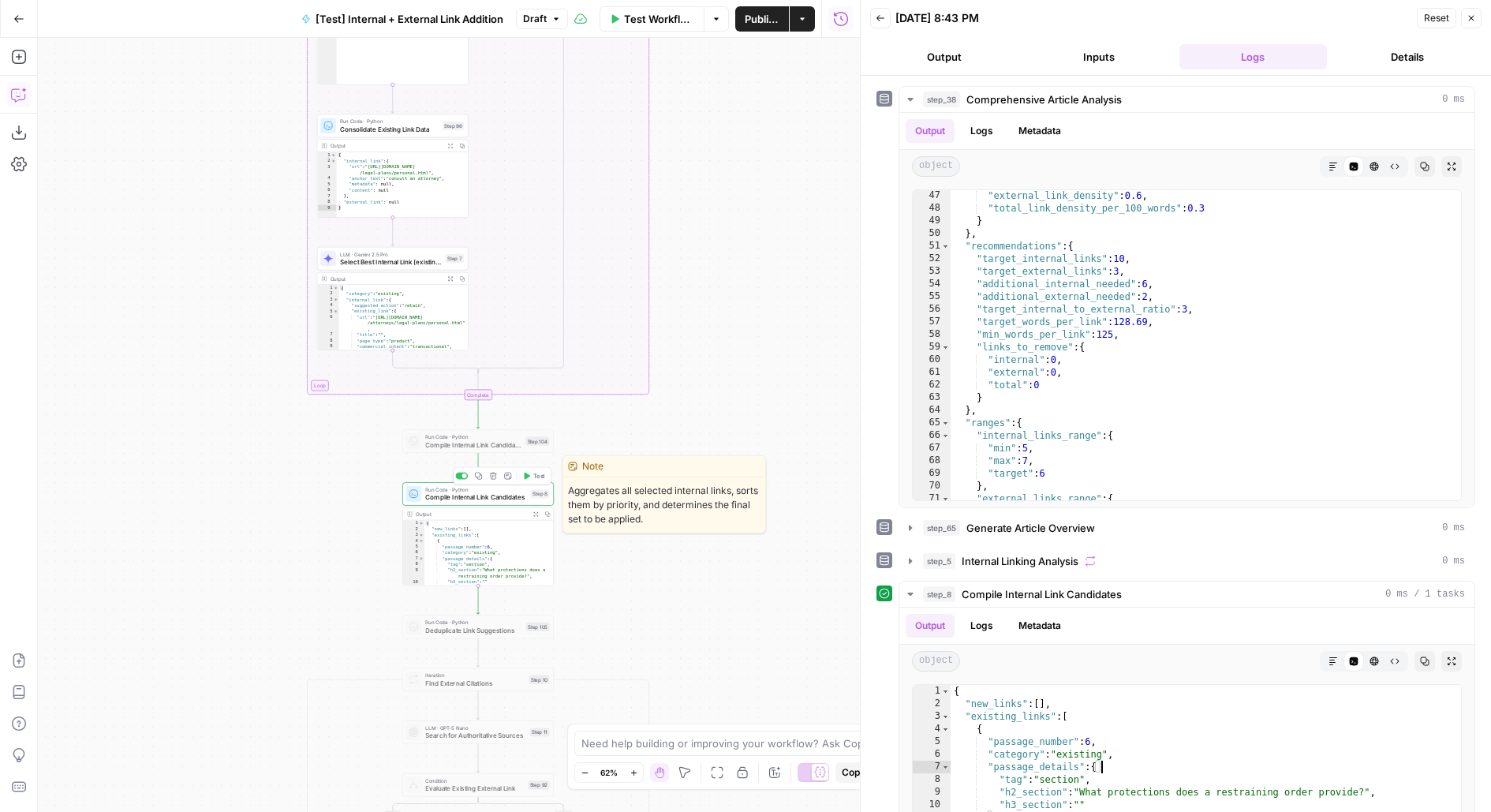
click at [548, 474] on button "Test" at bounding box center [533, 475] width 30 height 12
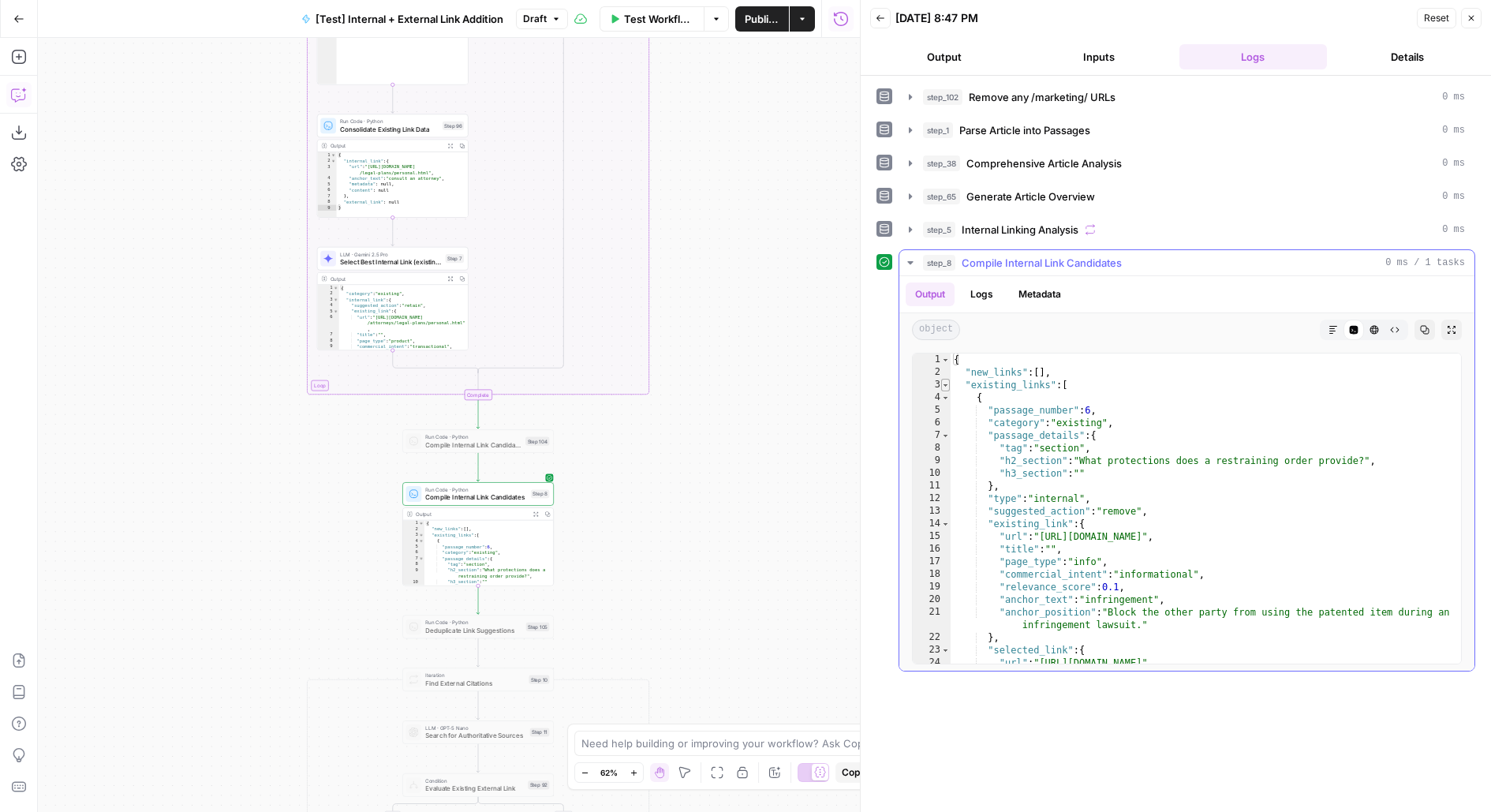
type textarea "*"
click at [941, 381] on span "Toggle code folding, rows 3 through 40" at bounding box center [946, 385] width 9 height 12
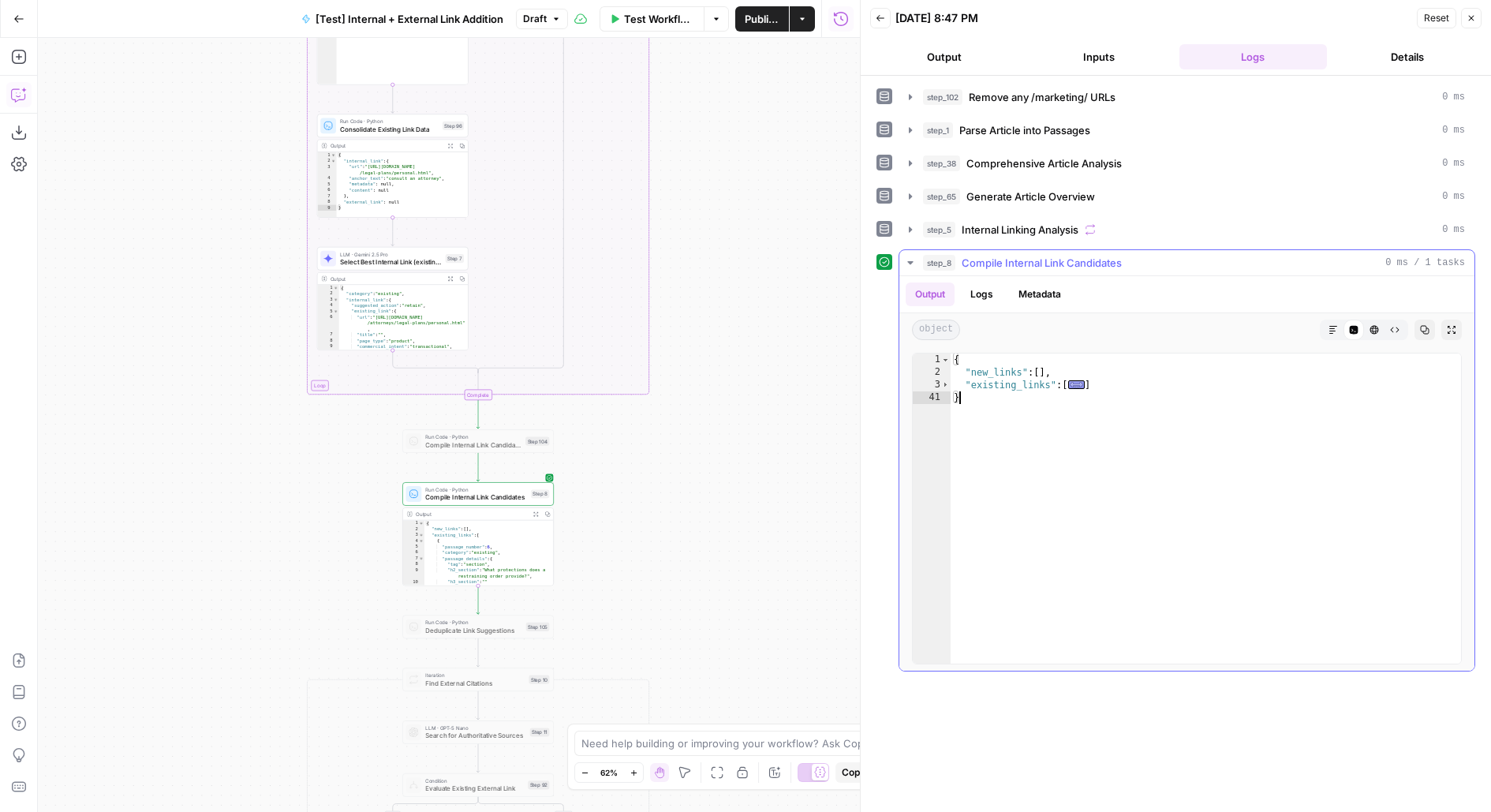
click at [941, 392] on div "41" at bounding box center [931, 398] width 38 height 12
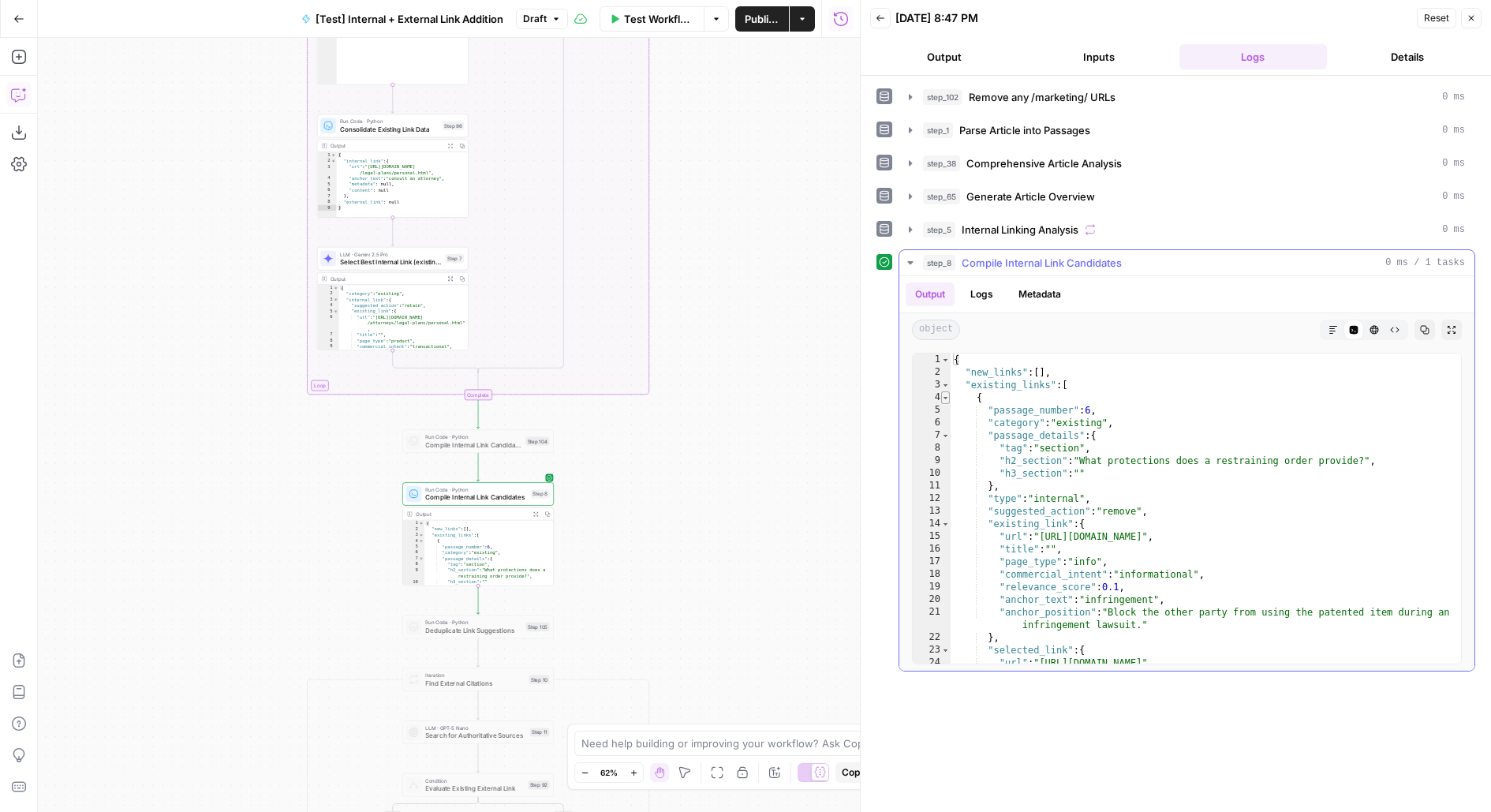
click at [945, 396] on span "Toggle code folding, rows 4 through 39" at bounding box center [946, 398] width 9 height 12
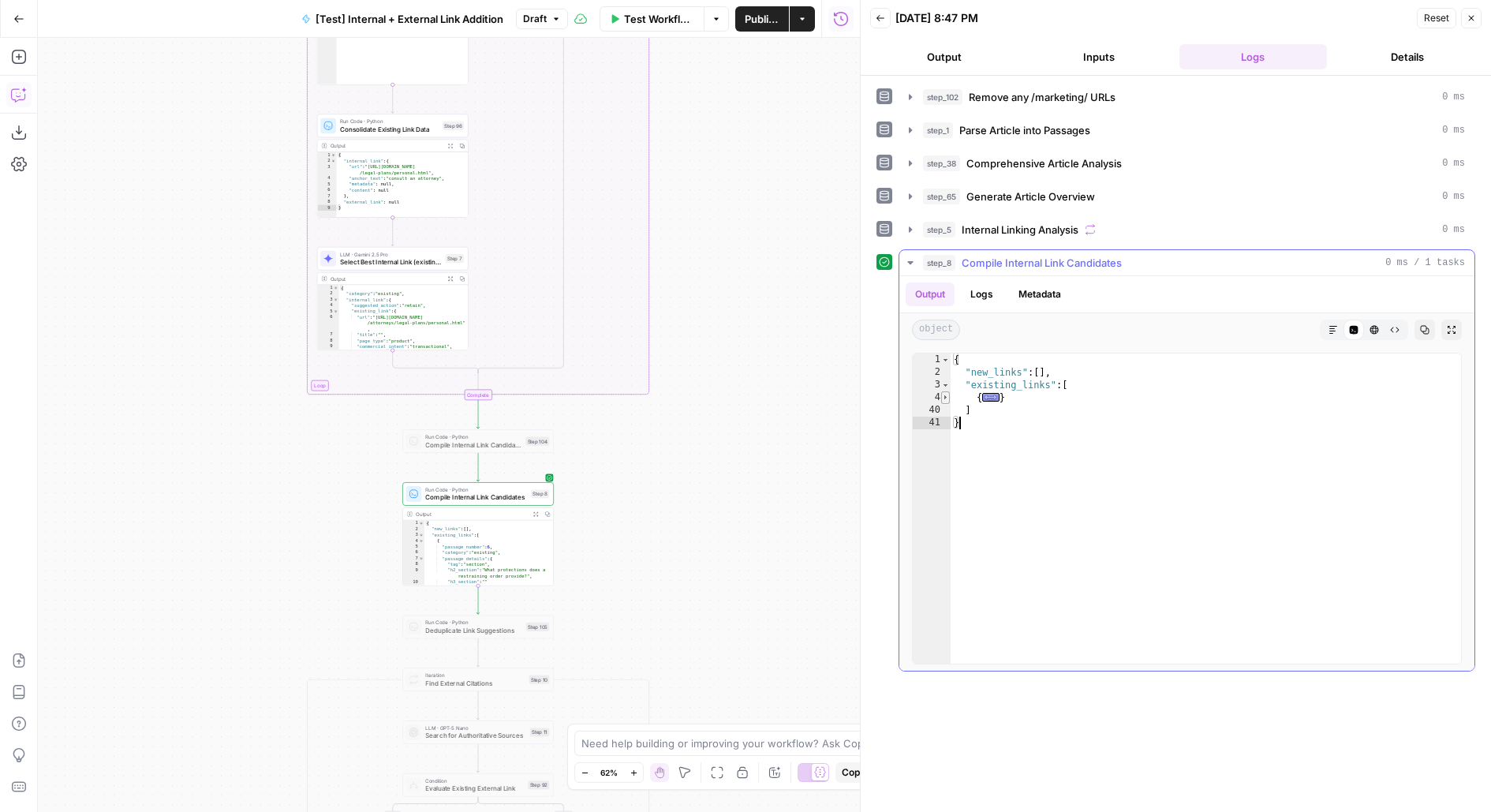
click at [944, 392] on span "Toggle code folding, rows 4 through 39" at bounding box center [946, 398] width 9 height 12
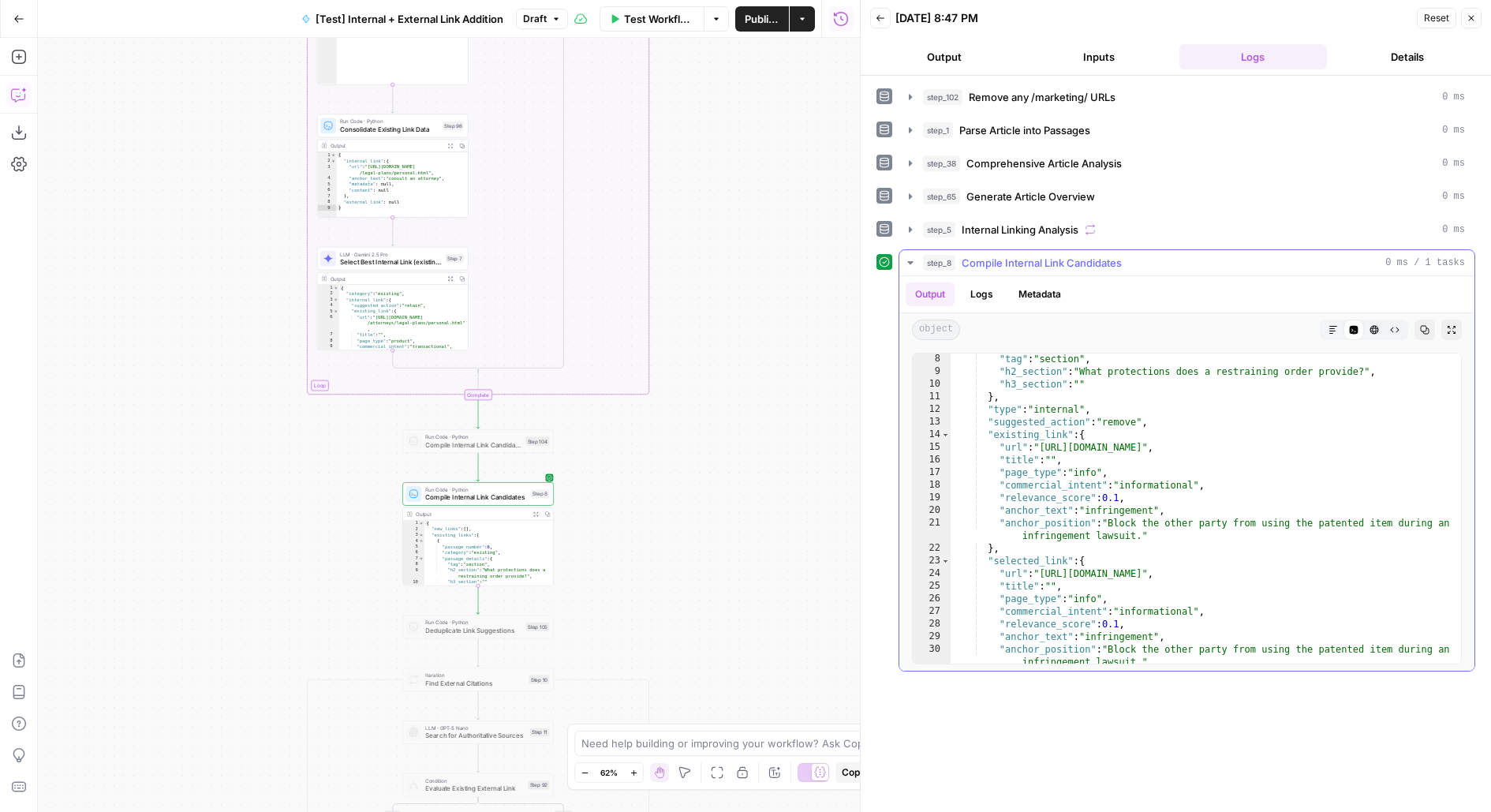
scroll to position [0, 0]
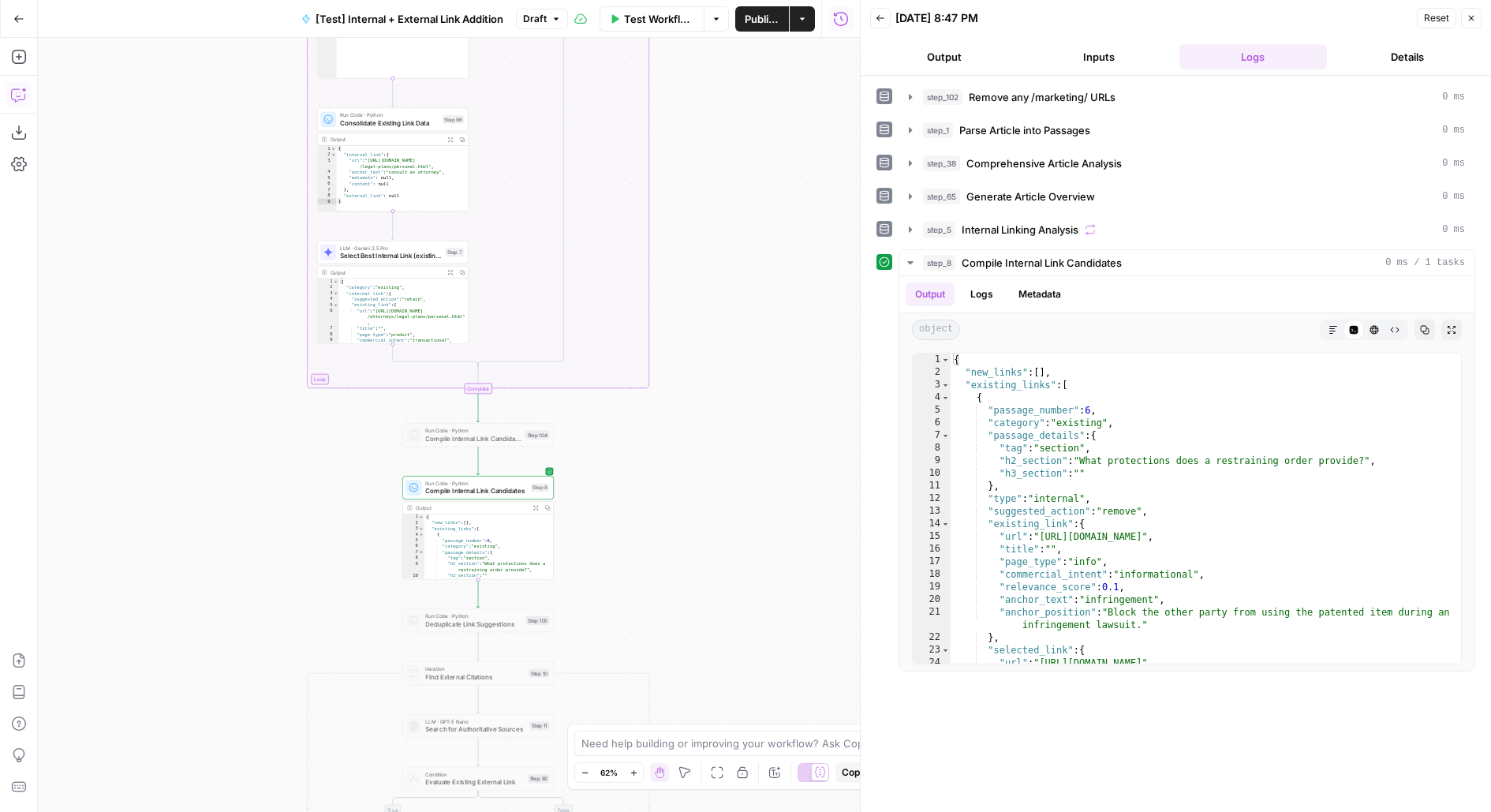
drag, startPoint x: 728, startPoint y: 624, endPoint x: 752, endPoint y: 370, distance: 255.1
click at [753, 370] on div "true false true false true false Workflow Set Inputs Inputs Run Code · Python R…" at bounding box center [448, 424] width 822 height 774
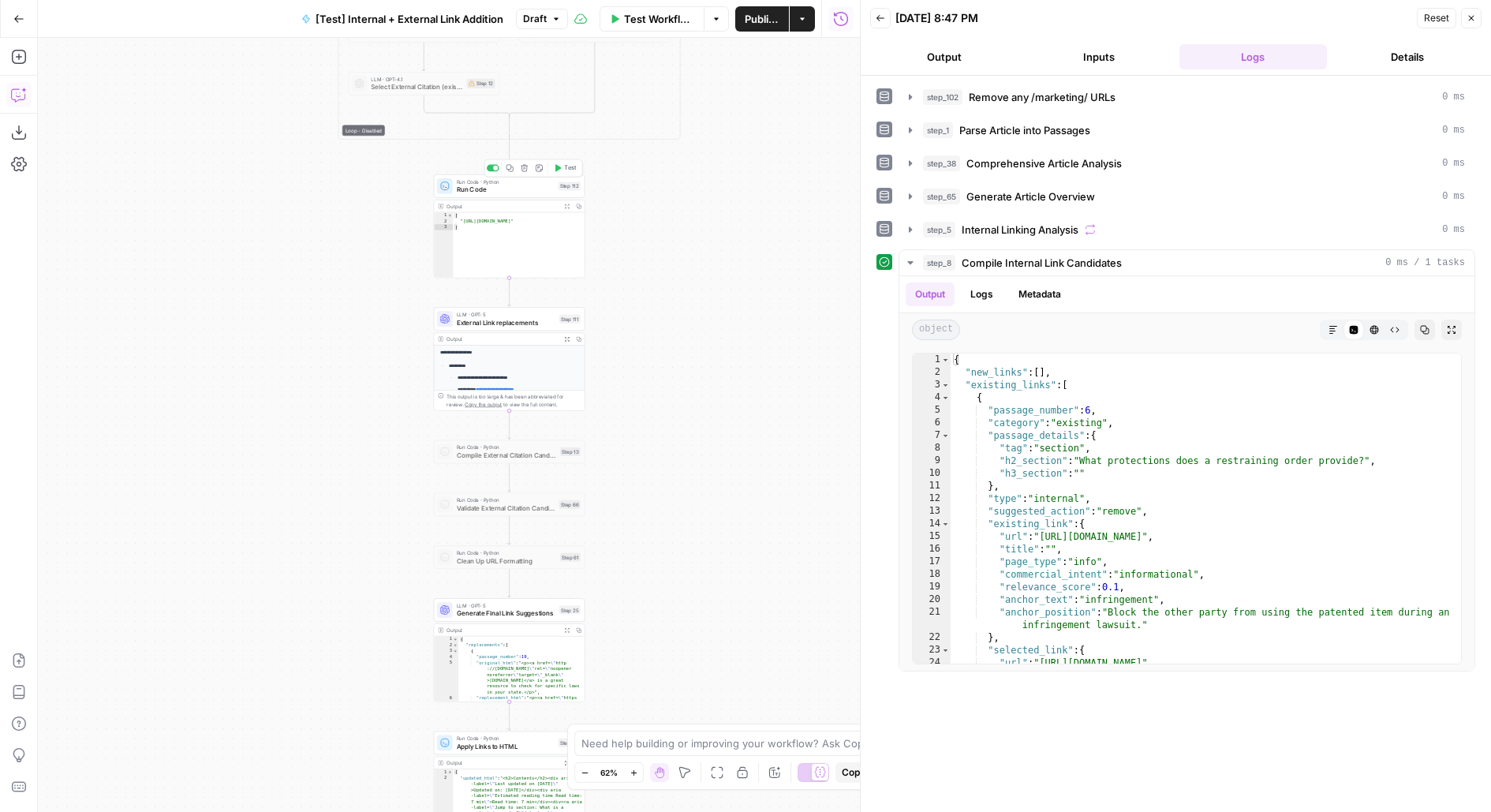
click at [565, 174] on button "Test" at bounding box center [564, 167] width 30 height 12
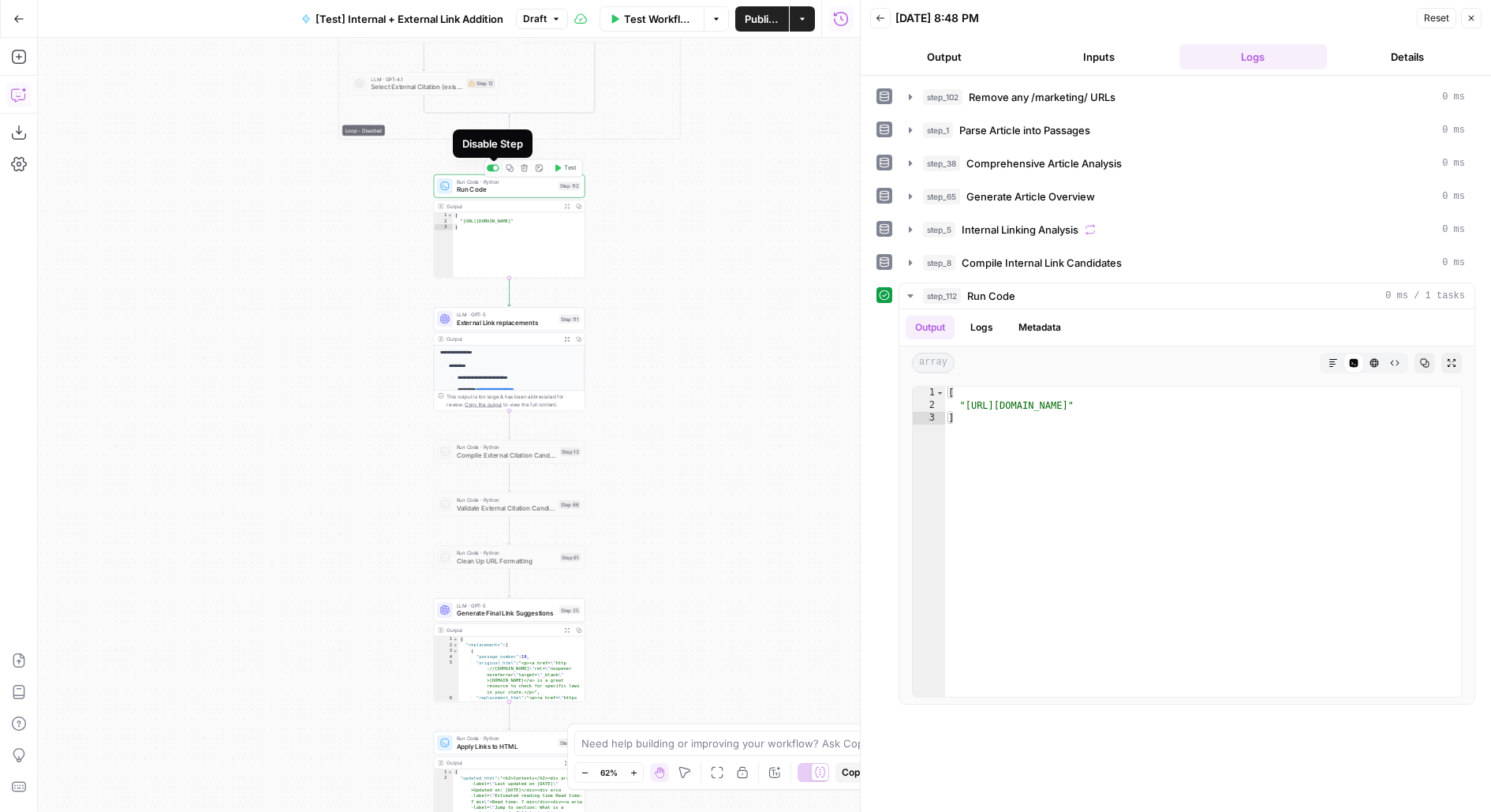
click at [490, 170] on div at bounding box center [493, 168] width 12 height 7
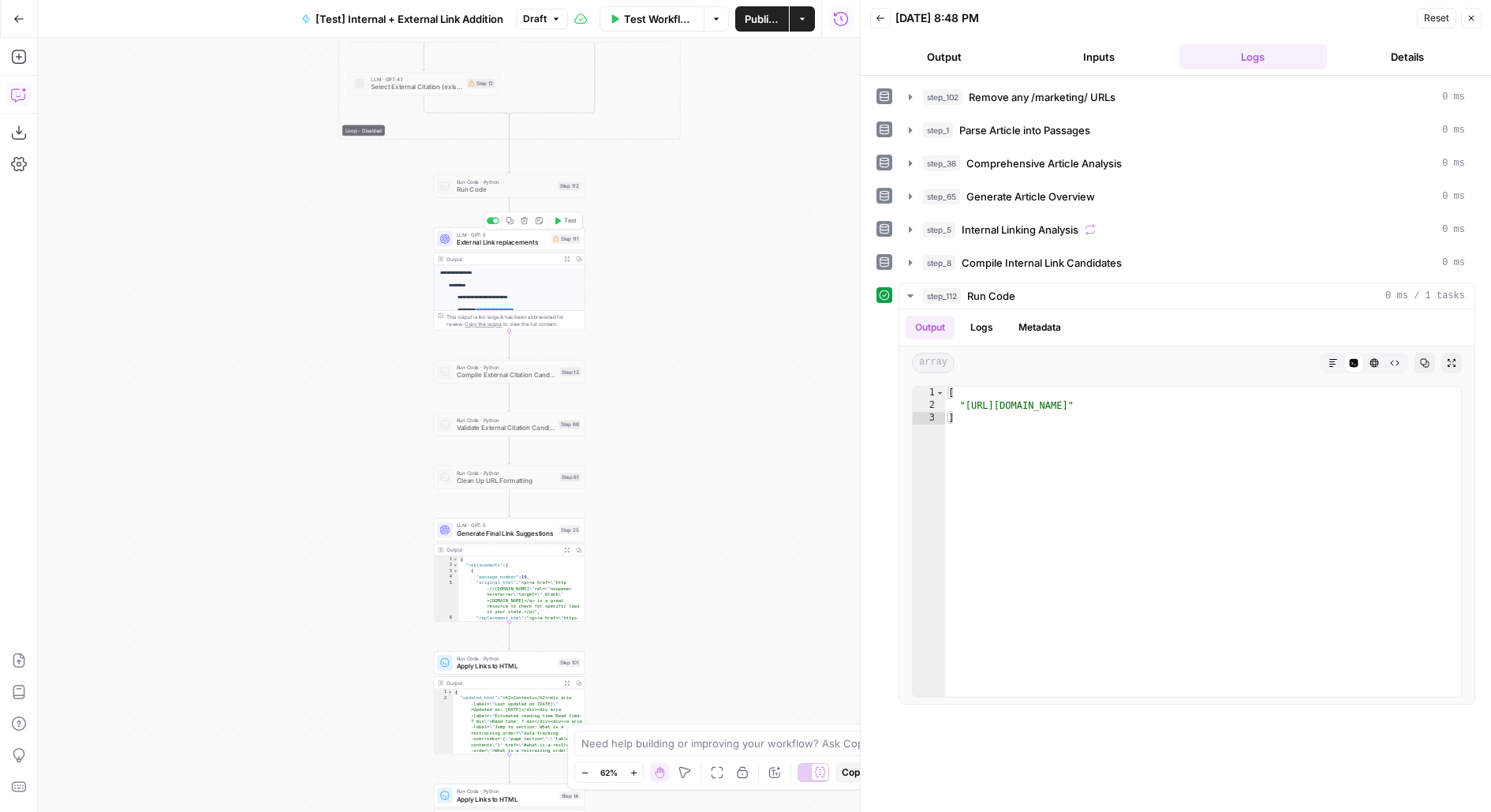
click at [517, 241] on span "External Link replacements" at bounding box center [503, 242] width 91 height 10
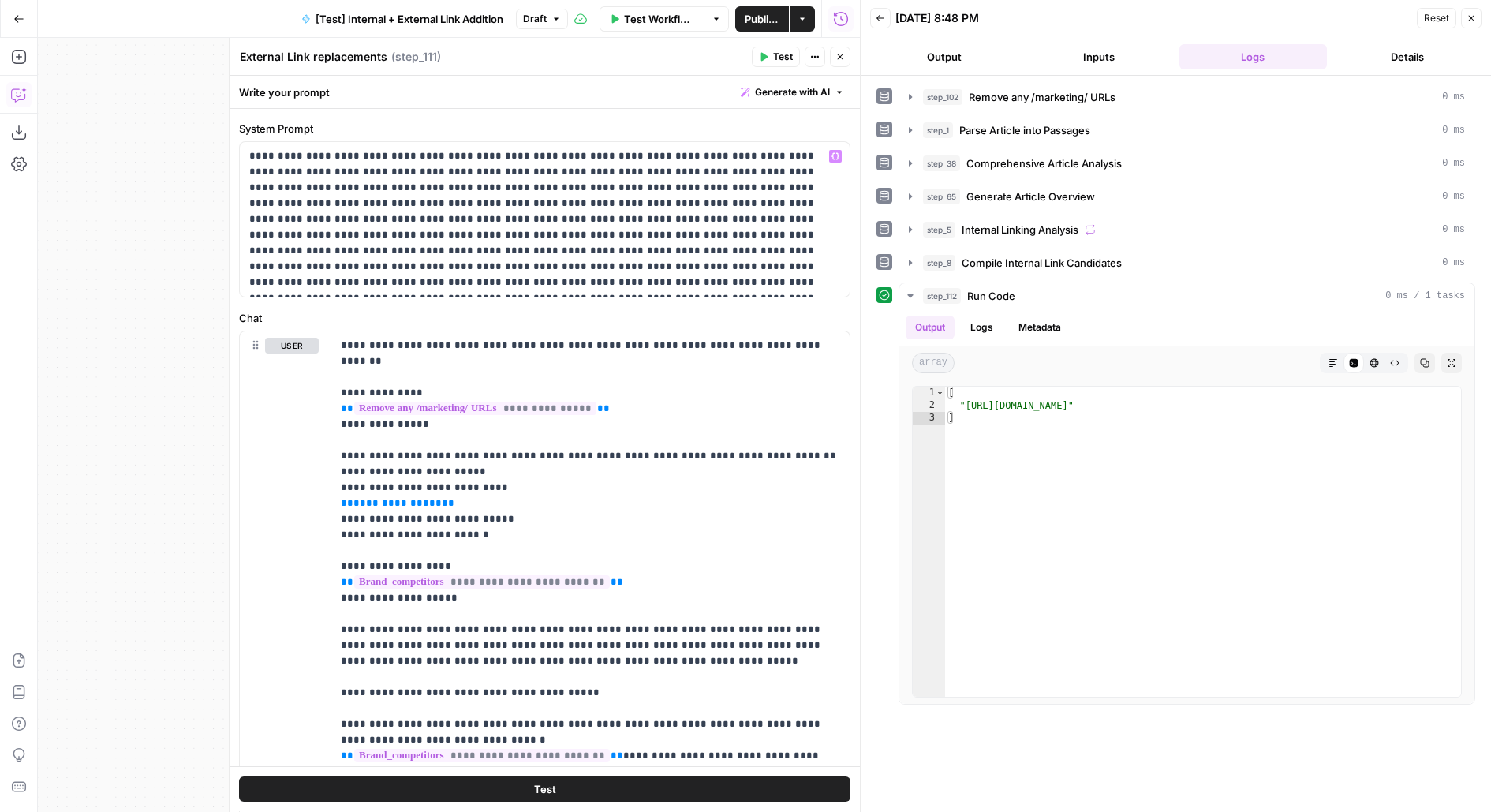
scroll to position [44, 0]
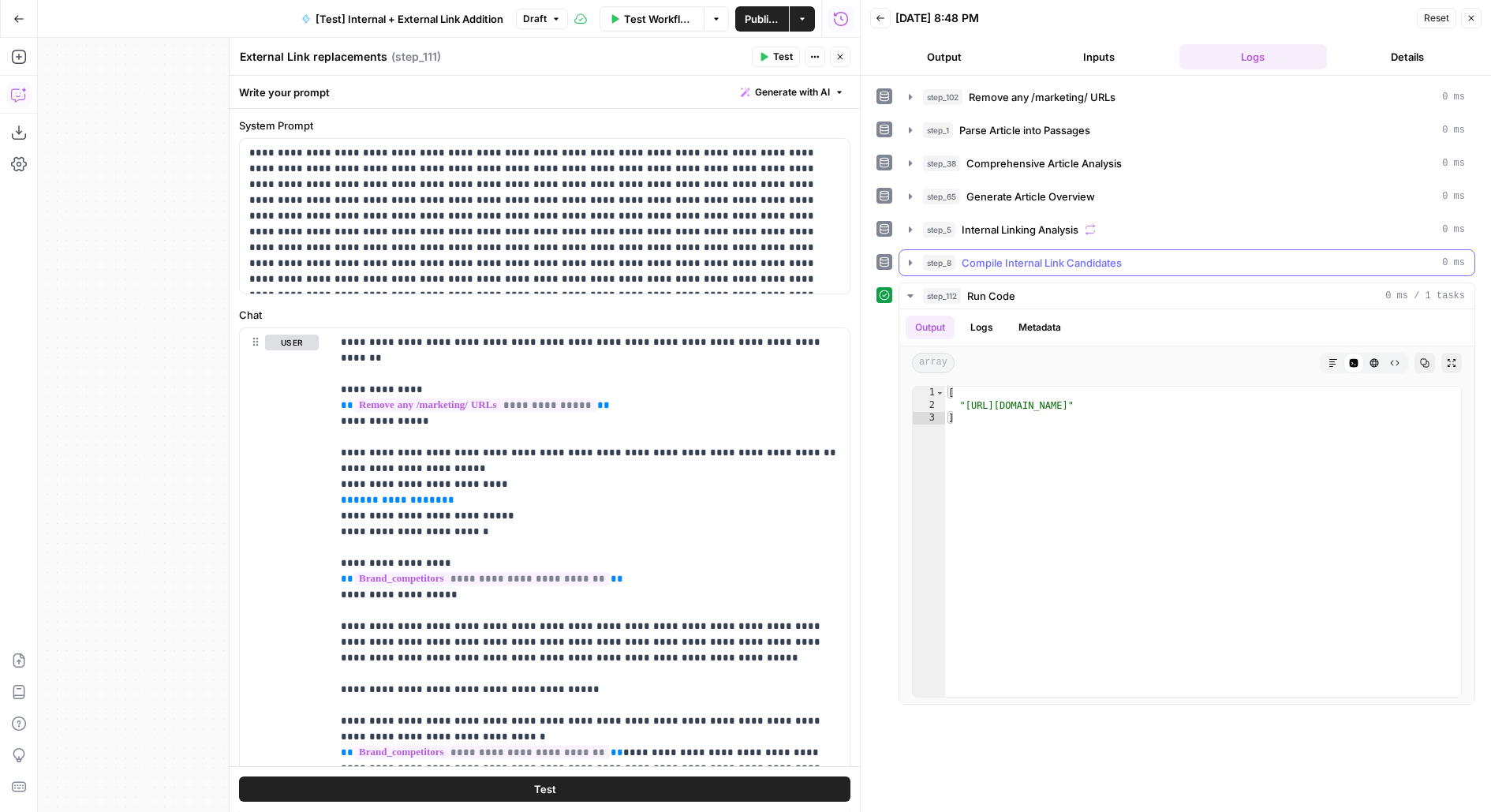
click at [1019, 269] on button "step_8 Compile Internal Link Candidates 0 ms" at bounding box center [1187, 263] width 575 height 25
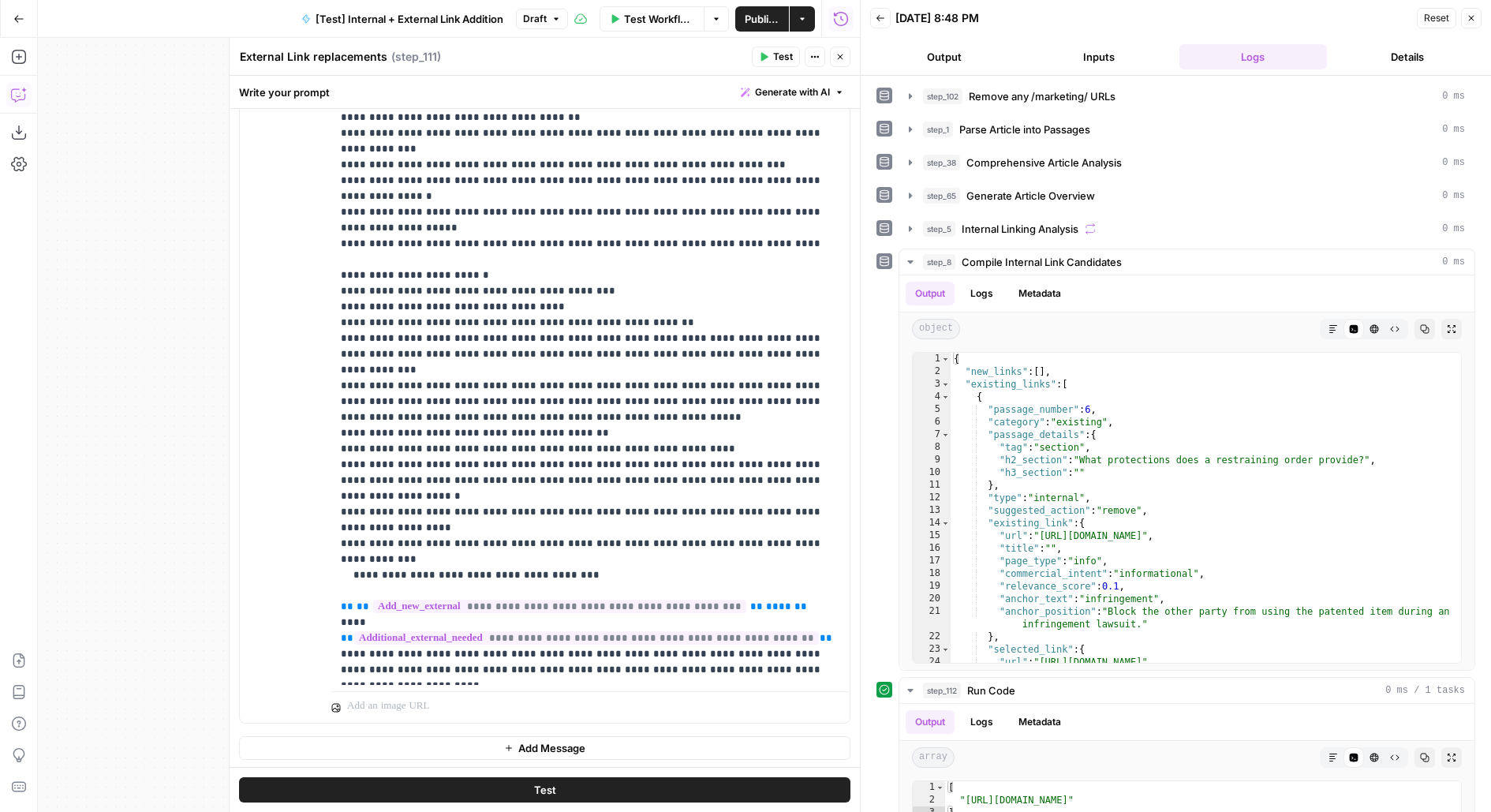
scroll to position [1499, 0]
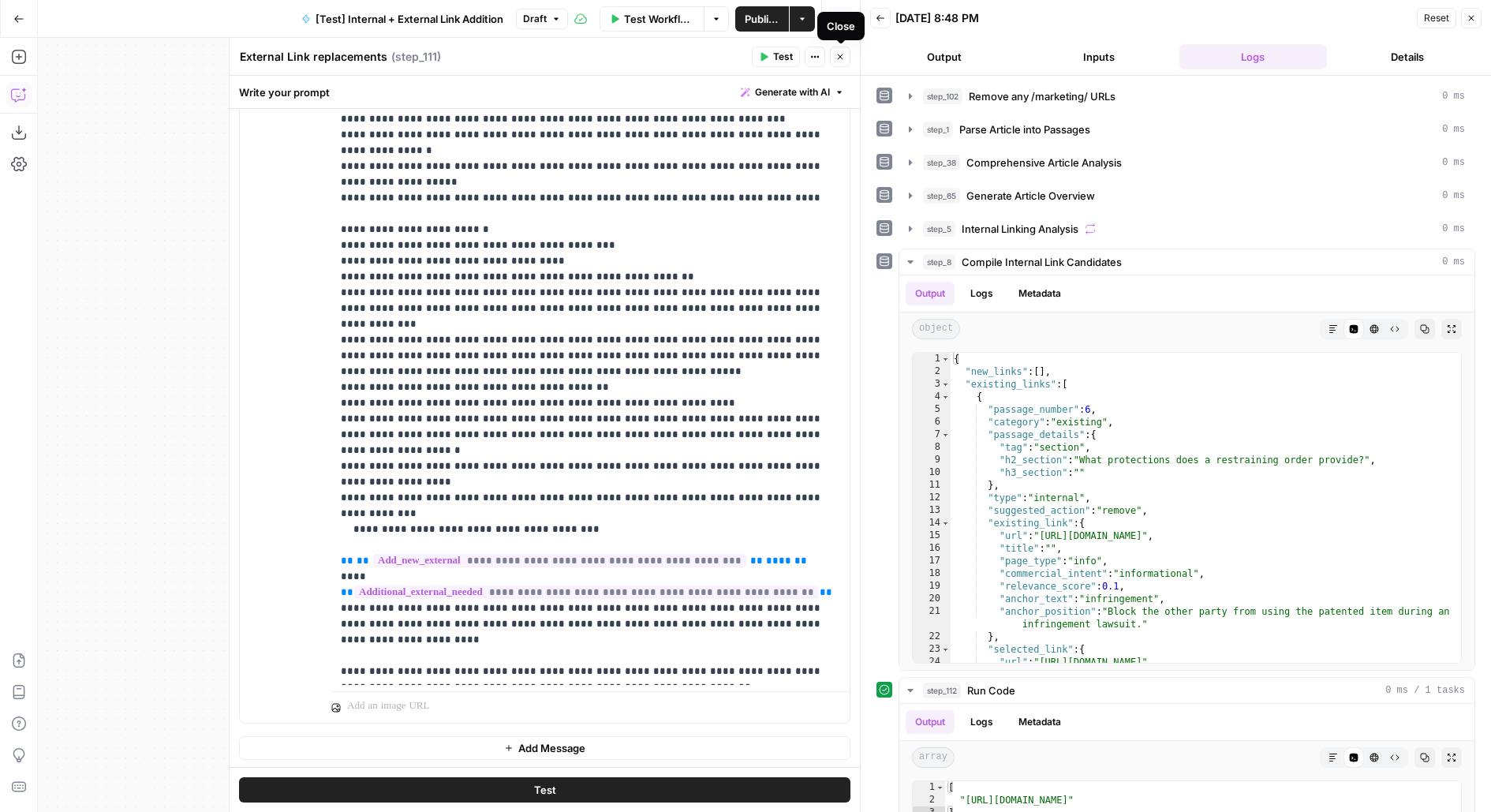
click at [842, 53] on icon "button" at bounding box center [840, 57] width 10 height 10
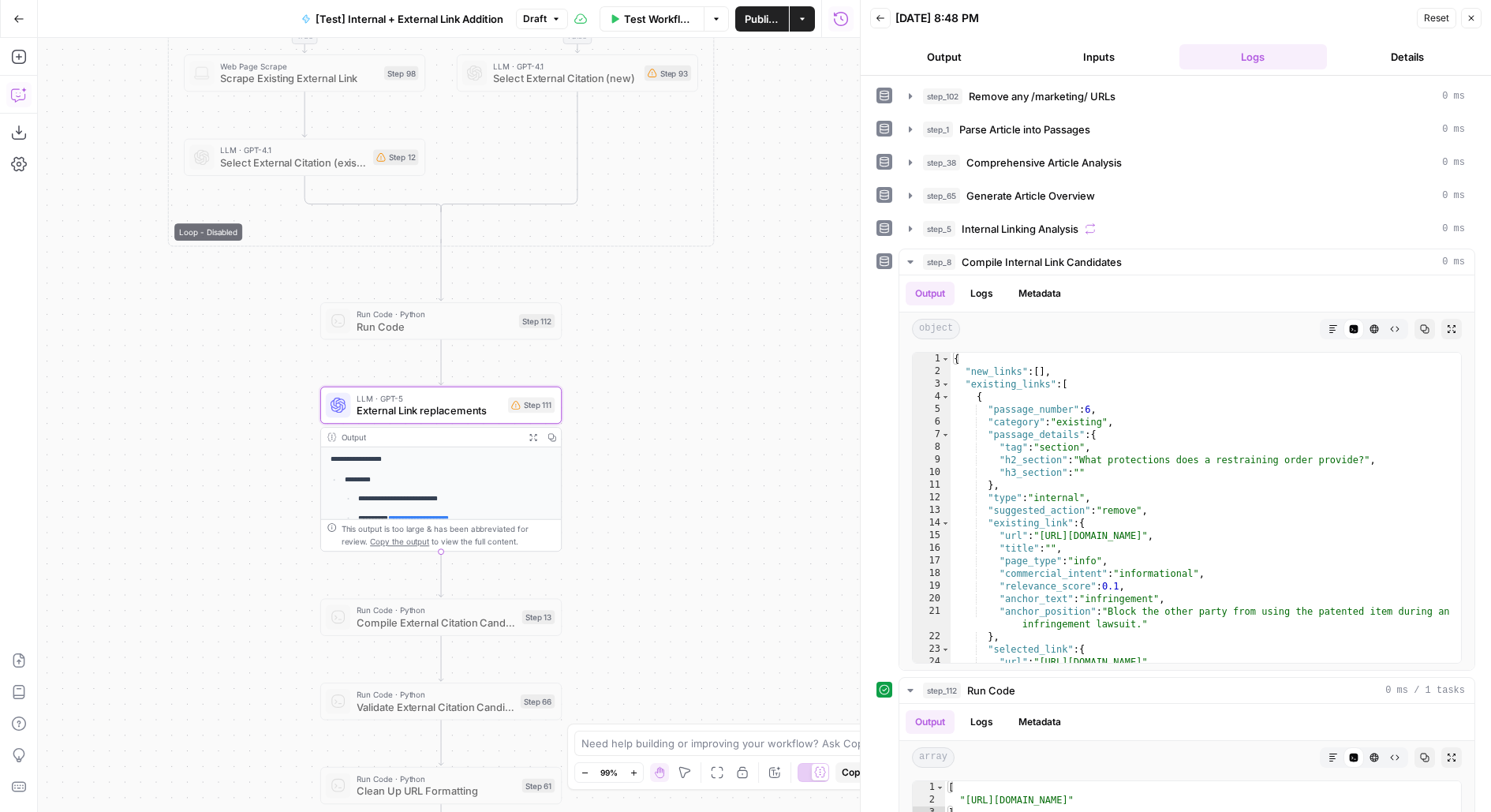
click at [503, 411] on div "LLM · GPT-5 External Link replacements Step 111 Copy step Delete step Add Note …" at bounding box center [440, 405] width 229 height 27
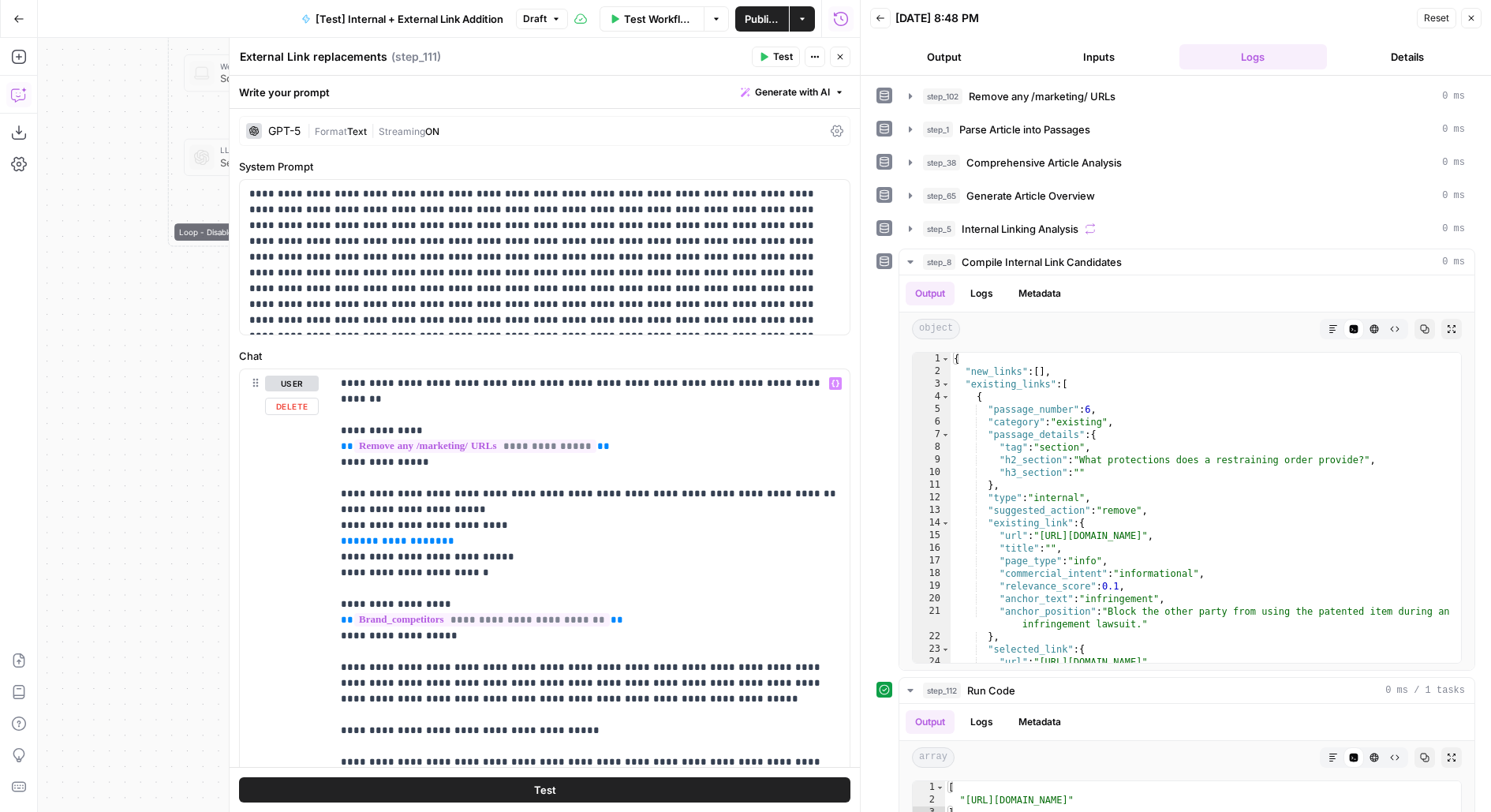
scroll to position [0, 0]
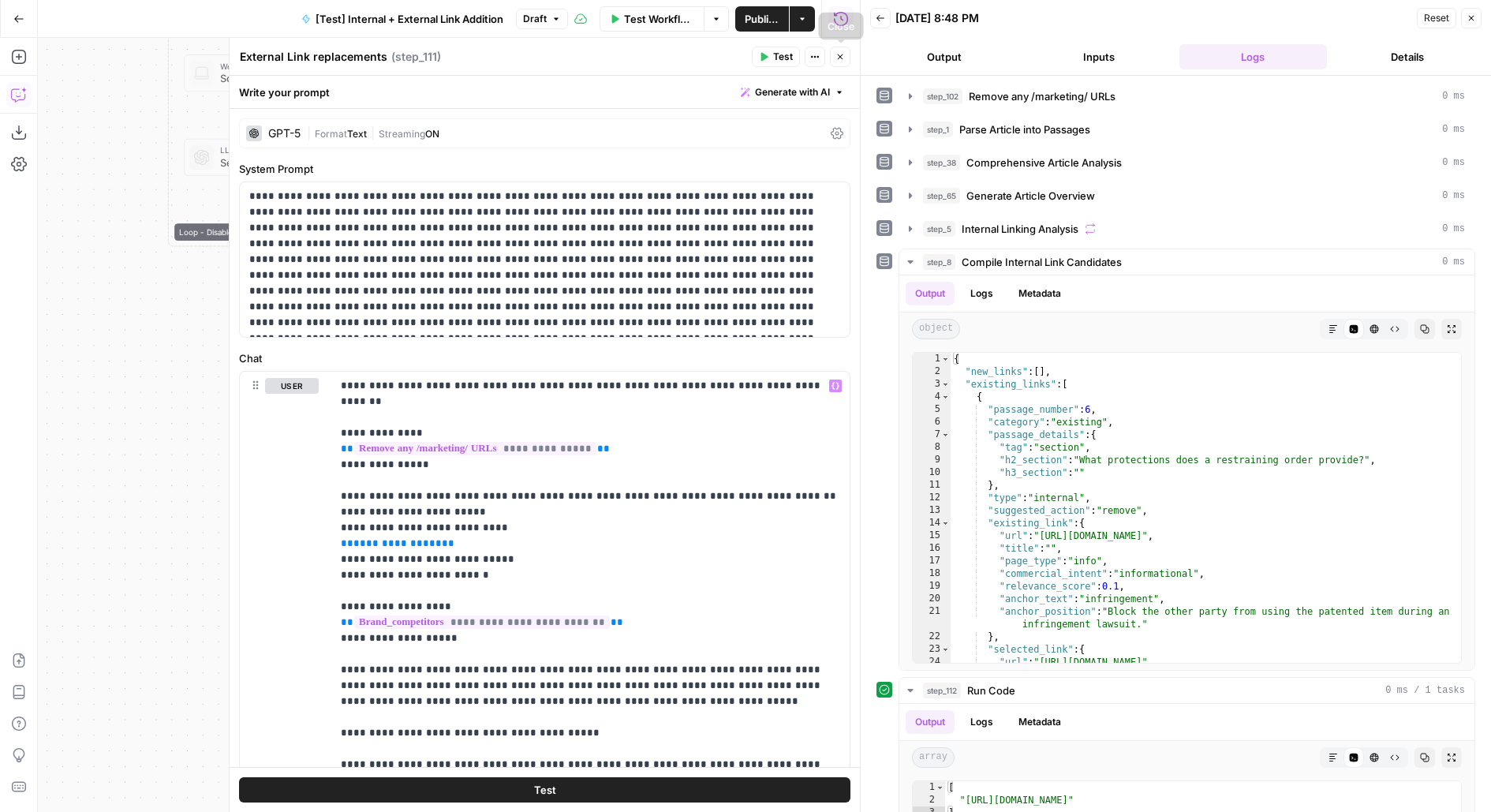
click at [750, 15] on span "Publish" at bounding box center [763, 19] width 35 height 16
click at [639, 72] on header "External Link replacements External Link replacements ( step_111 ) Test Actions…" at bounding box center [544, 56] width 631 height 38
click at [847, 54] on button "Close" at bounding box center [840, 57] width 21 height 21
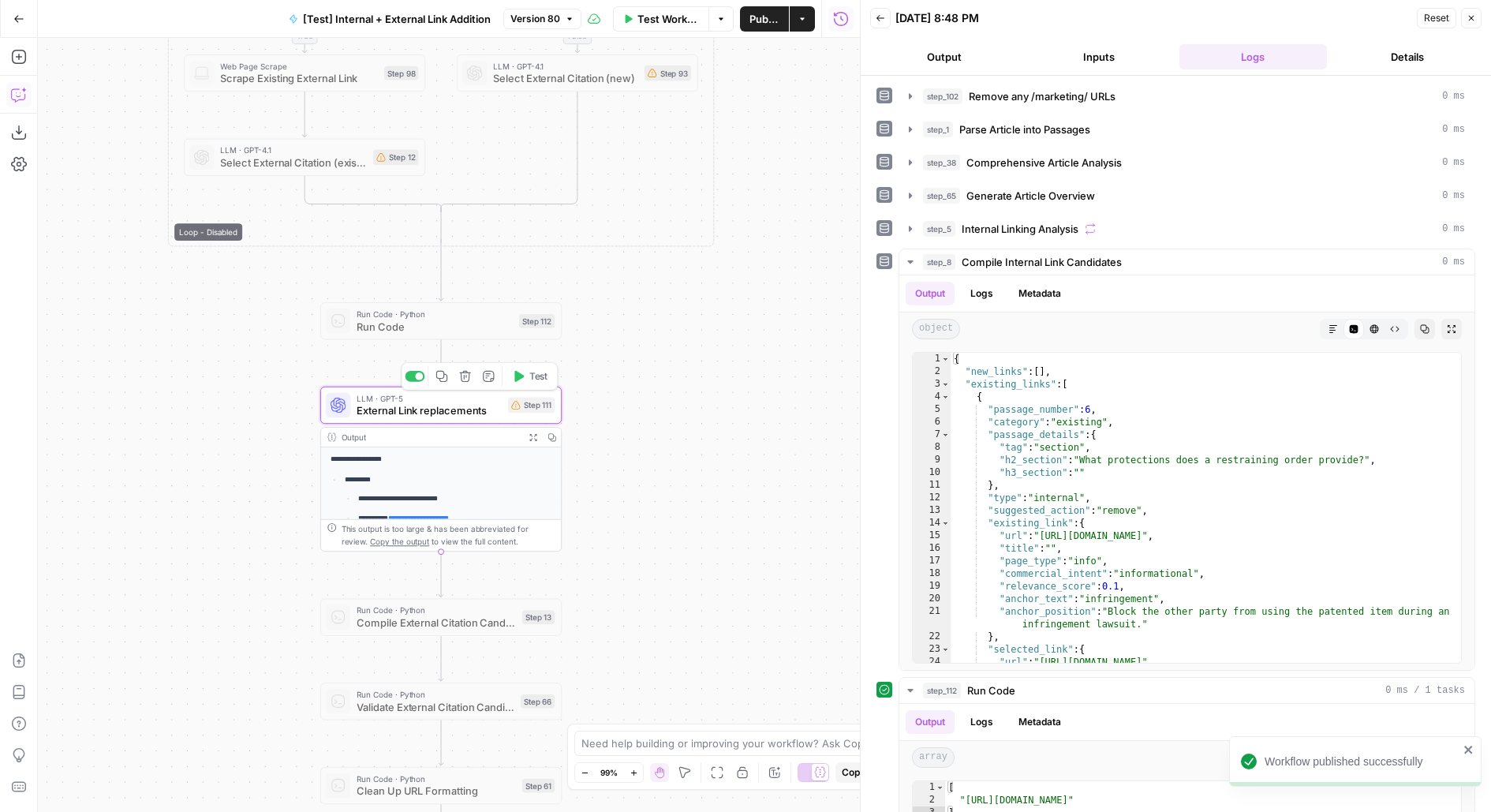
click at [411, 399] on span "LLM · GPT-5" at bounding box center [429, 398] width 145 height 12
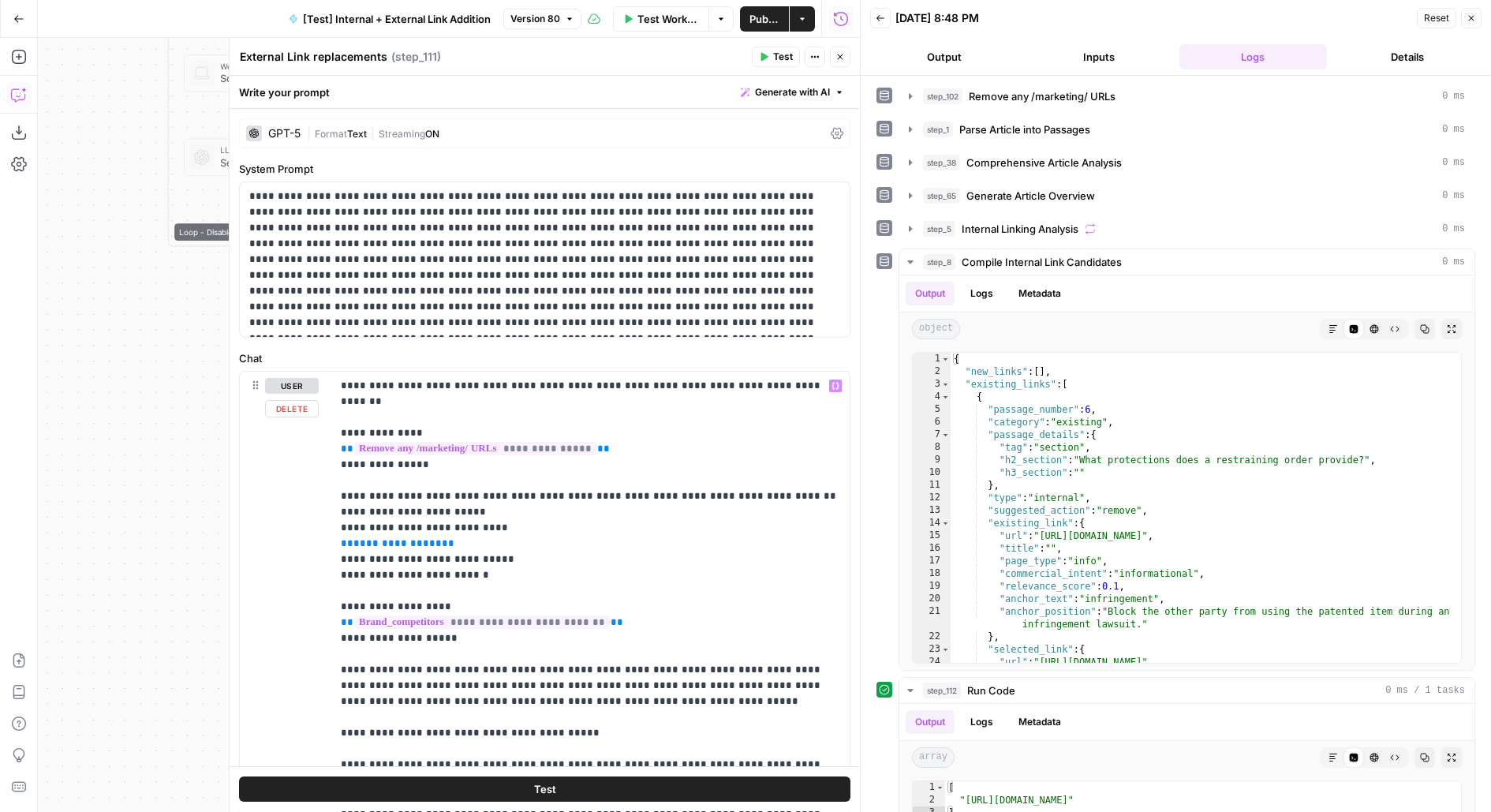
scroll to position [26, 0]
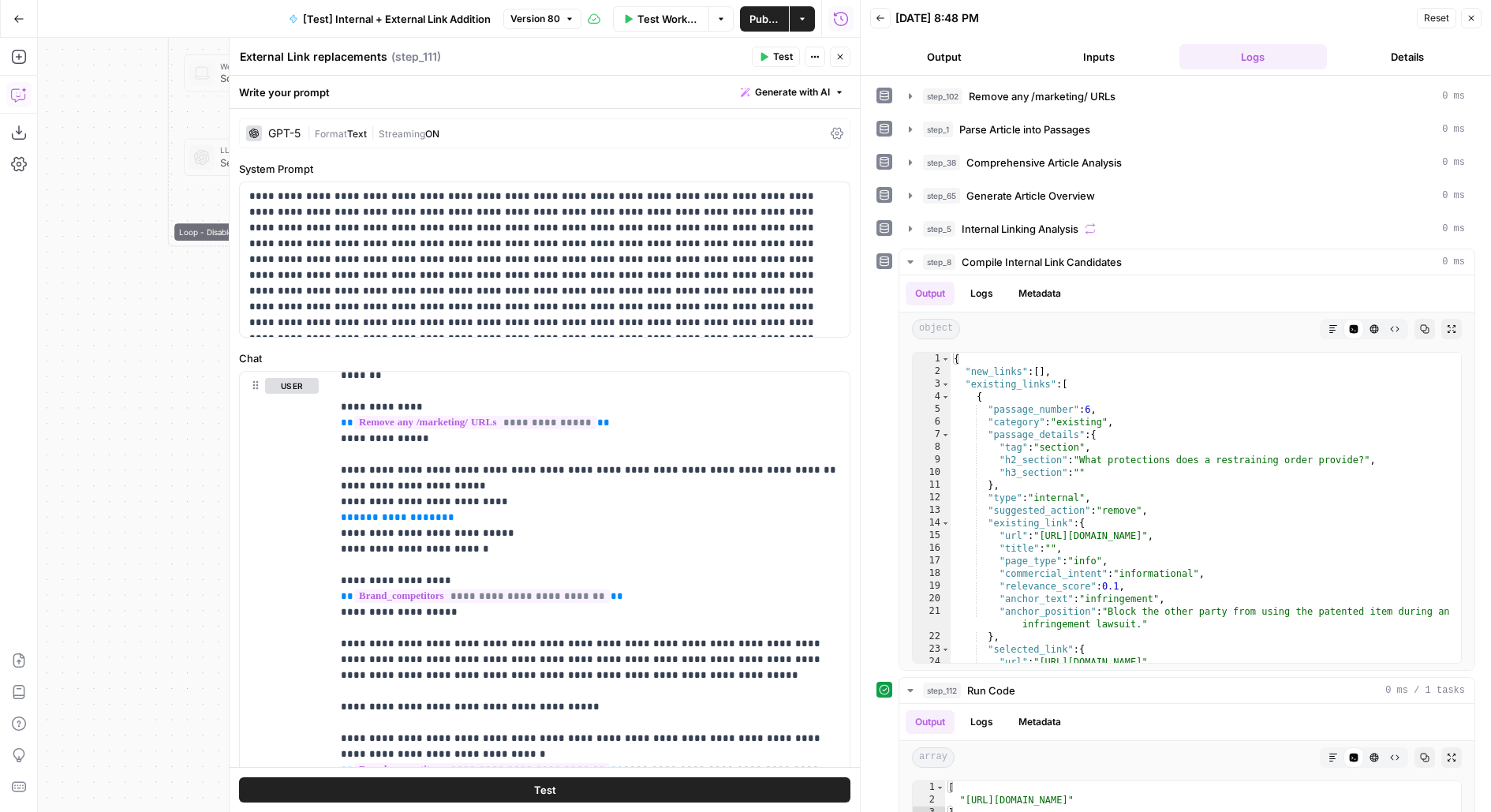
click at [845, 55] on icon "button" at bounding box center [840, 57] width 10 height 10
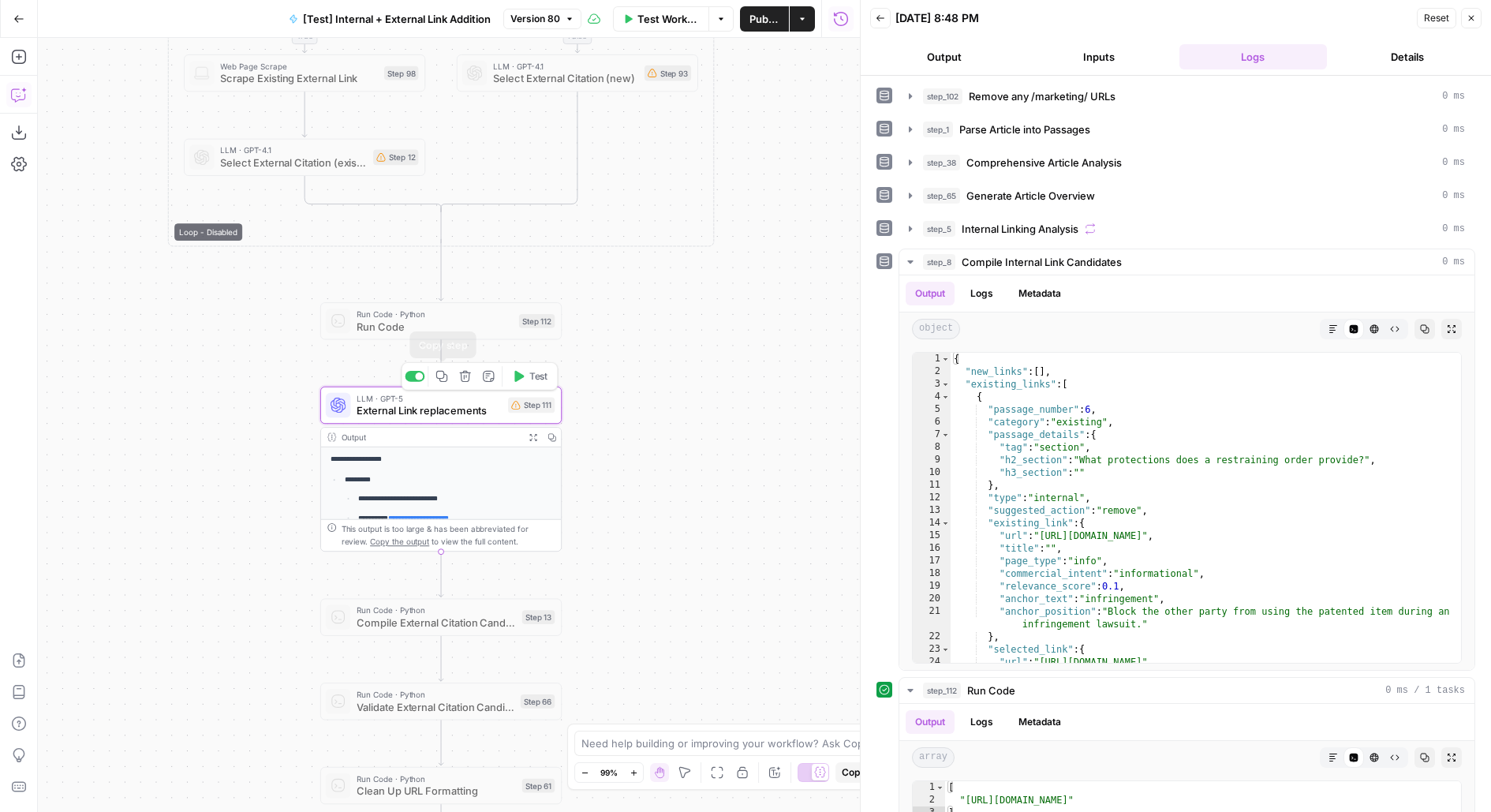
click at [441, 375] on icon "button" at bounding box center [441, 376] width 12 height 12
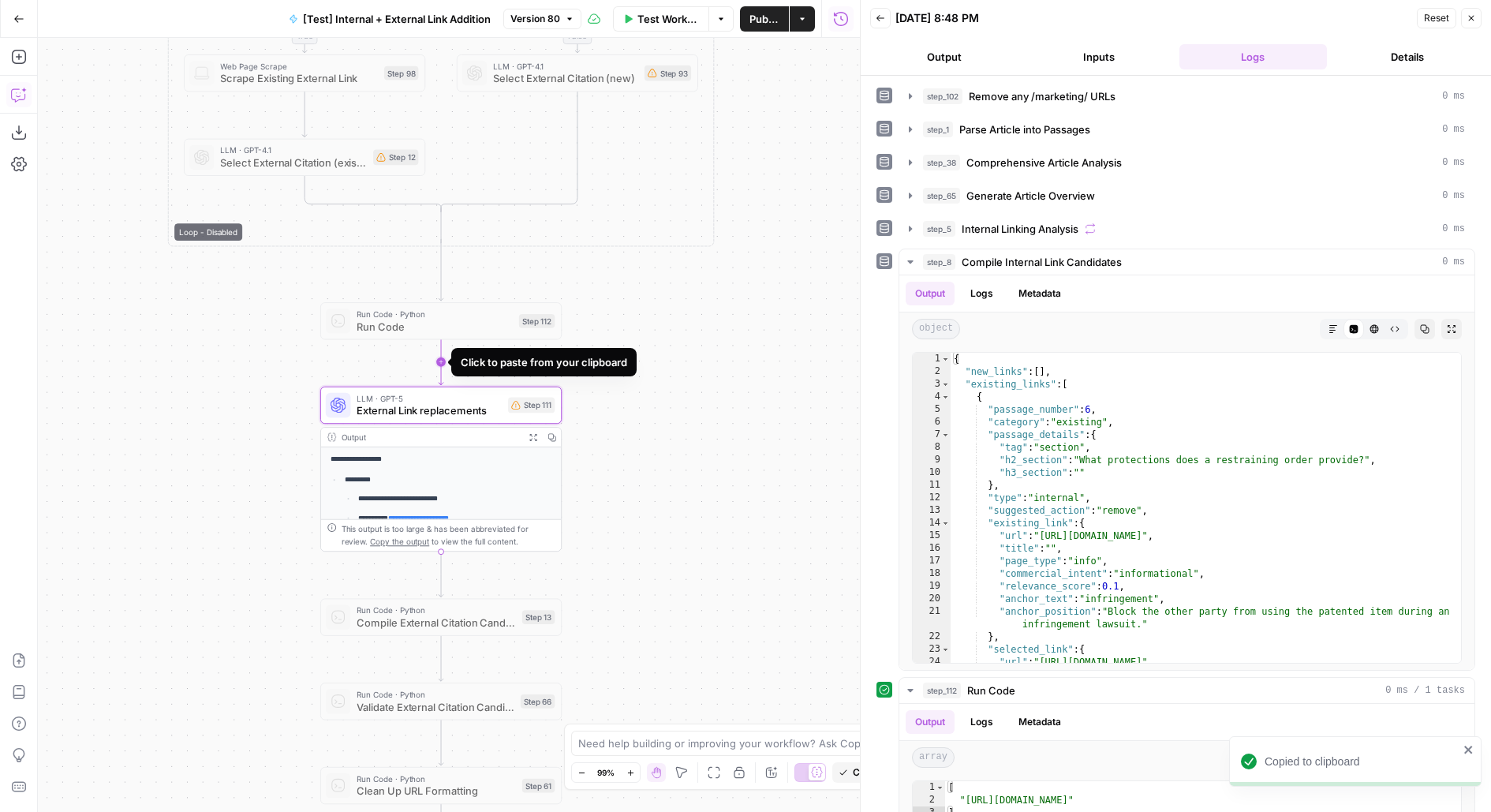
click at [439, 362] on icon "Edge from step_112 to step_111" at bounding box center [441, 362] width 4 height 45
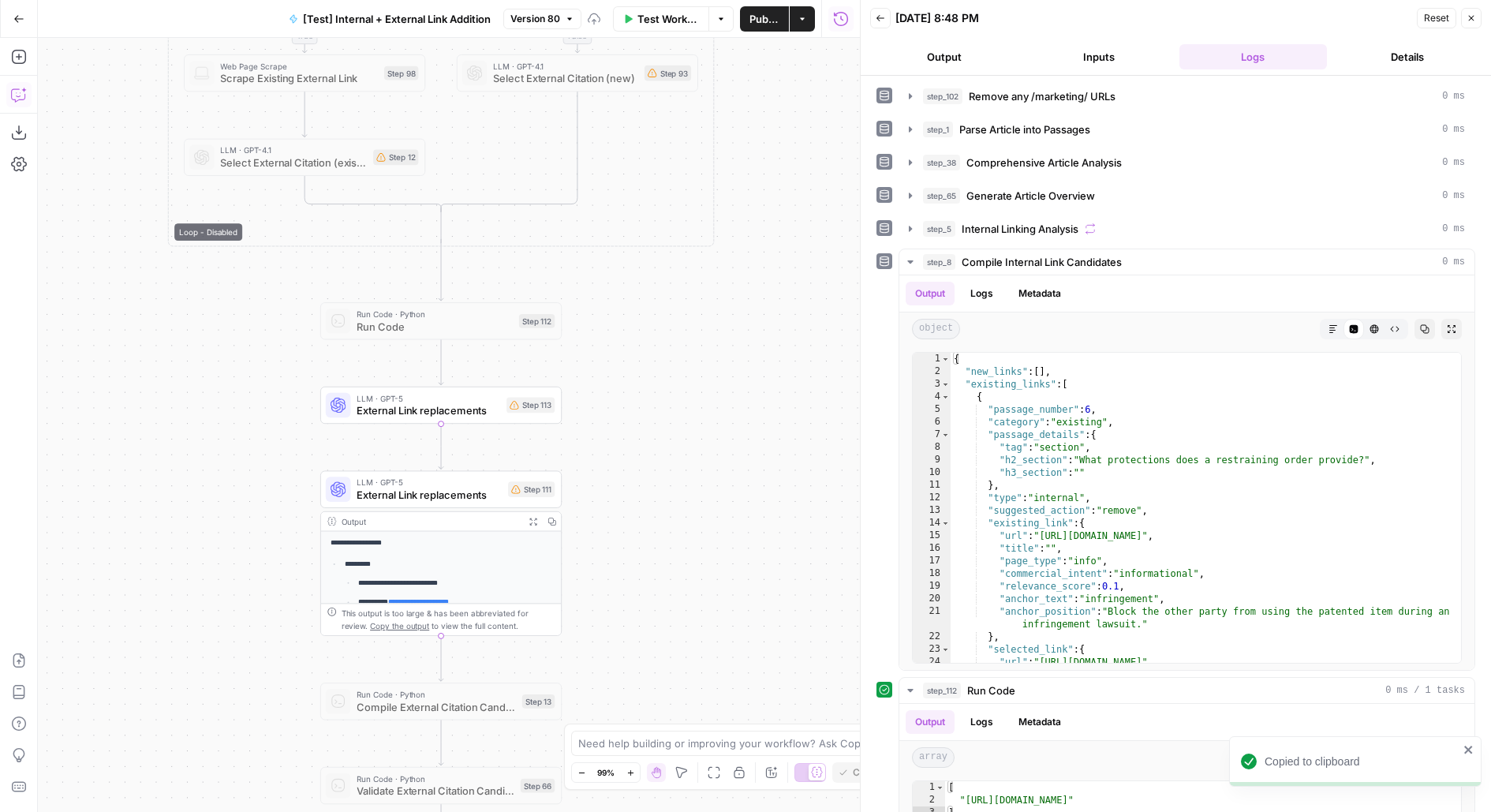
click at [441, 408] on span "External Link replacements" at bounding box center [428, 411] width 144 height 16
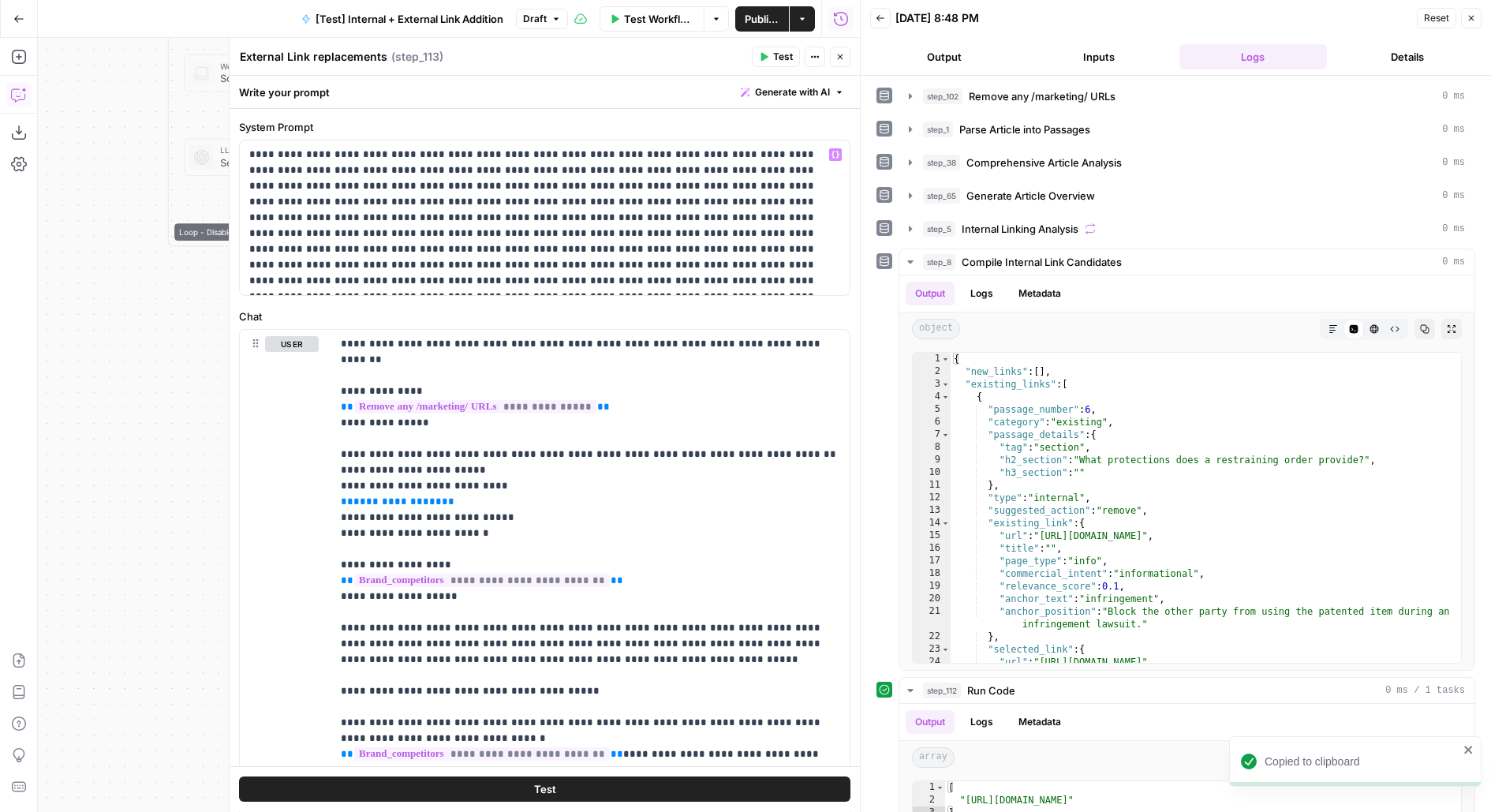
scroll to position [53, 0]
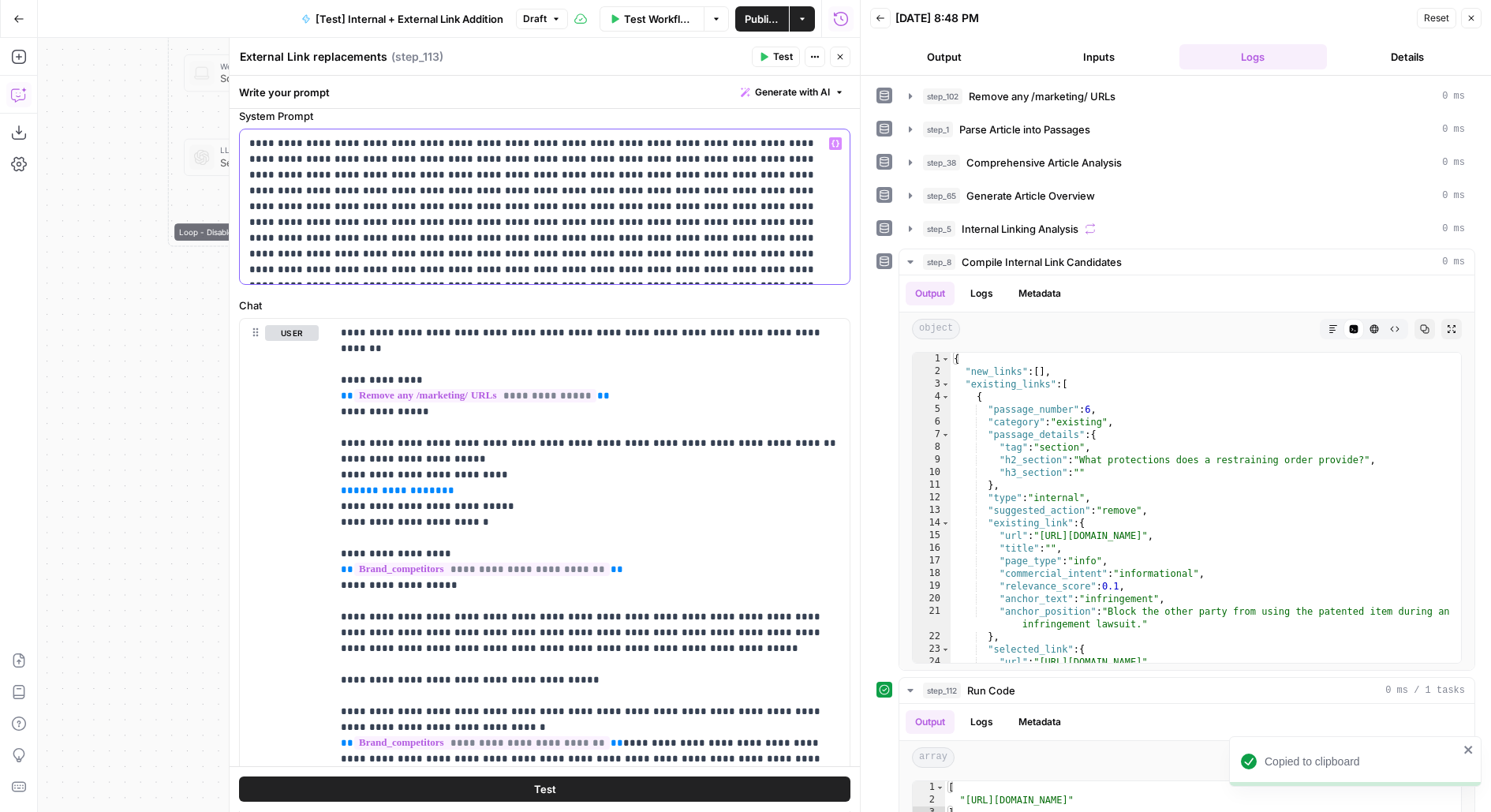
click at [544, 243] on p at bounding box center [545, 207] width 592 height 142
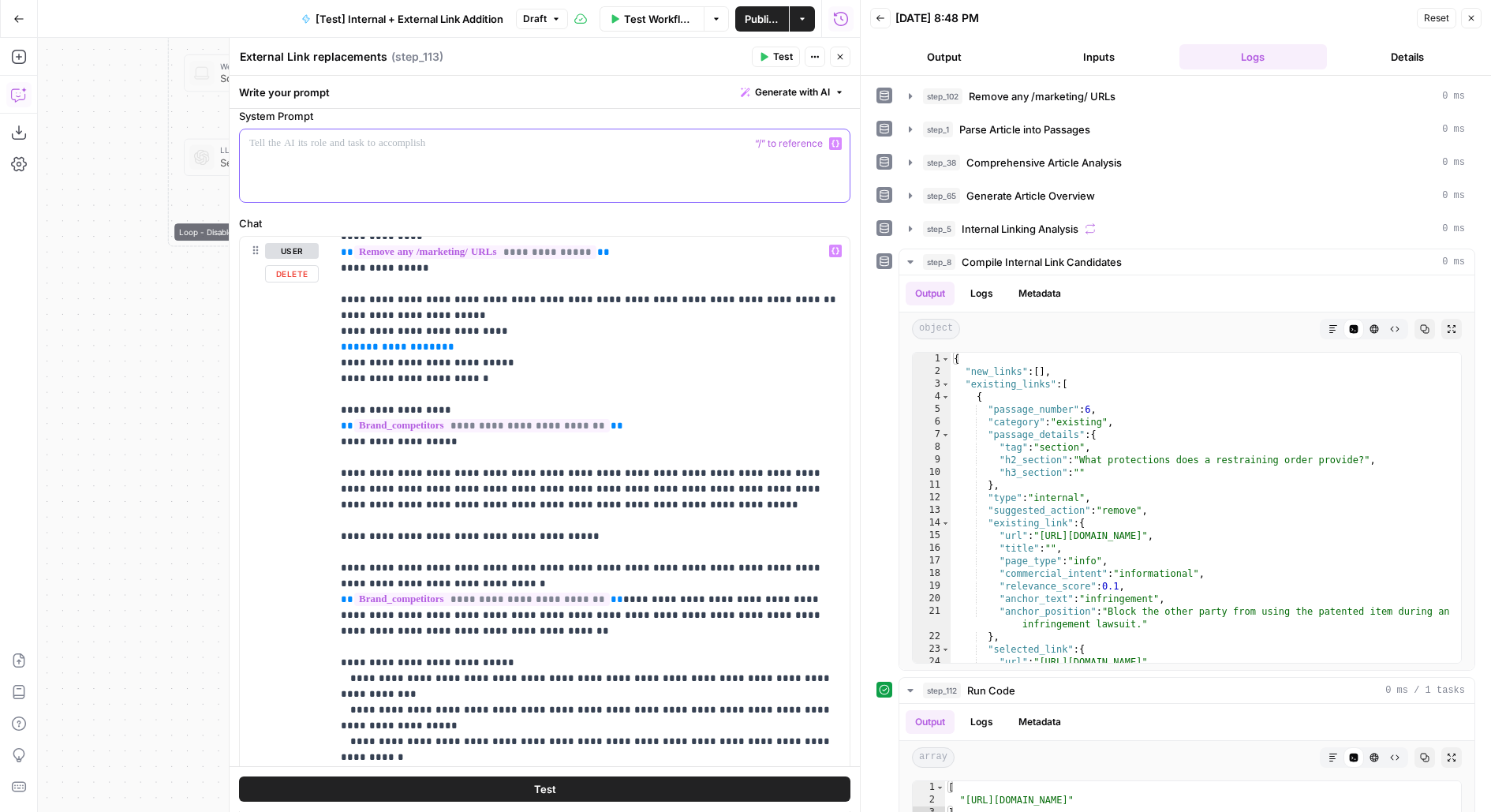
scroll to position [0, 0]
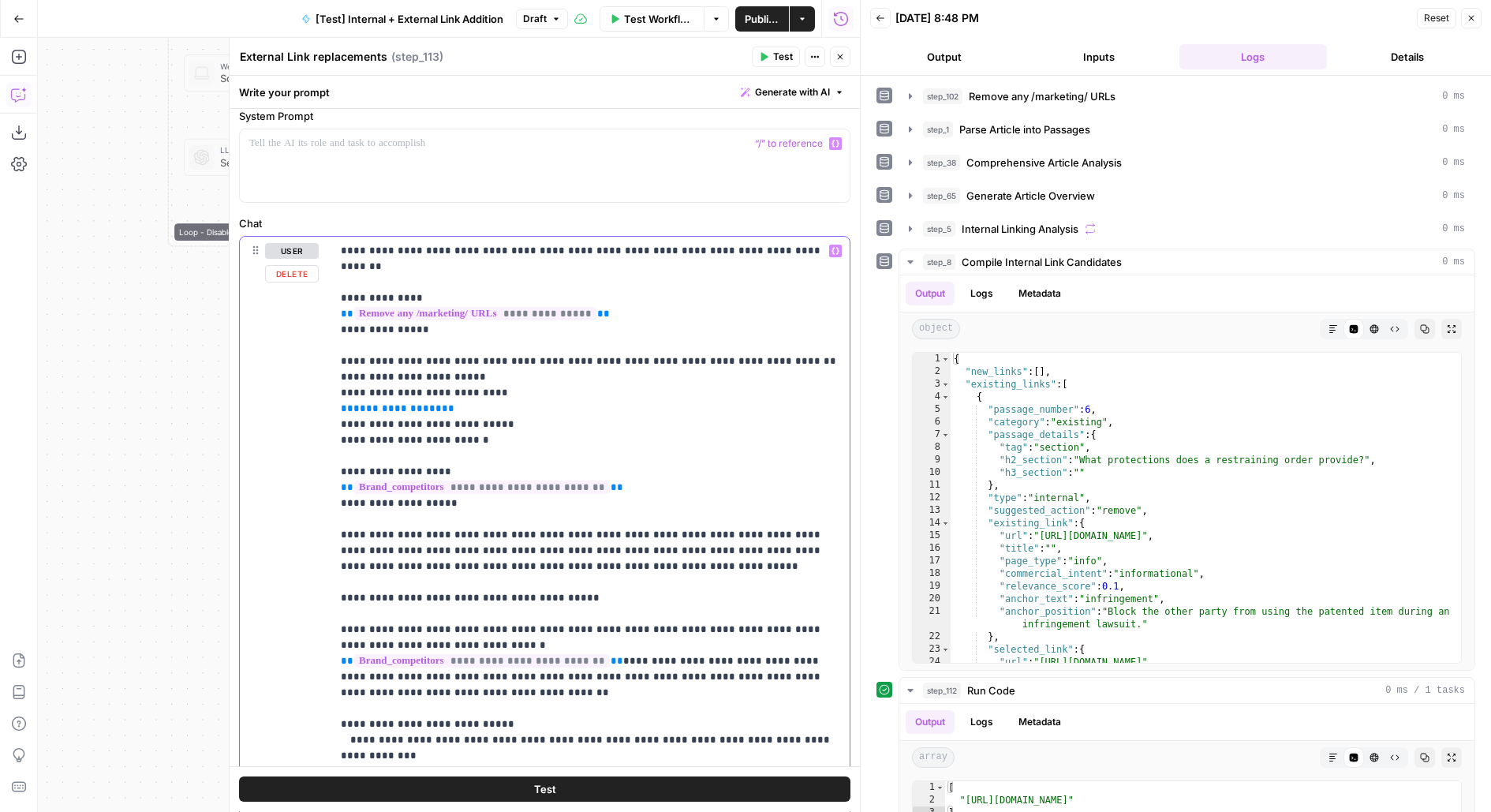
drag, startPoint x: 339, startPoint y: 341, endPoint x: 491, endPoint y: 416, distance: 169.5
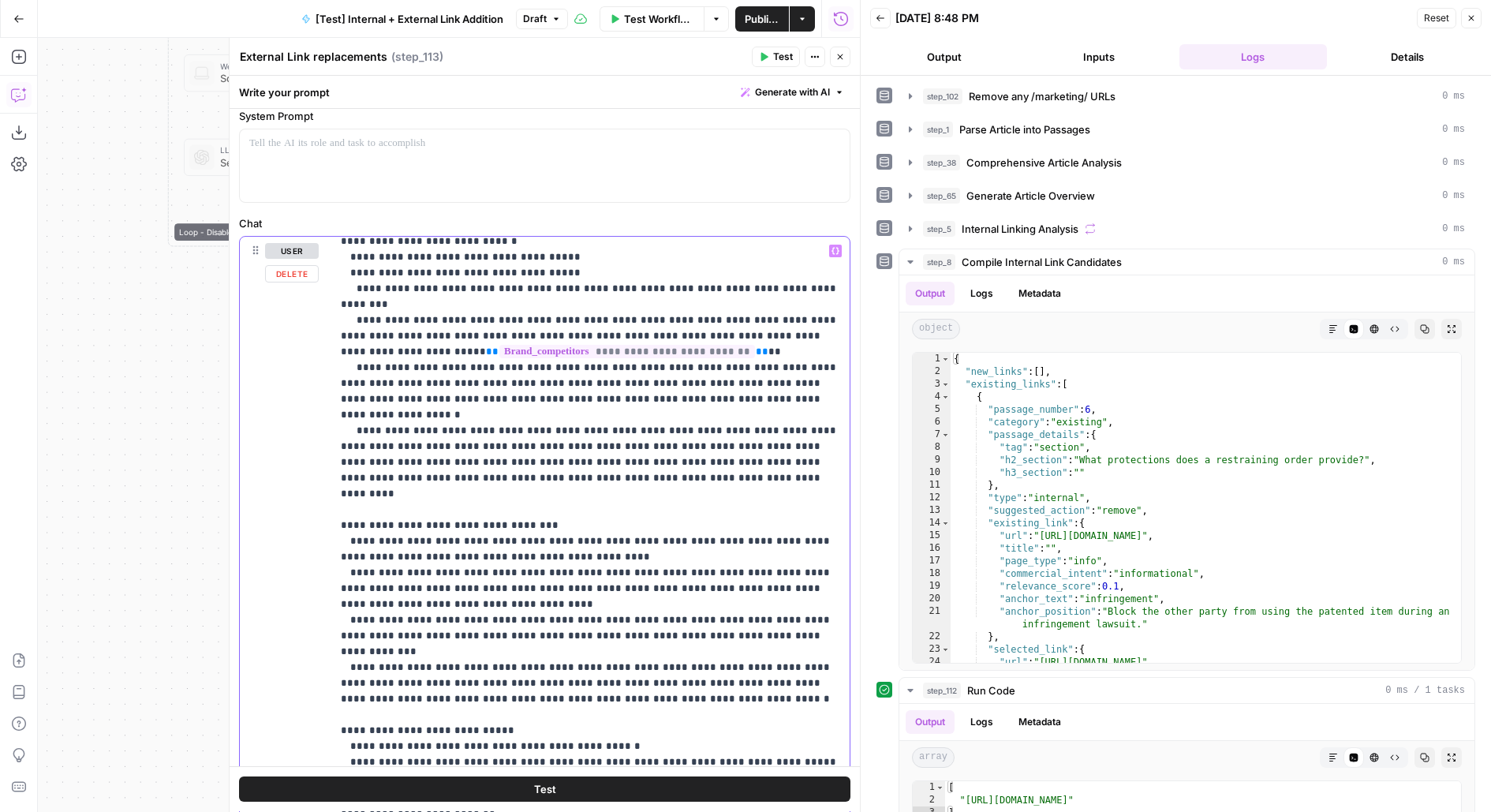
scroll to position [675, 0]
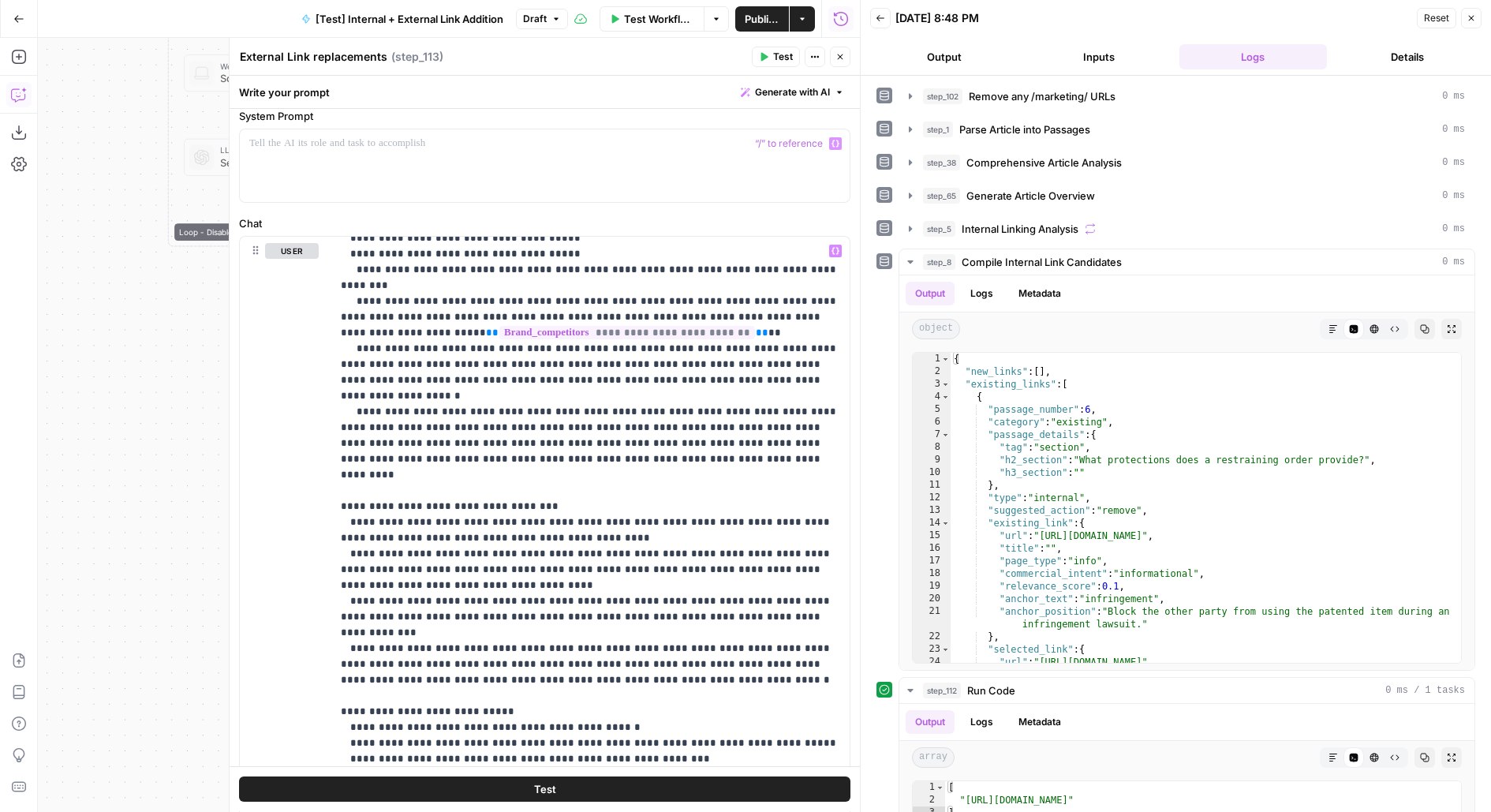
click at [845, 62] on button "Close" at bounding box center [840, 57] width 21 height 21
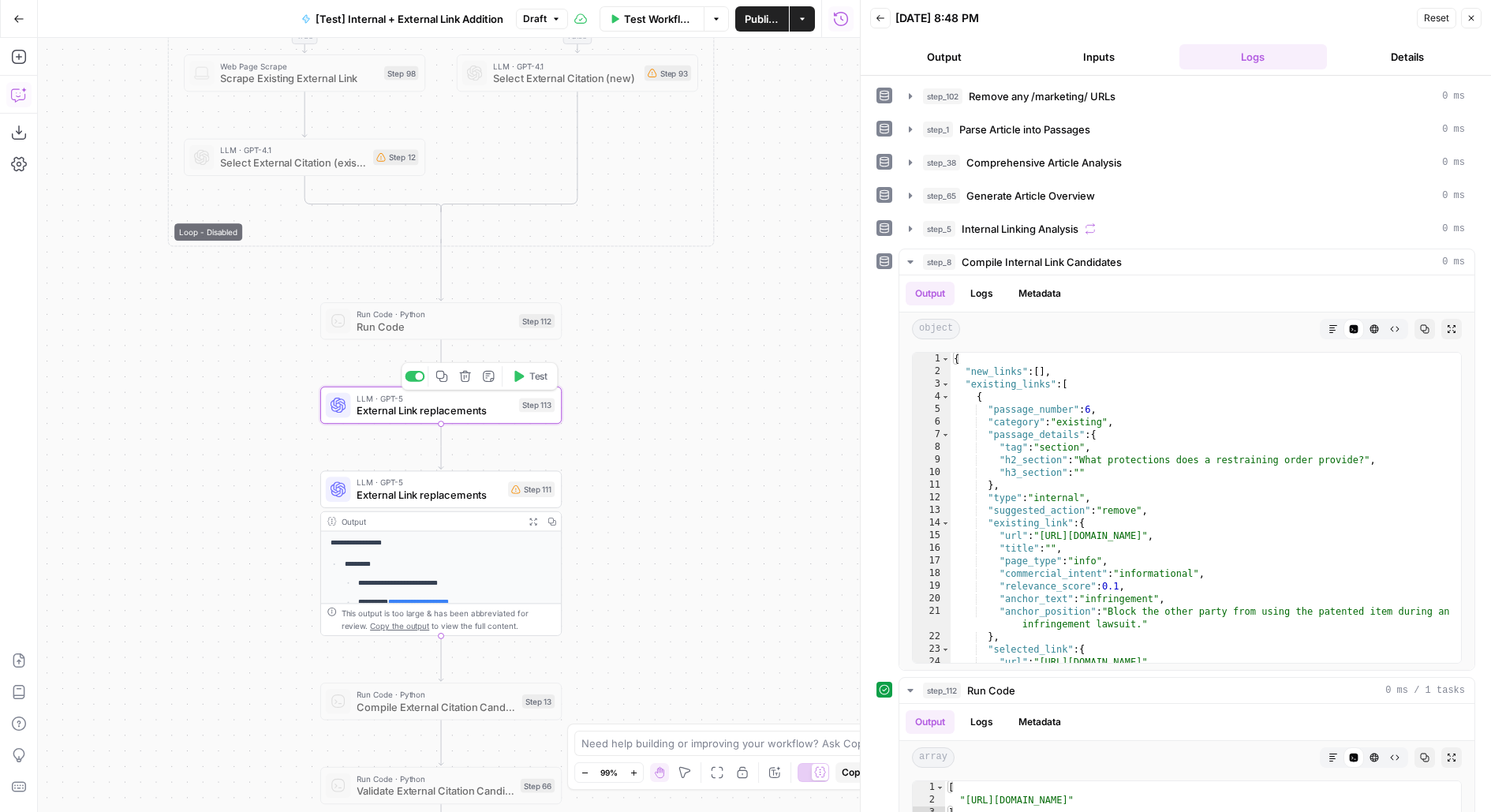
click at [449, 375] on button "Copy step" at bounding box center [442, 377] width 21 height 21
click at [472, 381] on icon "button" at bounding box center [465, 376] width 12 height 12
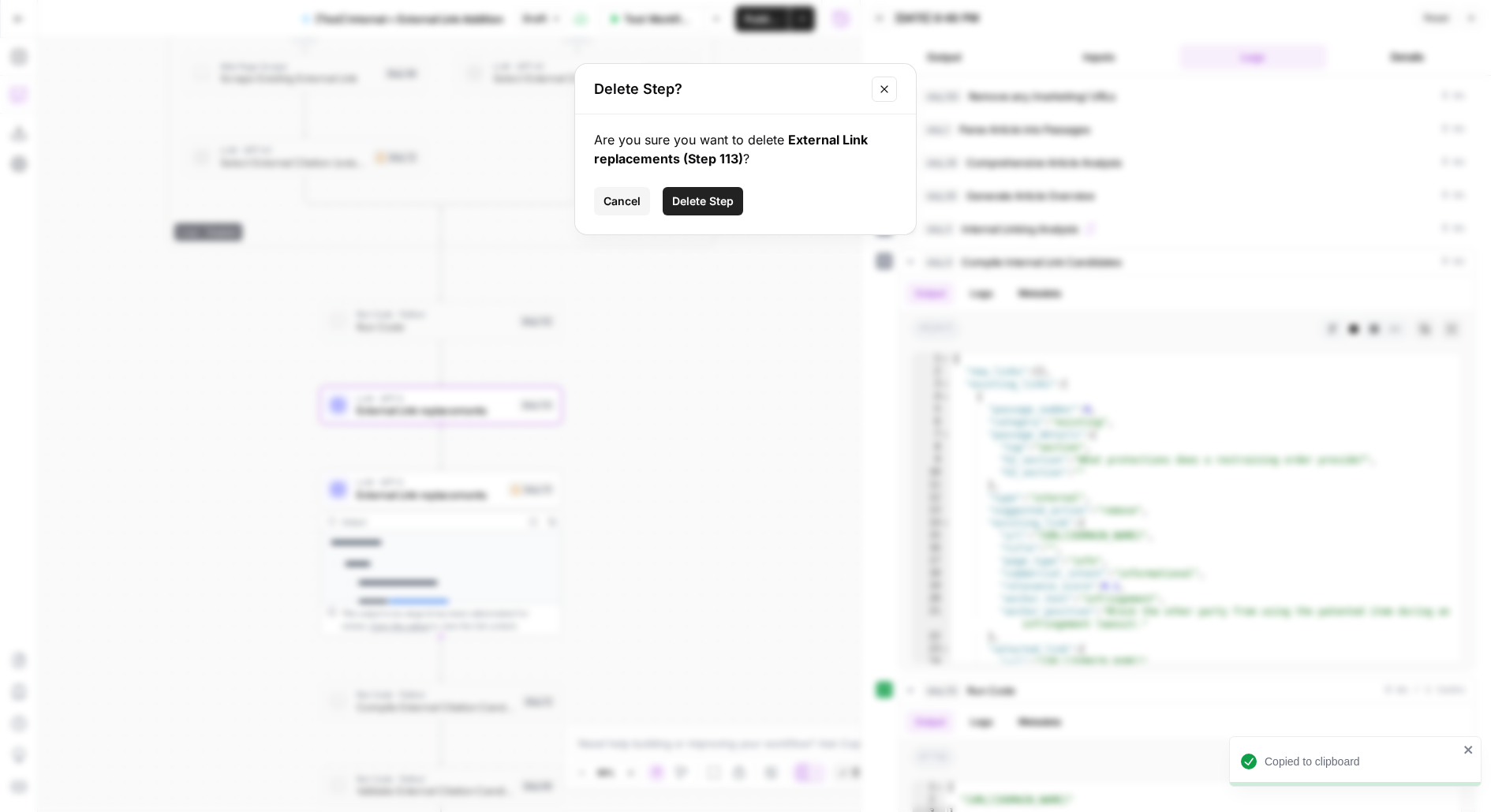
click at [738, 195] on button "Delete Step" at bounding box center [703, 201] width 80 height 29
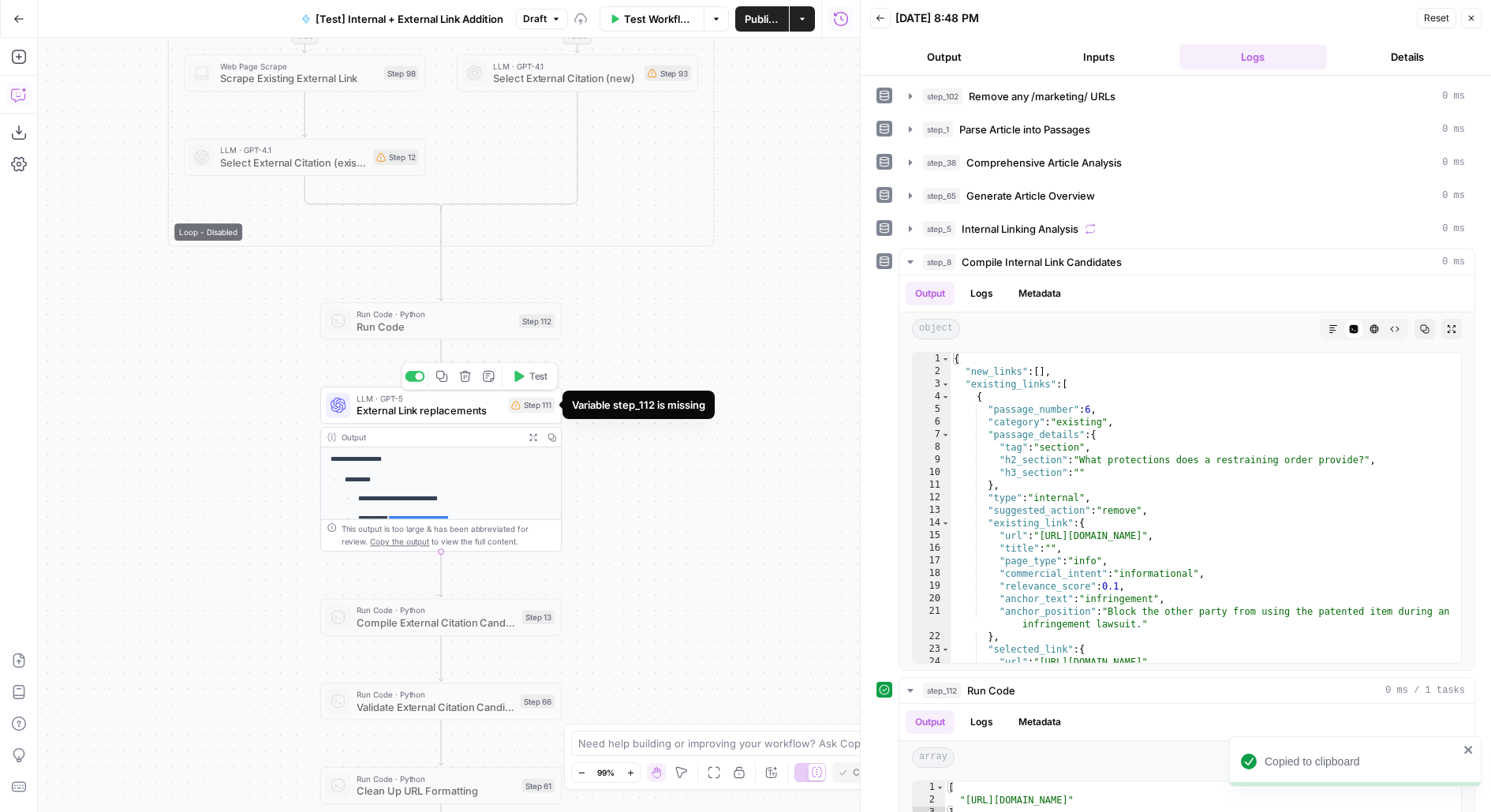
click at [510, 413] on div "LLM · GPT-5 External Link replacements Step 111 Copy step Delete step Add Note …" at bounding box center [440, 405] width 229 height 27
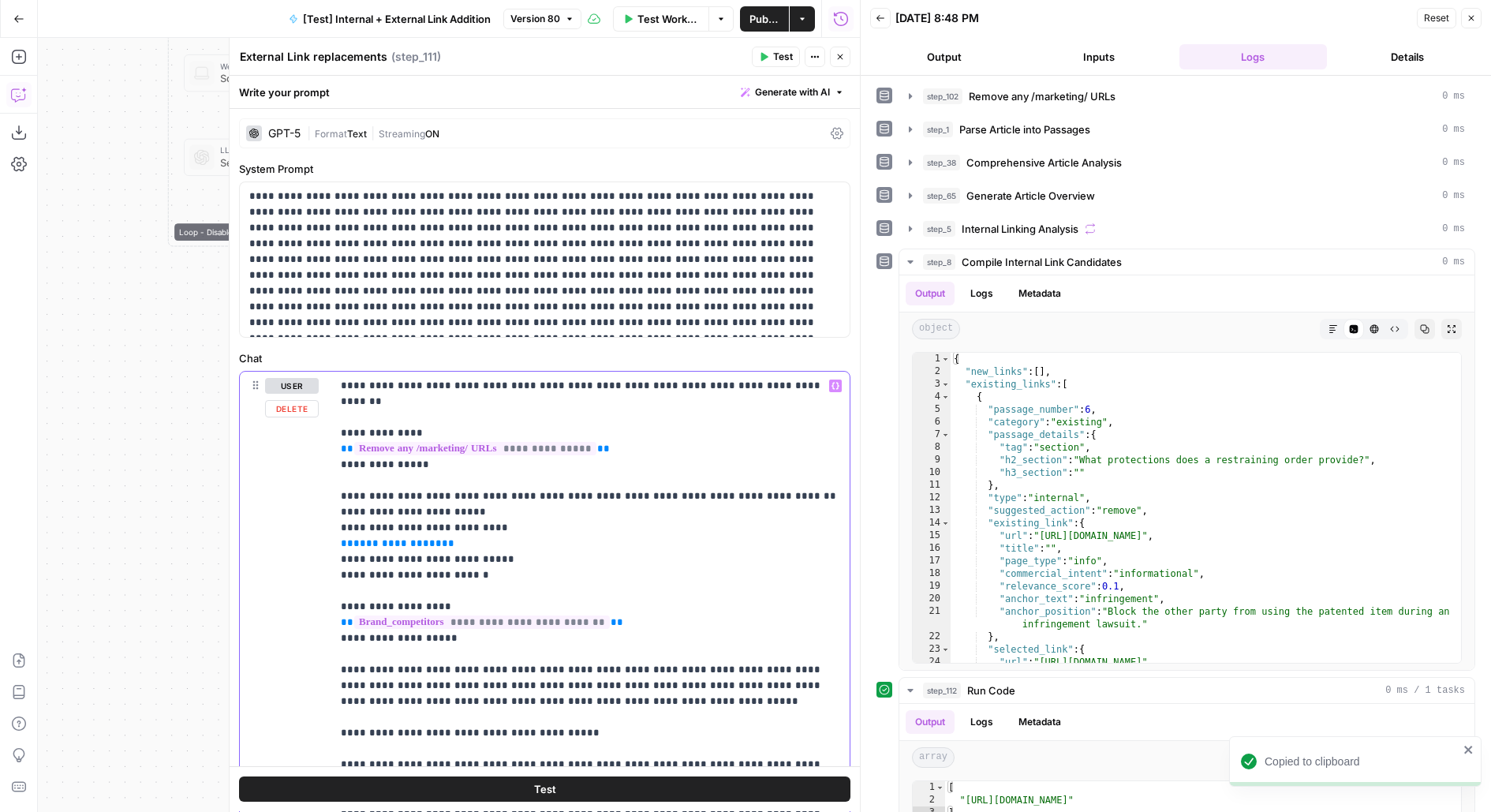
drag, startPoint x: 496, startPoint y: 563, endPoint x: 320, endPoint y: 458, distance: 204.9
click at [320, 458] on div "**********" at bounding box center [544, 712] width 610 height 680
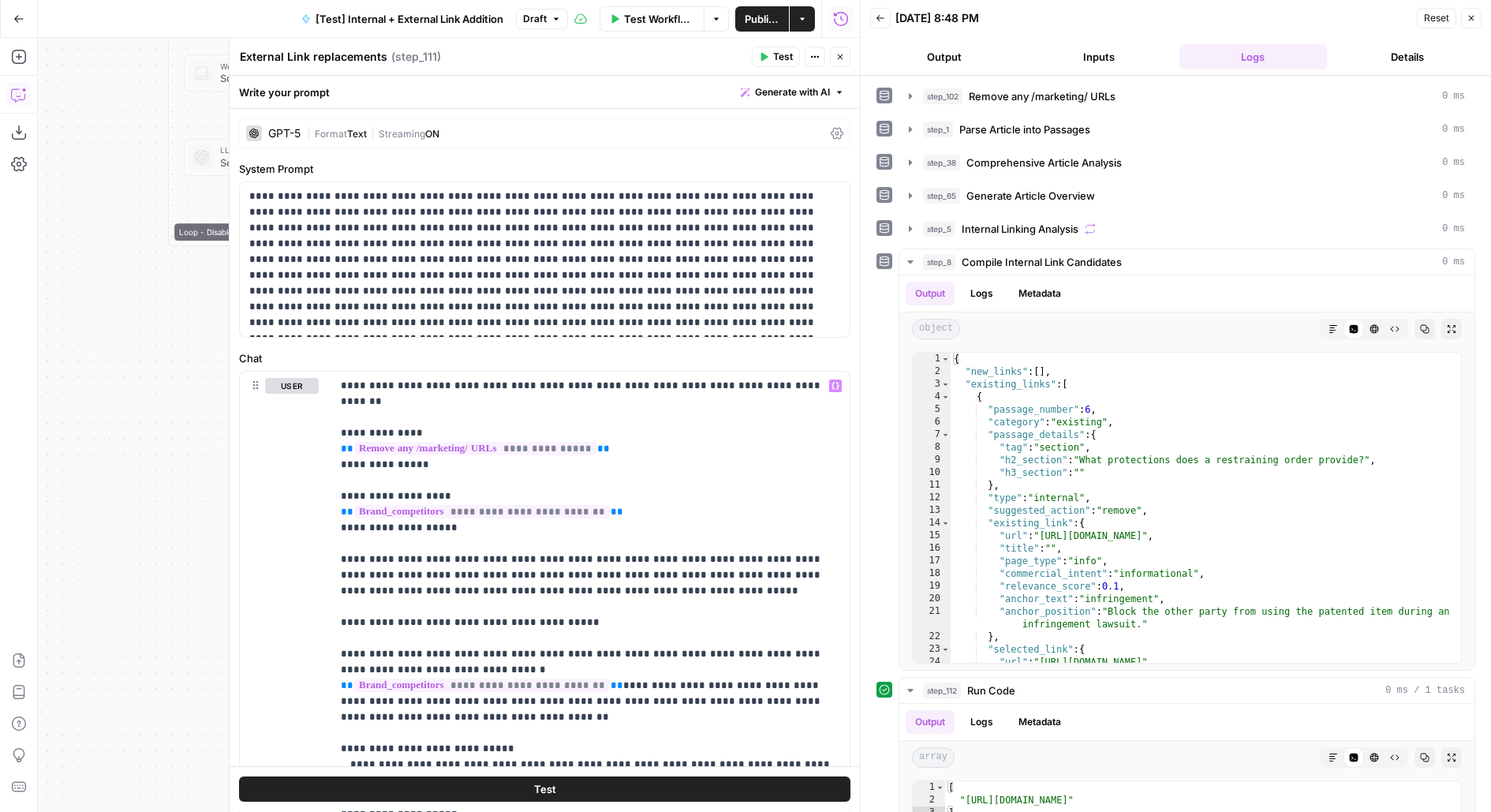
click at [602, 125] on div "GPT-5 | Format Text | Streaming ON" at bounding box center [544, 133] width 612 height 30
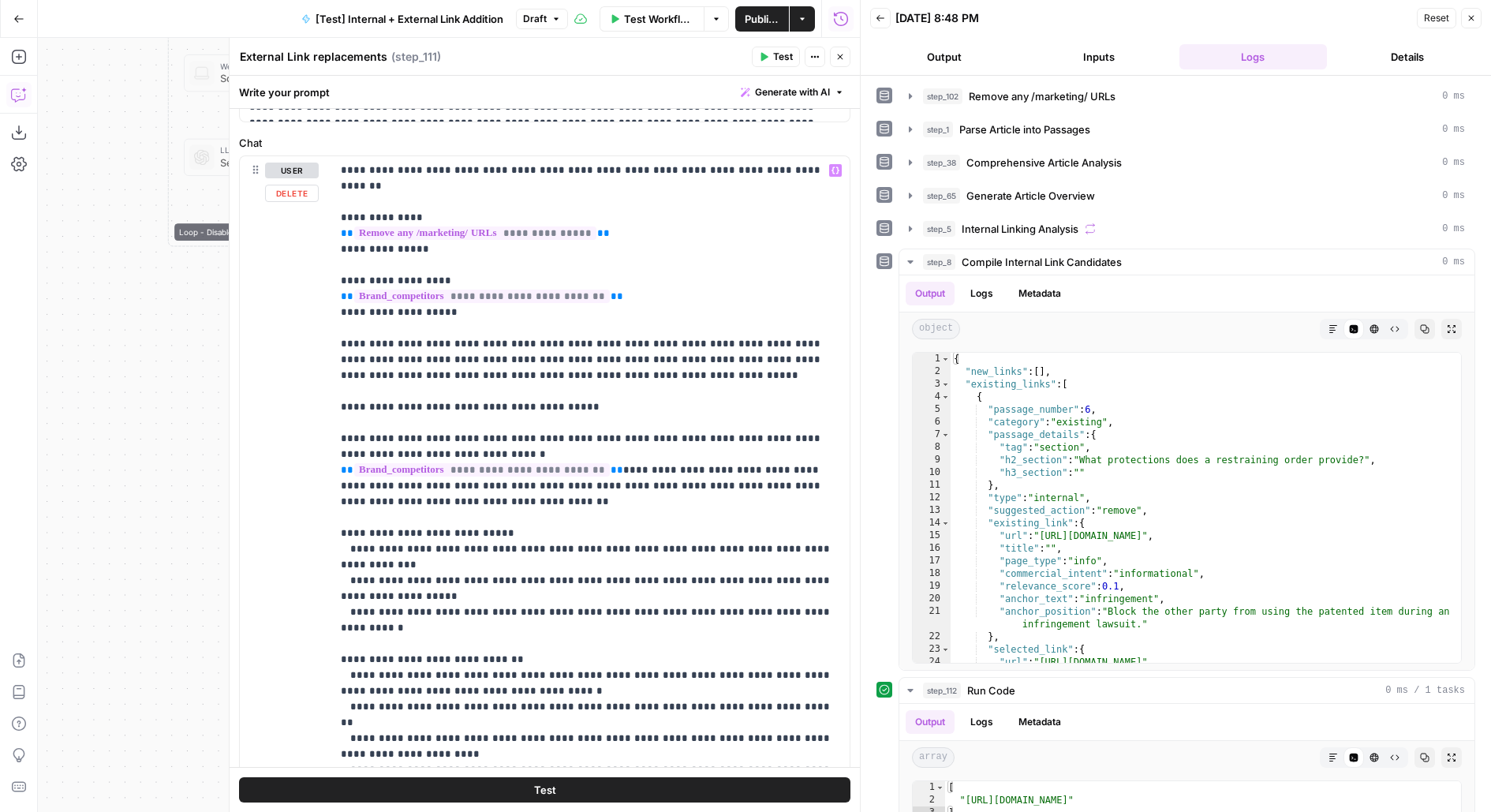
scroll to position [842, 0]
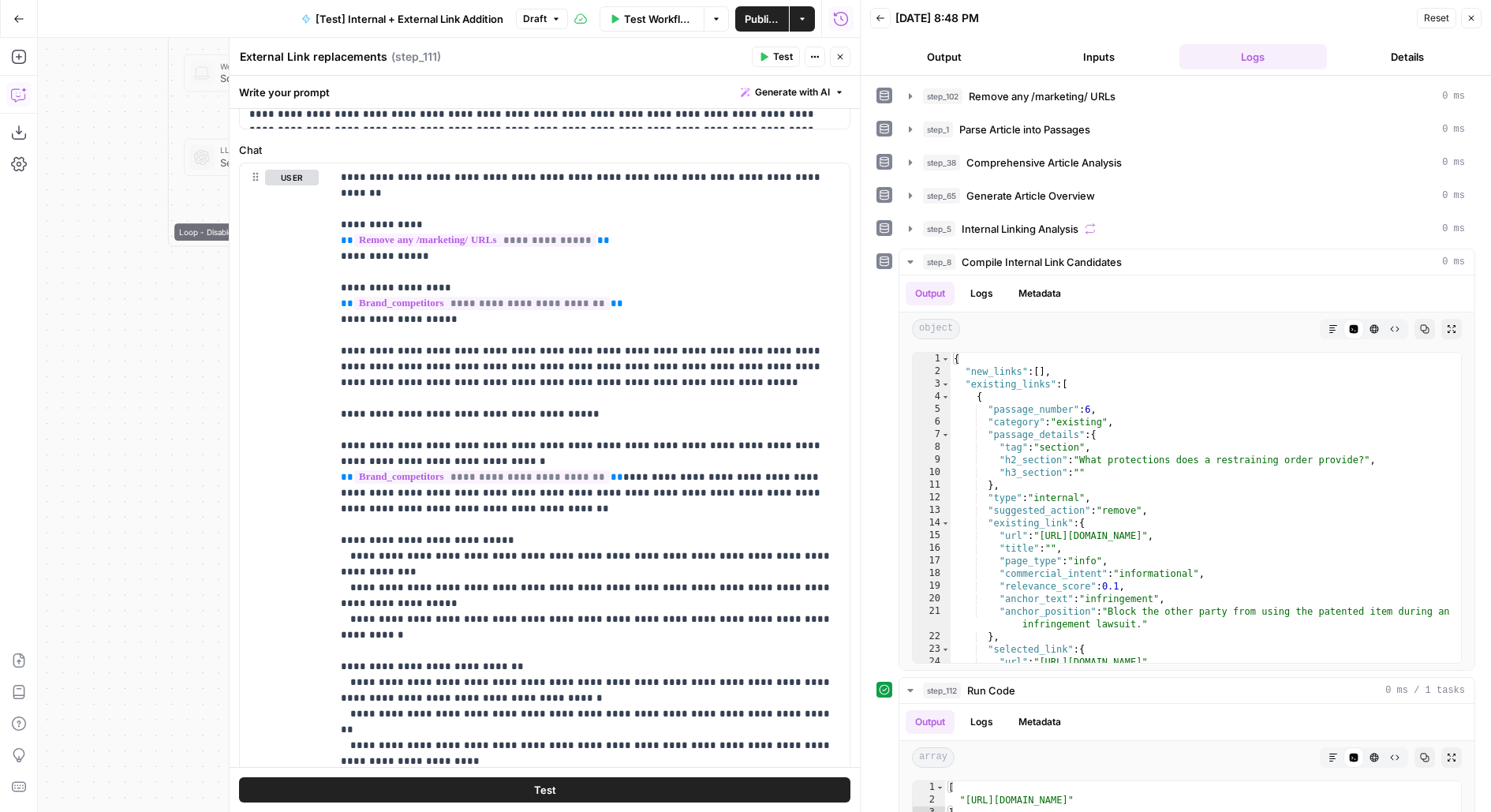
click at [847, 60] on button "Close" at bounding box center [840, 57] width 21 height 21
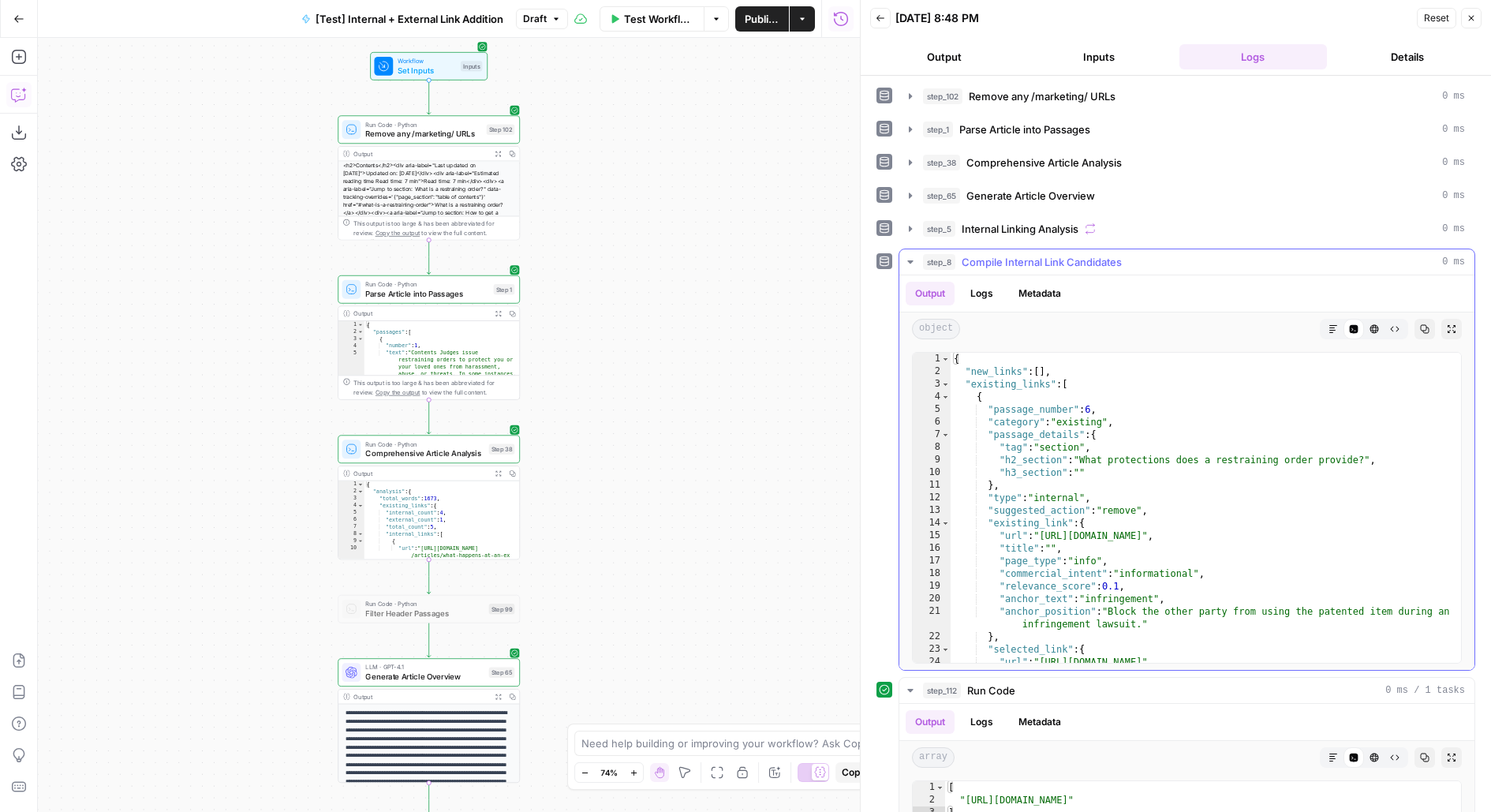
click at [982, 264] on span "Compile Internal Link Candidates" at bounding box center [1042, 262] width 161 height 16
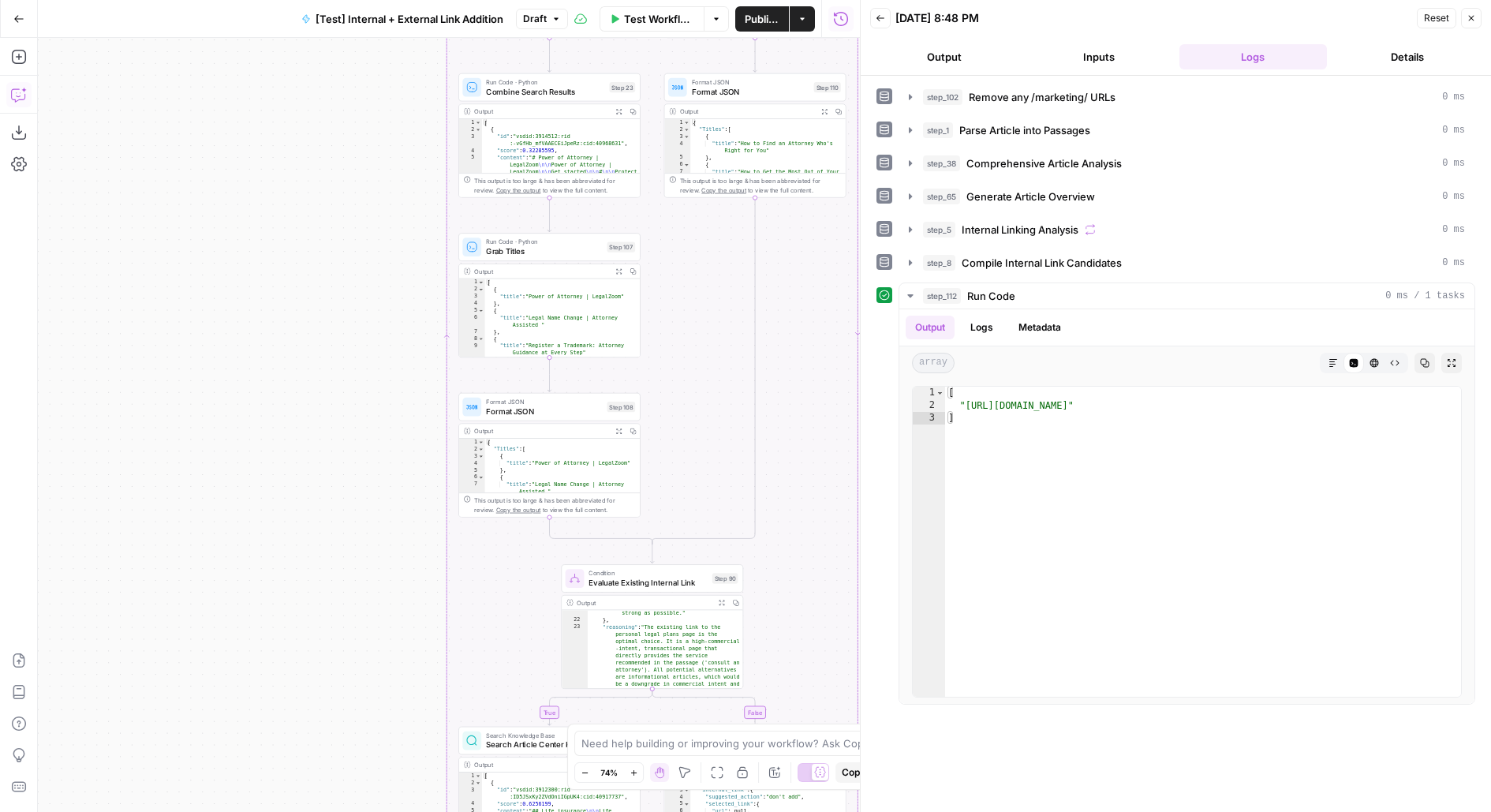
scroll to position [688, 0]
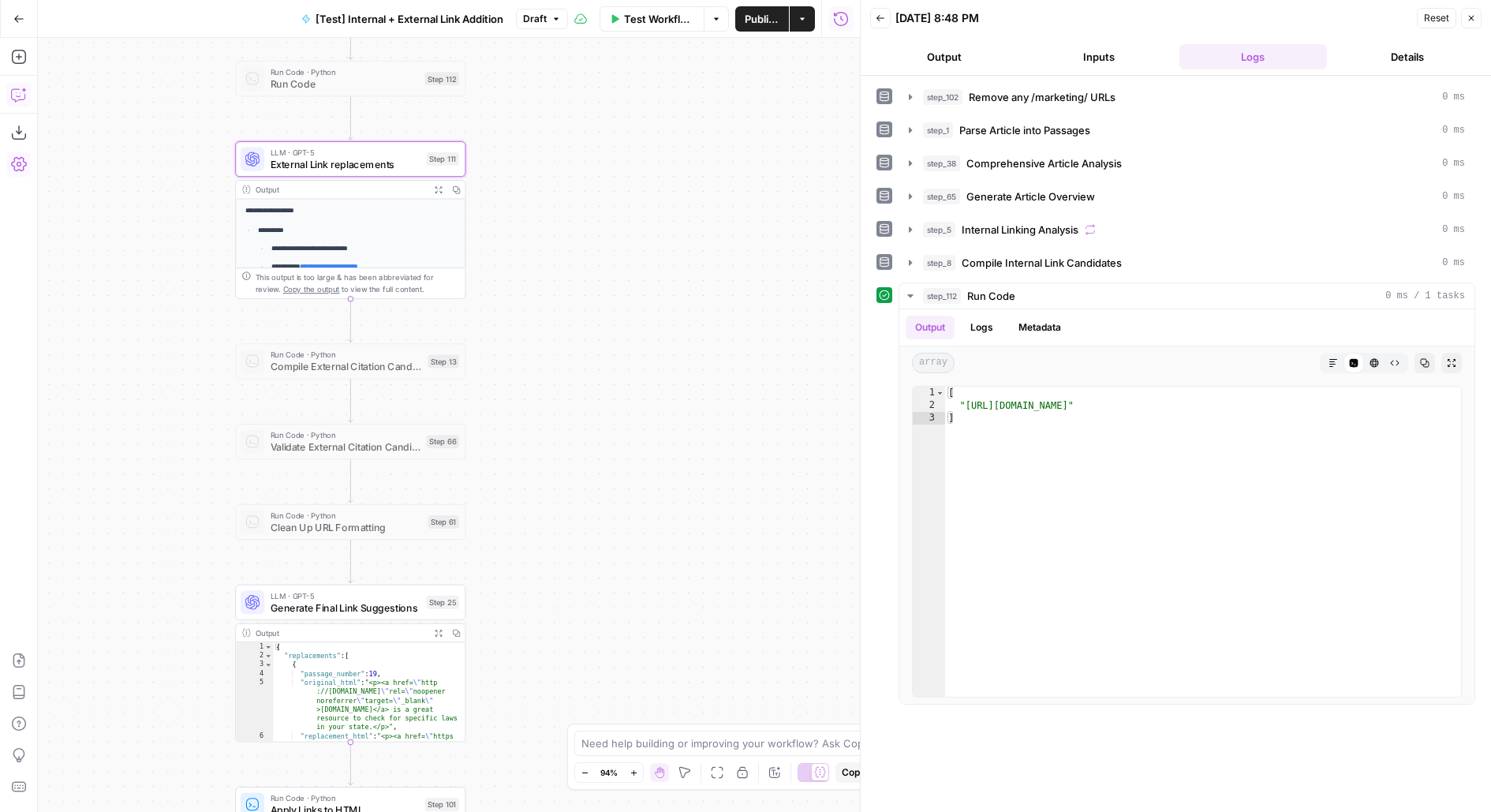
click at [24, 92] on icon "button" at bounding box center [19, 94] width 16 height 16
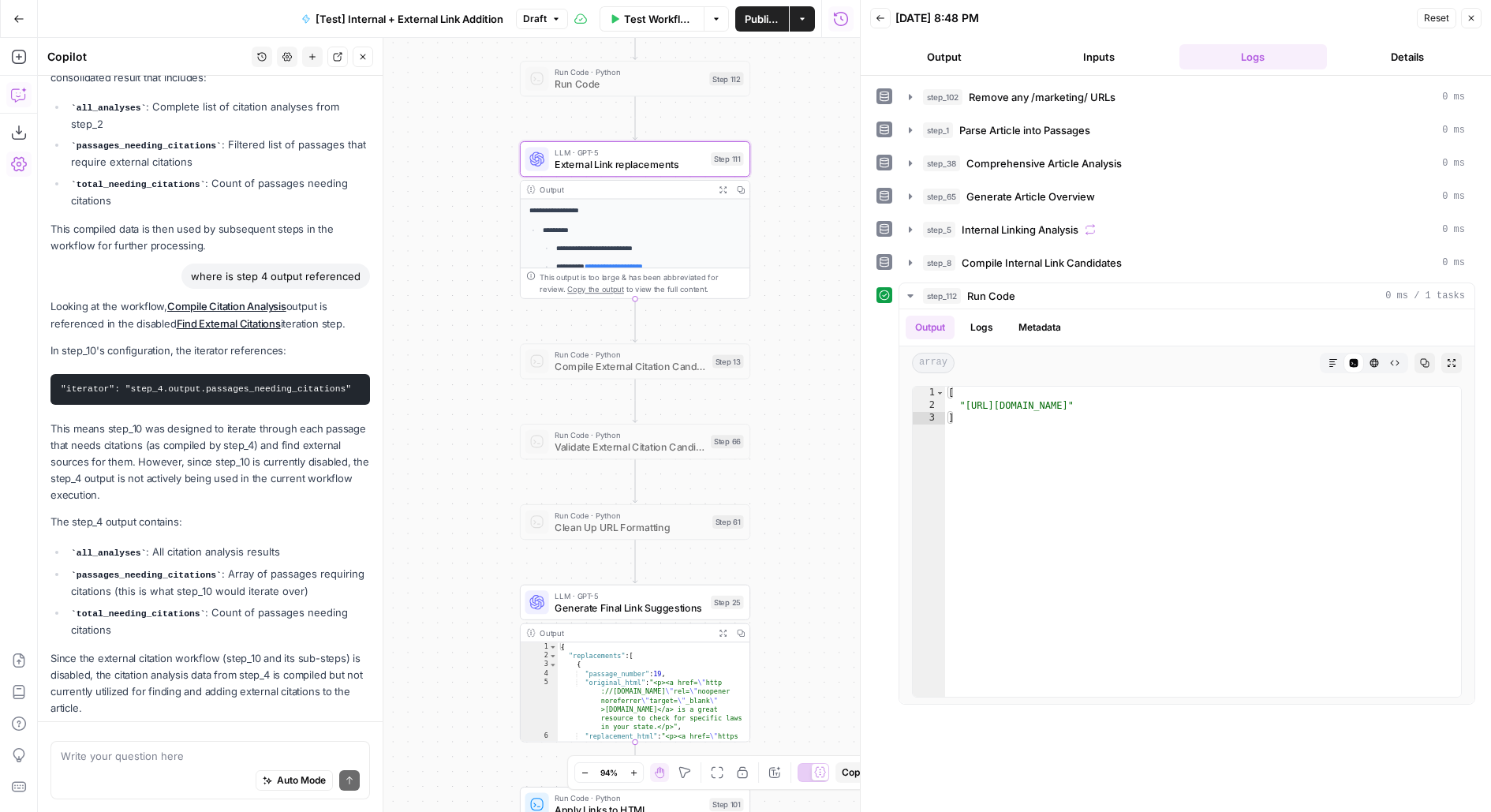
scroll to position [467, 0]
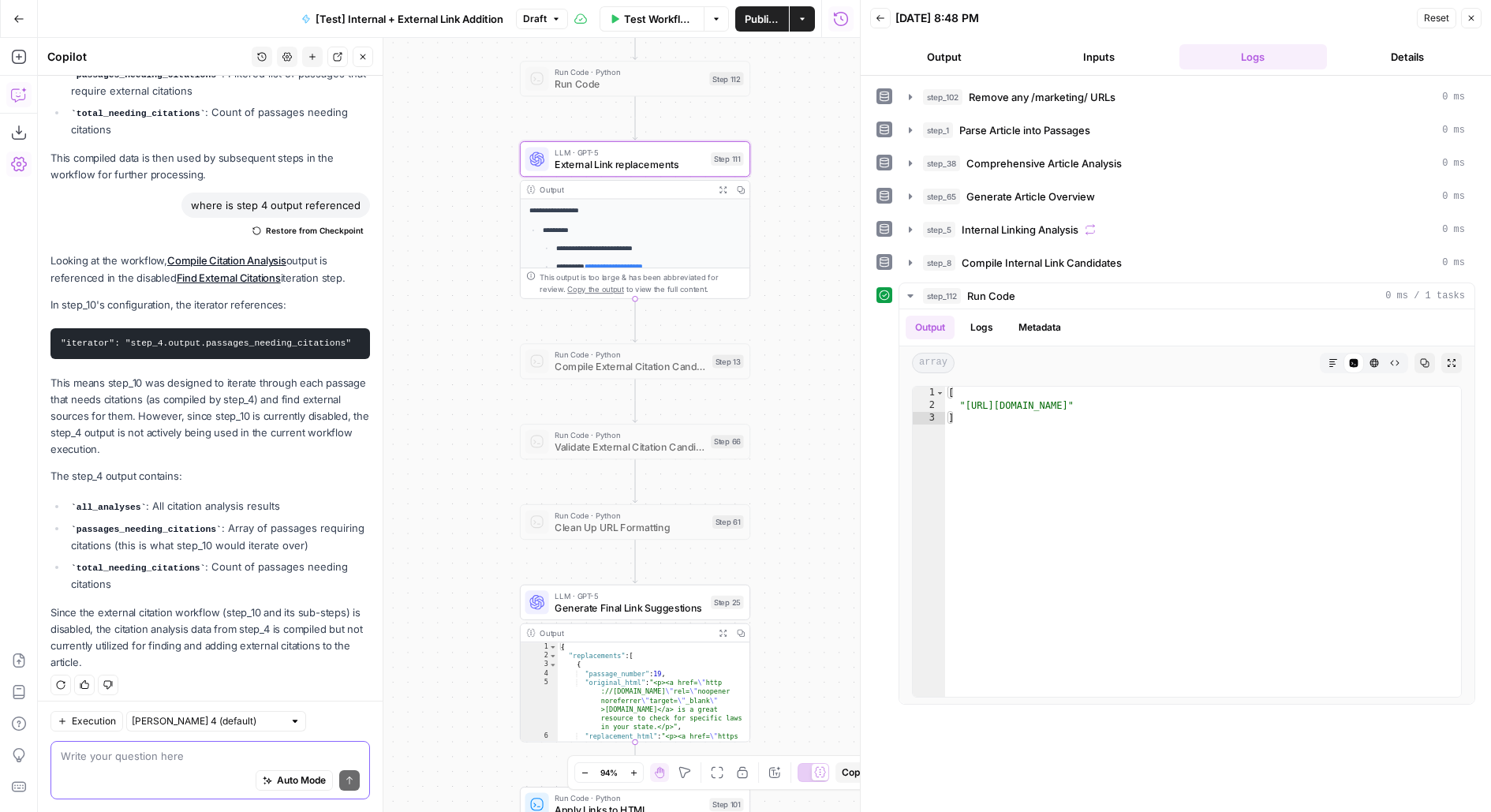
click at [81, 761] on textarea at bounding box center [210, 755] width 299 height 16
type textarea "where is step 122"
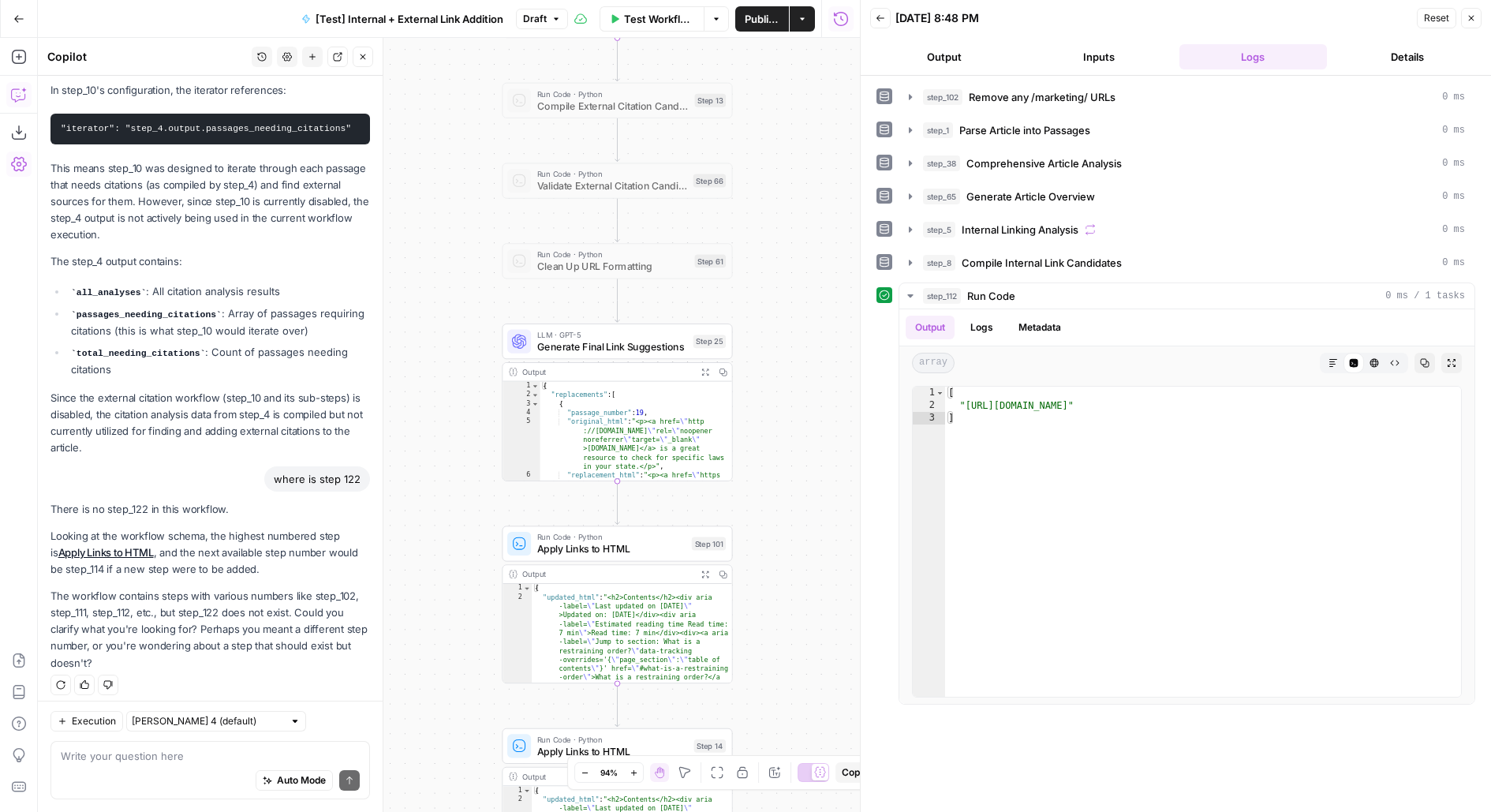
scroll to position [682, 0]
click at [769, 15] on span "Publish" at bounding box center [763, 19] width 35 height 16
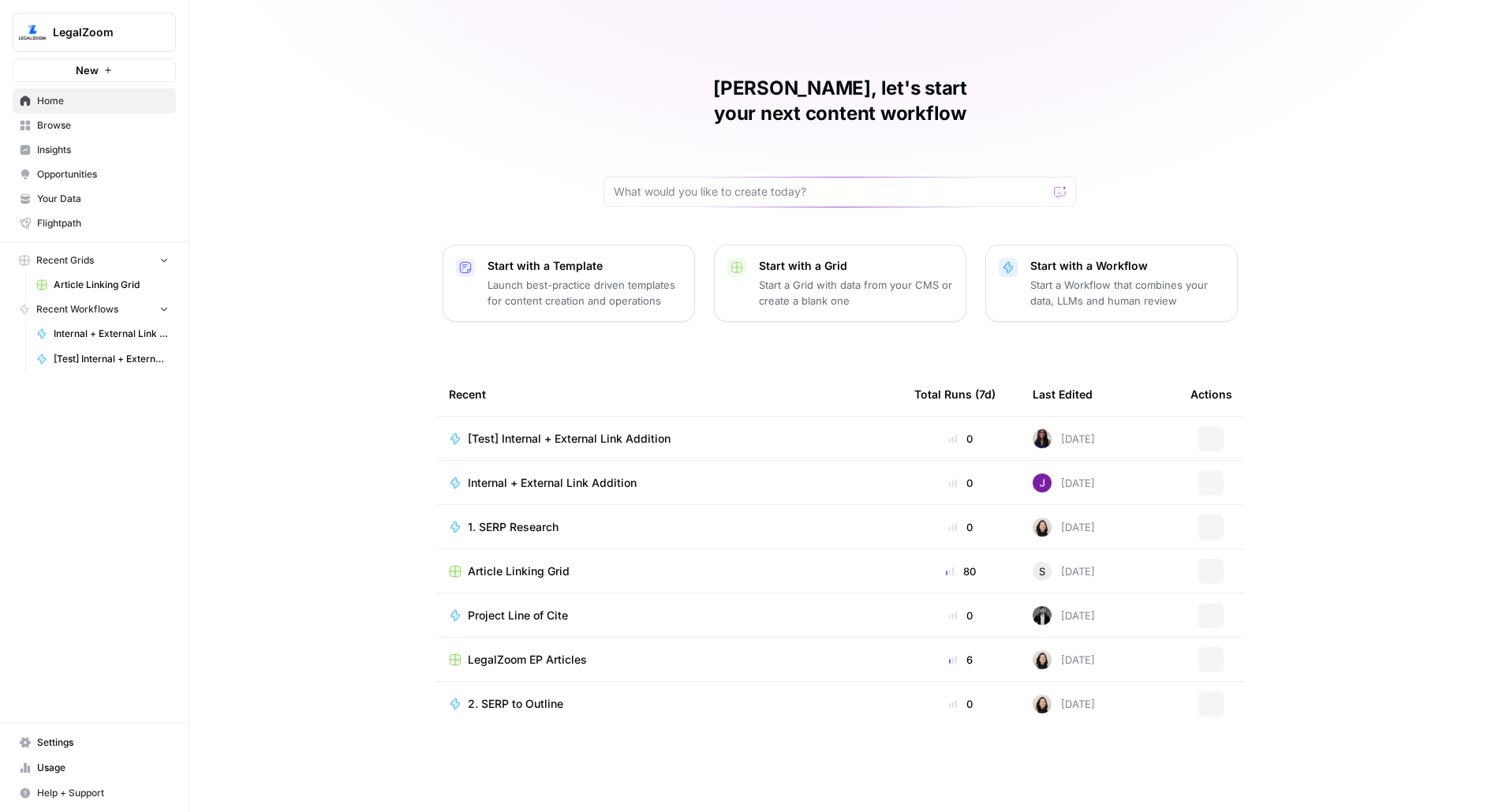
click at [151, 4] on div "LegalZoom New" at bounding box center [94, 41] width 188 height 82
click at [151, 22] on button "LegalZoom" at bounding box center [93, 31] width 163 height 39
type input "wiz"
click button "Wiz" at bounding box center [142, 118] width 252 height 25
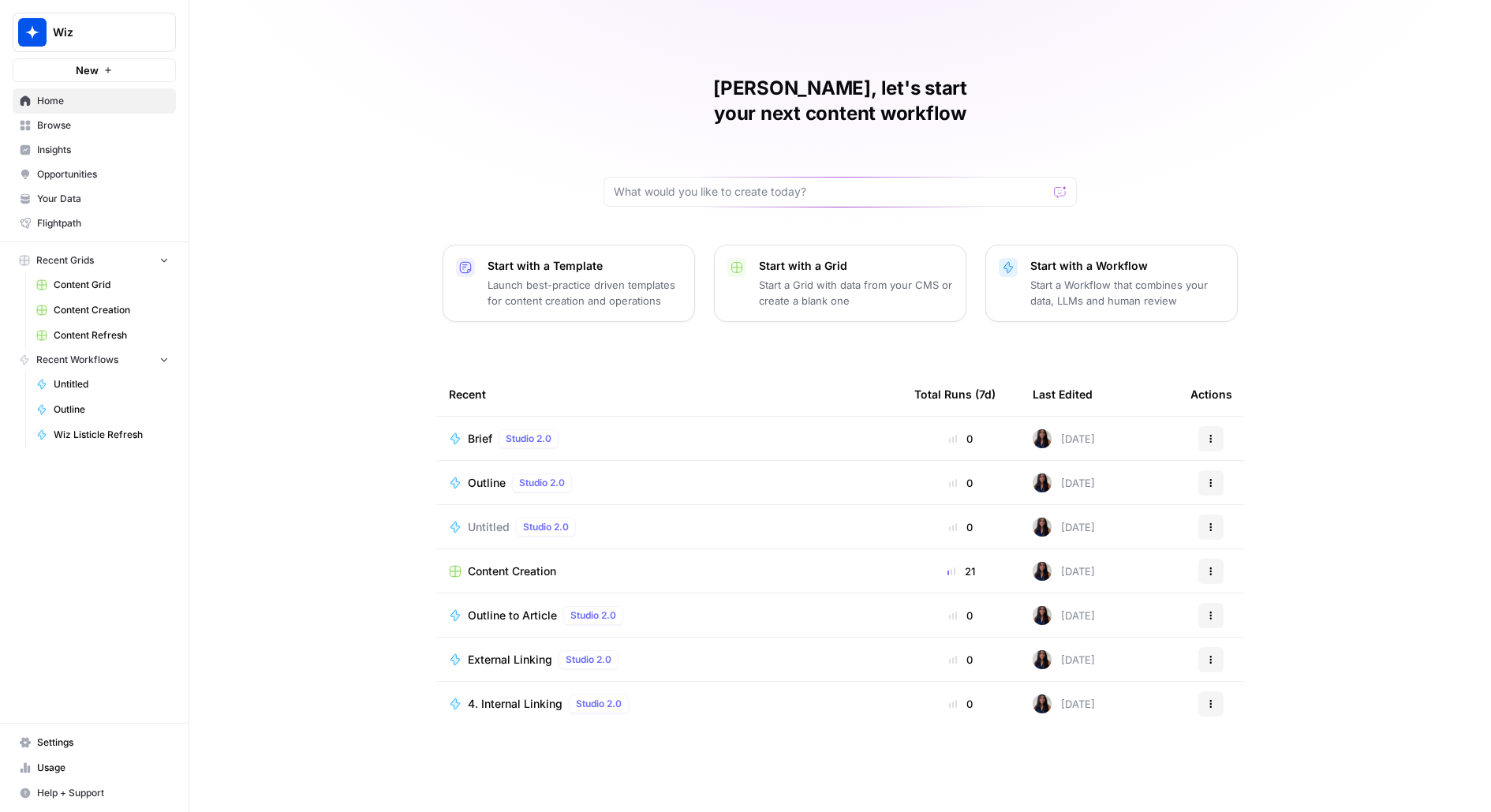
click at [119, 153] on span "Insights" at bounding box center [103, 150] width 132 height 14
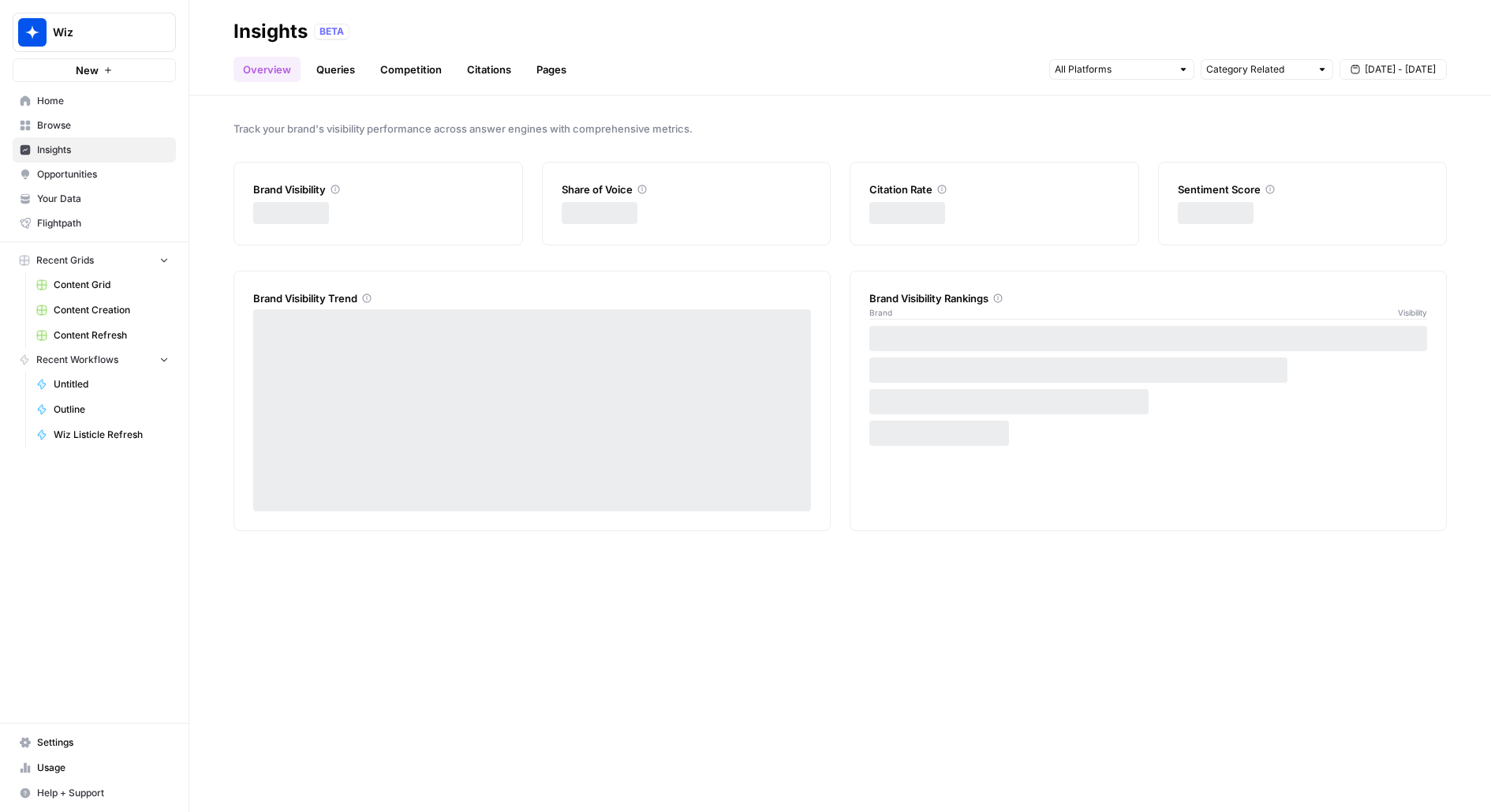
click at [107, 131] on span "Browse" at bounding box center [103, 126] width 132 height 14
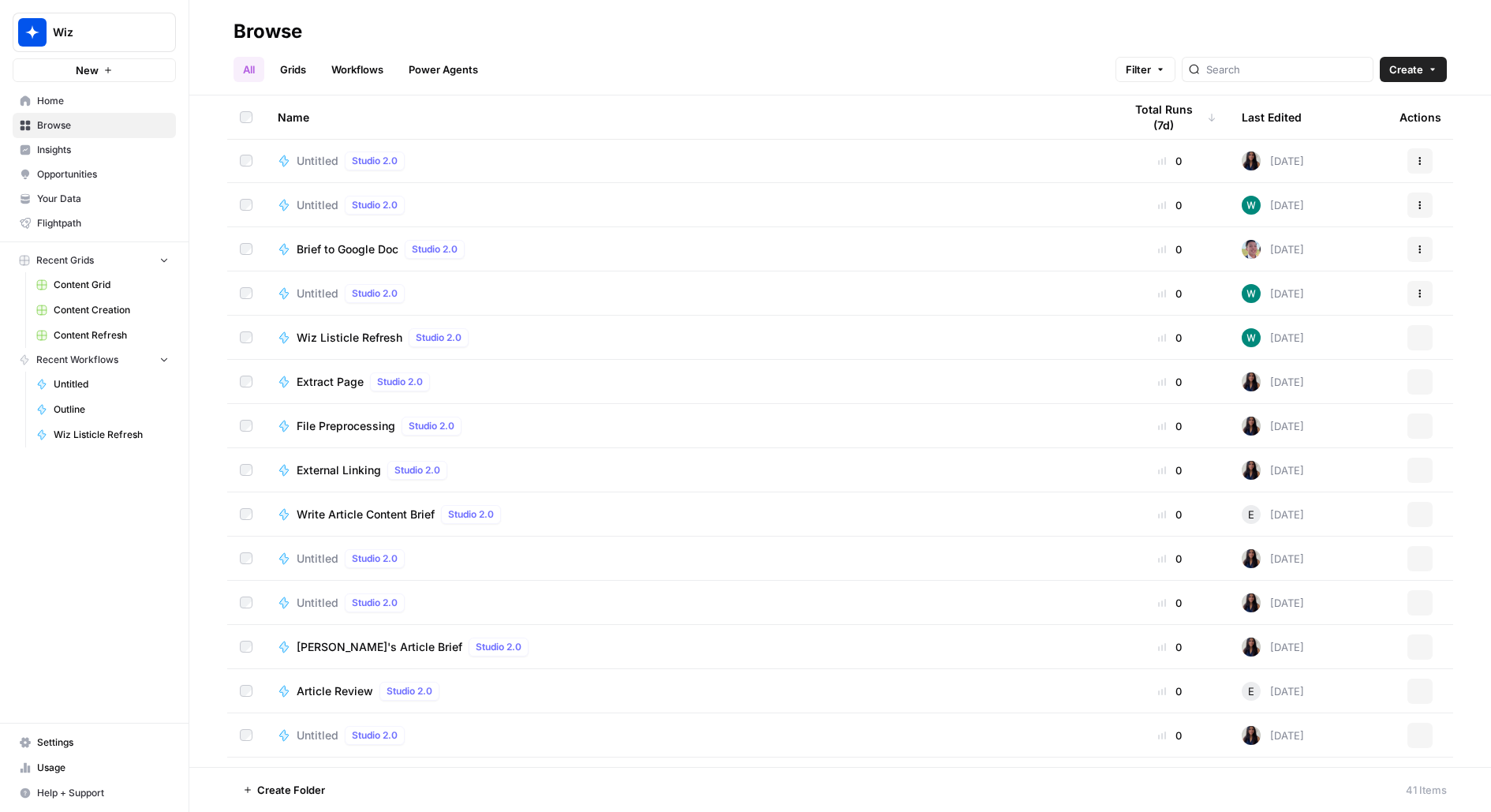
scroll to position [1183, 0]
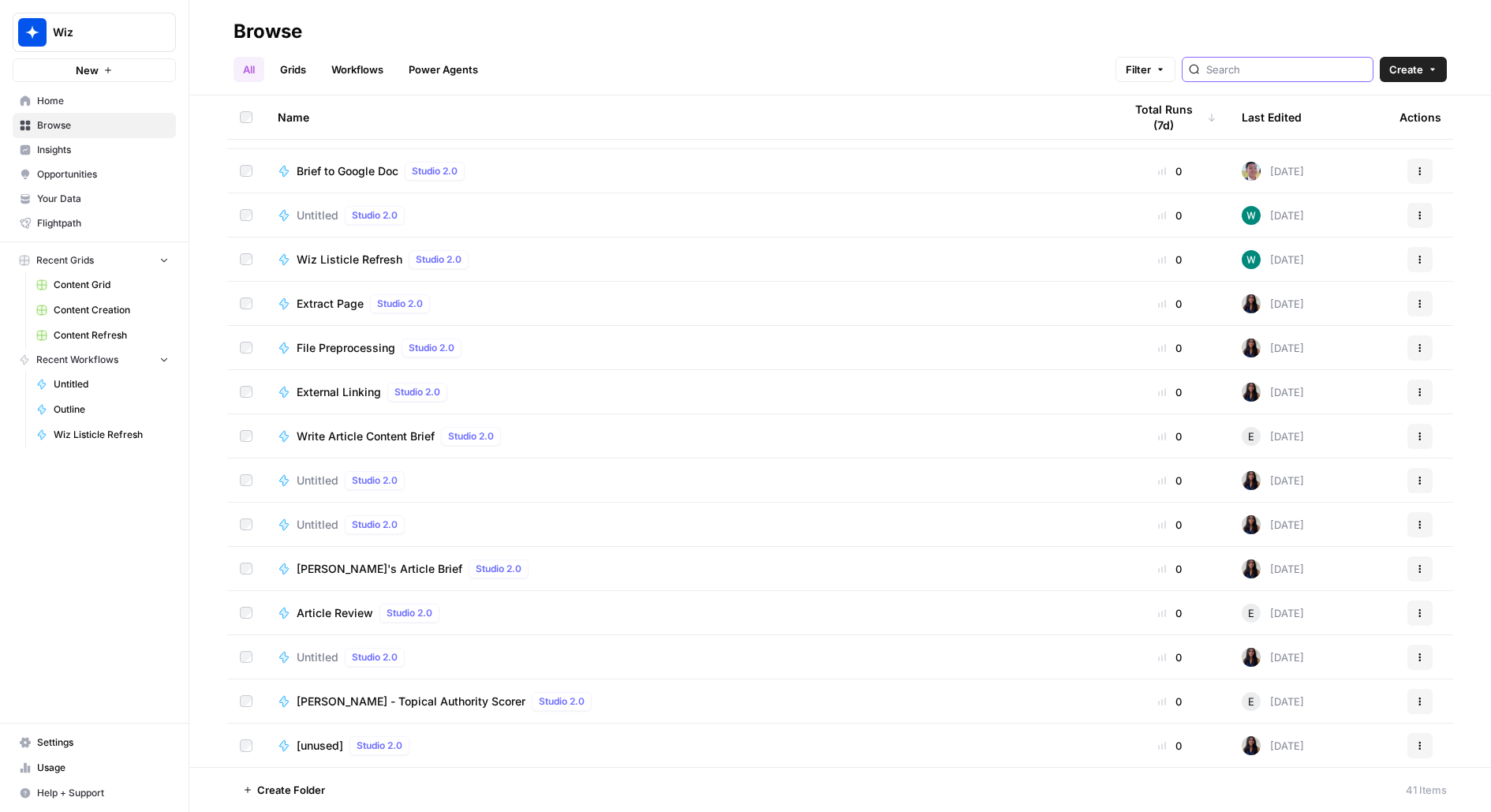
click at [1258, 65] on input "search" at bounding box center [1287, 70] width 161 height 16
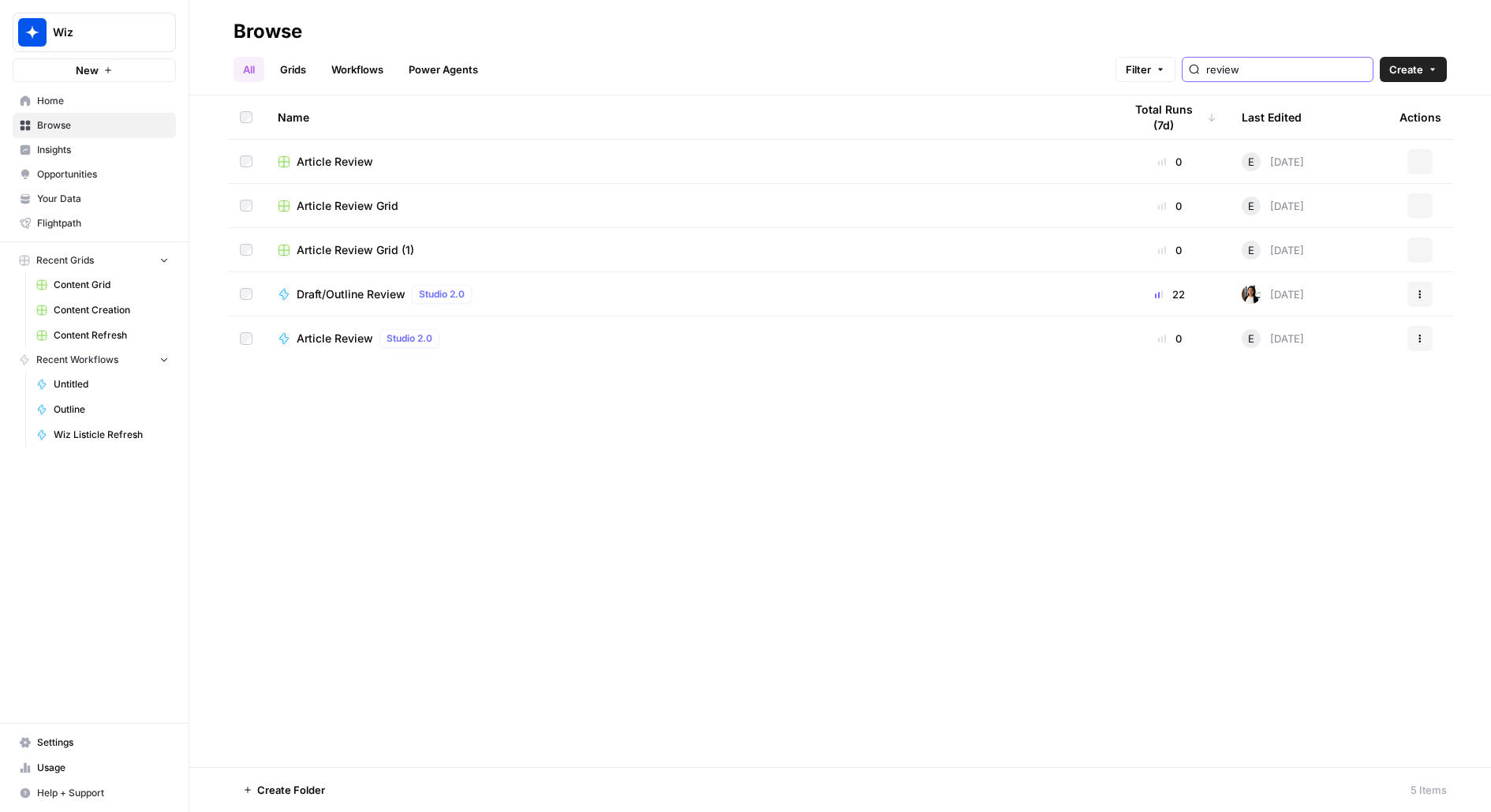
type input "review"
click at [672, 268] on td "Article Review Grid (1)" at bounding box center [687, 249] width 845 height 44
click at [674, 287] on div "Draft/Outline Review Studio 2.0" at bounding box center [687, 294] width 820 height 19
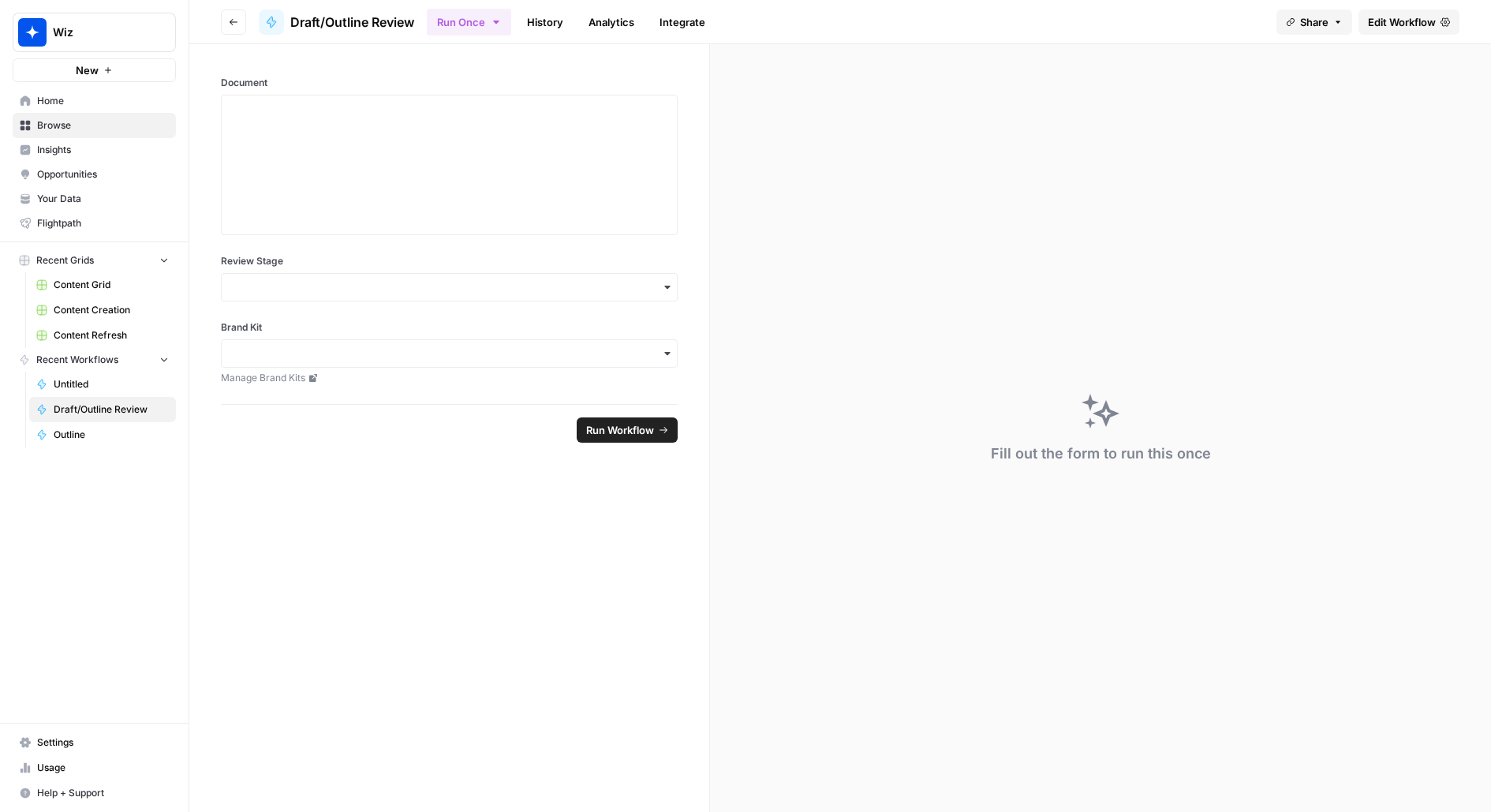
click at [1419, 18] on span "Edit Workflow" at bounding box center [1402, 22] width 68 height 16
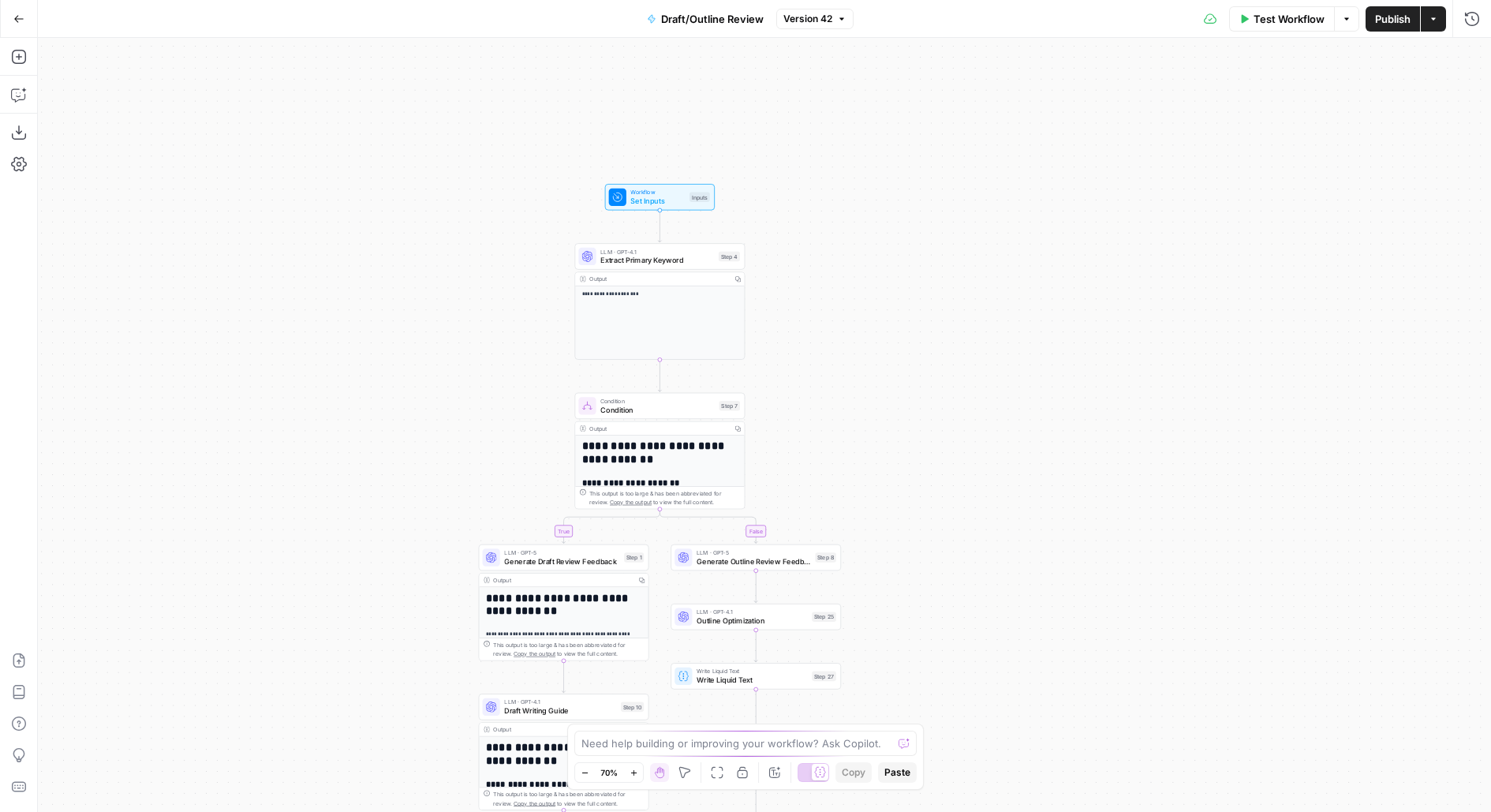
drag, startPoint x: 940, startPoint y: 550, endPoint x: 957, endPoint y: 401, distance: 150.0
click at [940, 497] on div "**********" at bounding box center [764, 424] width 1453 height 774
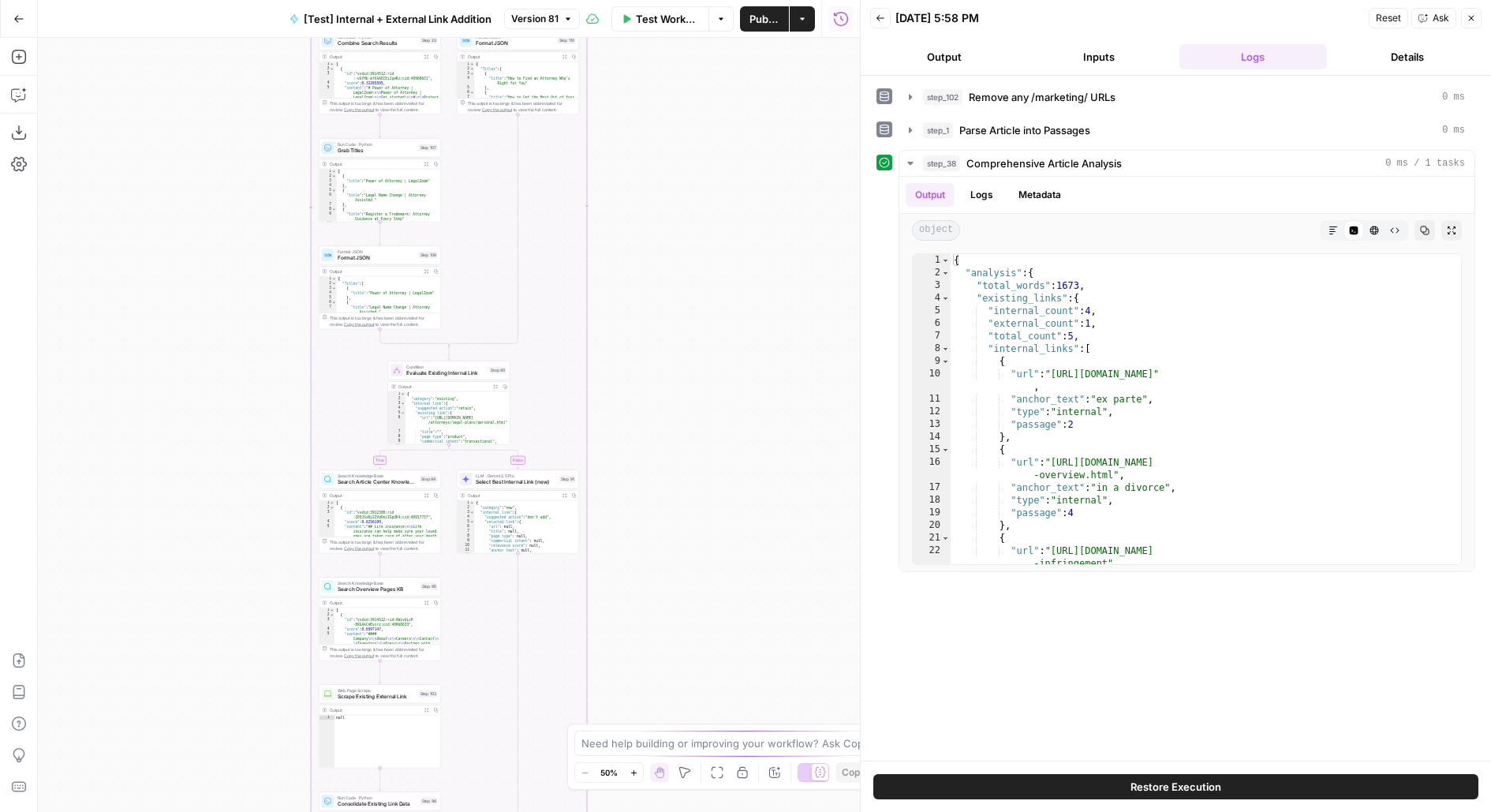
drag, startPoint x: 691, startPoint y: 521, endPoint x: 691, endPoint y: 122, distance: 399.0
click at [691, 130] on div "true false true false true false Workflow Set Inputs Inputs Run Code · Python R…" at bounding box center [448, 424] width 822 height 774
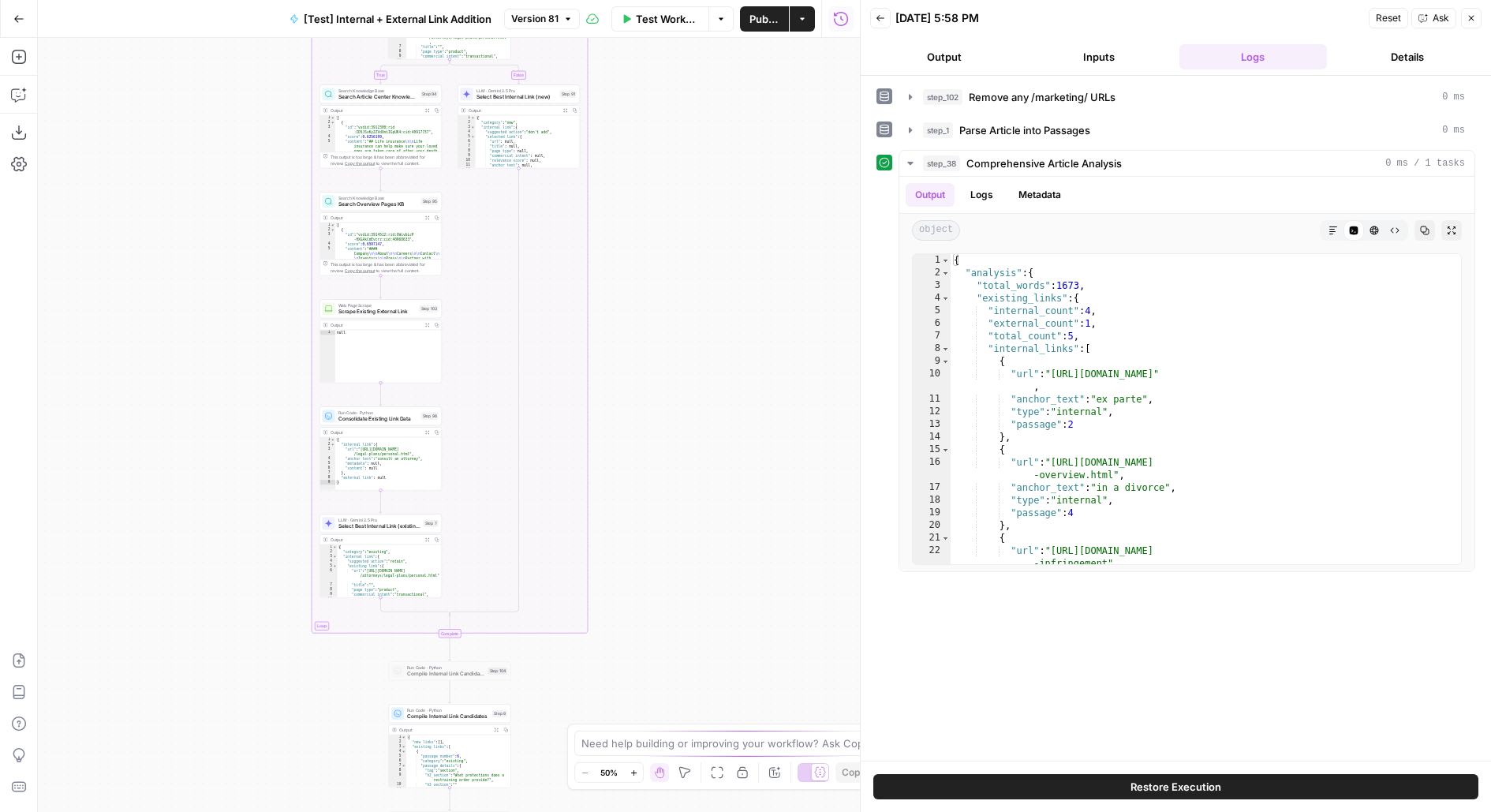
drag, startPoint x: 678, startPoint y: 588, endPoint x: 705, endPoint y: 60, distance: 528.7
click at [705, 60] on div "true false true false true false Workflow Set Inputs Inputs Run Code · Python R…" at bounding box center [448, 424] width 822 height 774
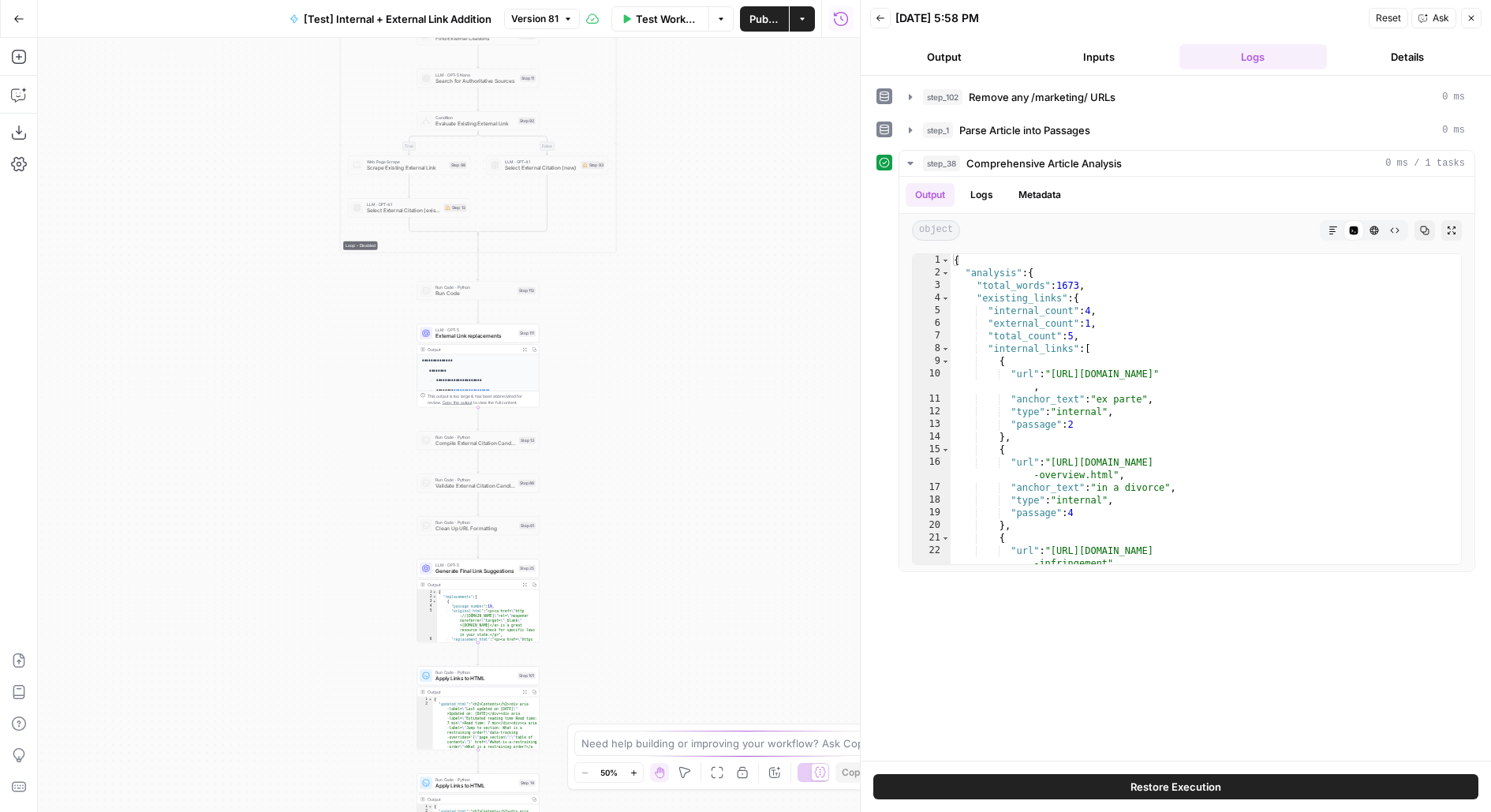
drag, startPoint x: 669, startPoint y: 456, endPoint x: 669, endPoint y: 157, distance: 299.0
click at [669, 157] on div "true false true false true false Workflow Set Inputs Inputs Run Code · Python R…" at bounding box center [448, 424] width 822 height 774
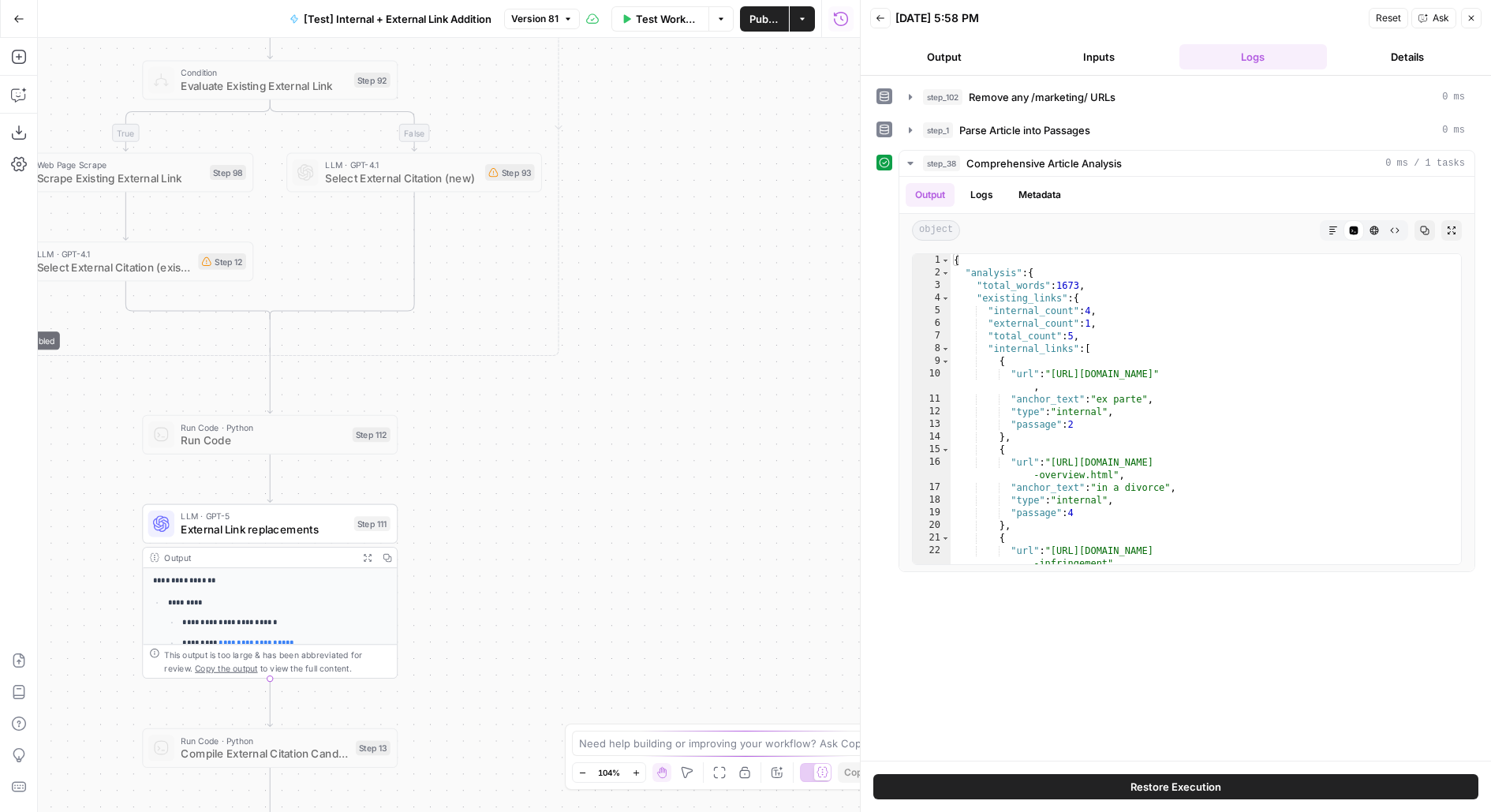
drag, startPoint x: 621, startPoint y: 443, endPoint x: 666, endPoint y: 127, distance: 319.2
click at [666, 127] on div "true false true false true false Workflow Set Inputs Inputs Run Code · Python R…" at bounding box center [448, 424] width 822 height 774
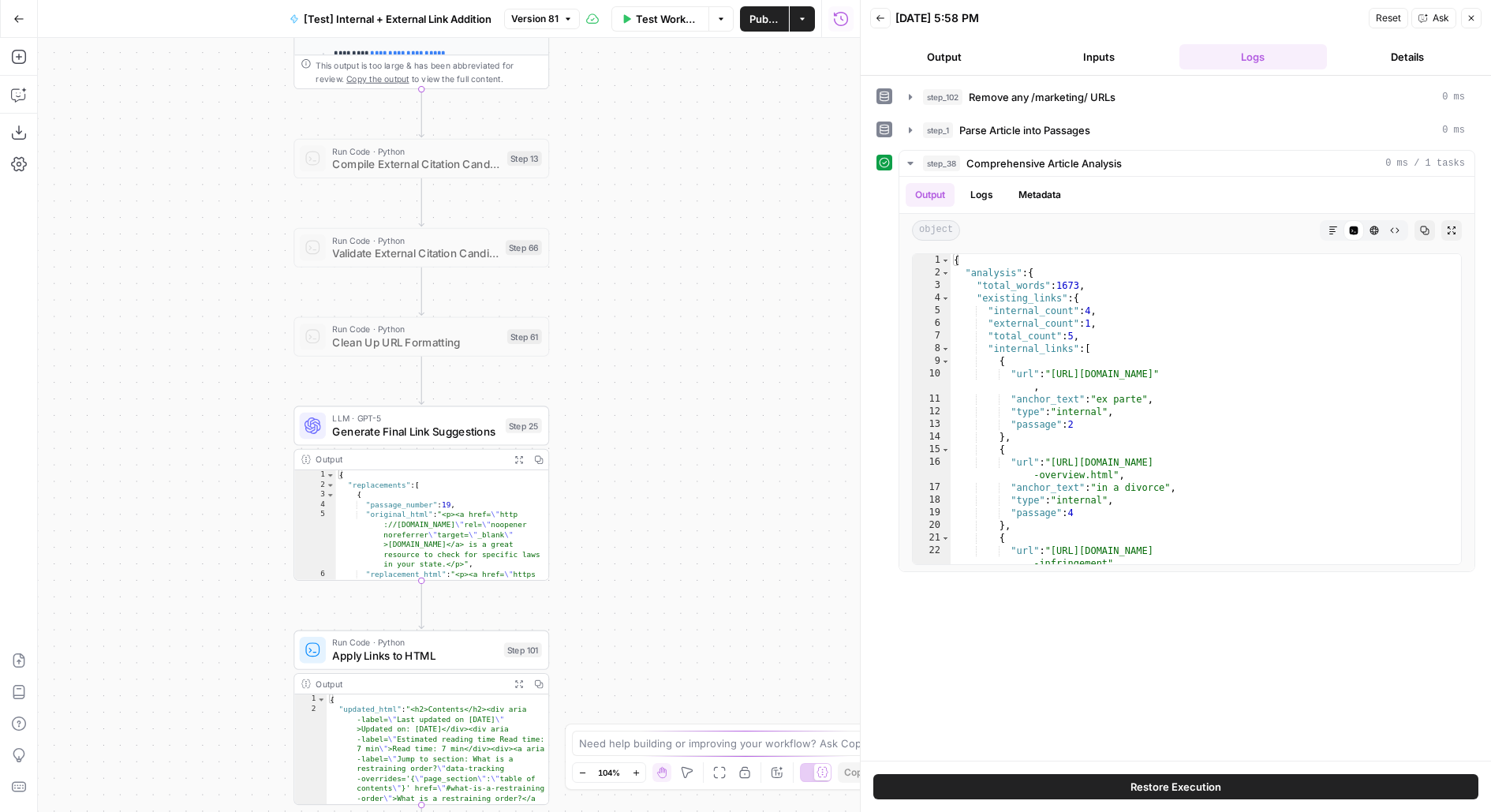
drag, startPoint x: 625, startPoint y: 365, endPoint x: 737, endPoint y: 79, distance: 307.1
click at [738, 79] on div "true false true false true false Workflow Set Inputs Inputs Run Code · Python R…" at bounding box center [448, 424] width 822 height 774
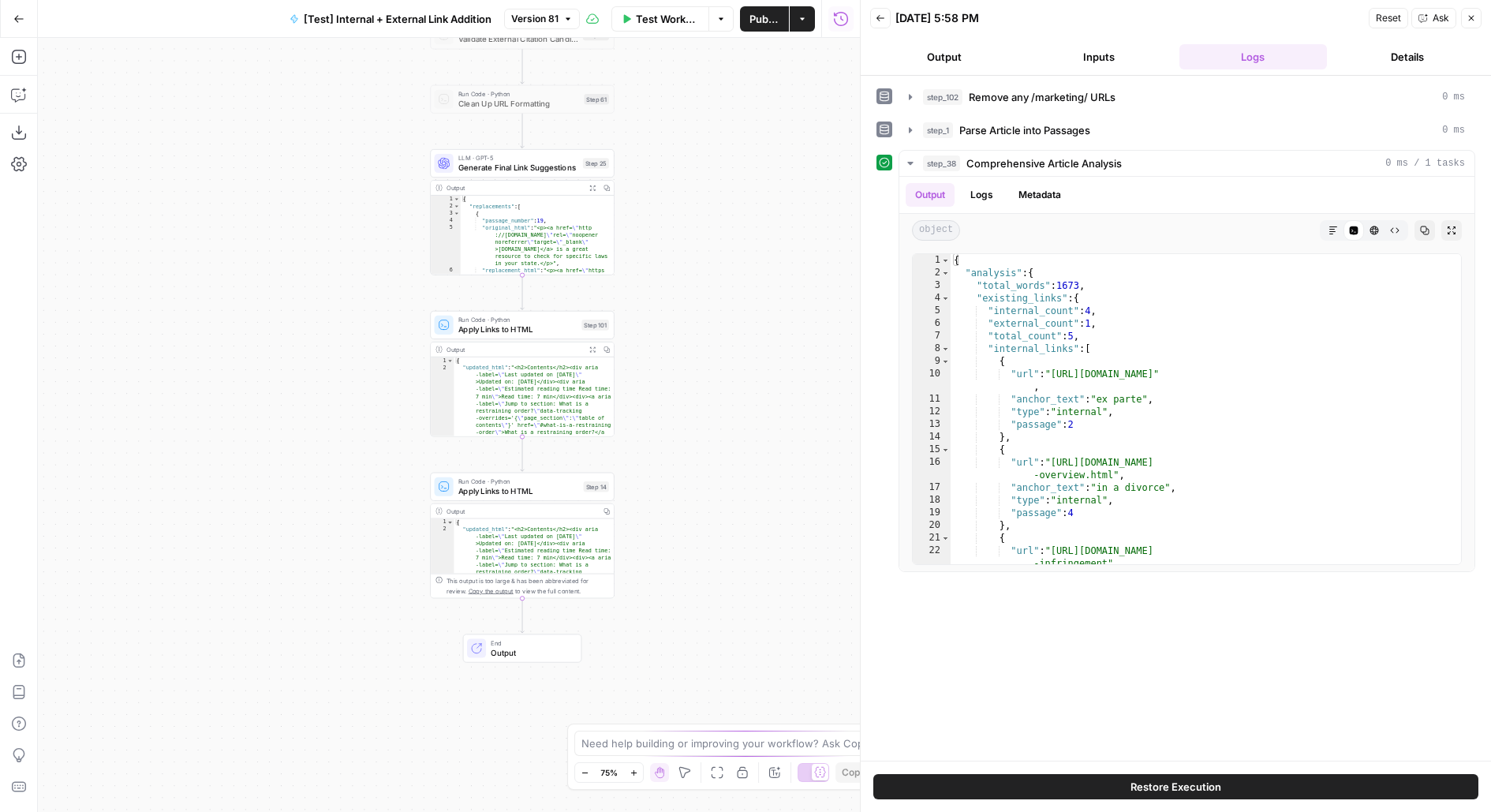
drag, startPoint x: 728, startPoint y: 392, endPoint x: 726, endPoint y: 269, distance: 123.0
click at [727, 270] on div "true false true false true false Workflow Set Inputs Inputs Run Code · Python R…" at bounding box center [448, 424] width 822 height 774
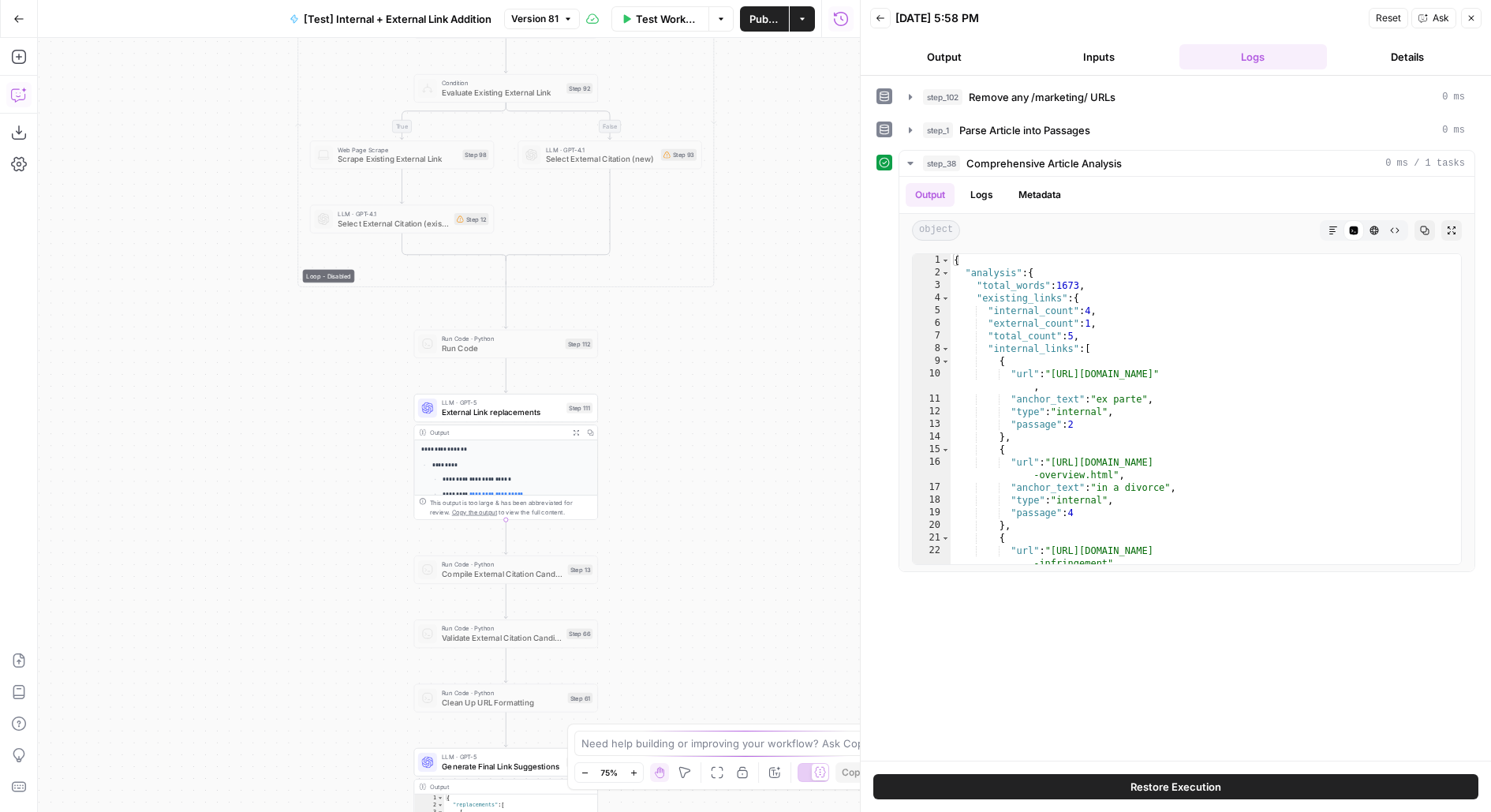
click at [11, 97] on icon "button" at bounding box center [19, 94] width 16 height 16
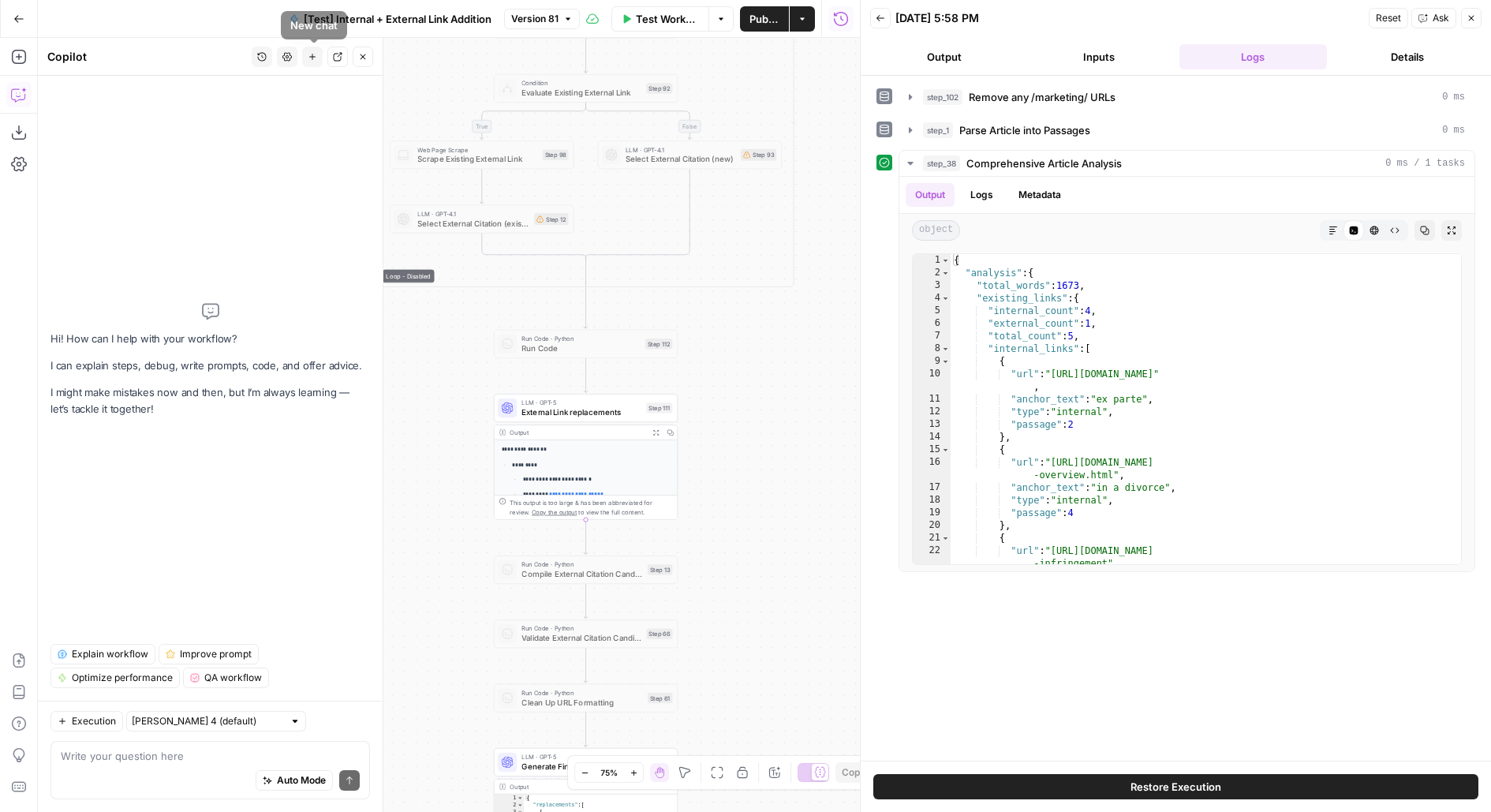
click at [314, 58] on icon "button" at bounding box center [311, 56] width 6 height 6
click at [268, 57] on button "History" at bounding box center [262, 57] width 21 height 21
click at [261, 112] on span "where is step 2 output referenced in the workflow" at bounding box center [260, 112] width 219 height 16
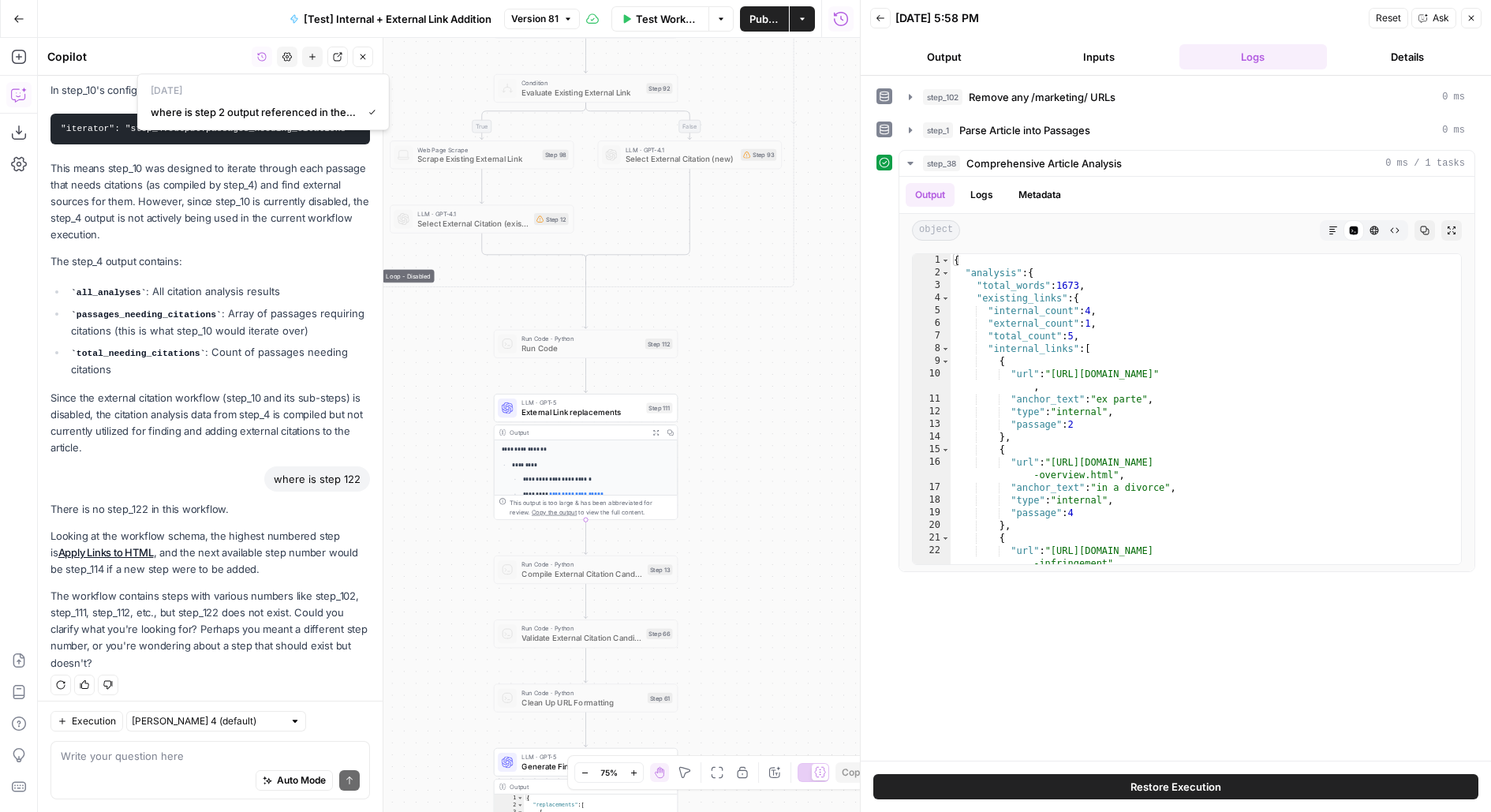
click at [205, 474] on div "where is step 122" at bounding box center [210, 478] width 319 height 25
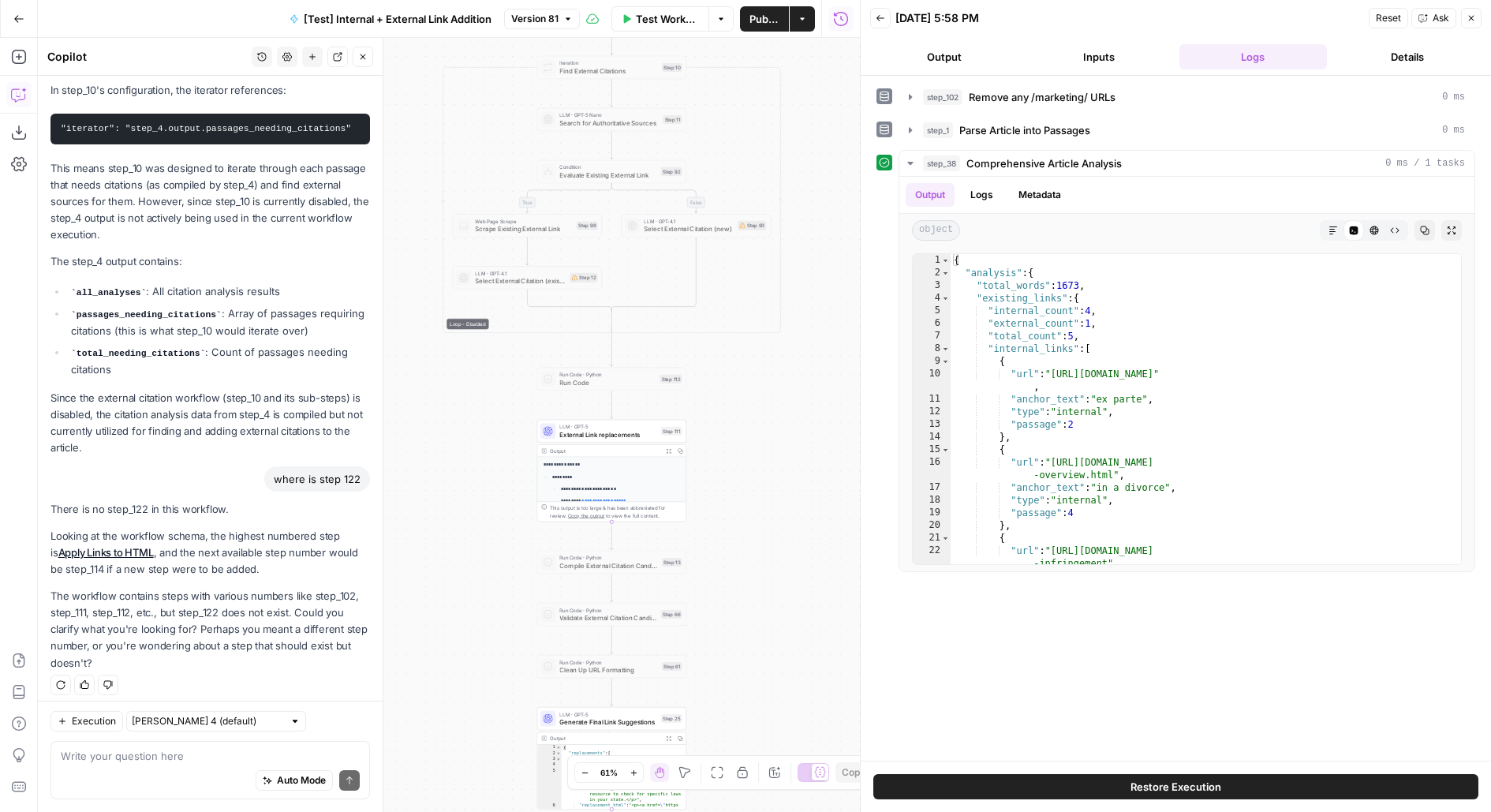
click at [874, 14] on button "Back" at bounding box center [880, 18] width 21 height 21
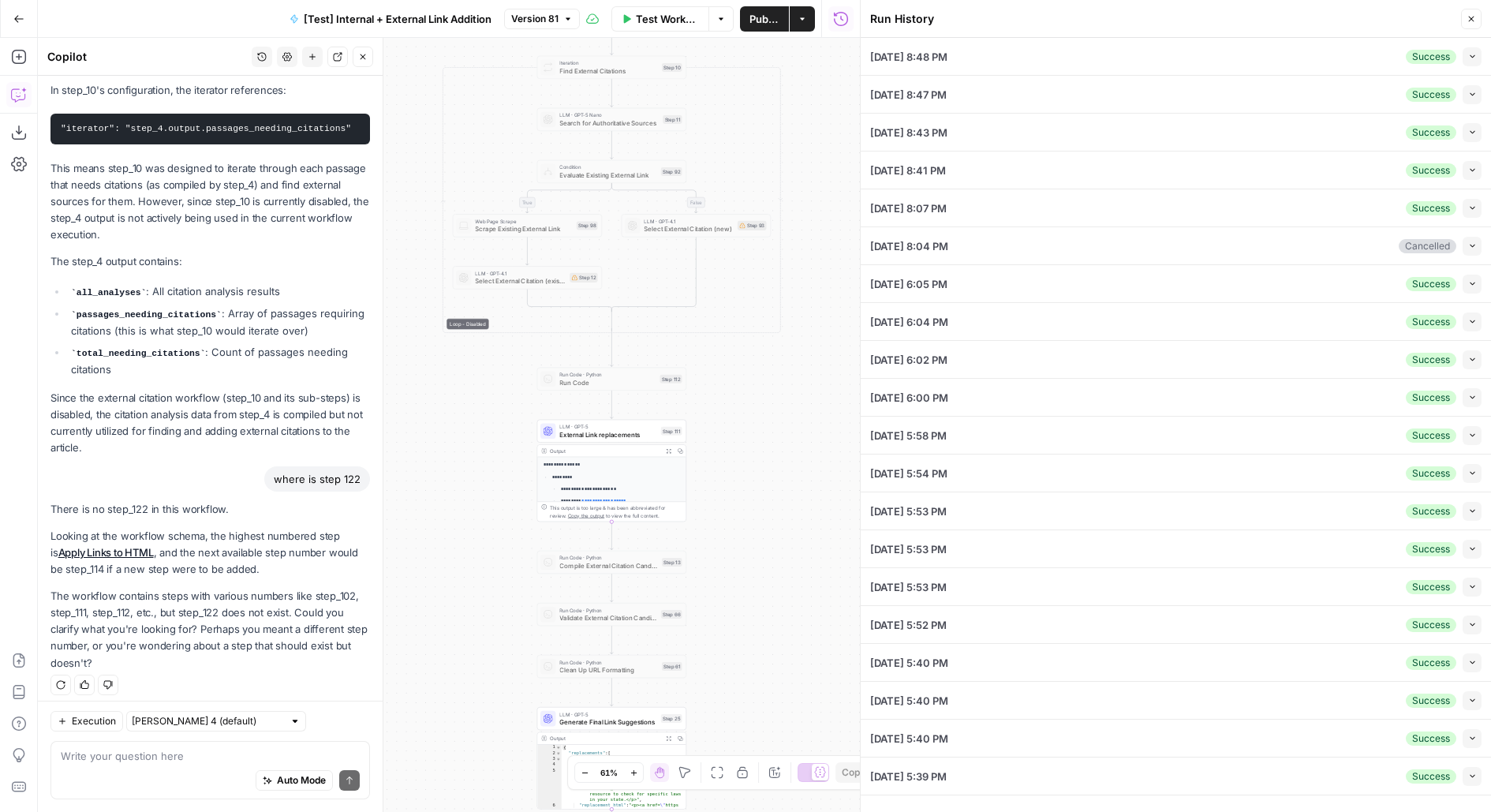
click at [1475, 52] on icon "button" at bounding box center [1473, 57] width 9 height 9
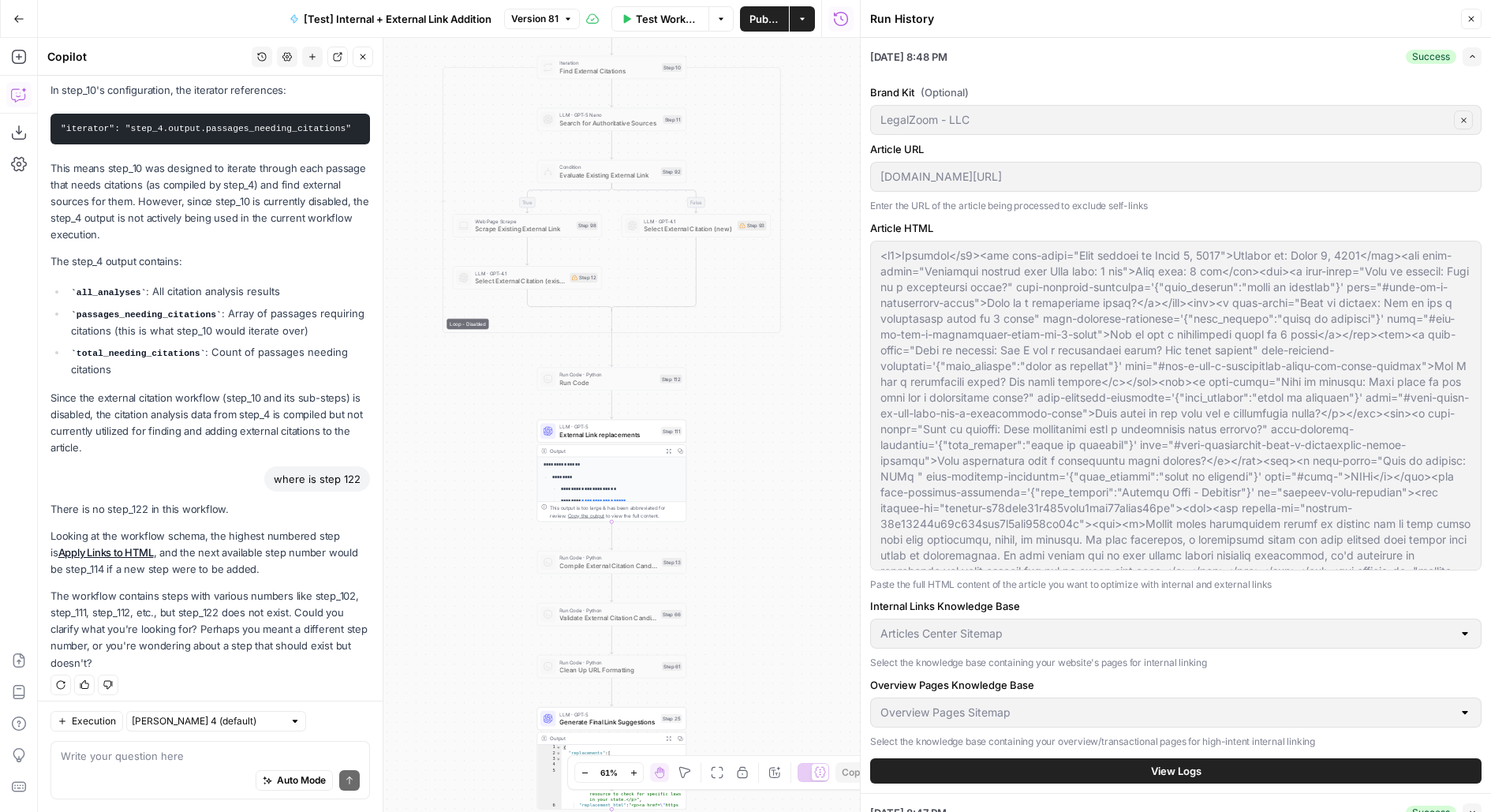
click at [1033, 761] on button "View Logs" at bounding box center [1175, 770] width 612 height 25
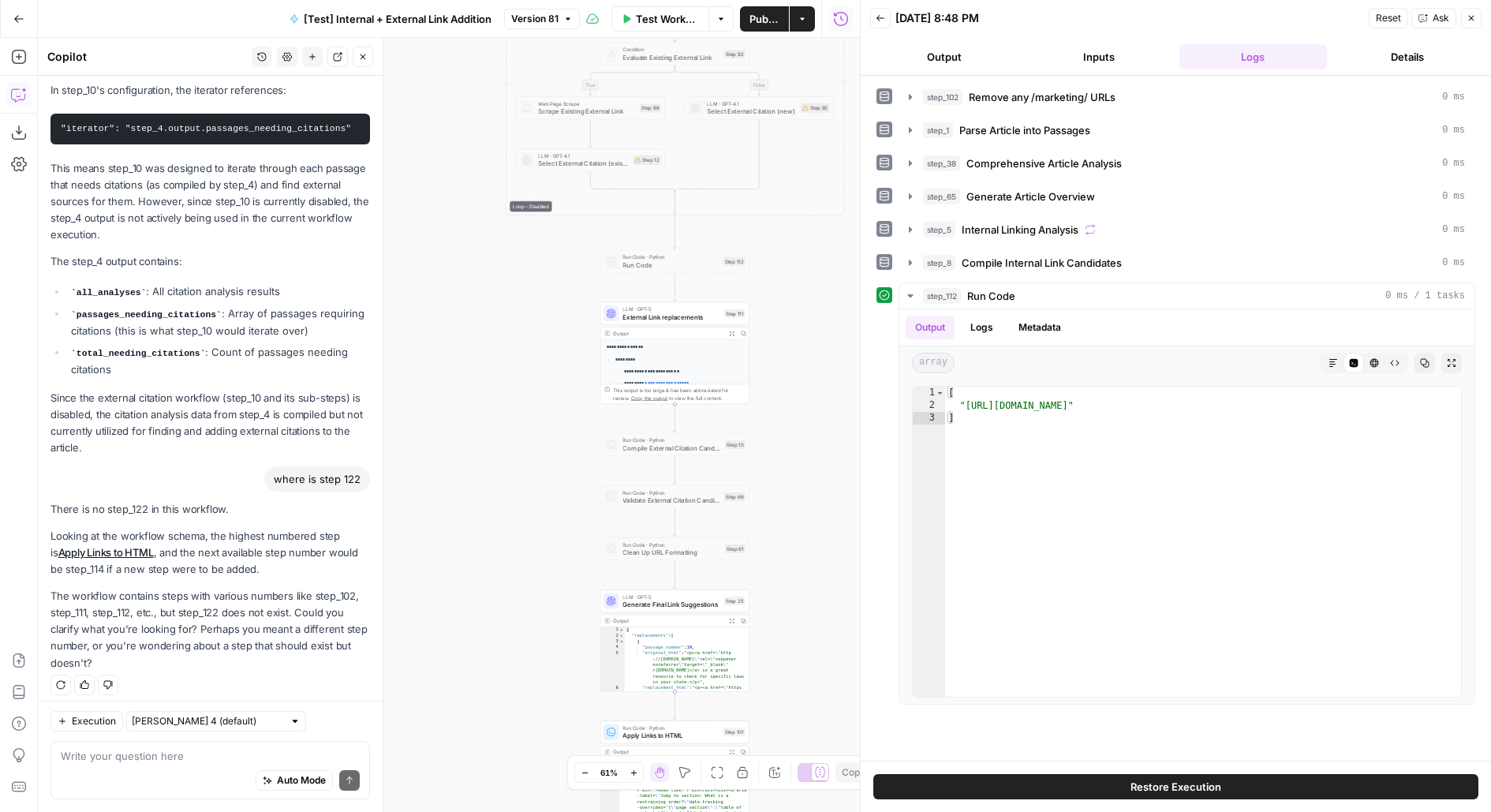
drag, startPoint x: 456, startPoint y: 488, endPoint x: 516, endPoint y: 365, distance: 136.9
click at [518, 366] on div "true false true false true false Workflow Set Inputs Inputs Run Code · Python R…" at bounding box center [448, 424] width 822 height 774
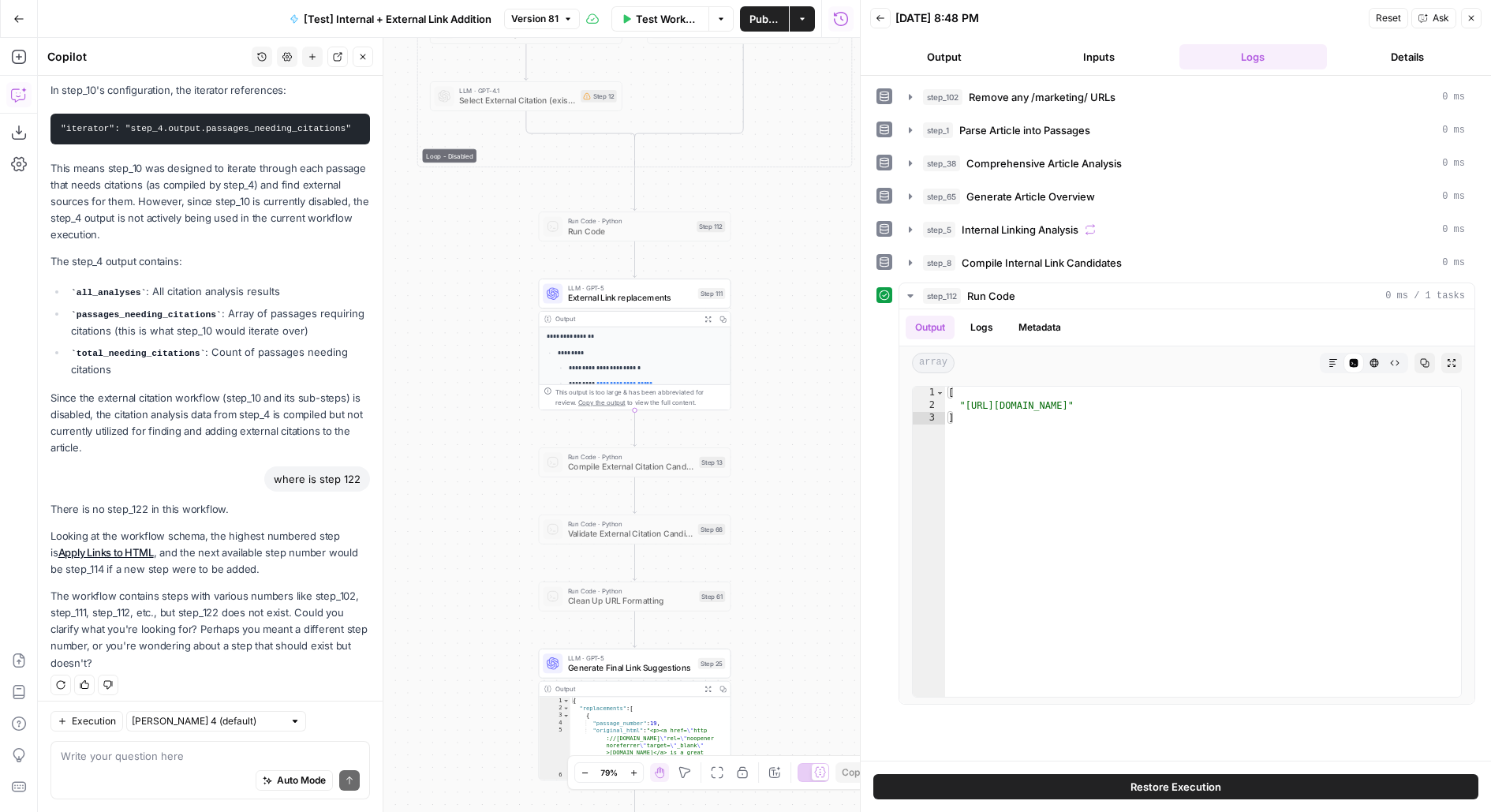
drag, startPoint x: 520, startPoint y: 455, endPoint x: 435, endPoint y: 456, distance: 85.0
click at [435, 456] on div "true false true false true false Workflow Set Inputs Inputs Run Code · Python R…" at bounding box center [448, 424] width 822 height 774
click at [1051, 222] on span "Internal Linking Analysis" at bounding box center [1020, 229] width 117 height 16
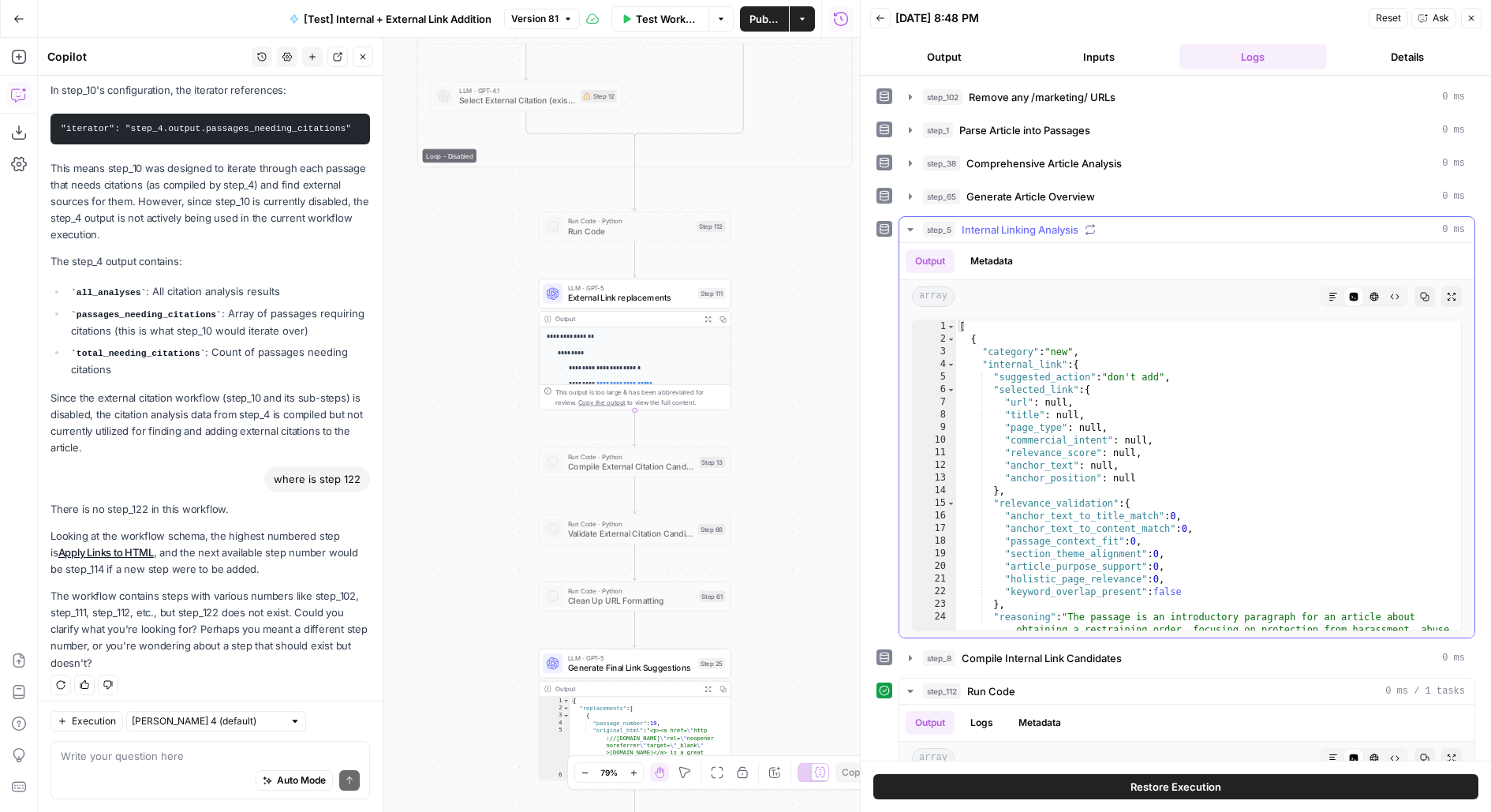
click at [1051, 222] on span "Internal Linking Analysis" at bounding box center [1020, 229] width 117 height 16
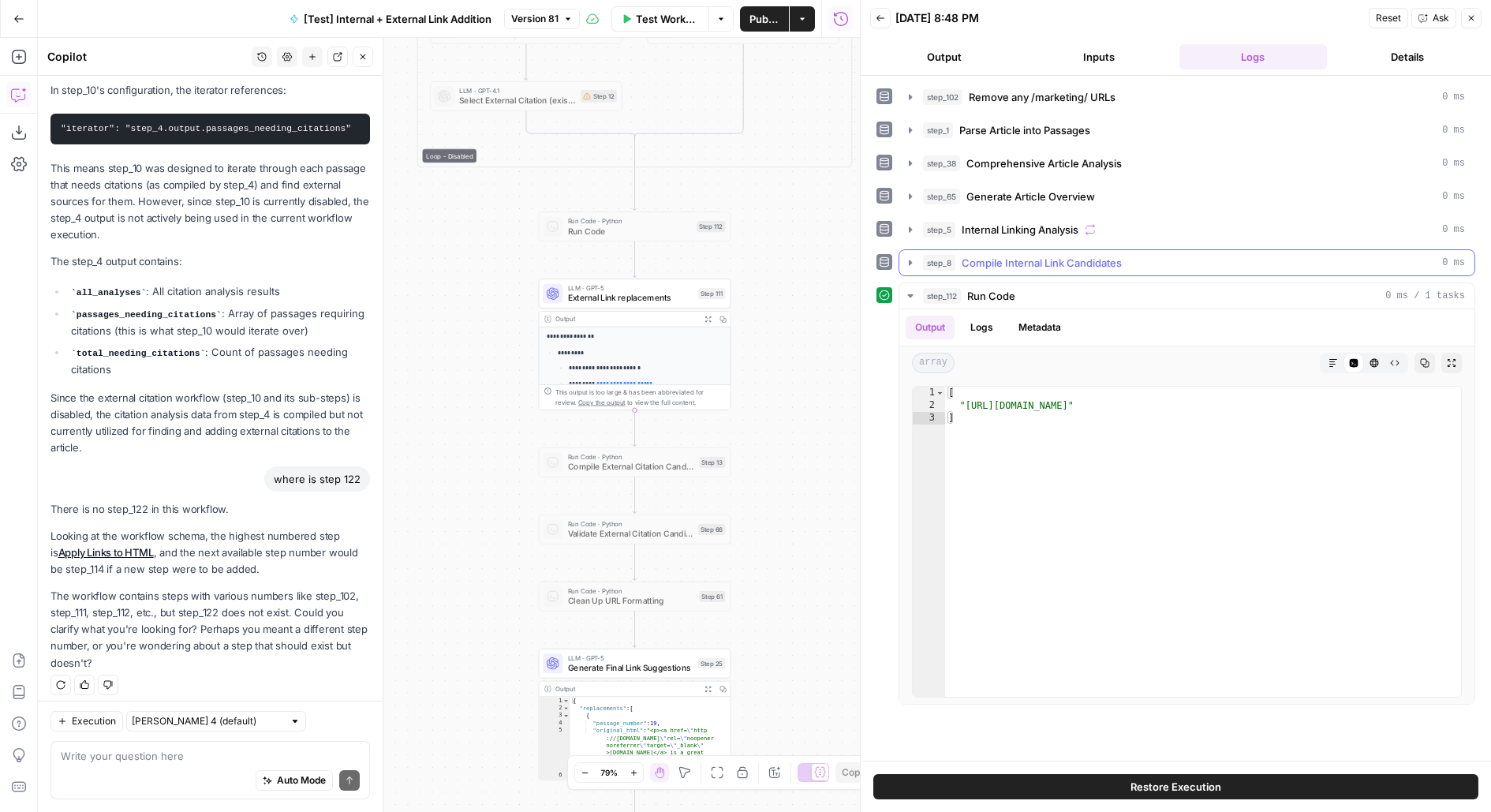
click at [1035, 262] on span "Compile Internal Link Candidates" at bounding box center [1042, 263] width 161 height 16
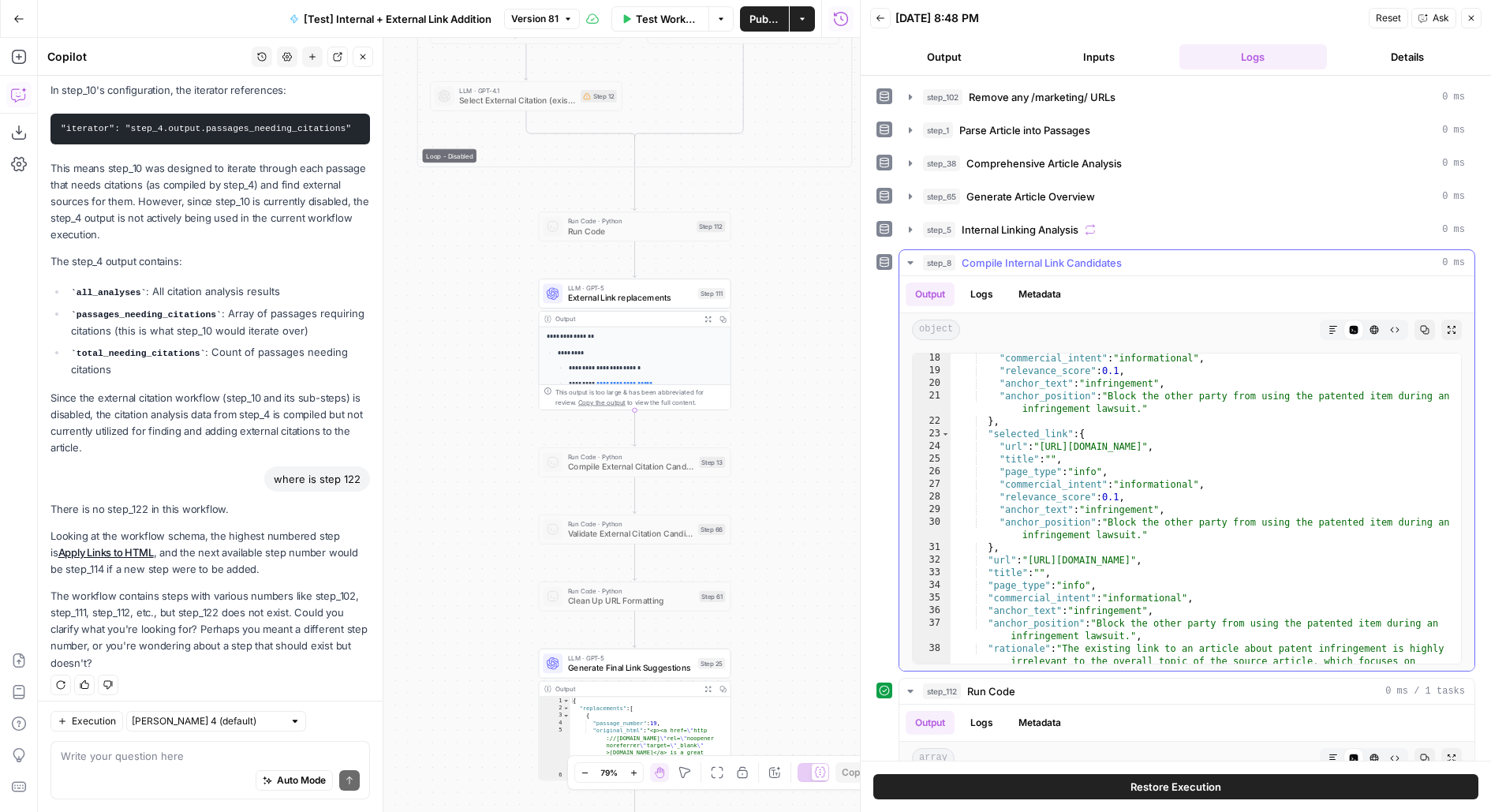
scroll to position [188, 0]
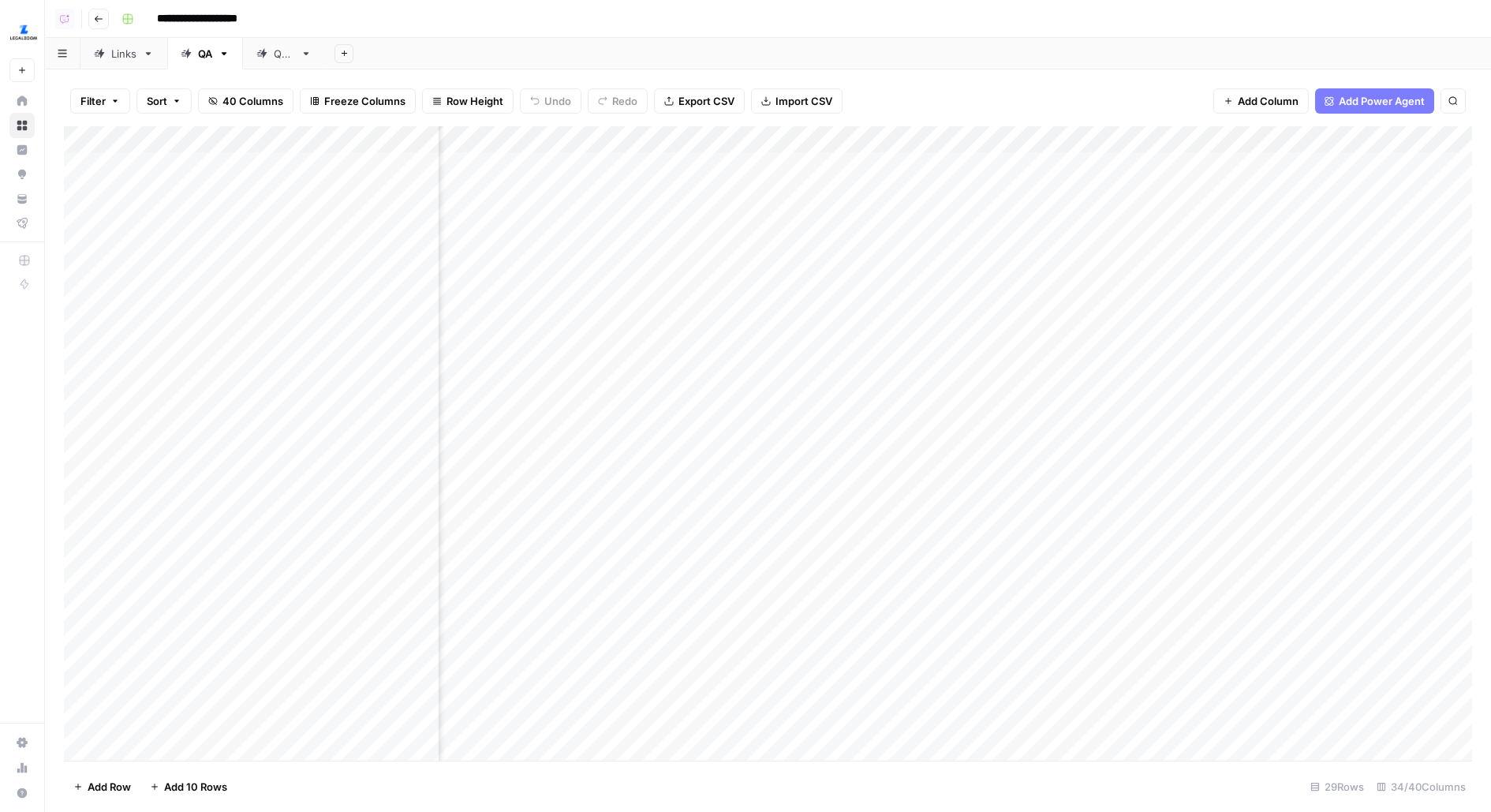
scroll to position [0, 1726]
